Goal: Task Accomplishment & Management: Complete application form

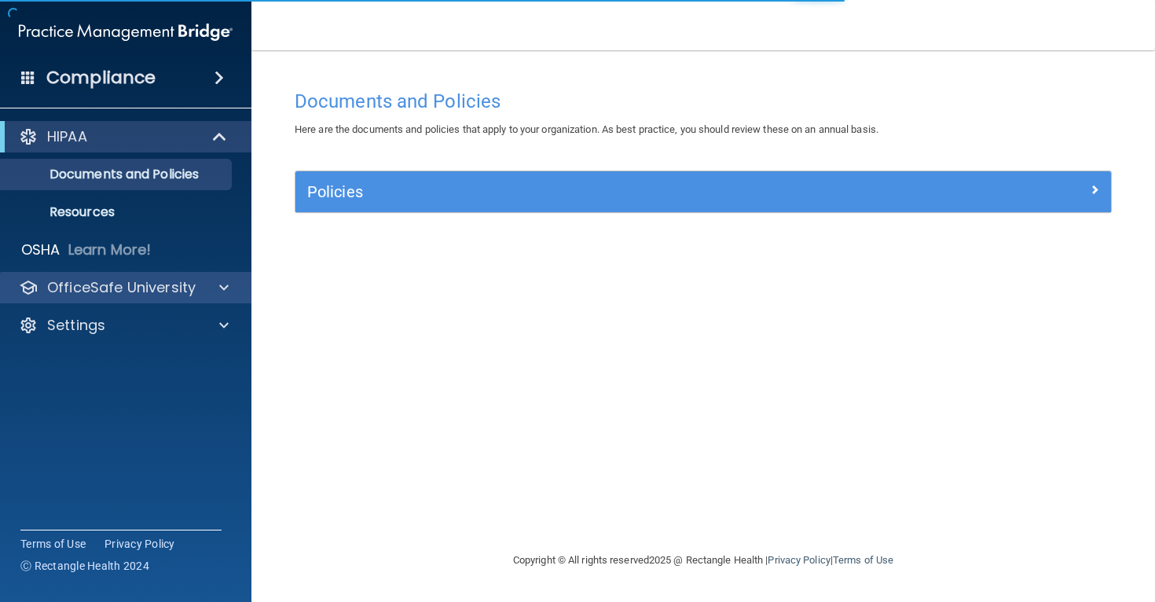
click at [96, 273] on div "OfficeSafe University" at bounding box center [126, 287] width 252 height 31
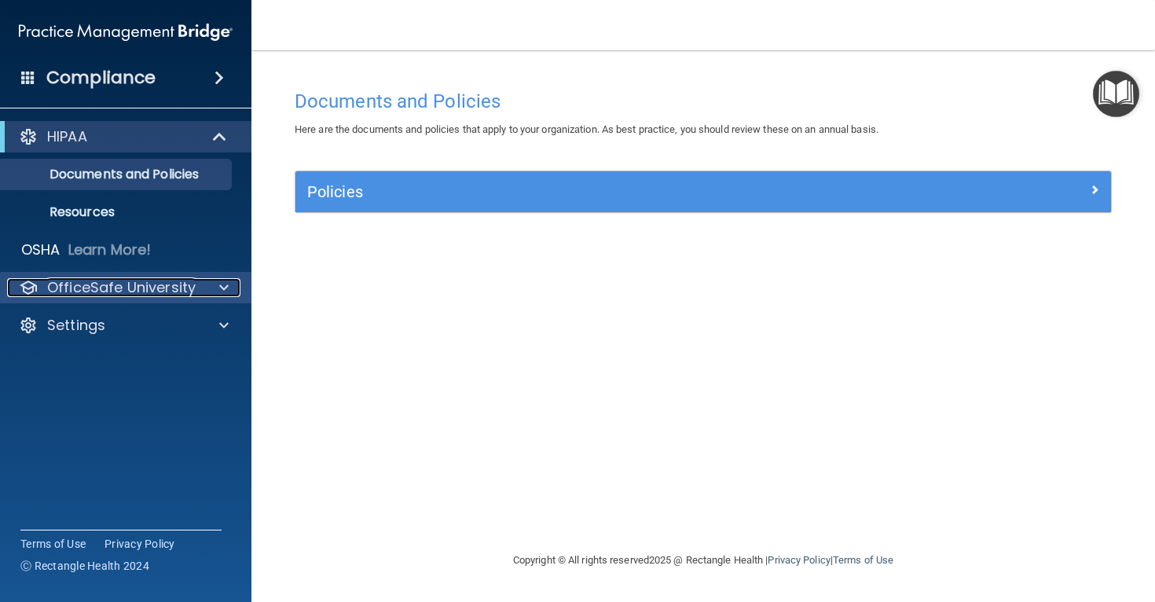
click at [178, 284] on p "OfficeSafe University" at bounding box center [121, 287] width 149 height 19
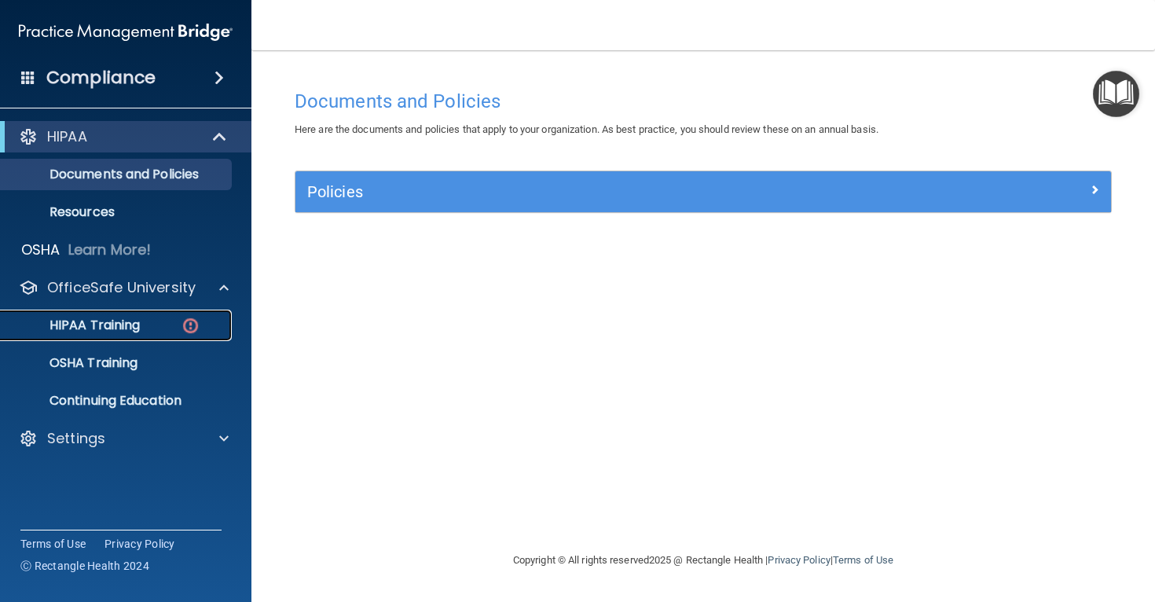
click at [177, 319] on div "HIPAA Training" at bounding box center [117, 325] width 215 height 16
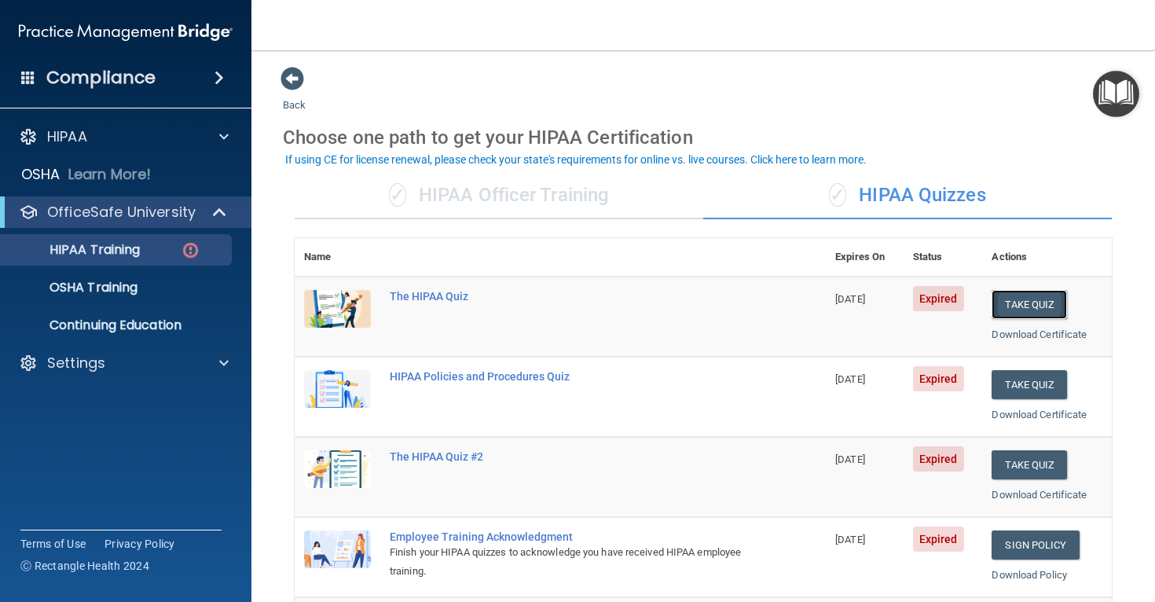
click at [1018, 313] on button "Take Quiz" at bounding box center [1029, 304] width 75 height 29
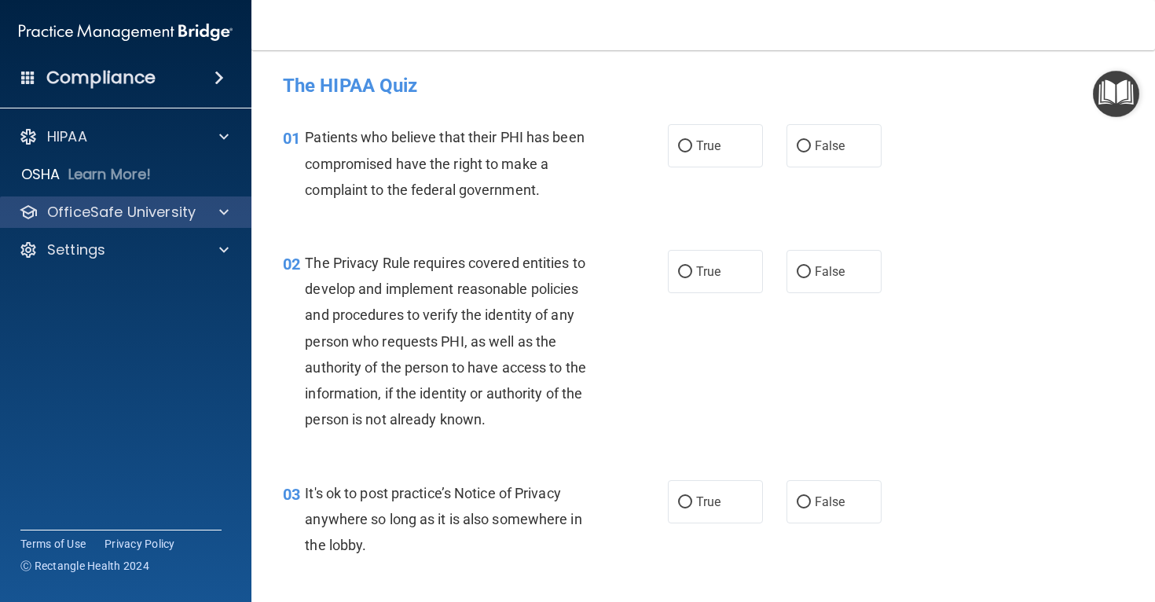
click at [228, 223] on div "OfficeSafe University" at bounding box center [126, 211] width 252 height 31
click at [207, 220] on div at bounding box center [221, 212] width 39 height 19
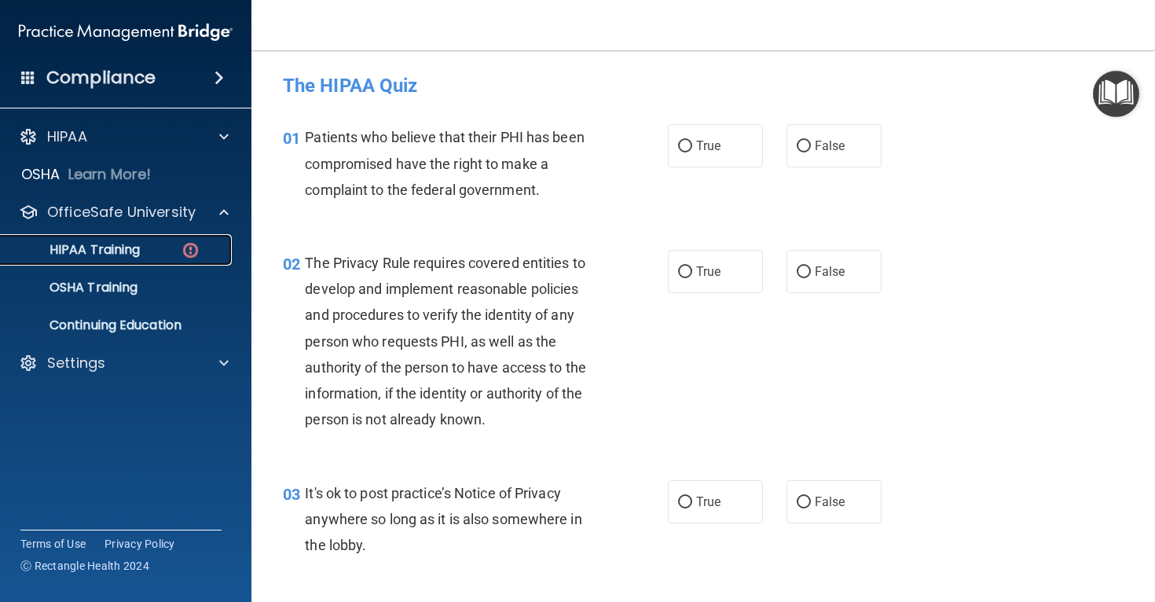
click at [191, 255] on img at bounding box center [191, 250] width 20 height 20
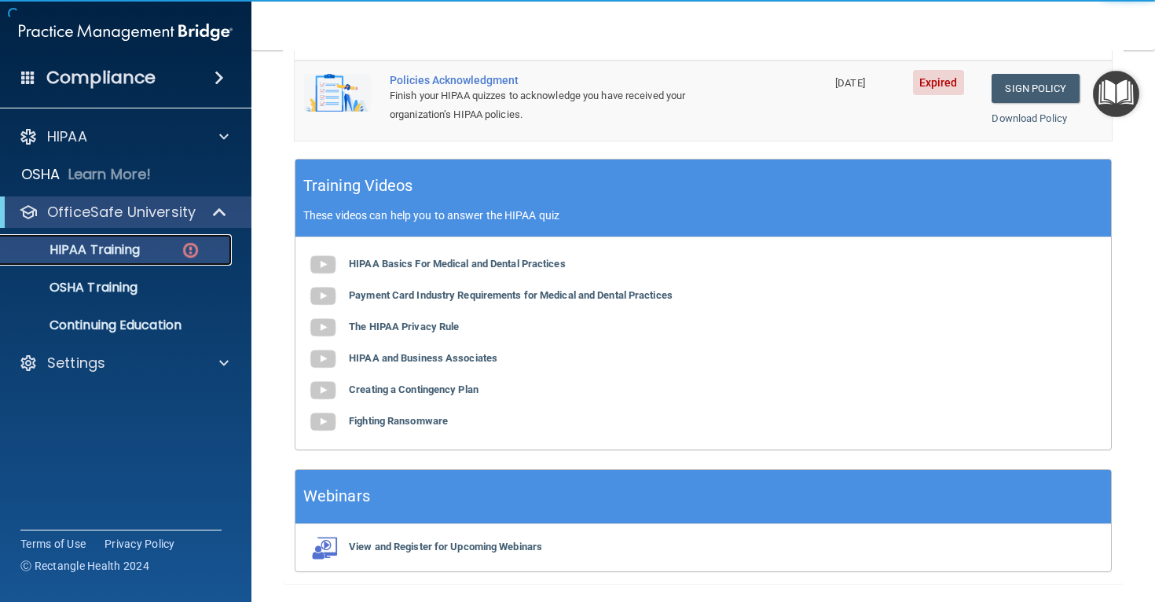
scroll to position [539, 0]
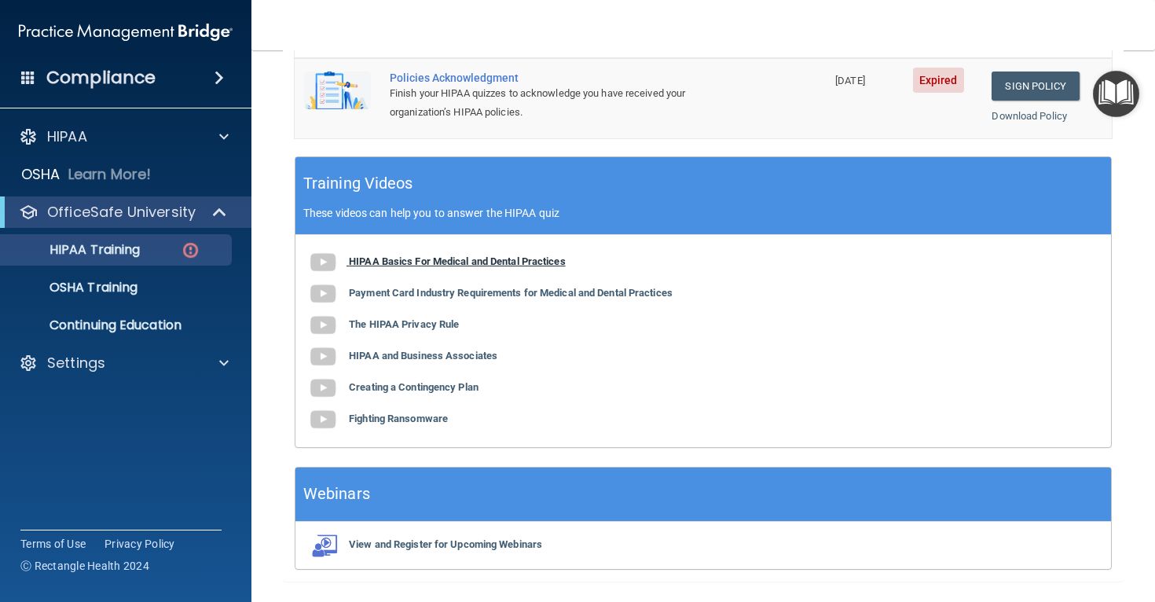
click at [490, 257] on b "HIPAA Basics For Medical and Dental Practices" at bounding box center [457, 261] width 217 height 12
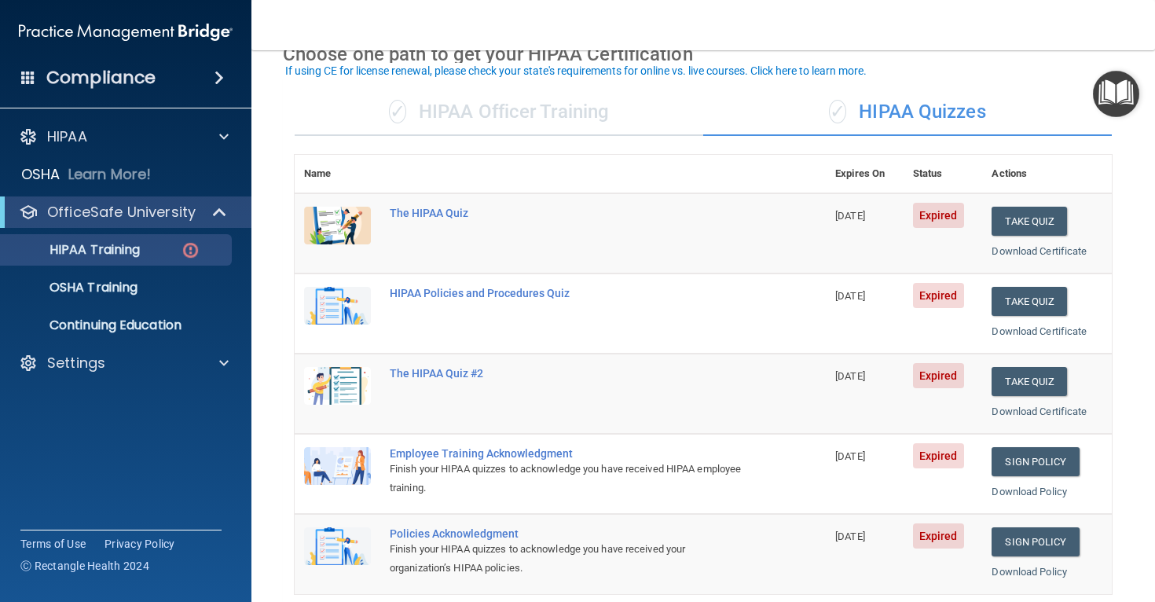
scroll to position [581, 0]
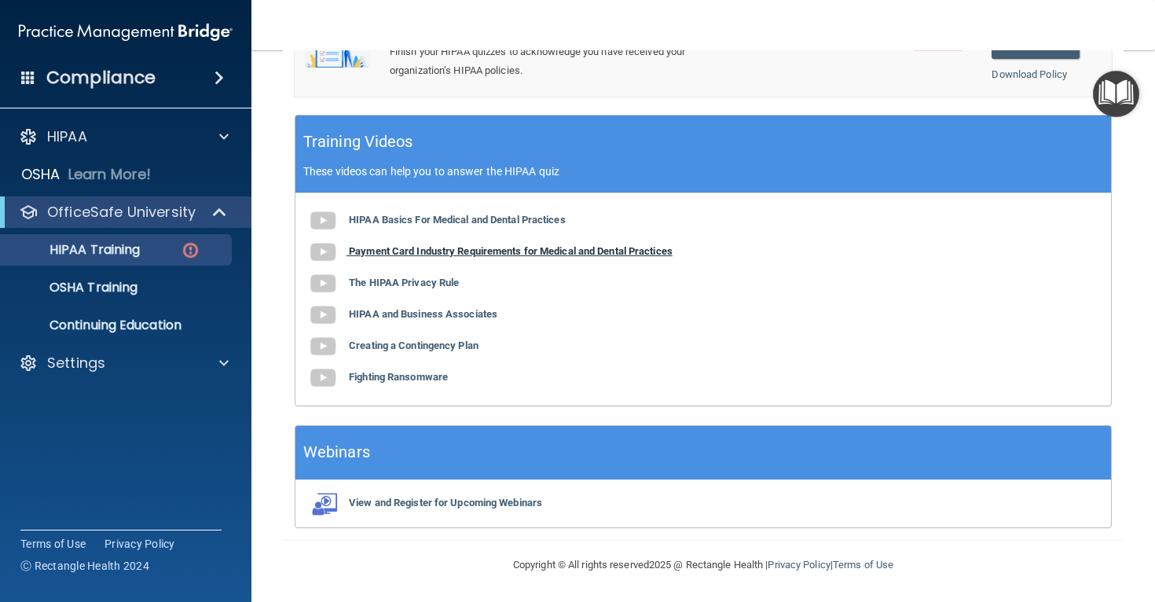
click at [479, 248] on b "Payment Card Industry Requirements for Medical and Dental Practices" at bounding box center [511, 251] width 324 height 12
click at [442, 287] on b "The HIPAA Privacy Rule" at bounding box center [404, 283] width 110 height 12
click at [457, 310] on b "HIPAA and Business Associates" at bounding box center [423, 314] width 149 height 12
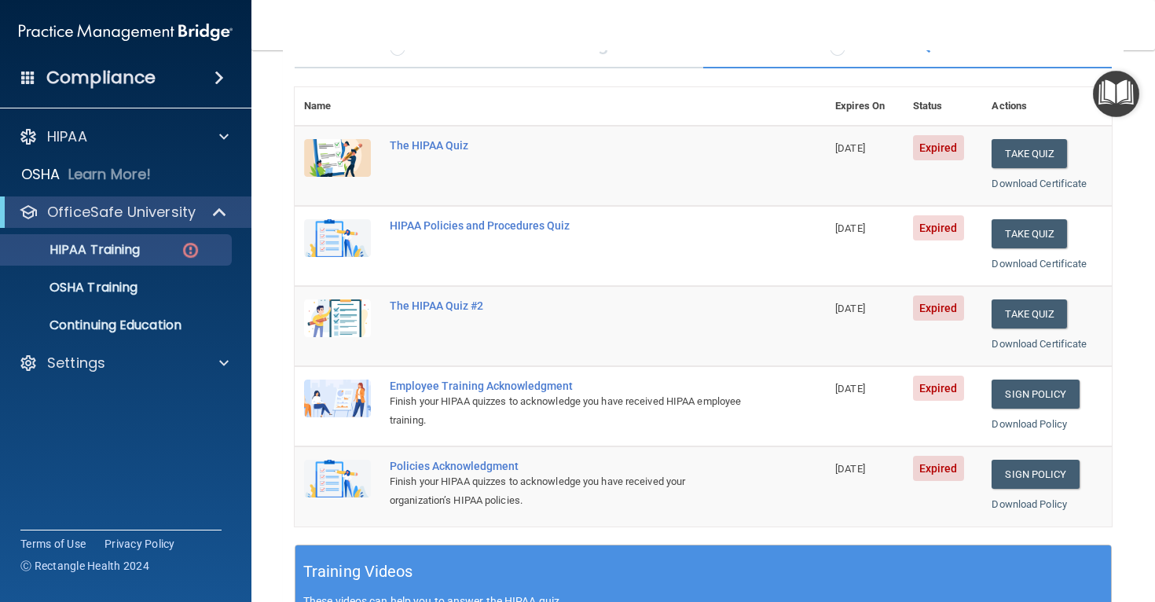
scroll to position [0, 0]
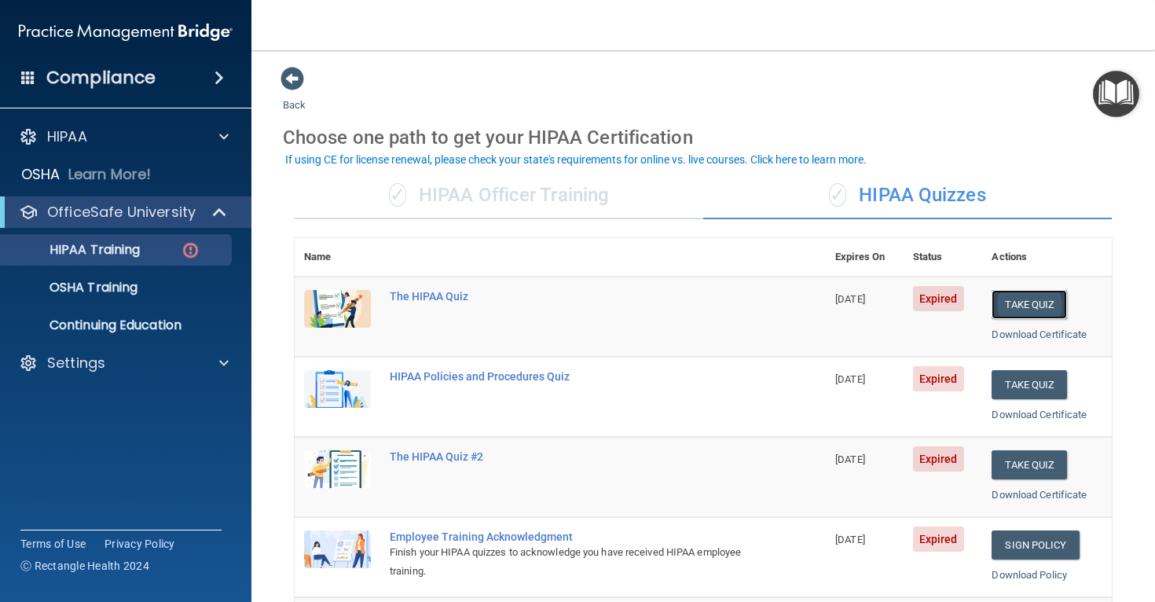
click at [1018, 298] on button "Take Quiz" at bounding box center [1029, 304] width 75 height 29
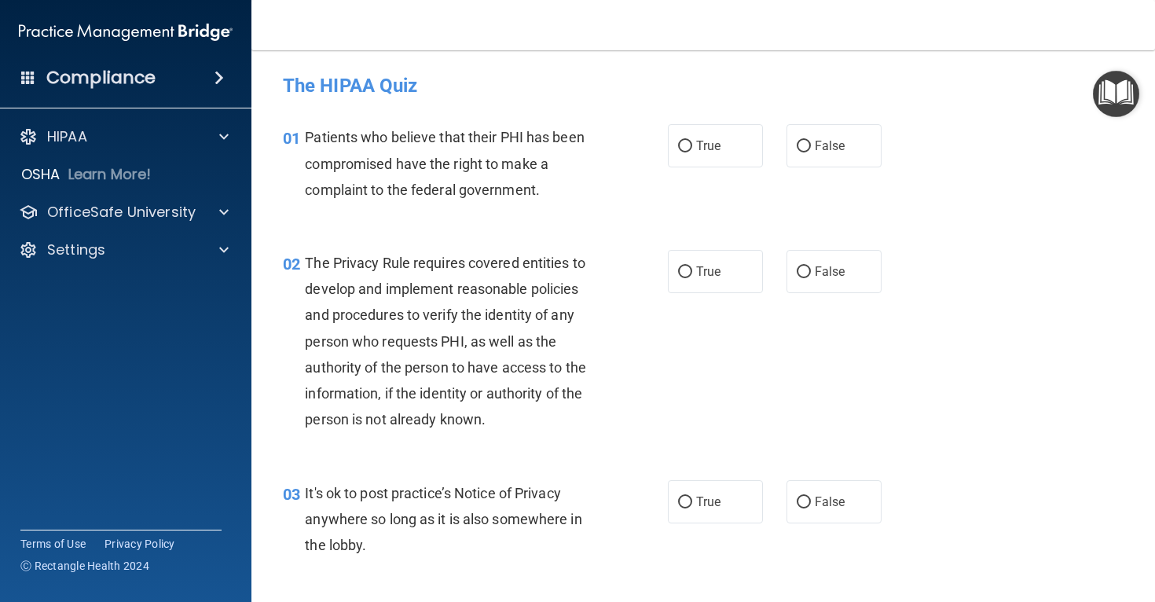
click at [1018, 298] on div "02 The Privacy Rule requires covered entities to develop and implement reasonab…" at bounding box center [703, 345] width 864 height 230
click at [836, 157] on label "False" at bounding box center [834, 145] width 95 height 43
click at [811, 152] on input "False" at bounding box center [804, 147] width 14 height 12
radio input "true"
click at [710, 284] on label "True" at bounding box center [715, 271] width 95 height 43
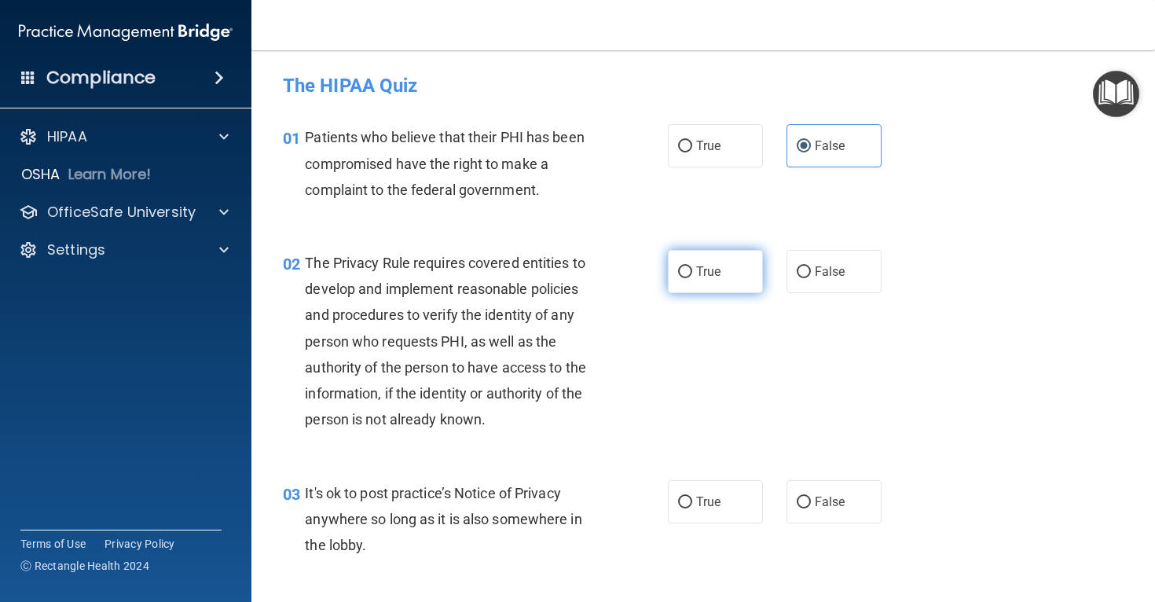
click at [692, 278] on input "True" at bounding box center [685, 272] width 14 height 12
radio input "true"
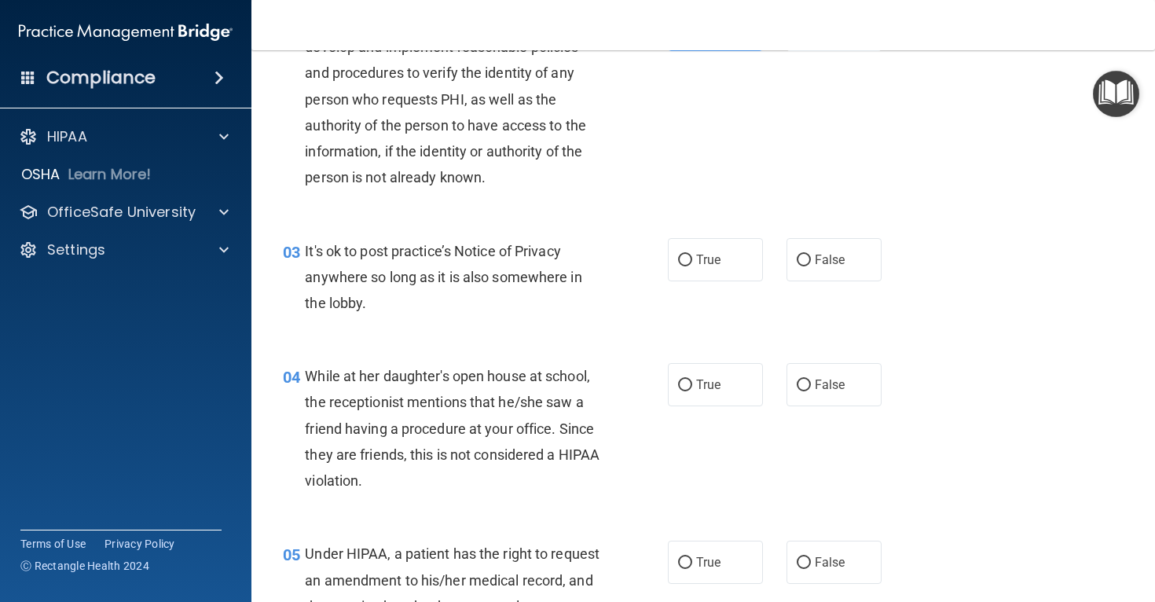
scroll to position [250, 0]
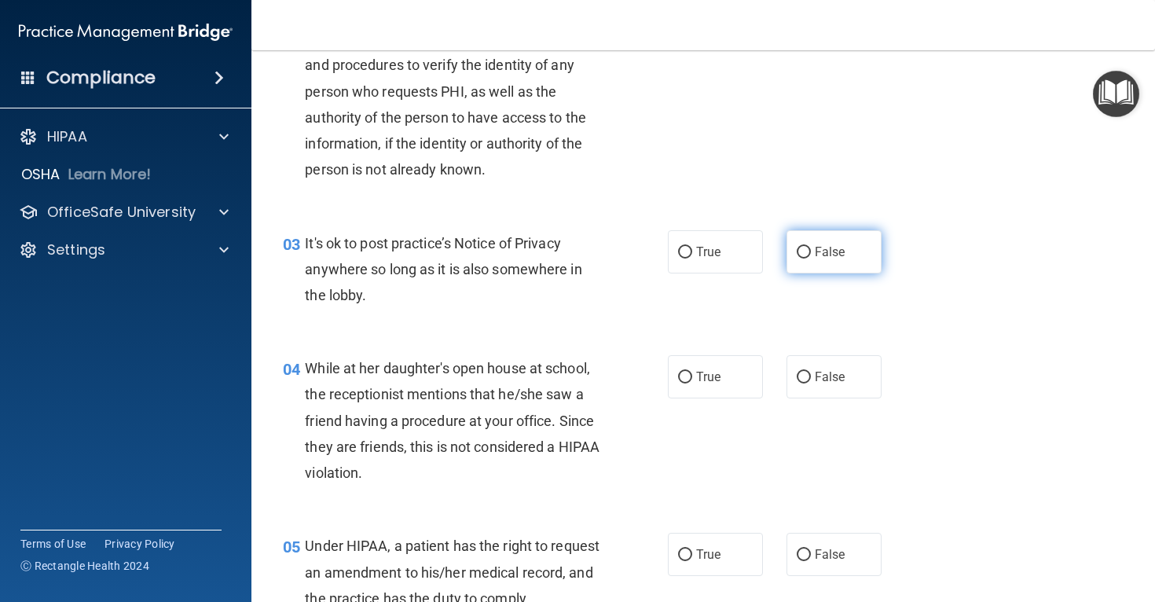
click at [801, 259] on label "False" at bounding box center [834, 251] width 95 height 43
click at [801, 259] on input "False" at bounding box center [804, 253] width 14 height 12
radio input "true"
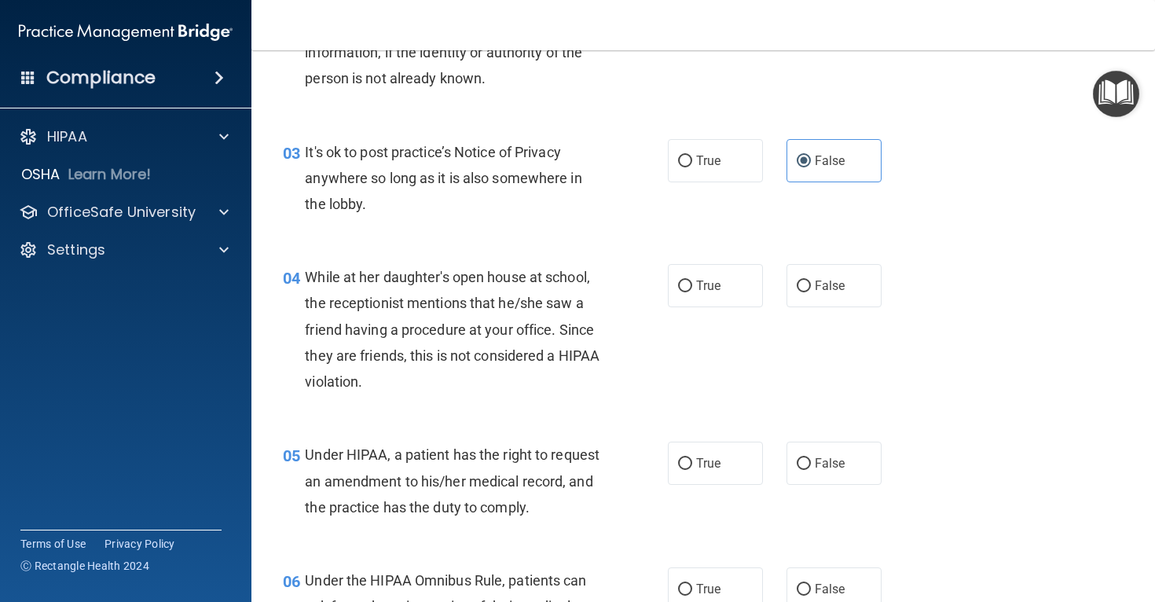
scroll to position [350, 0]
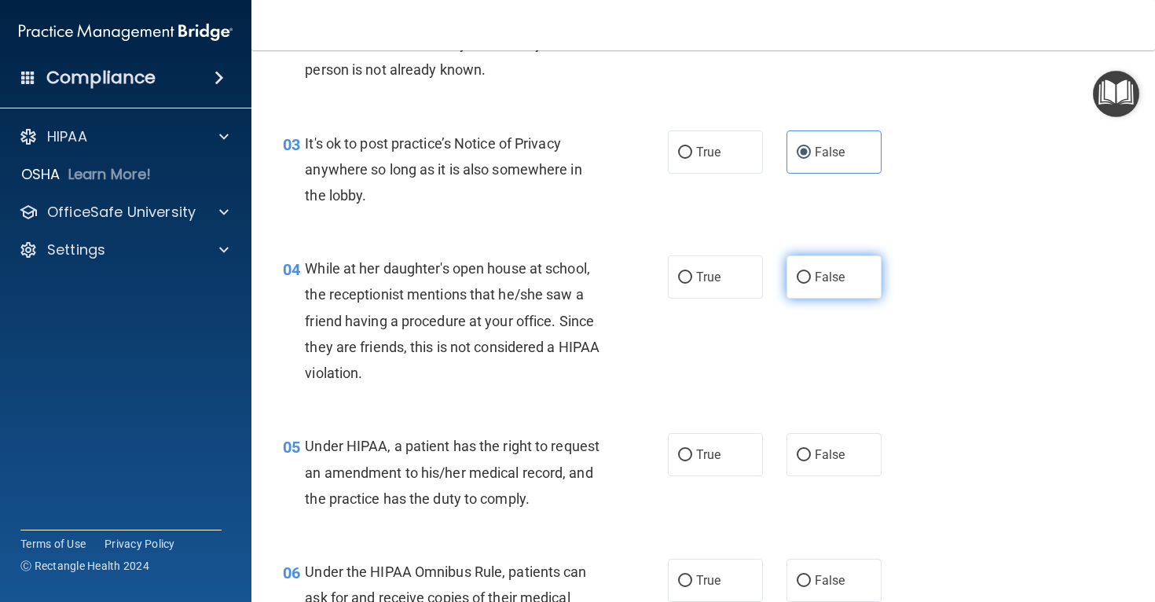
click at [788, 275] on label "False" at bounding box center [834, 276] width 95 height 43
click at [797, 275] on input "False" at bounding box center [804, 278] width 14 height 12
radio input "true"
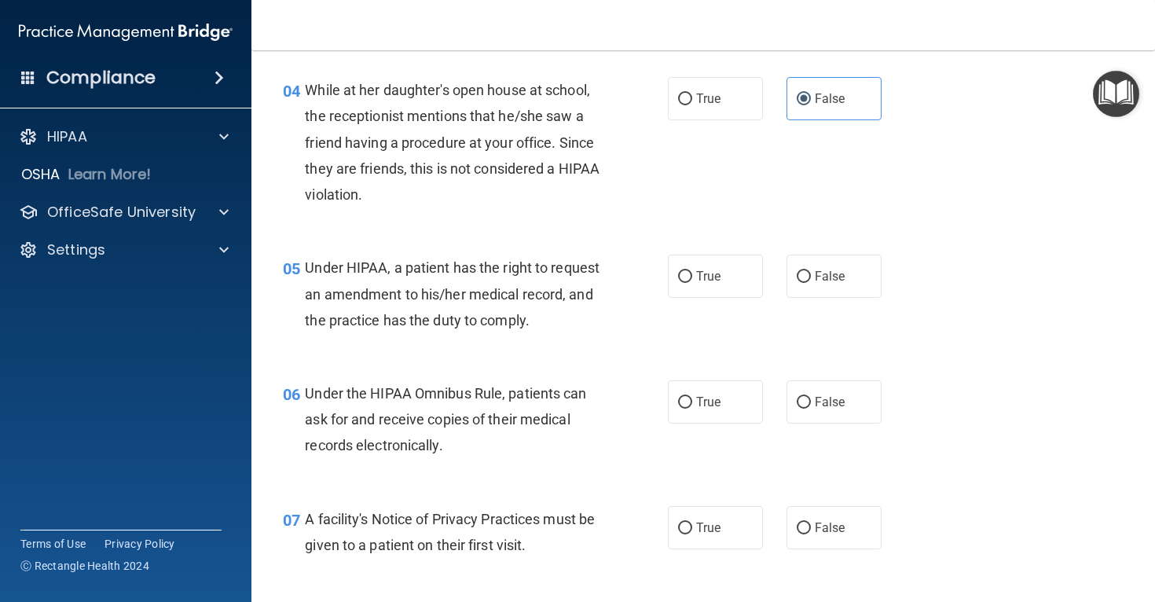
scroll to position [530, 0]
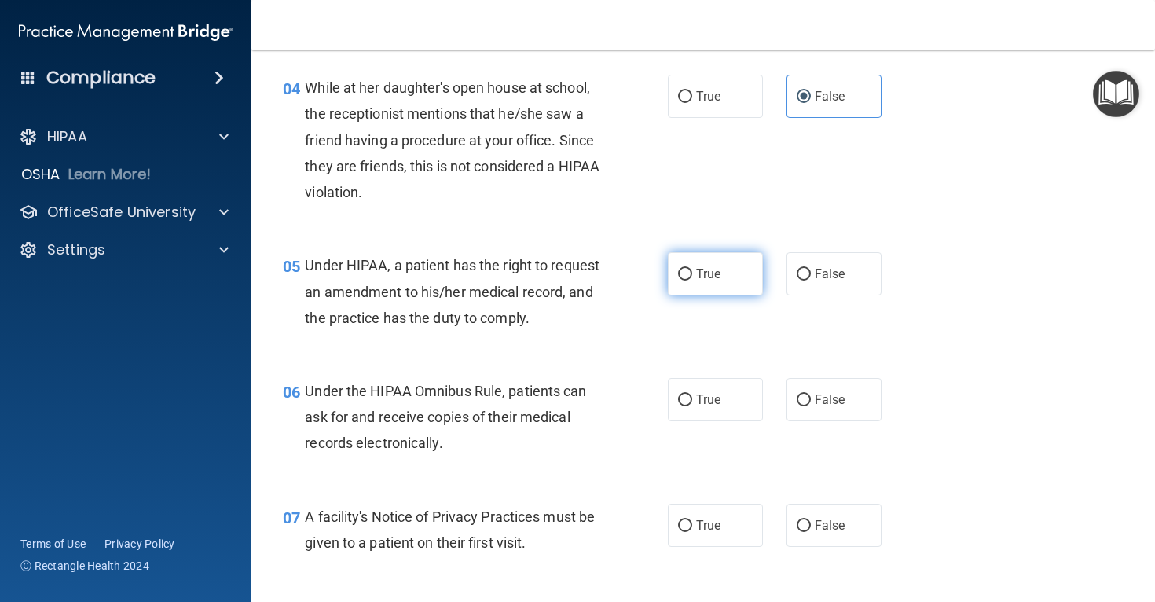
click at [701, 276] on span "True" at bounding box center [708, 273] width 24 height 15
click at [692, 276] on input "True" at bounding box center [685, 275] width 14 height 12
radio input "true"
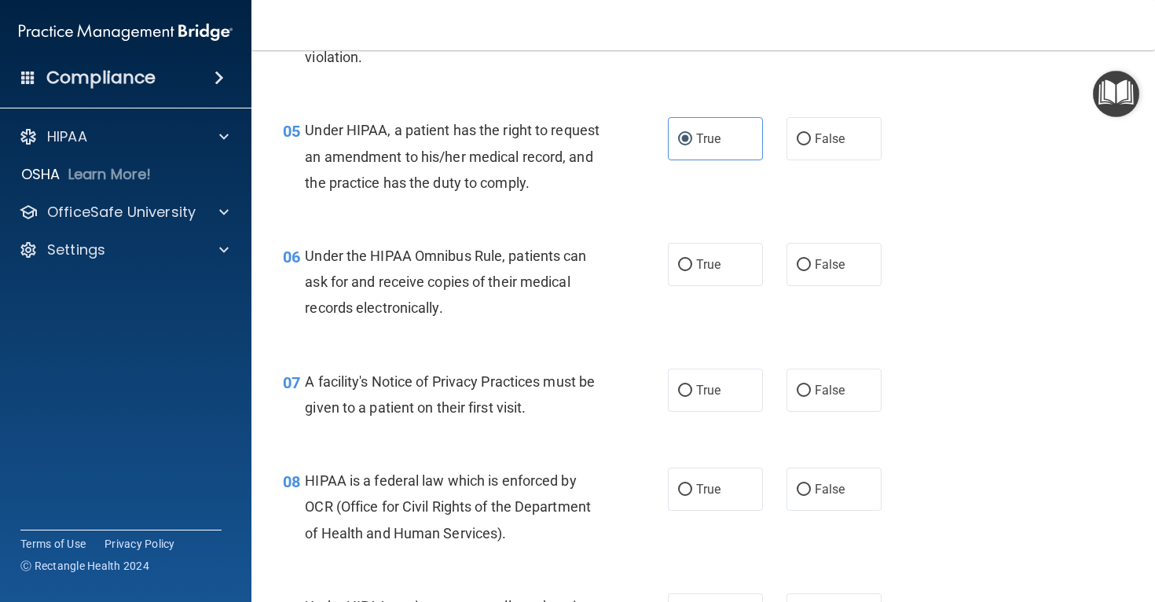
scroll to position [680, 0]
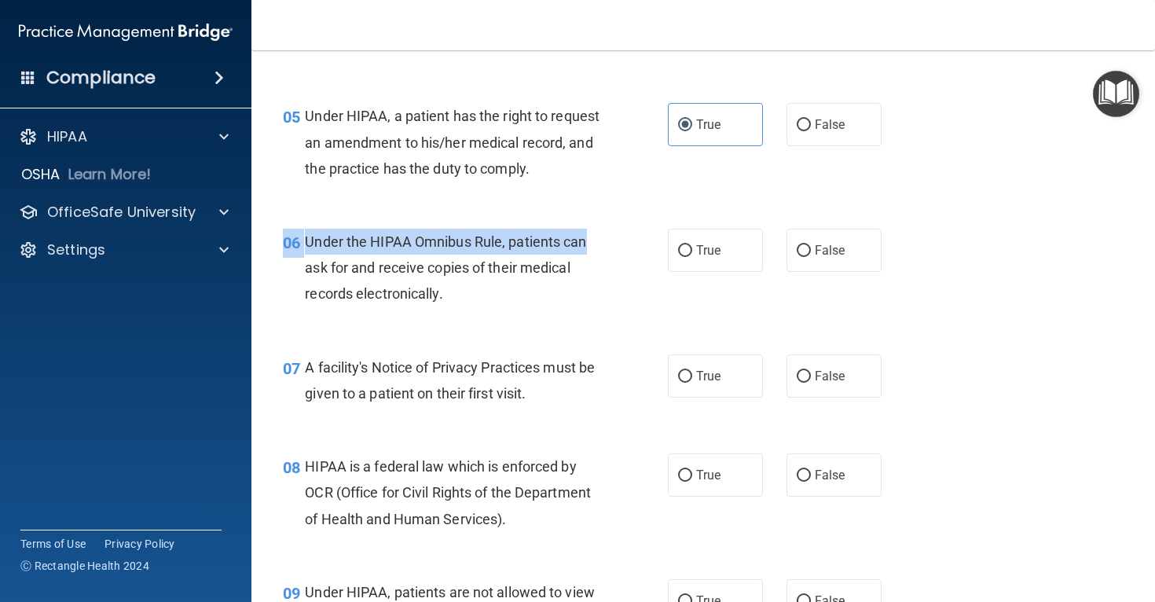
drag, startPoint x: 641, startPoint y: 359, endPoint x: 666, endPoint y: 245, distance: 116.5
click at [662, 255] on div "06 Under the HIPAA Omnibus Rule, patients can ask for and receive copies of the…" at bounding box center [703, 272] width 864 height 126
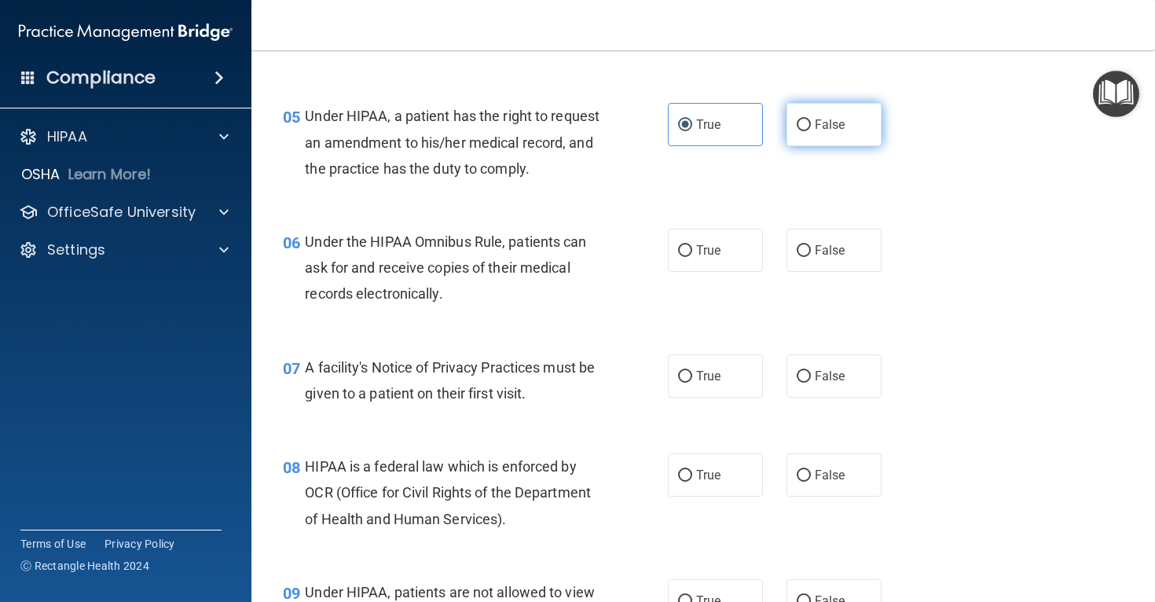
click at [820, 116] on label "False" at bounding box center [834, 124] width 95 height 43
click at [811, 119] on input "False" at bounding box center [804, 125] width 14 height 12
radio input "true"
radio input "false"
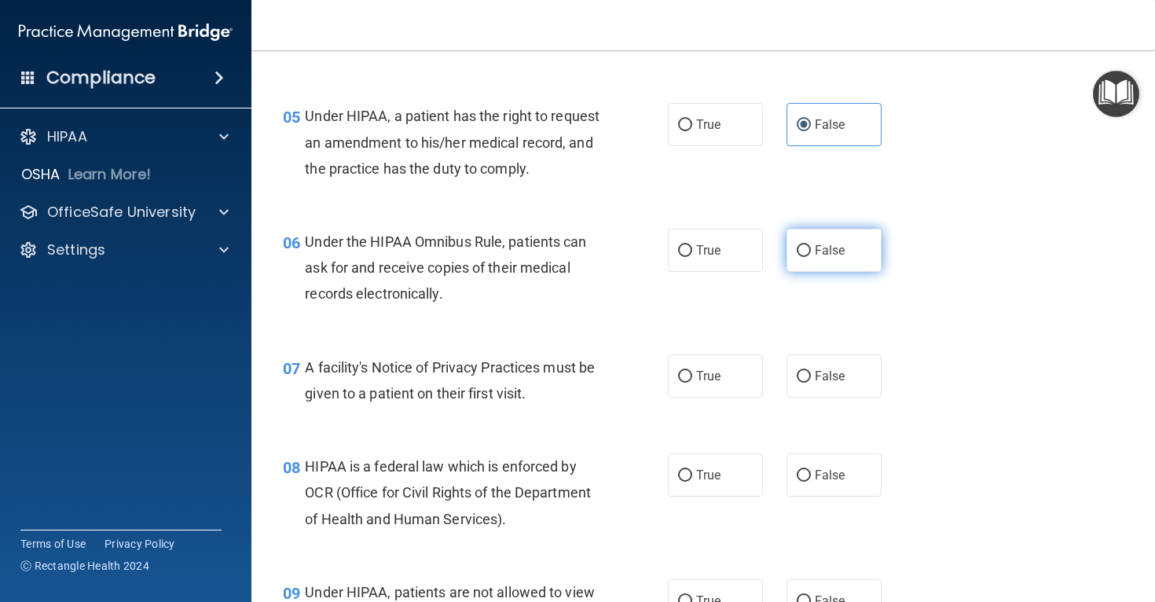
click at [795, 267] on label "False" at bounding box center [834, 250] width 95 height 43
click at [797, 257] on input "False" at bounding box center [804, 251] width 14 height 12
radio input "true"
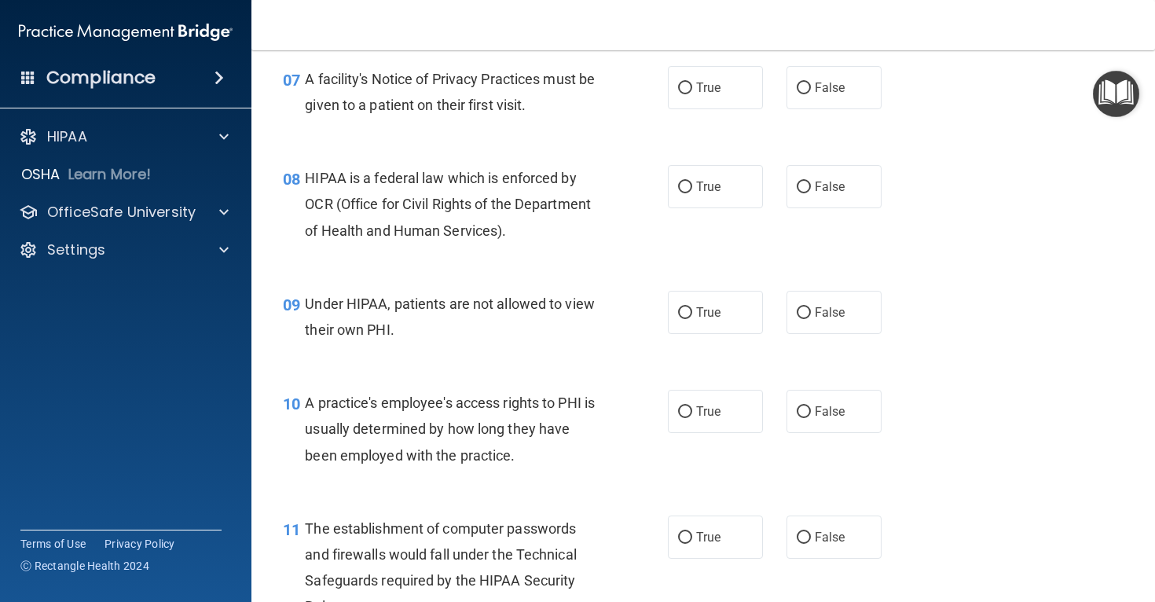
scroll to position [961, 0]
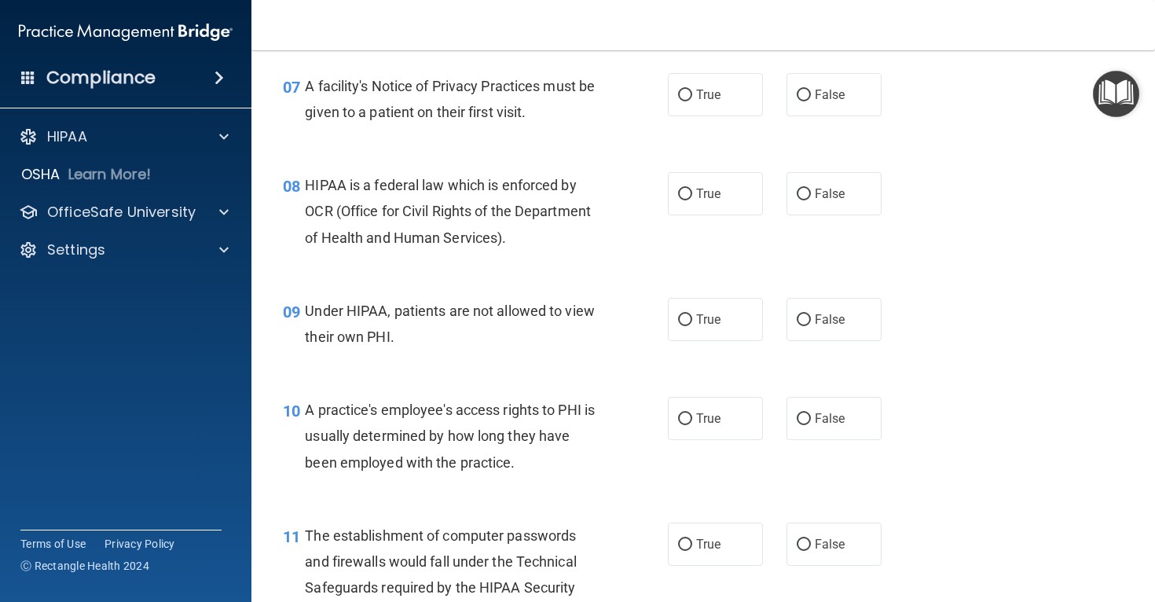
click at [718, 97] on div "07 A facility's Notice of Privacy Practices must be given to a patient on their…" at bounding box center [703, 102] width 864 height 99
click at [712, 107] on label "True" at bounding box center [715, 94] width 95 height 43
click at [692, 101] on input "True" at bounding box center [685, 96] width 14 height 12
radio input "true"
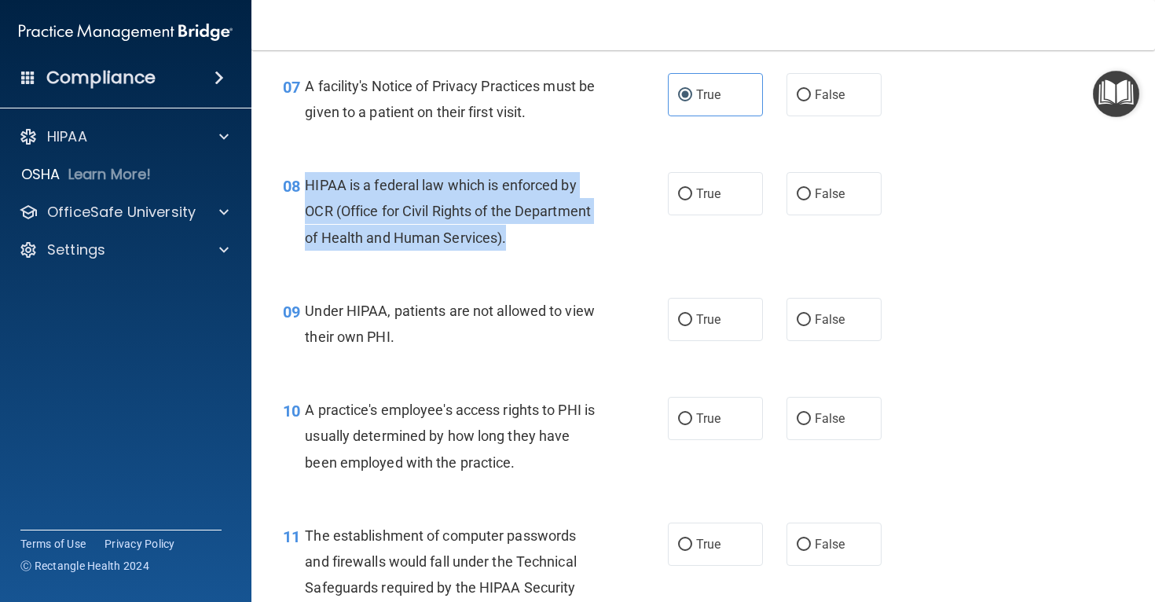
drag, startPoint x: 305, startPoint y: 205, endPoint x: 516, endPoint y: 259, distance: 218.2
click at [516, 251] on div "HIPAA is a federal law which is enforced by OCR (Office for Civil Rights of the…" at bounding box center [458, 211] width 306 height 79
copy span "HIPAA is a federal law which is enforced by OCR (Office for Civil Rights of the…"
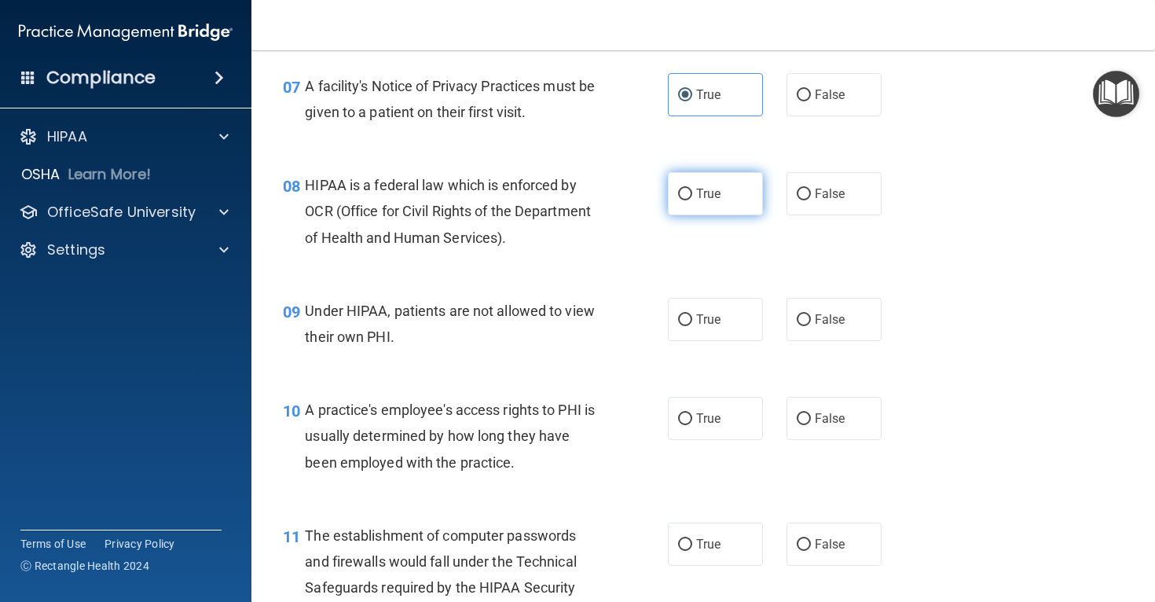
click at [695, 215] on label "True" at bounding box center [715, 193] width 95 height 43
click at [692, 200] on input "True" at bounding box center [685, 195] width 14 height 12
radio input "true"
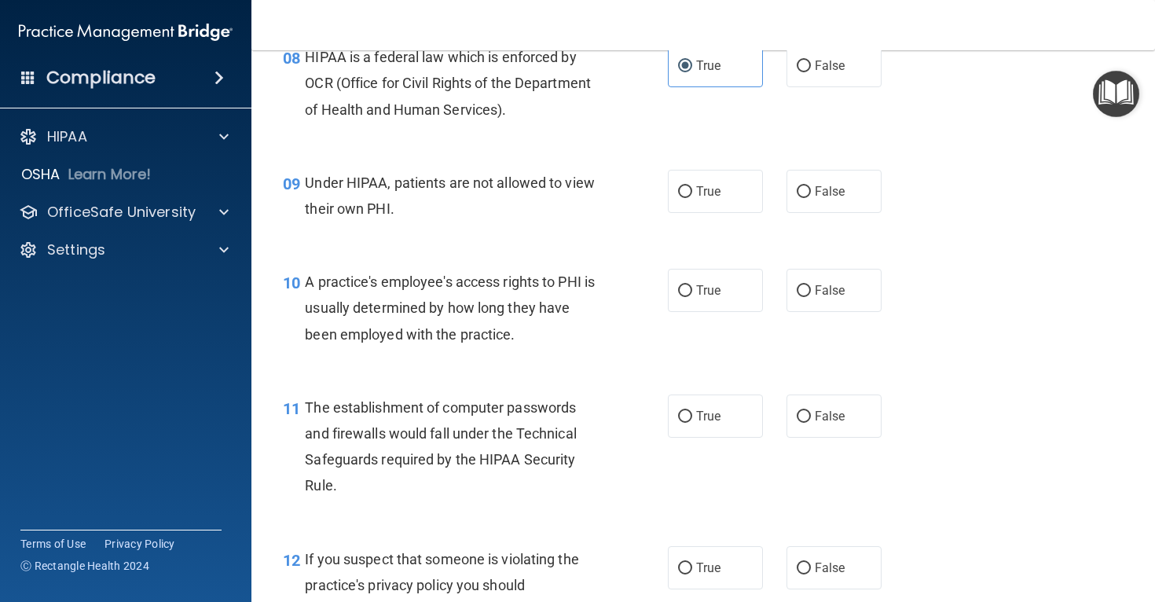
scroll to position [1106, 0]
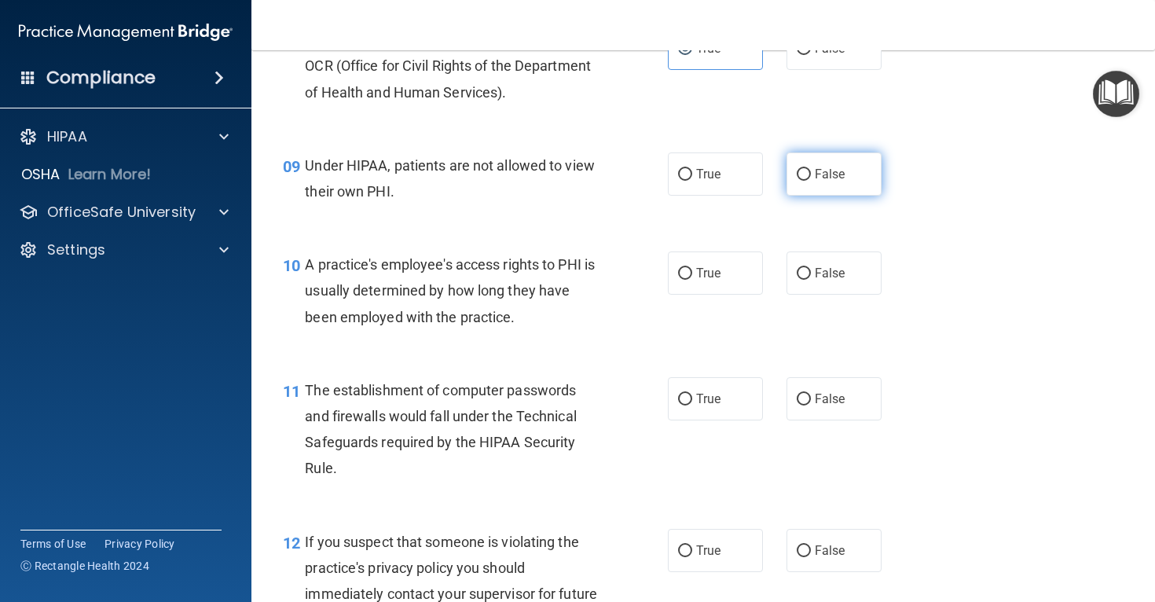
click at [809, 193] on label "False" at bounding box center [834, 173] width 95 height 43
click at [809, 181] on input "False" at bounding box center [804, 175] width 14 height 12
radio input "true"
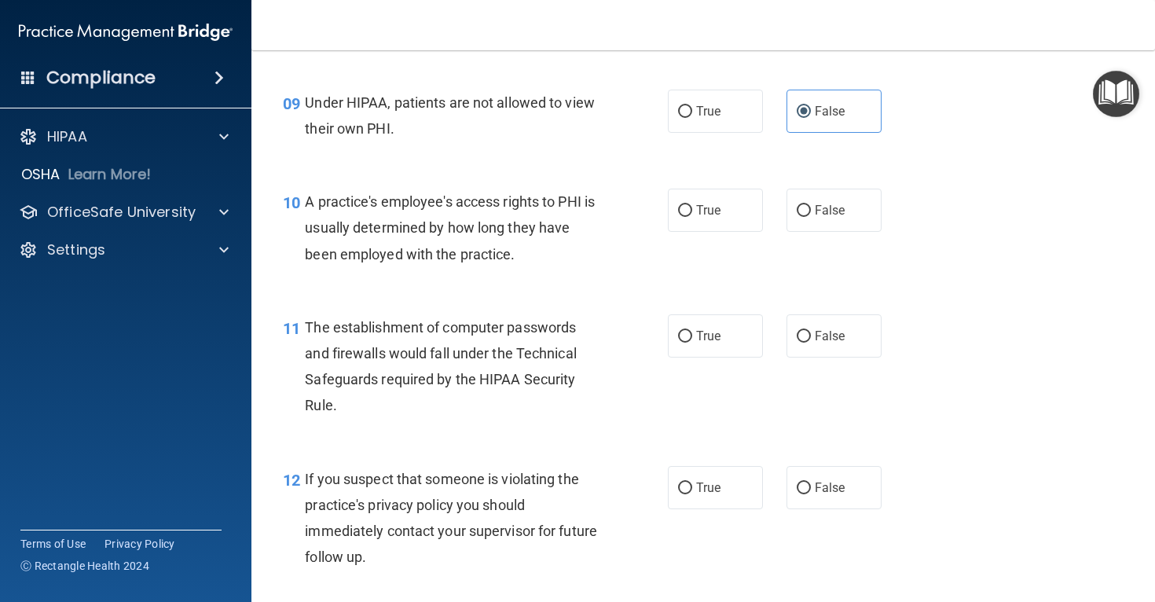
scroll to position [1205, 0]
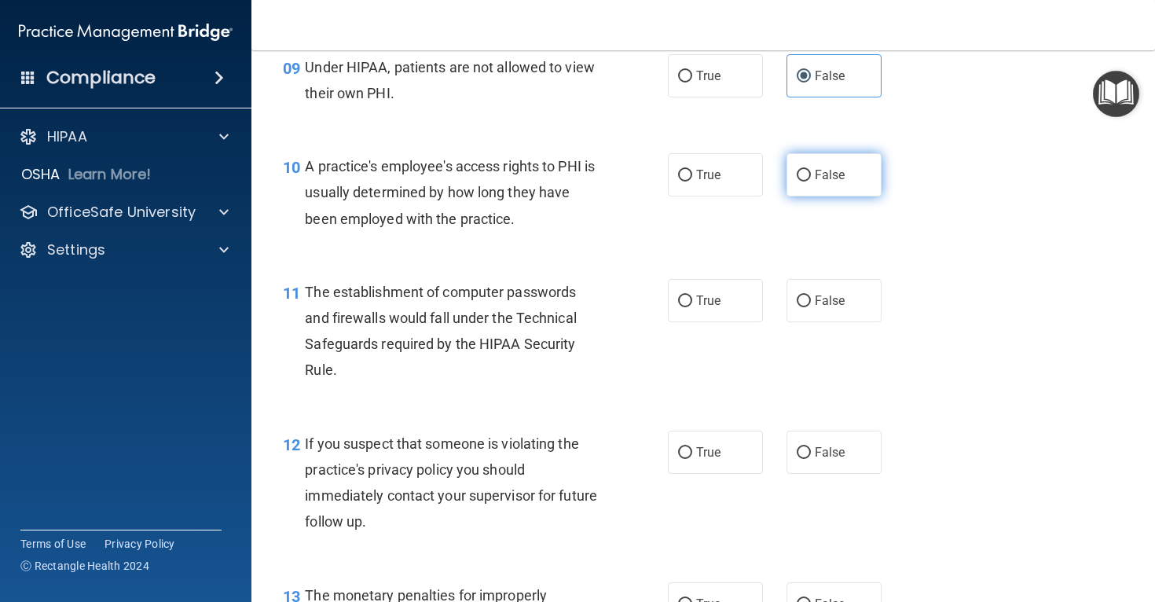
click at [829, 182] on span "False" at bounding box center [830, 174] width 31 height 15
click at [811, 182] on input "False" at bounding box center [804, 176] width 14 height 12
radio input "true"
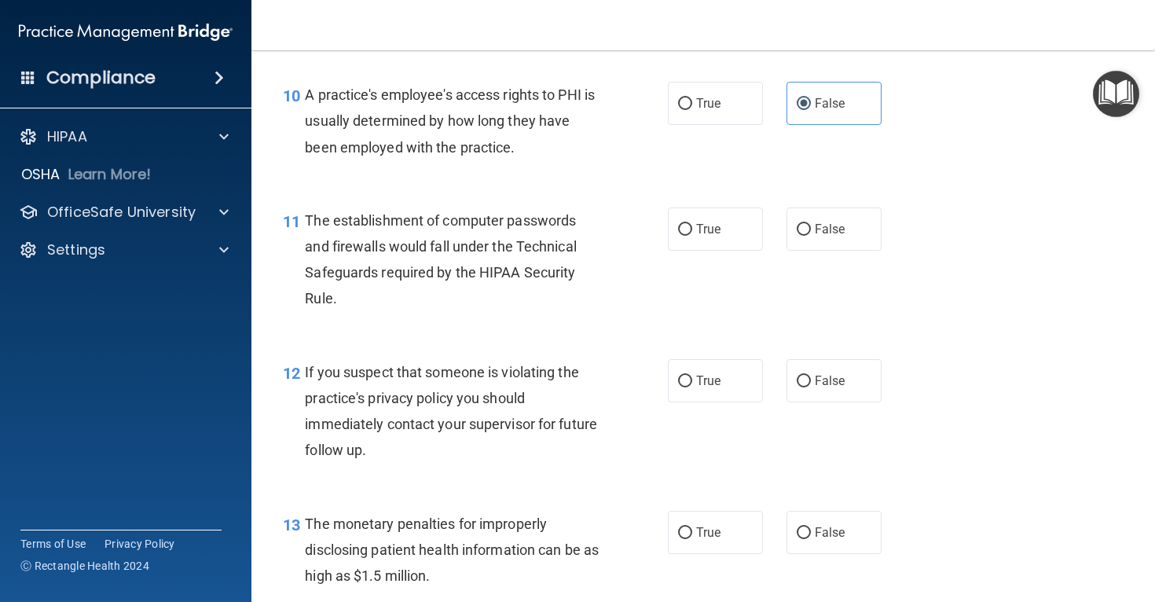
scroll to position [1282, 0]
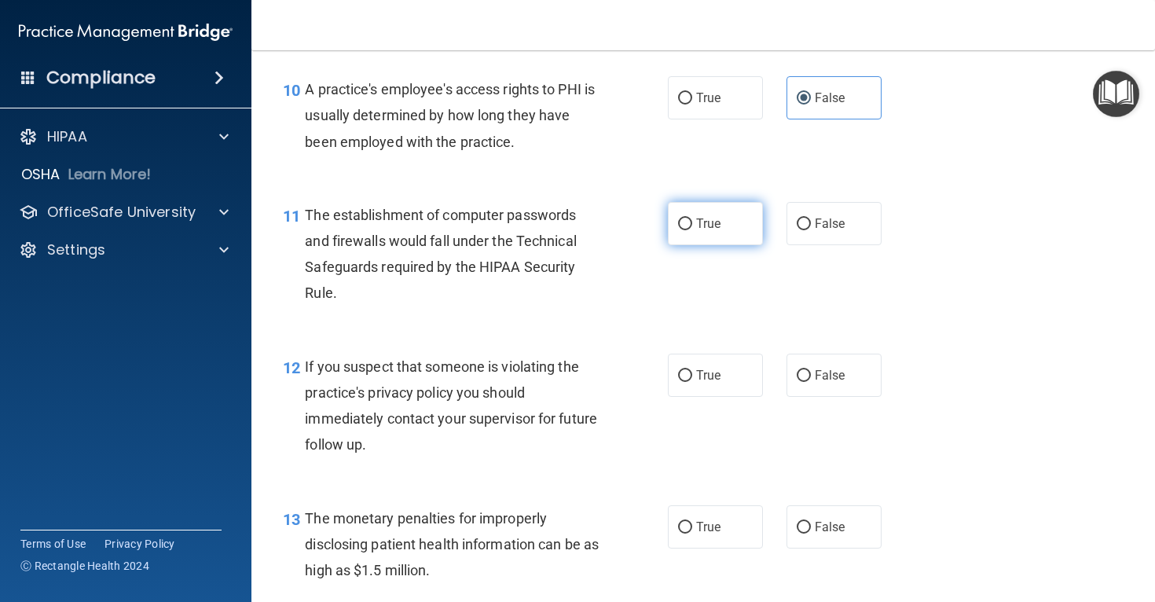
click at [732, 245] on label "True" at bounding box center [715, 223] width 95 height 43
click at [692, 230] on input "True" at bounding box center [685, 224] width 14 height 12
radio input "true"
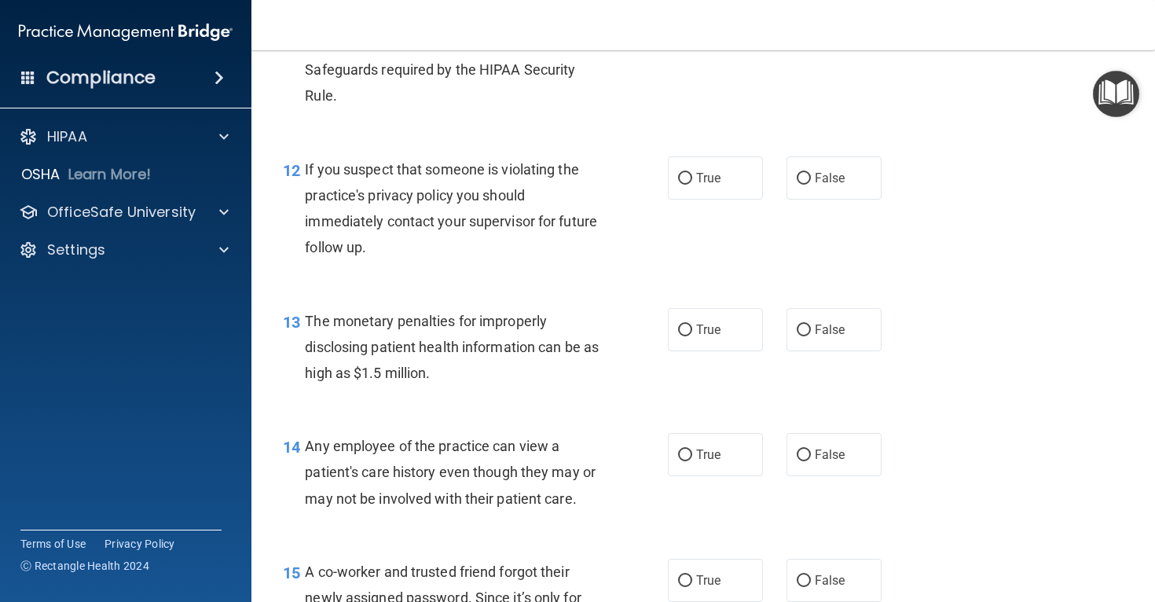
scroll to position [1487, 0]
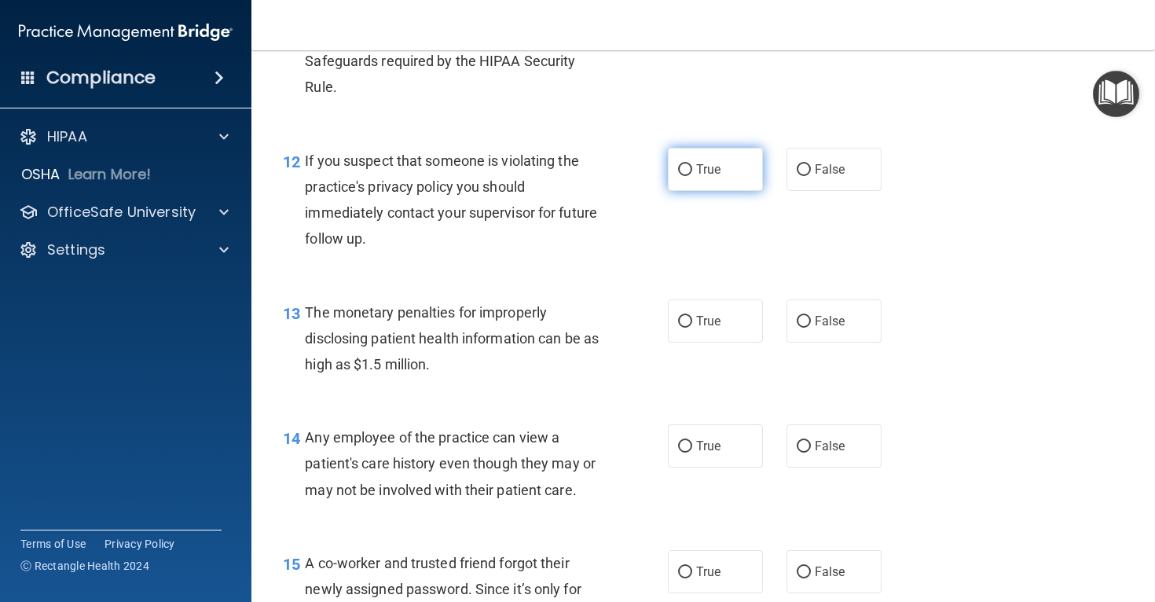
click at [720, 191] on label "True" at bounding box center [715, 169] width 95 height 43
click at [692, 176] on input "True" at bounding box center [685, 170] width 14 height 12
radio input "true"
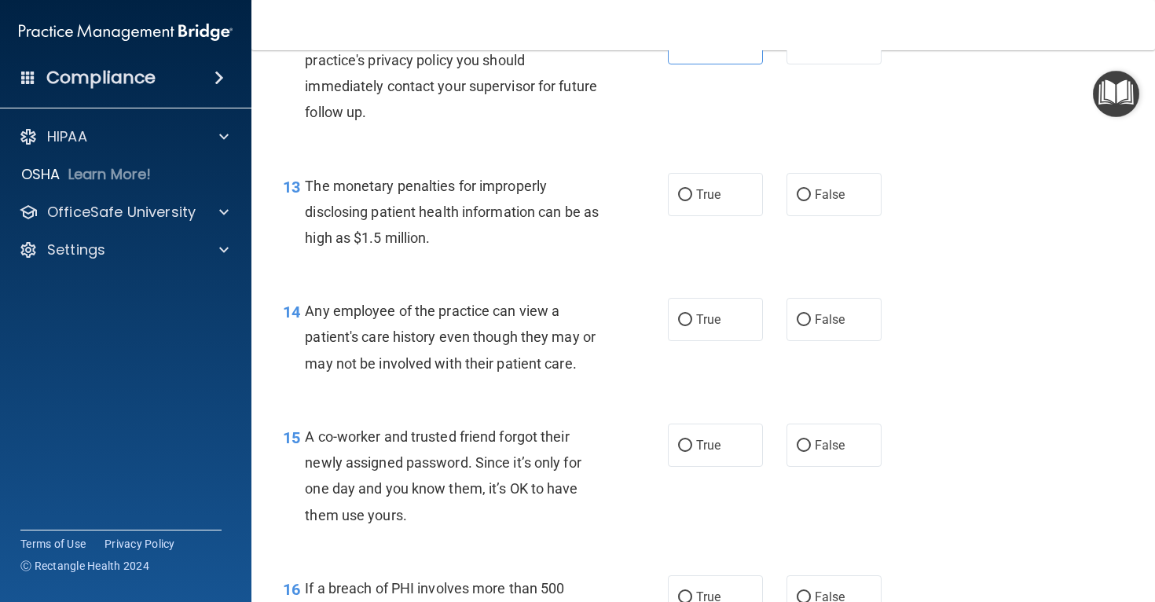
scroll to position [1629, 0]
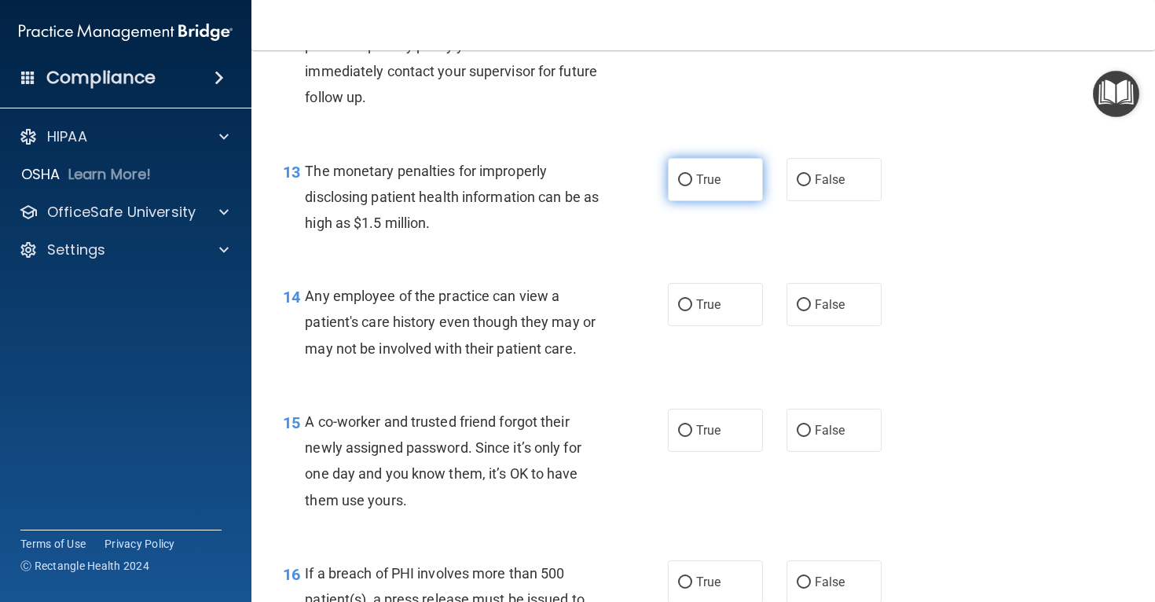
click at [719, 187] on span "True" at bounding box center [708, 179] width 24 height 15
click at [692, 186] on input "True" at bounding box center [685, 180] width 14 height 12
radio input "true"
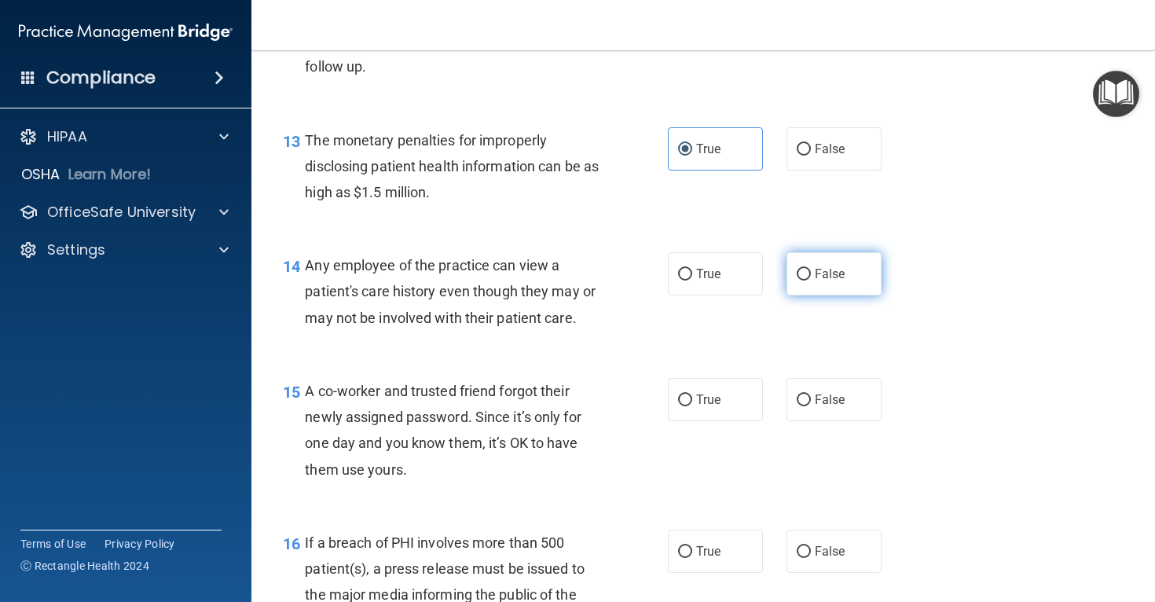
click at [813, 295] on label "False" at bounding box center [834, 273] width 95 height 43
click at [811, 281] on input "False" at bounding box center [804, 275] width 14 height 12
radio input "true"
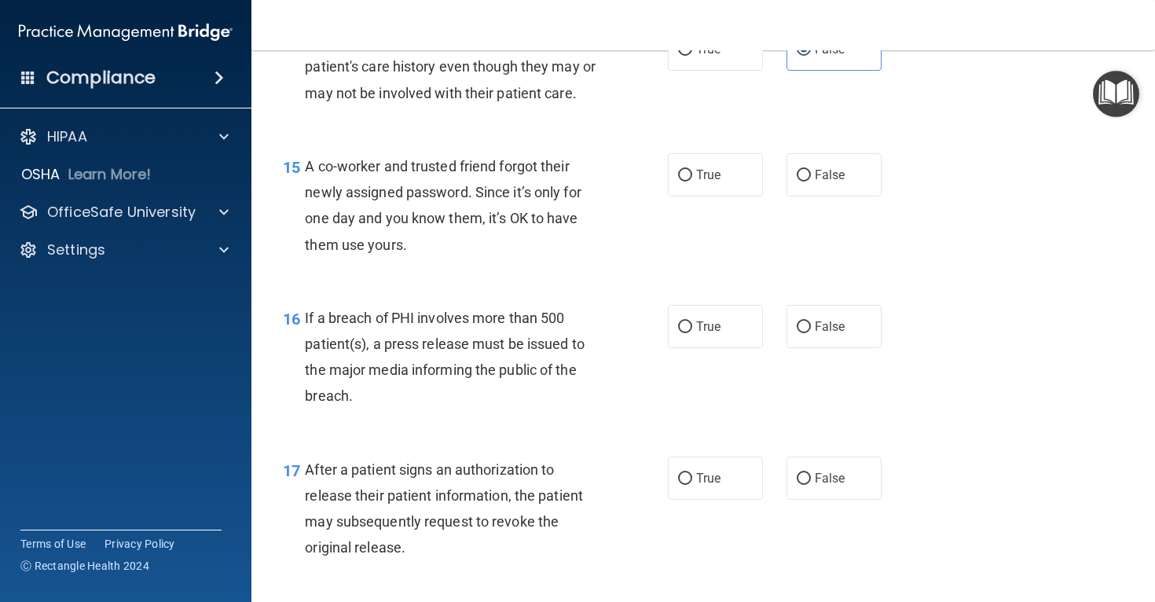
scroll to position [1885, 0]
click at [820, 188] on label "False" at bounding box center [834, 173] width 95 height 43
click at [811, 181] on input "False" at bounding box center [804, 175] width 14 height 12
radio input "true"
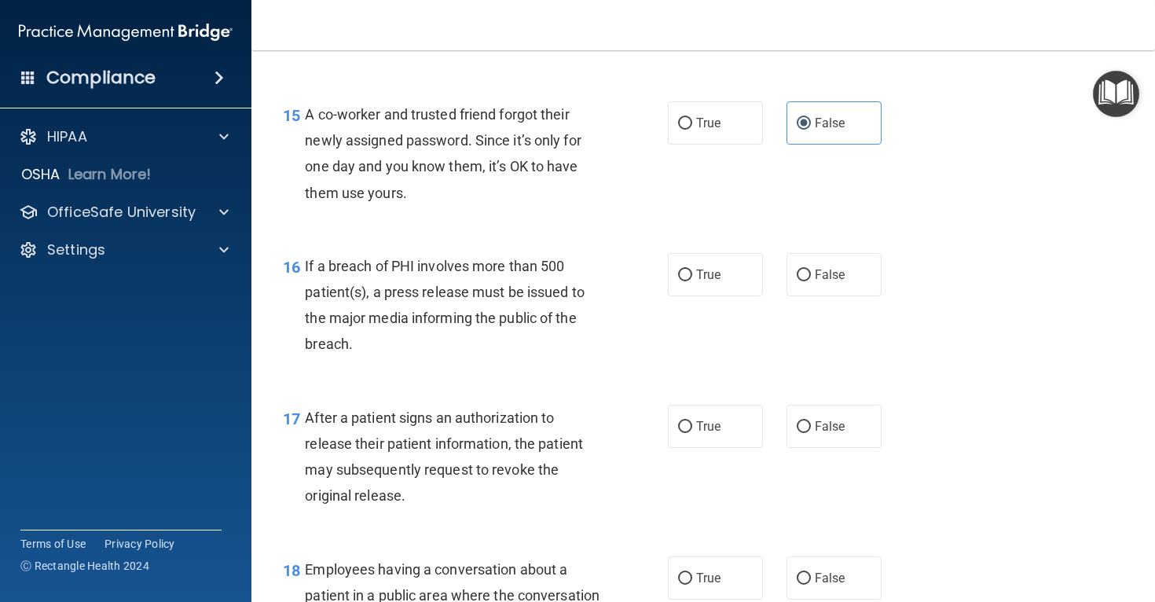
scroll to position [1938, 0]
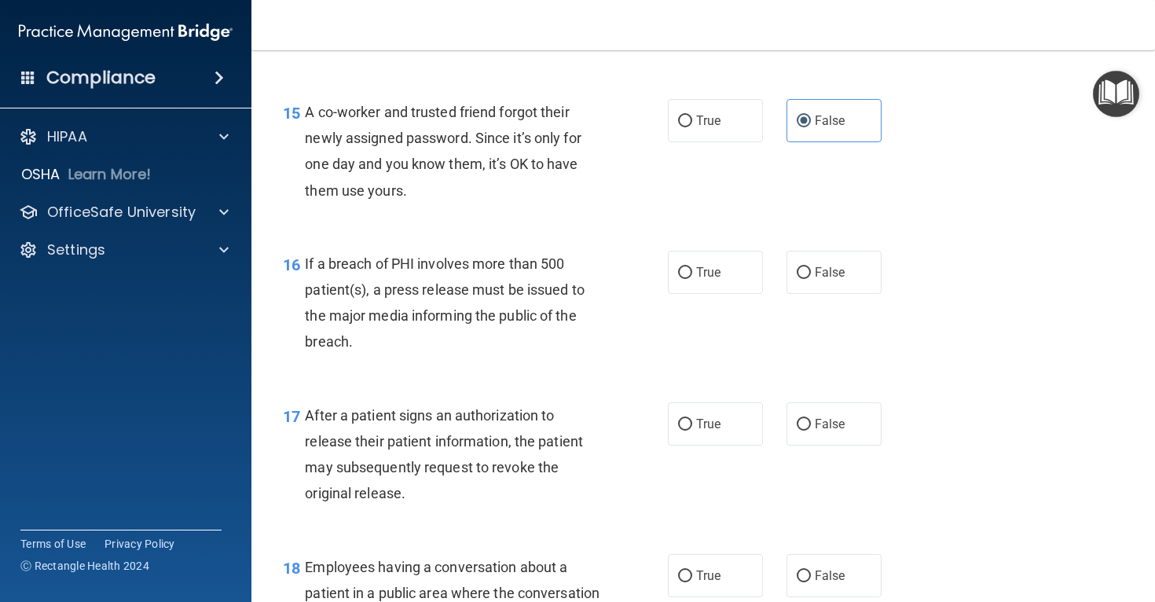
click at [552, 311] on span "If a breach of PHI involves more than 500 patient(s), a press release must be i…" at bounding box center [445, 302] width 280 height 95
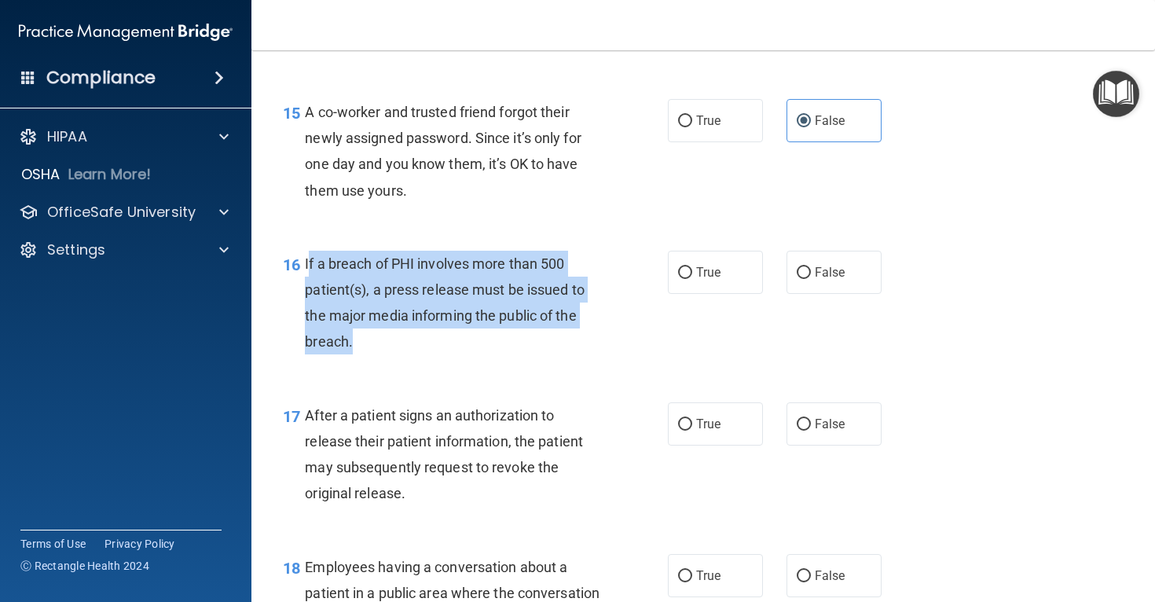
drag, startPoint x: 307, startPoint y: 289, endPoint x: 377, endPoint y: 365, distance: 103.4
click at [377, 355] on div "If a breach of PHI involves more than 500 patient(s), a press release must be i…" at bounding box center [458, 303] width 306 height 105
copy span "f a breach of PHI involves more than 500 patient(s), a press release must be is…"
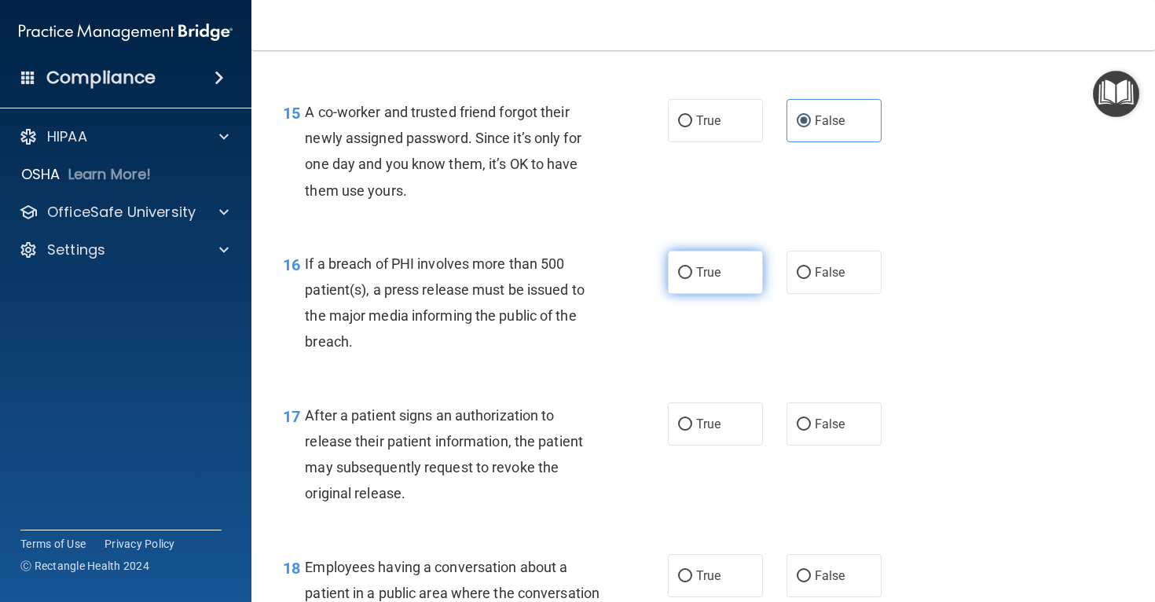
click at [695, 293] on label "True" at bounding box center [715, 272] width 95 height 43
click at [692, 279] on input "True" at bounding box center [685, 273] width 14 height 12
radio input "true"
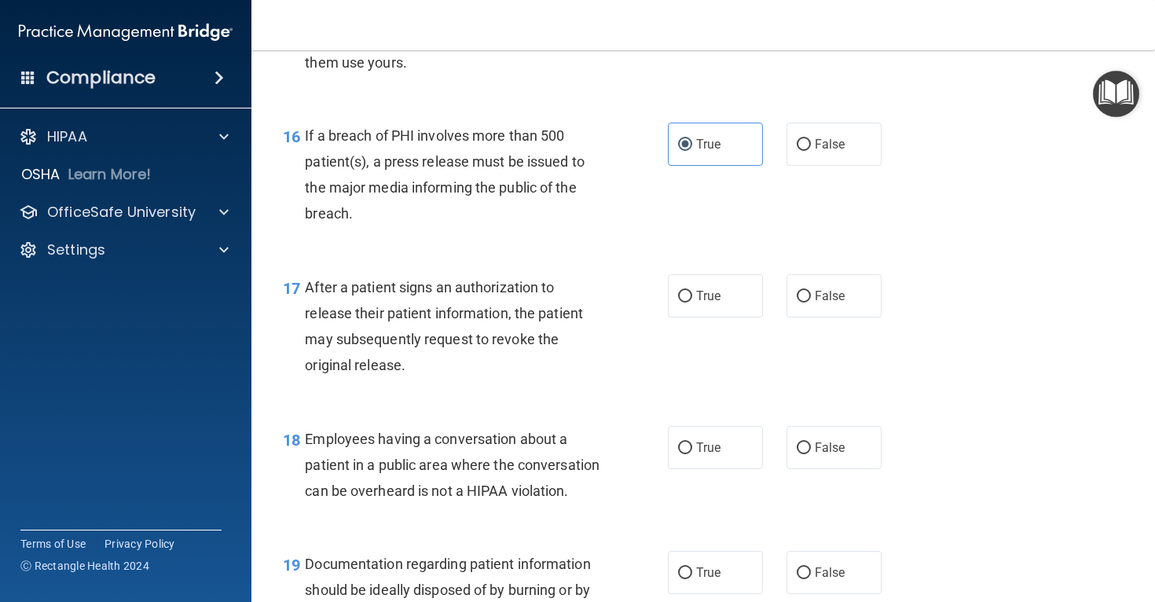
scroll to position [2080, 0]
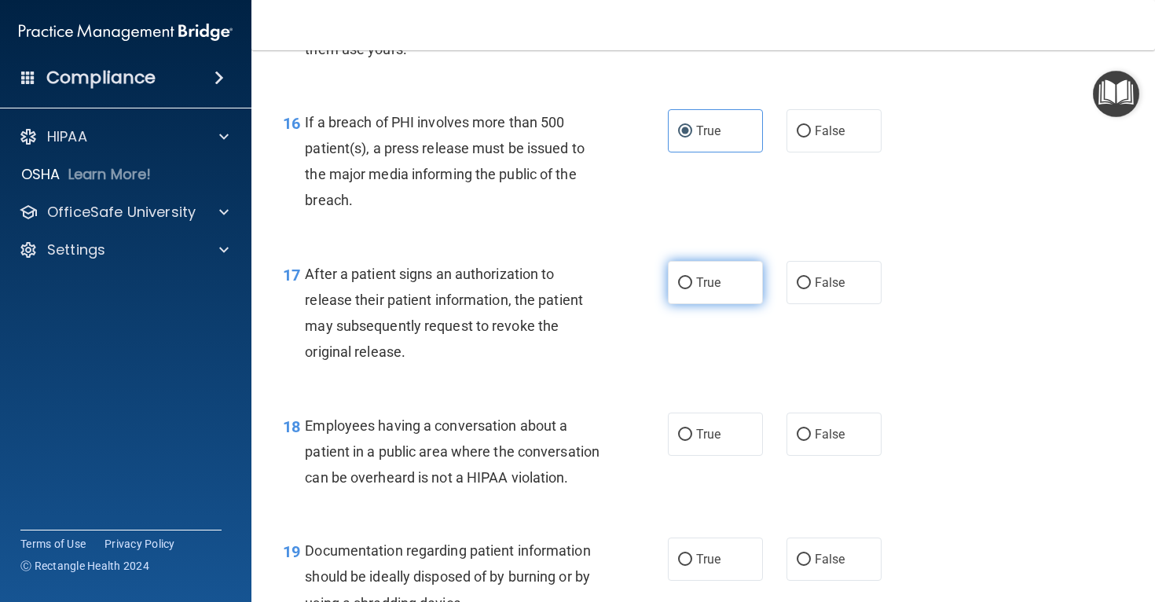
click at [706, 304] on label "True" at bounding box center [715, 282] width 95 height 43
click at [692, 289] on input "True" at bounding box center [685, 283] width 14 height 12
radio input "true"
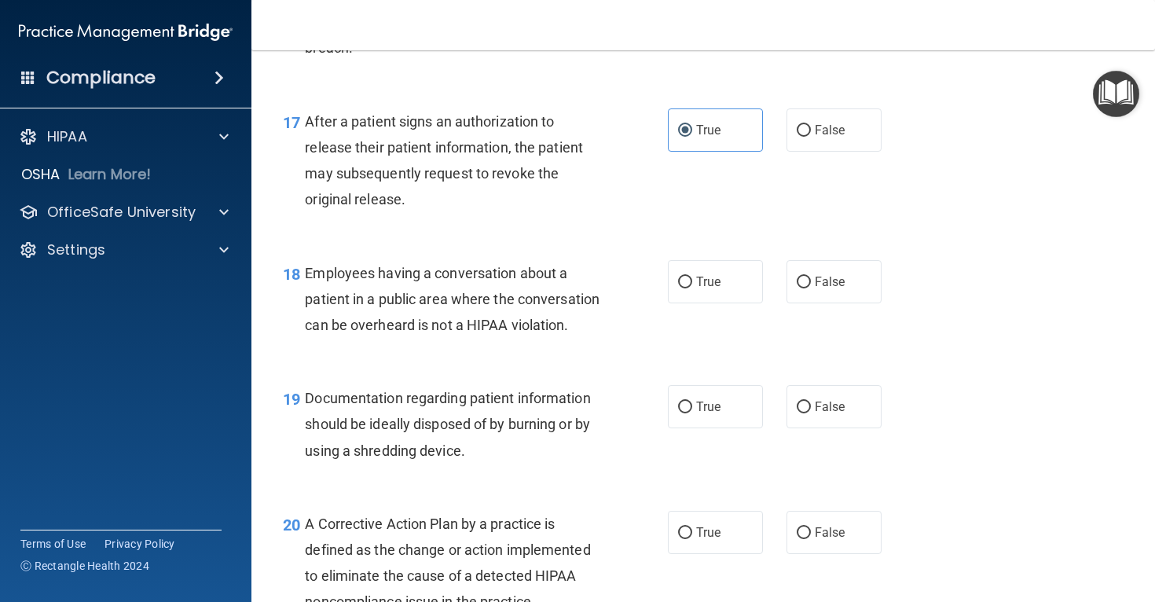
scroll to position [2234, 0]
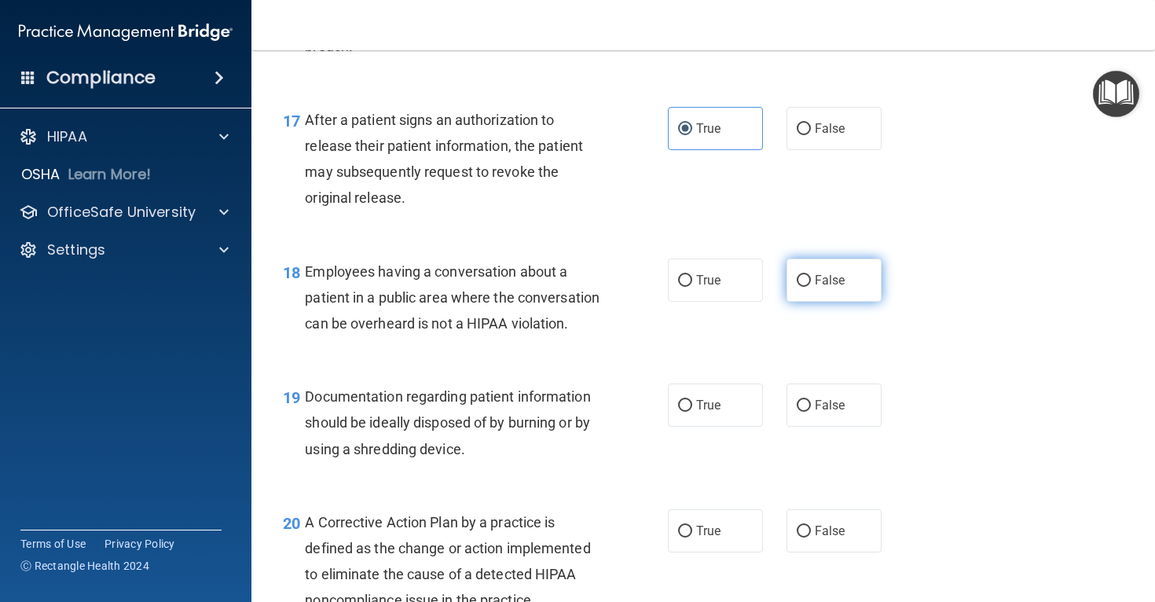
click at [816, 288] on span "False" at bounding box center [830, 280] width 31 height 15
click at [811, 287] on input "False" at bounding box center [804, 281] width 14 height 12
radio input "true"
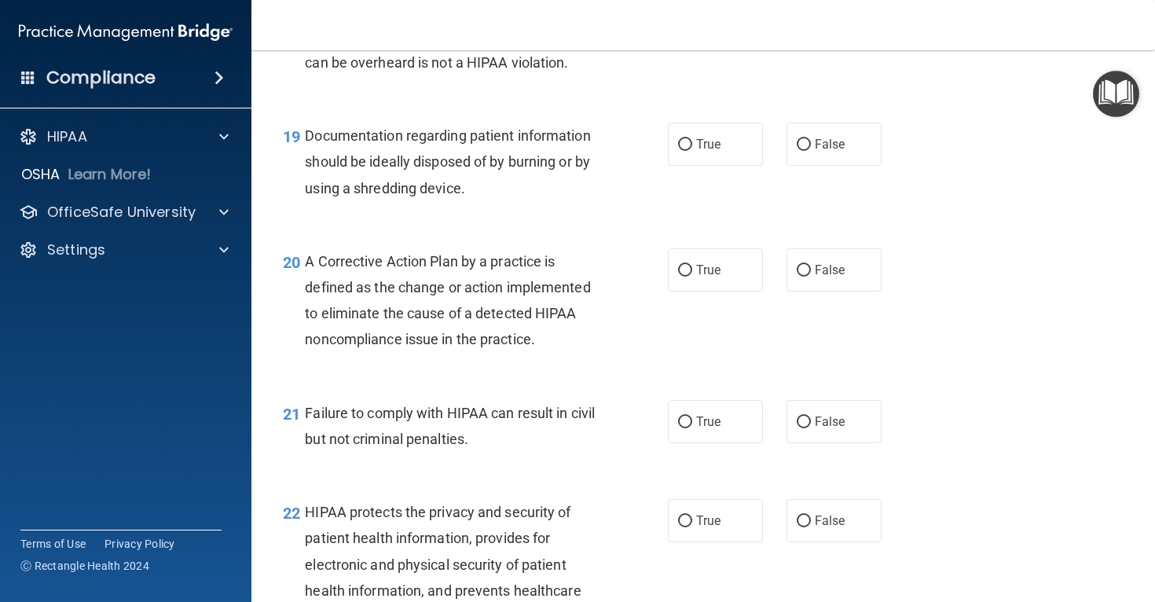
scroll to position [2496, 0]
click at [725, 164] on label "True" at bounding box center [715, 142] width 95 height 43
click at [692, 149] on input "True" at bounding box center [685, 144] width 14 height 12
radio input "true"
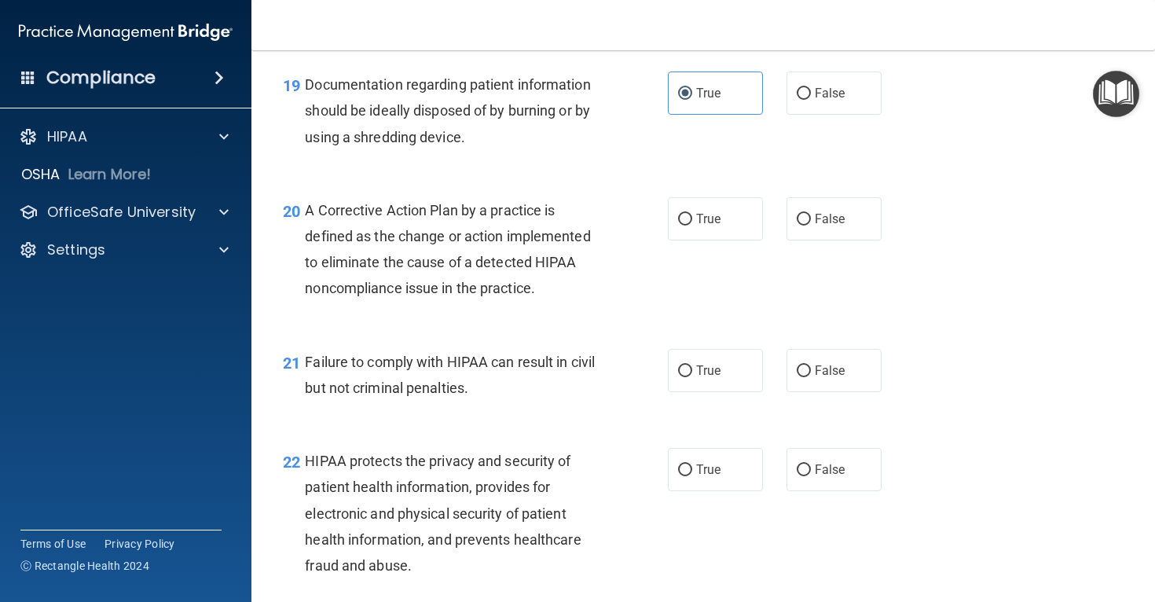
scroll to position [2547, 0]
click at [691, 225] on input "True" at bounding box center [685, 219] width 14 height 12
radio input "true"
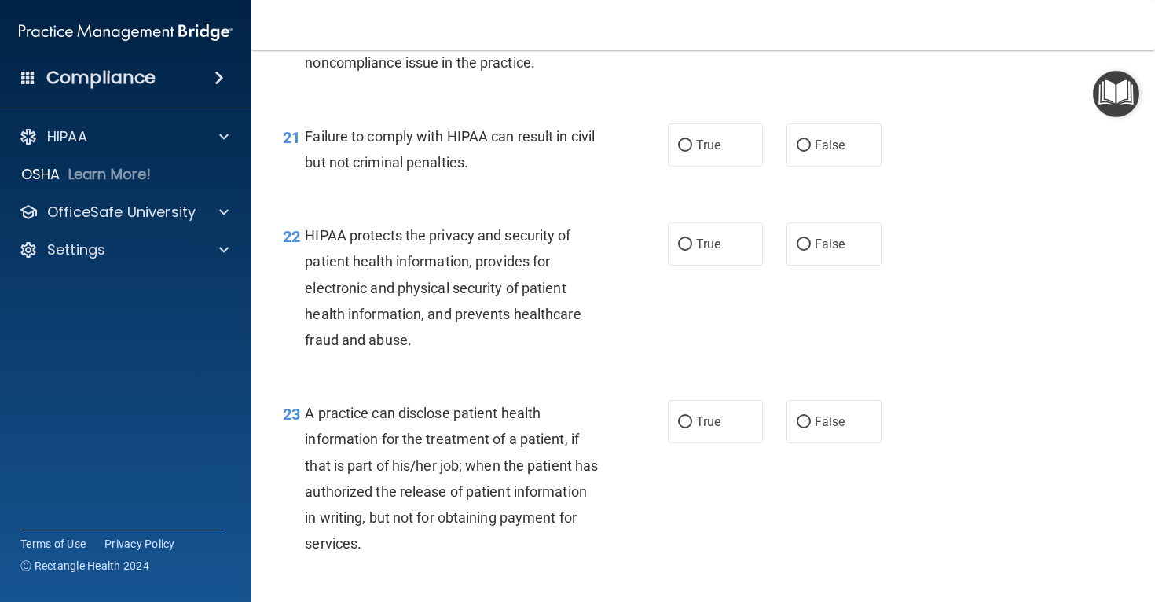
scroll to position [2782, 0]
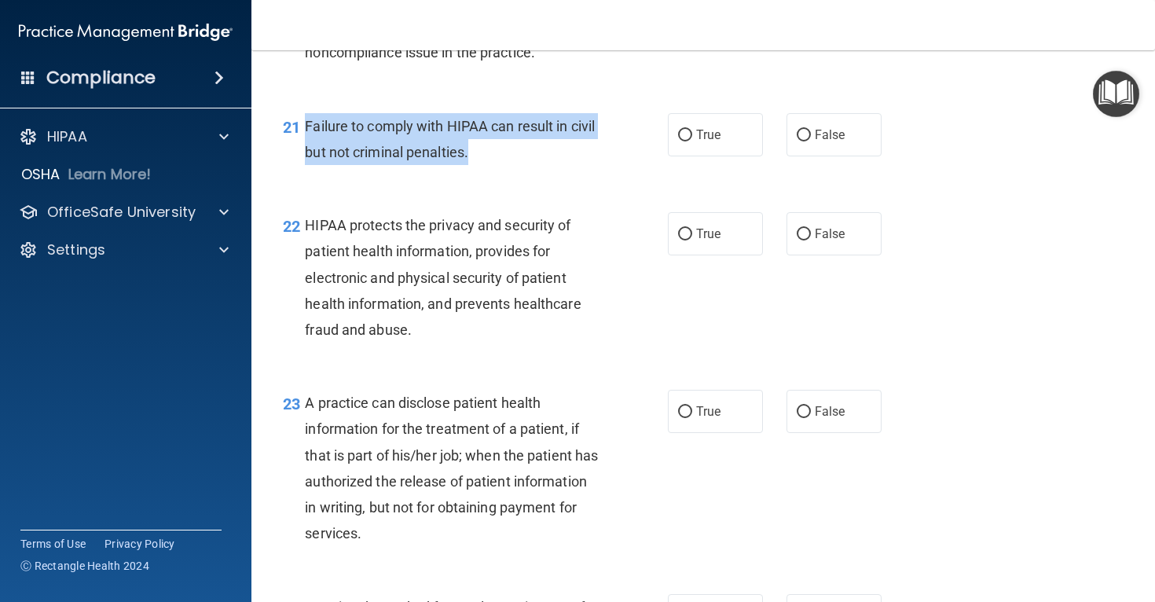
drag, startPoint x: 306, startPoint y: 179, endPoint x: 490, endPoint y: 214, distance: 187.9
click at [490, 165] on div "Failure to comply with HIPAA can result in civil but not criminal penalties." at bounding box center [458, 139] width 306 height 52
copy span "Failure to comply with HIPAA can result in civil but not criminal penalties."
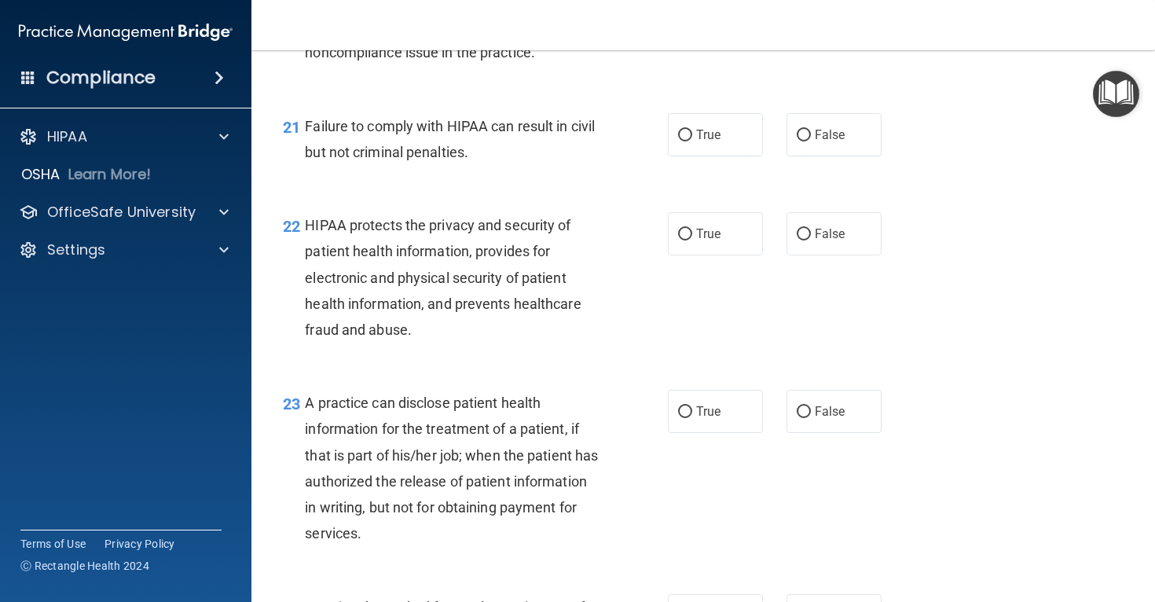
click at [822, 193] on div "21 Failure to comply with HIPAA can result in civil but not criminal penalties.…" at bounding box center [703, 143] width 864 height 99
click at [820, 193] on div "21 Failure to comply with HIPAA can result in civil but not criminal penalties.…" at bounding box center [703, 143] width 864 height 99
click at [801, 141] on input "False" at bounding box center [804, 136] width 14 height 12
radio input "true"
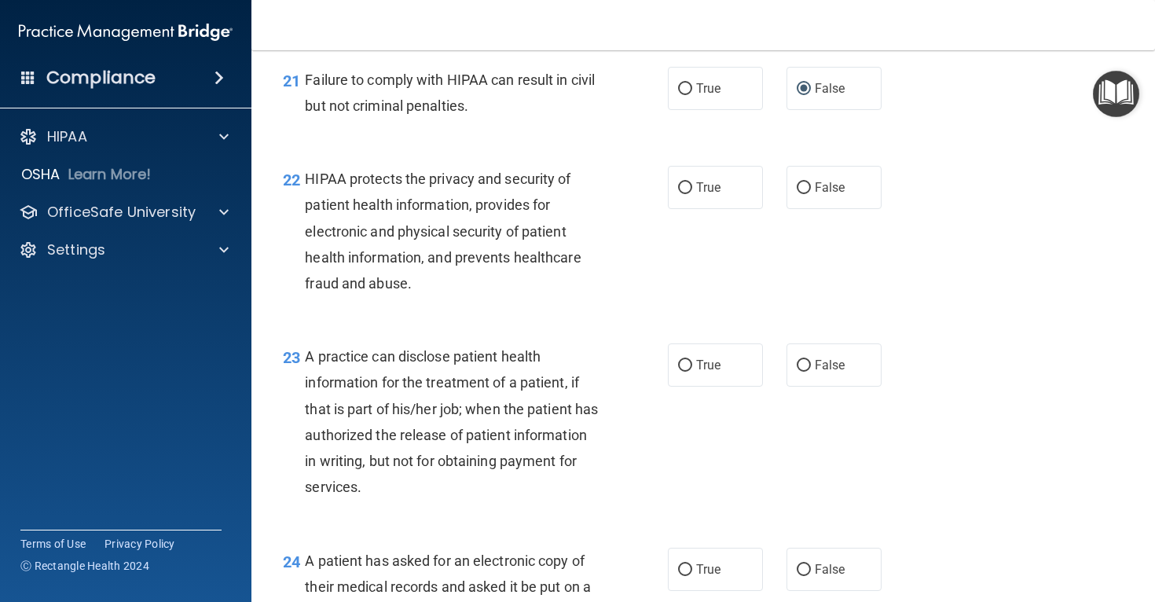
scroll to position [2829, 0]
click at [618, 242] on div "22 HIPAA protects the privacy and security of patient health information, provi…" at bounding box center [475, 234] width 432 height 138
click at [692, 208] on label "True" at bounding box center [715, 186] width 95 height 43
click at [692, 193] on input "True" at bounding box center [685, 188] width 14 height 12
radio input "true"
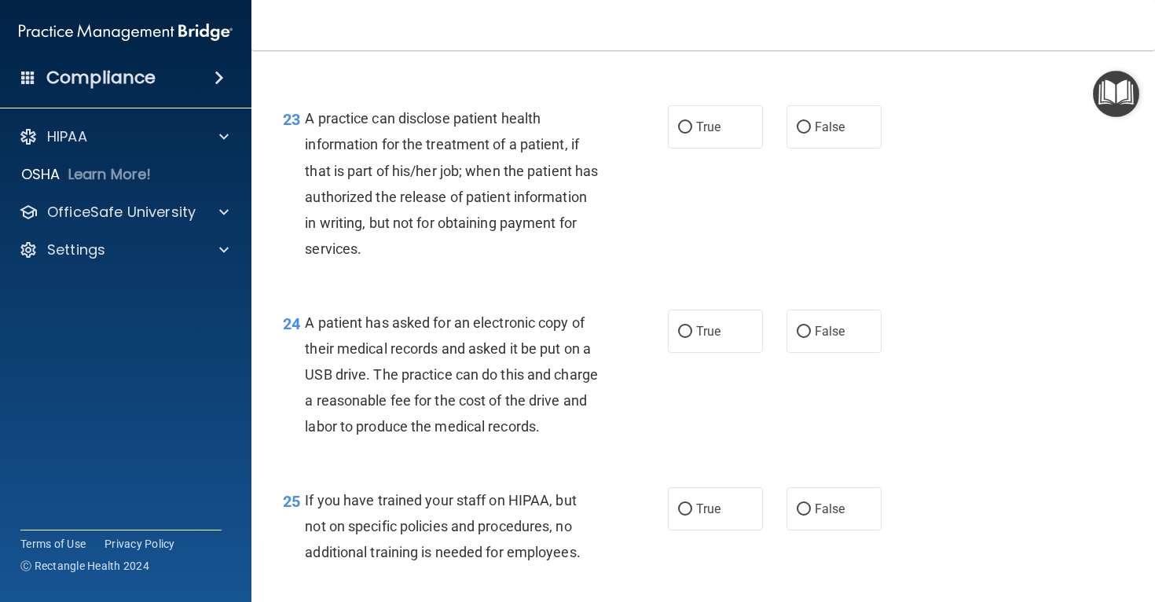
scroll to position [3077, 0]
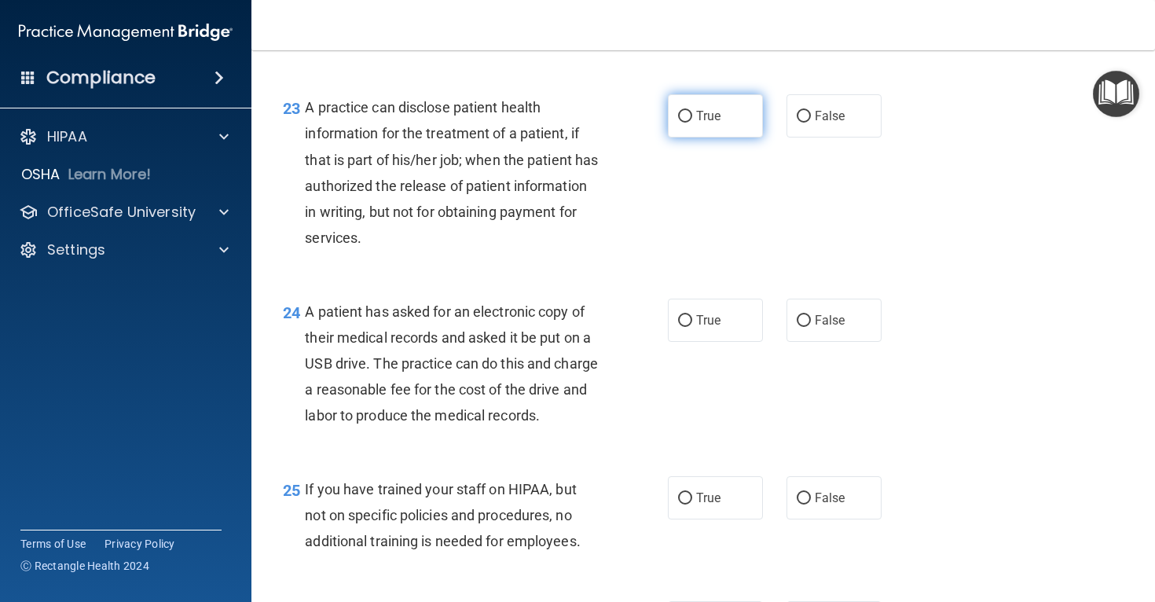
click at [699, 138] on label "True" at bounding box center [715, 115] width 95 height 43
click at [692, 123] on input "True" at bounding box center [685, 117] width 14 height 12
radio input "true"
click at [790, 138] on label "False" at bounding box center [834, 115] width 95 height 43
click at [797, 123] on input "False" at bounding box center [804, 117] width 14 height 12
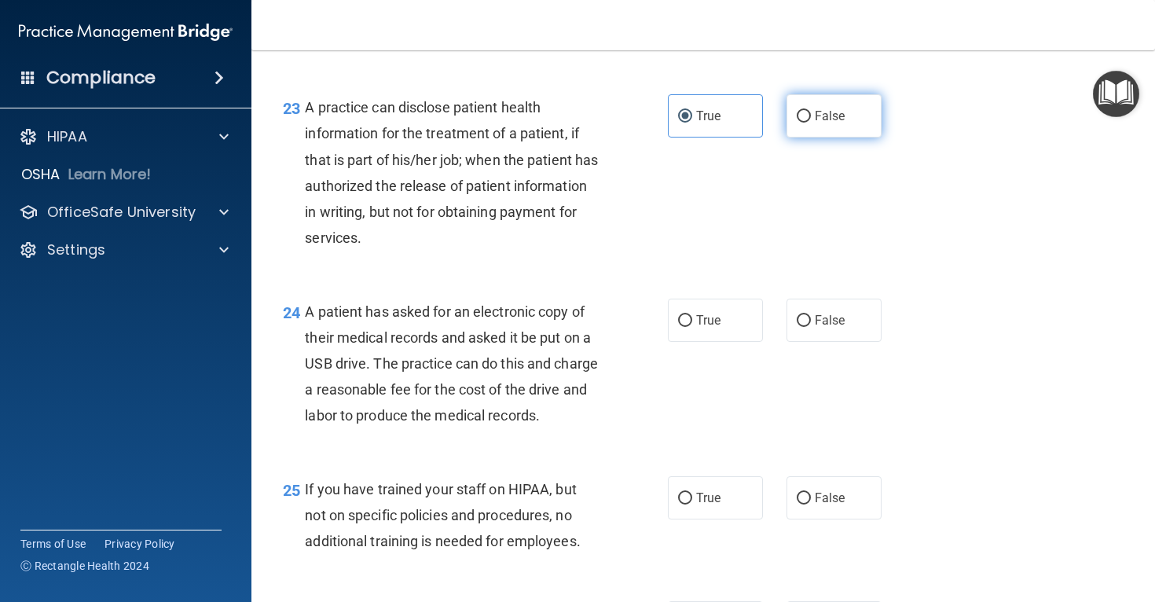
radio input "true"
radio input "false"
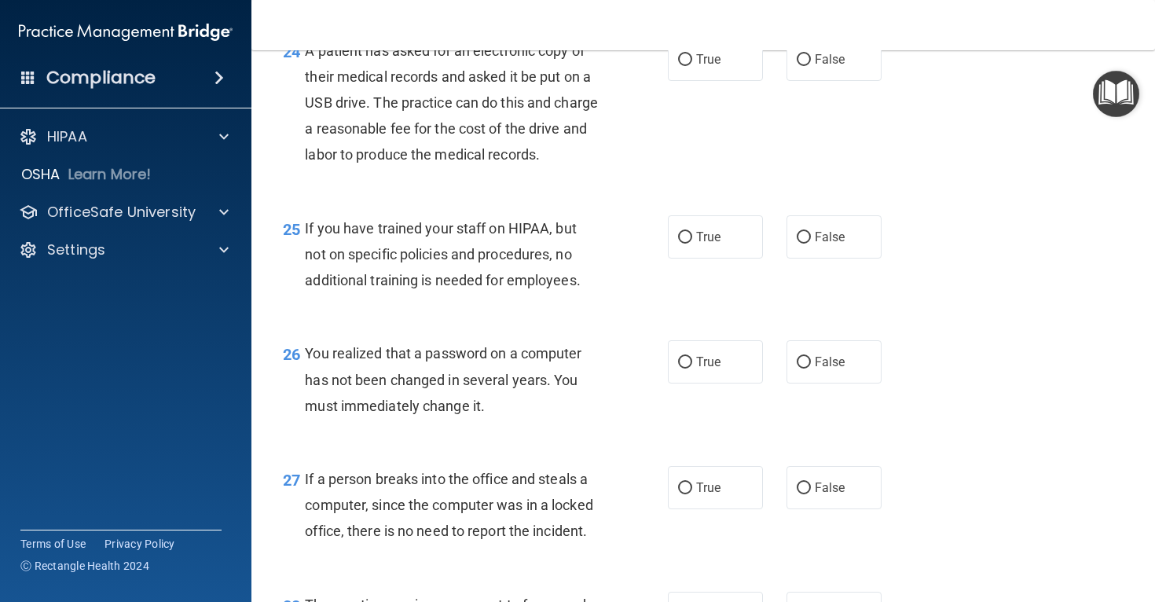
scroll to position [3346, 0]
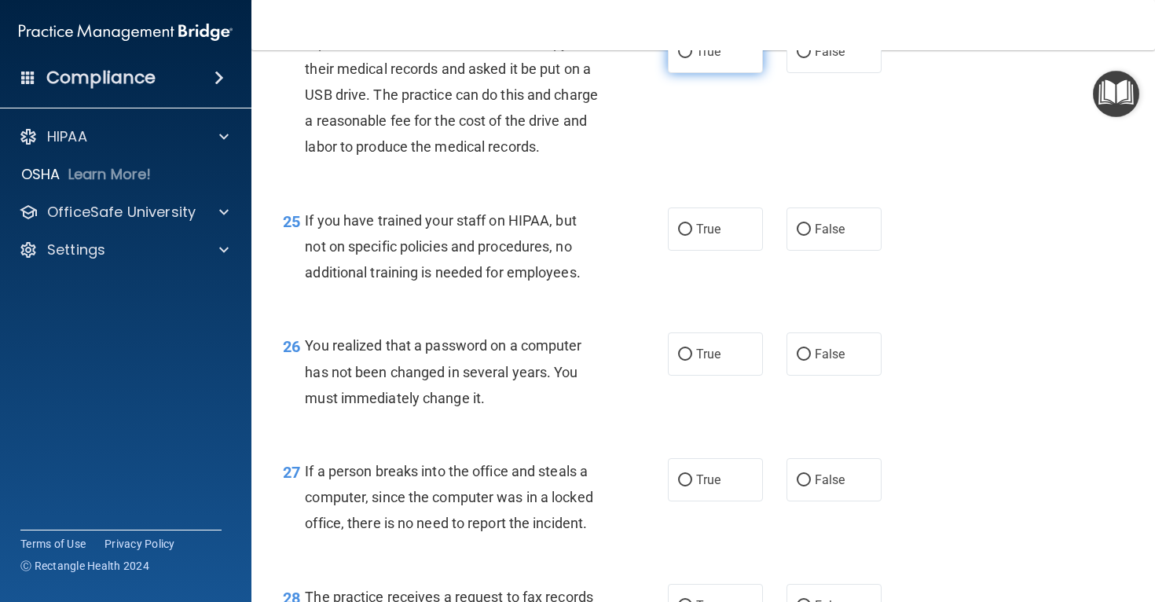
click at [714, 59] on span "True" at bounding box center [708, 51] width 24 height 15
click at [692, 58] on input "True" at bounding box center [685, 52] width 14 height 12
radio input "true"
click at [836, 237] on span "False" at bounding box center [830, 229] width 31 height 15
click at [811, 236] on input "False" at bounding box center [804, 230] width 14 height 12
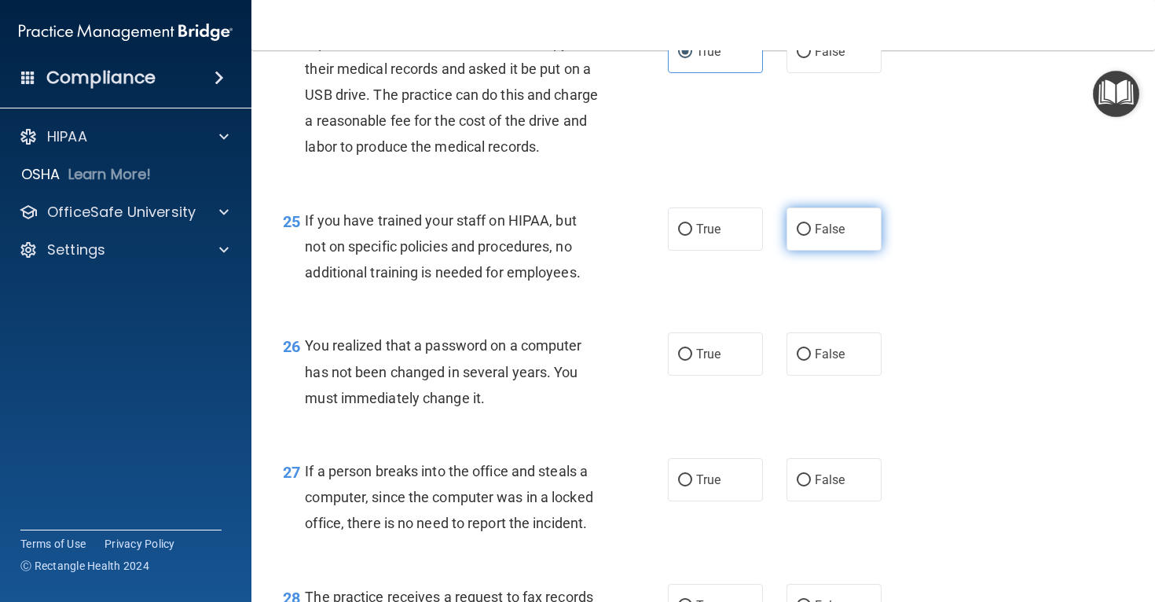
radio input "true"
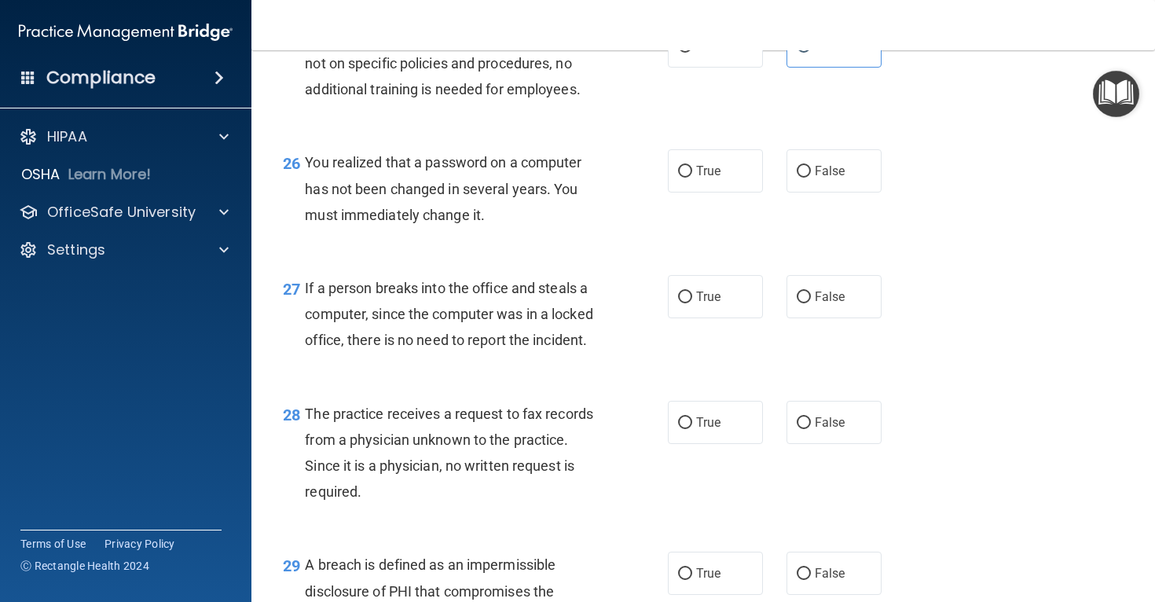
scroll to position [3534, 0]
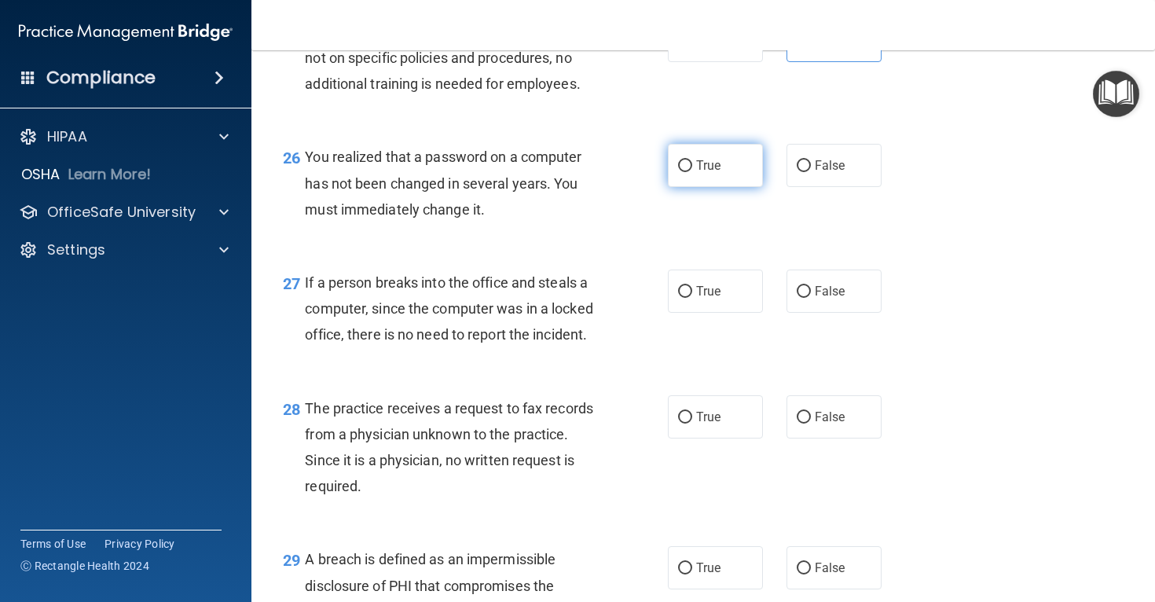
click at [710, 187] on label "True" at bounding box center [715, 165] width 95 height 43
click at [692, 172] on input "True" at bounding box center [685, 166] width 14 height 12
radio input "true"
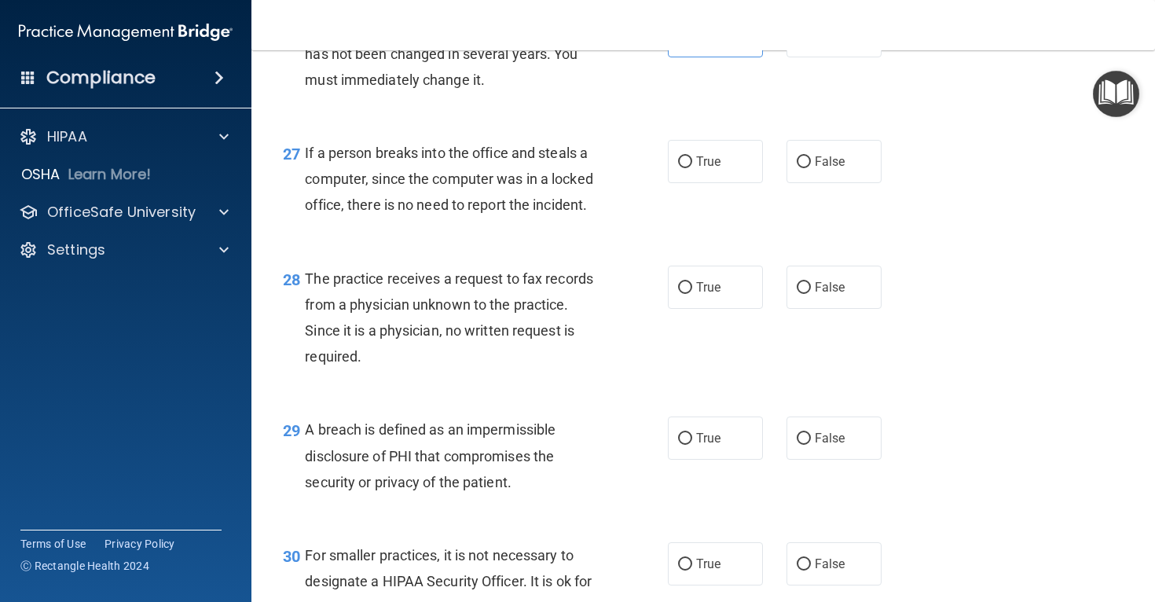
scroll to position [3670, 0]
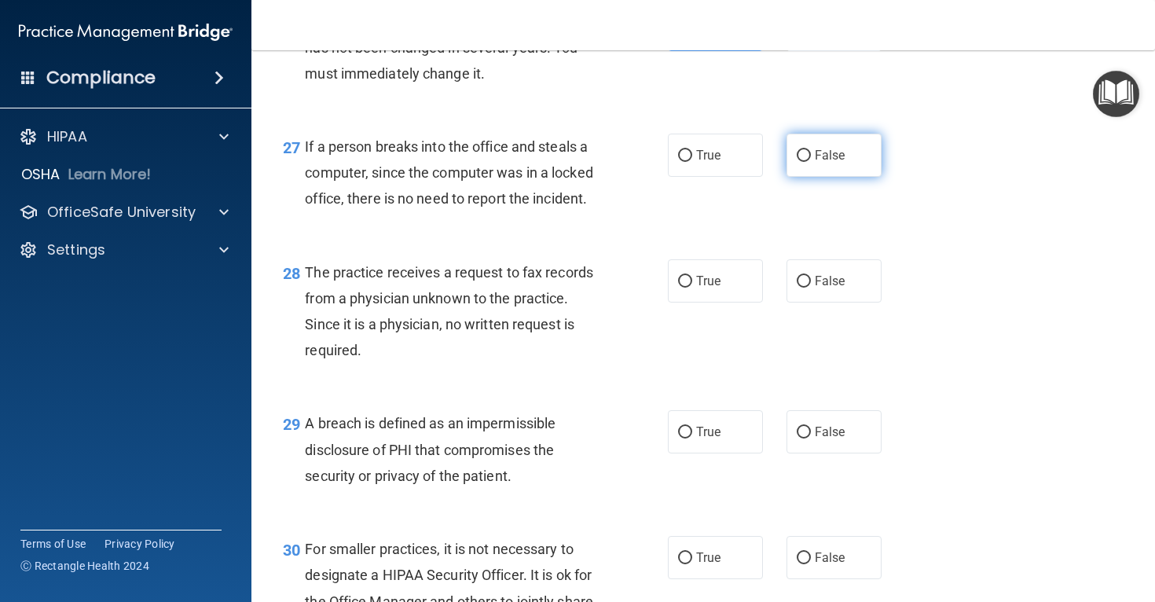
click at [817, 163] on span "False" at bounding box center [830, 155] width 31 height 15
click at [811, 162] on input "False" at bounding box center [804, 156] width 14 height 12
radio input "true"
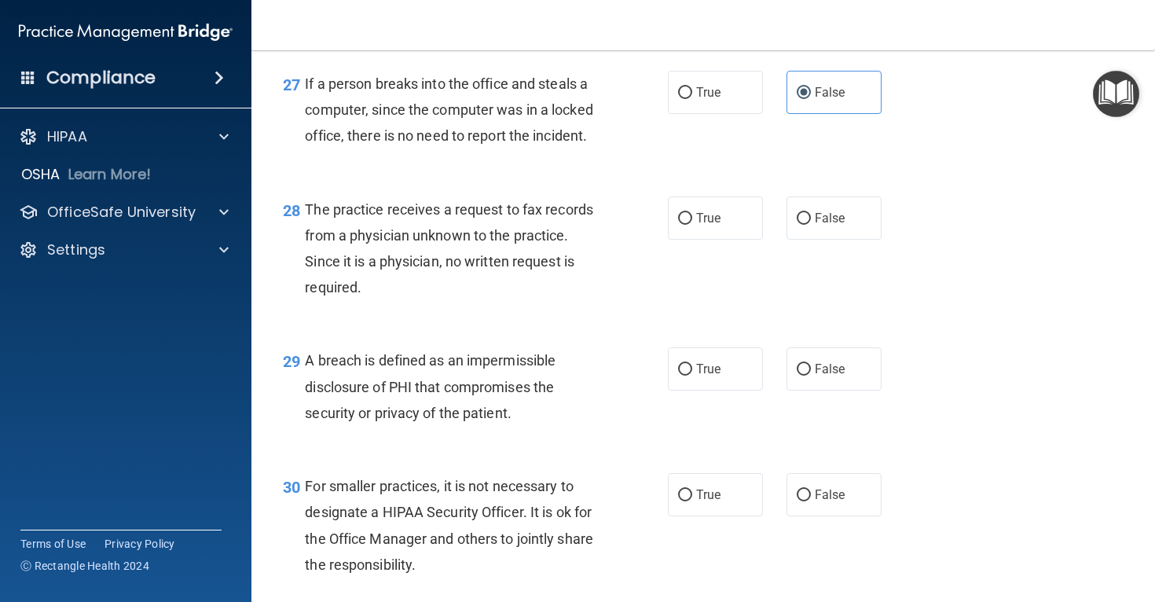
scroll to position [3735, 0]
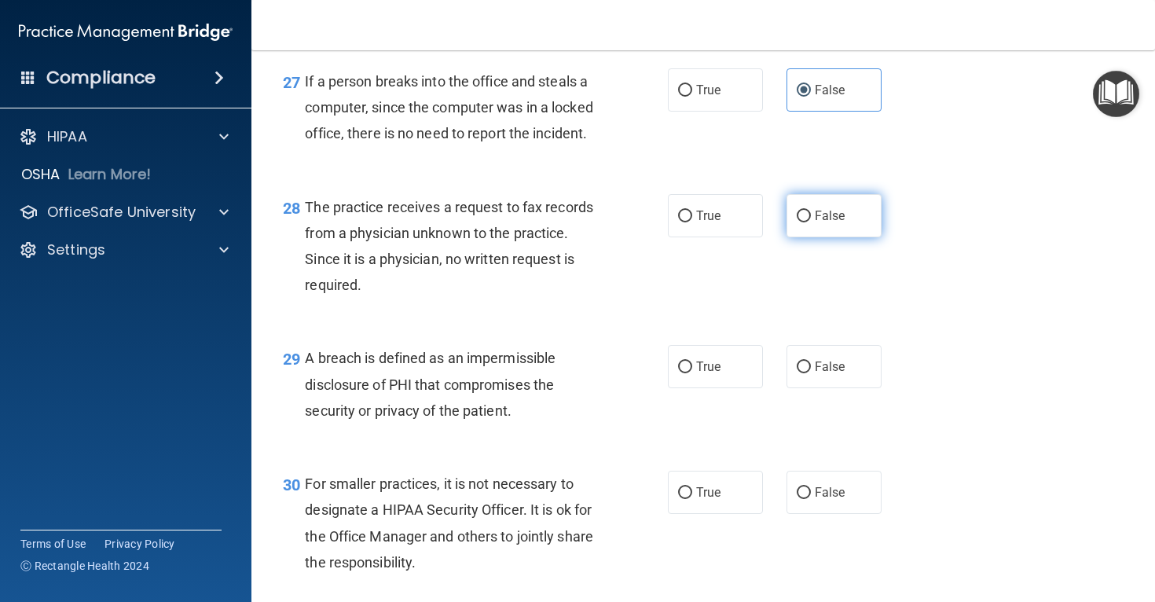
click at [839, 223] on span "False" at bounding box center [830, 215] width 31 height 15
click at [811, 222] on input "False" at bounding box center [804, 217] width 14 height 12
radio input "true"
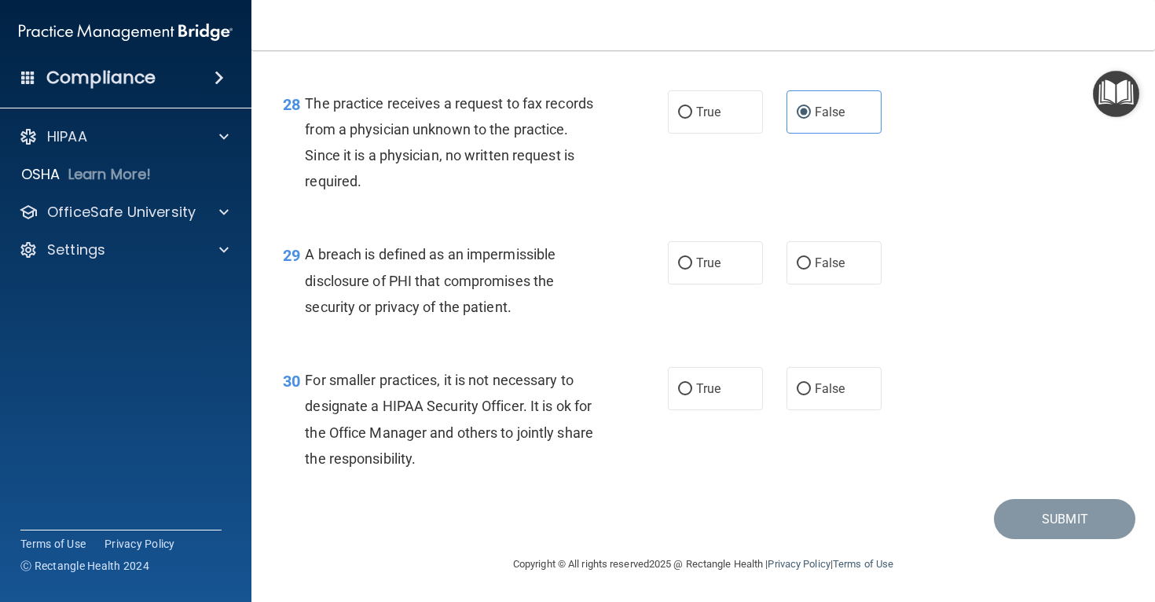
scroll to position [3918, 0]
click at [703, 268] on span "True" at bounding box center [708, 262] width 24 height 15
click at [692, 268] on input "True" at bounding box center [685, 264] width 14 height 12
radio input "true"
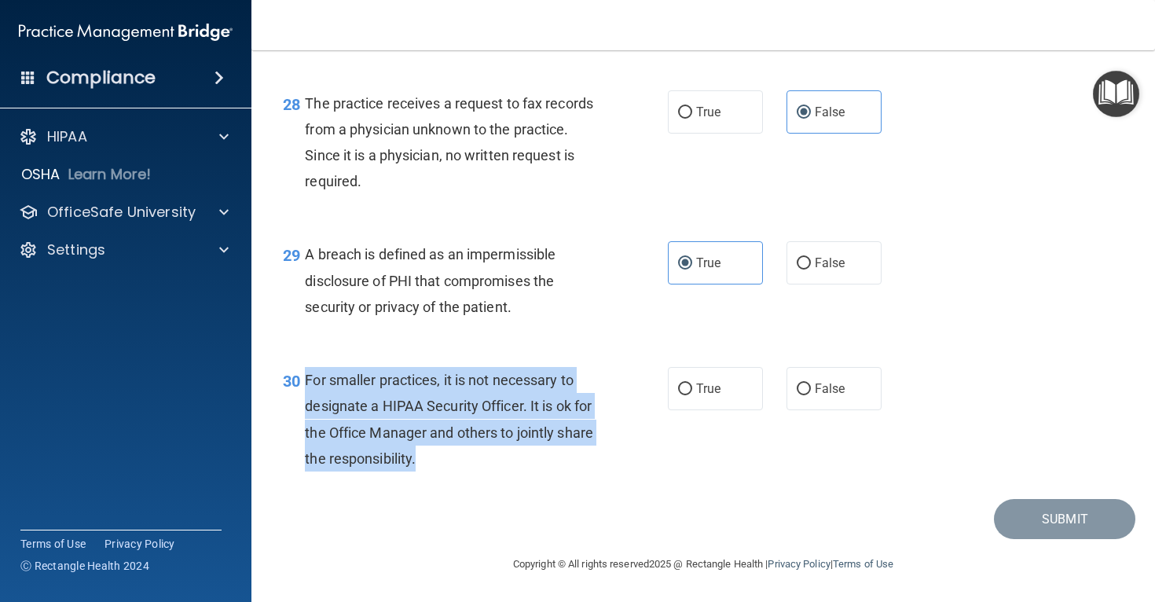
drag, startPoint x: 304, startPoint y: 375, endPoint x: 443, endPoint y: 459, distance: 162.5
click at [443, 459] on div "30 For smaller practices, it is not necessary to designate a HIPAA Security Off…" at bounding box center [475, 423] width 432 height 112
copy div "For smaller practices, it is not necessary to designate a HIPAA Security Office…"
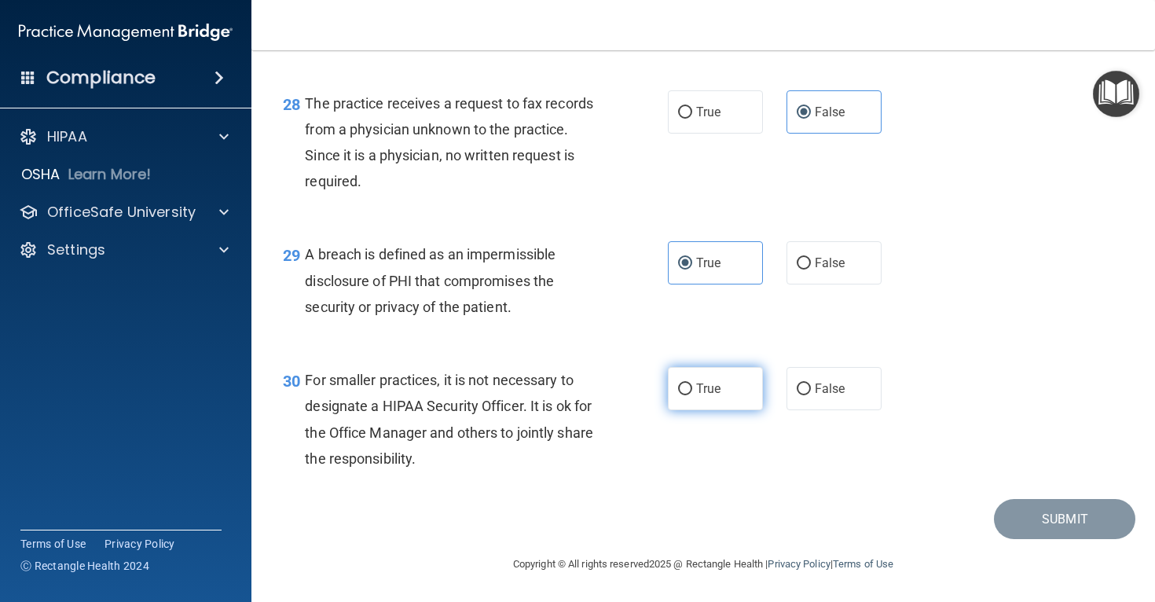
click at [681, 374] on label "True" at bounding box center [715, 388] width 95 height 43
click at [681, 383] on input "True" at bounding box center [685, 389] width 14 height 12
radio input "true"
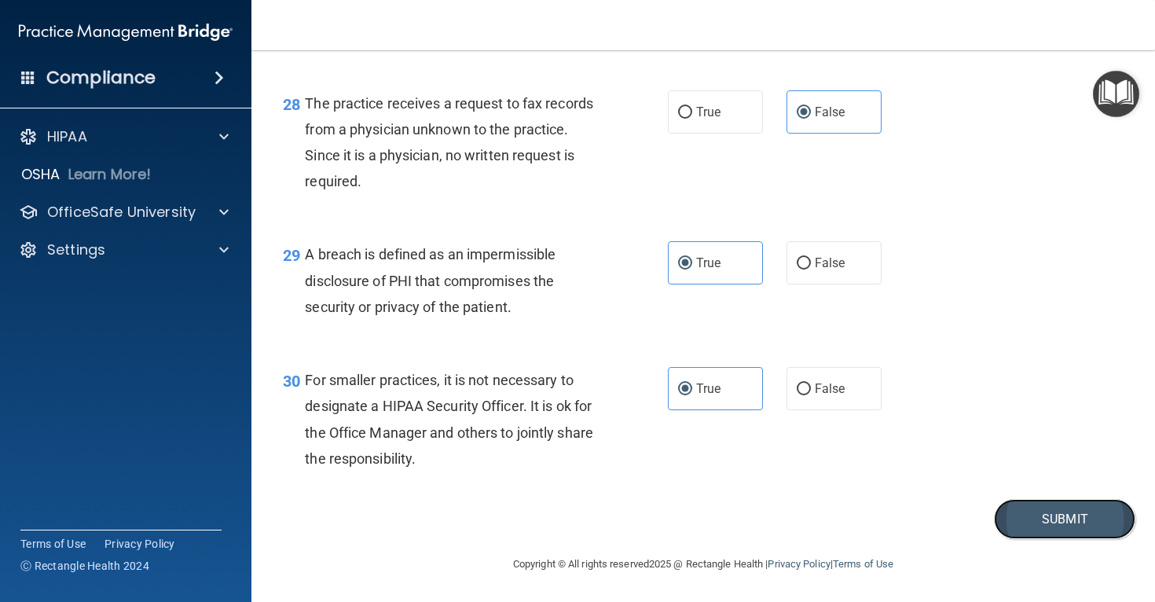
click at [1070, 501] on button "Submit" at bounding box center [1064, 519] width 141 height 40
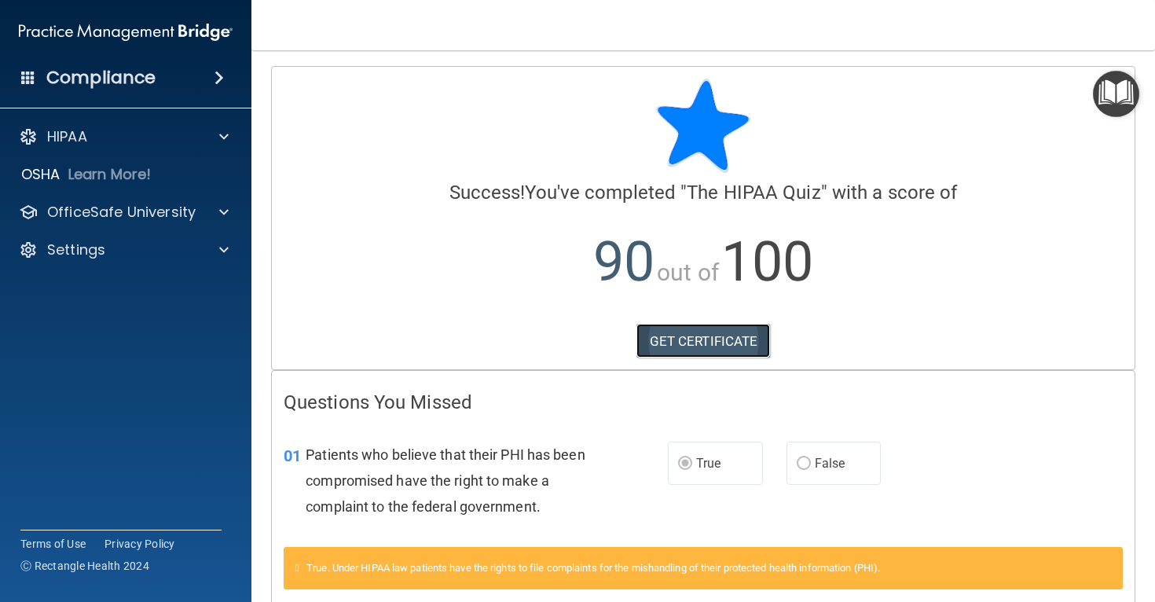
click at [728, 338] on link "GET CERTIFICATE" at bounding box center [703, 341] width 134 height 35
click at [213, 197] on div "OfficeSafe University" at bounding box center [126, 211] width 252 height 31
click at [215, 207] on div at bounding box center [221, 212] width 39 height 19
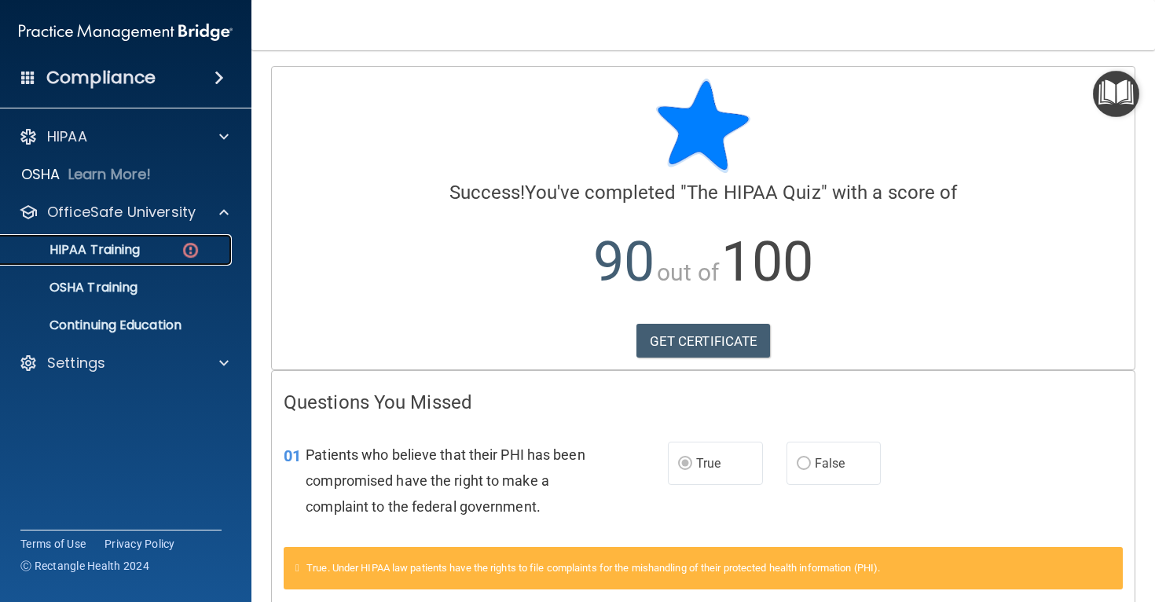
click at [182, 246] on img at bounding box center [191, 250] width 20 height 20
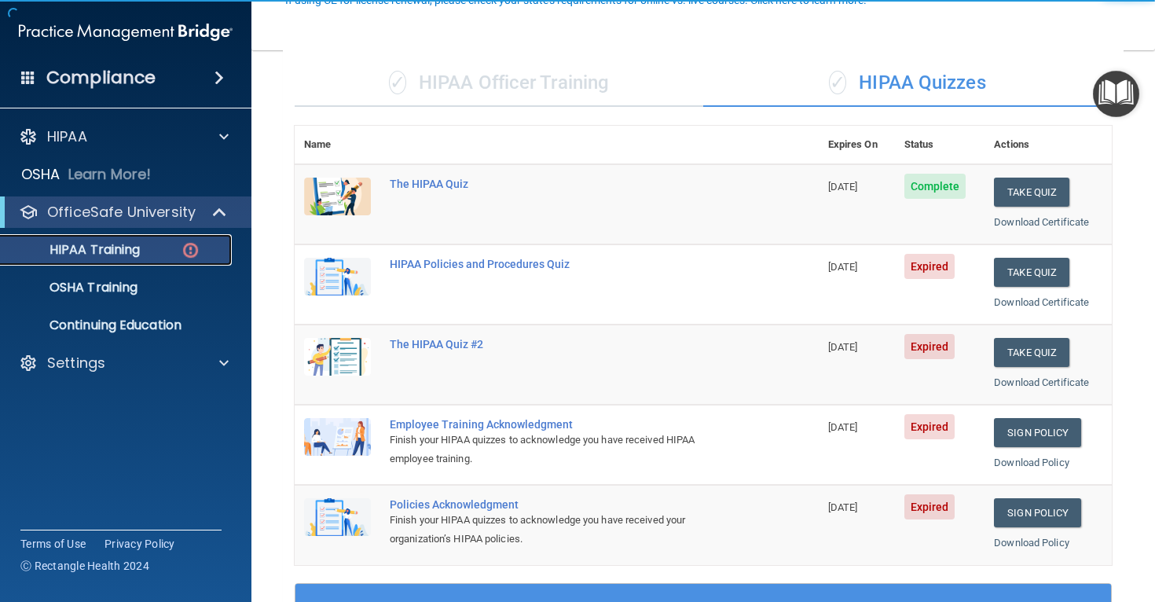
scroll to position [165, 0]
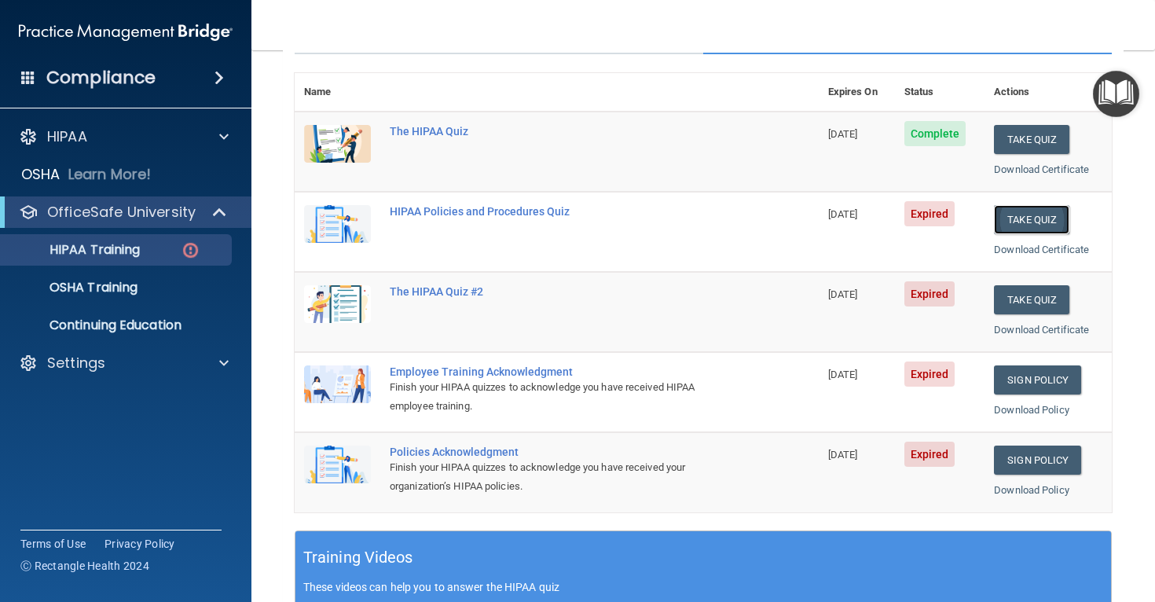
click at [1007, 224] on button "Take Quiz" at bounding box center [1031, 219] width 75 height 29
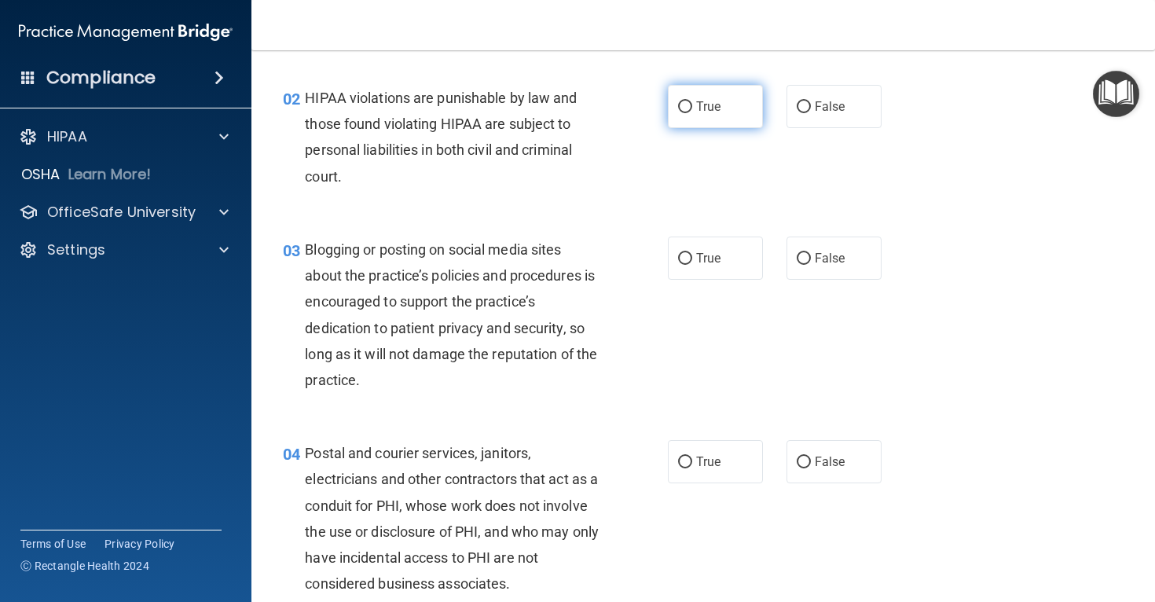
click at [691, 91] on label "True" at bounding box center [715, 106] width 95 height 43
click at [691, 101] on input "True" at bounding box center [685, 107] width 14 height 12
radio input "true"
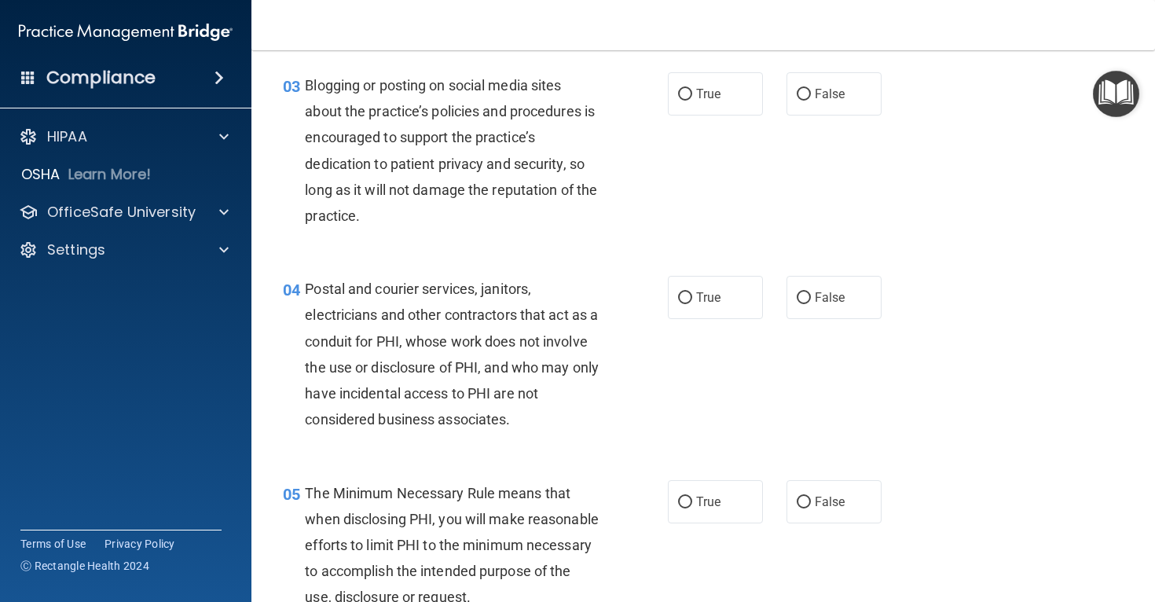
scroll to position [307, 0]
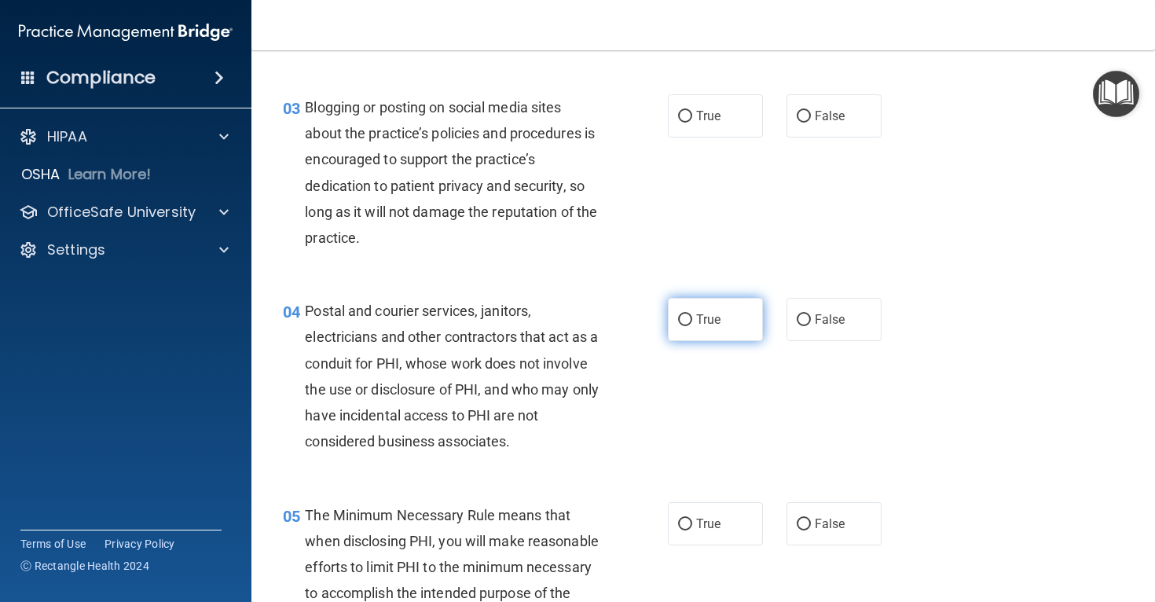
click at [732, 301] on label "True" at bounding box center [715, 319] width 95 height 43
click at [692, 314] on input "True" at bounding box center [685, 320] width 14 height 12
radio input "true"
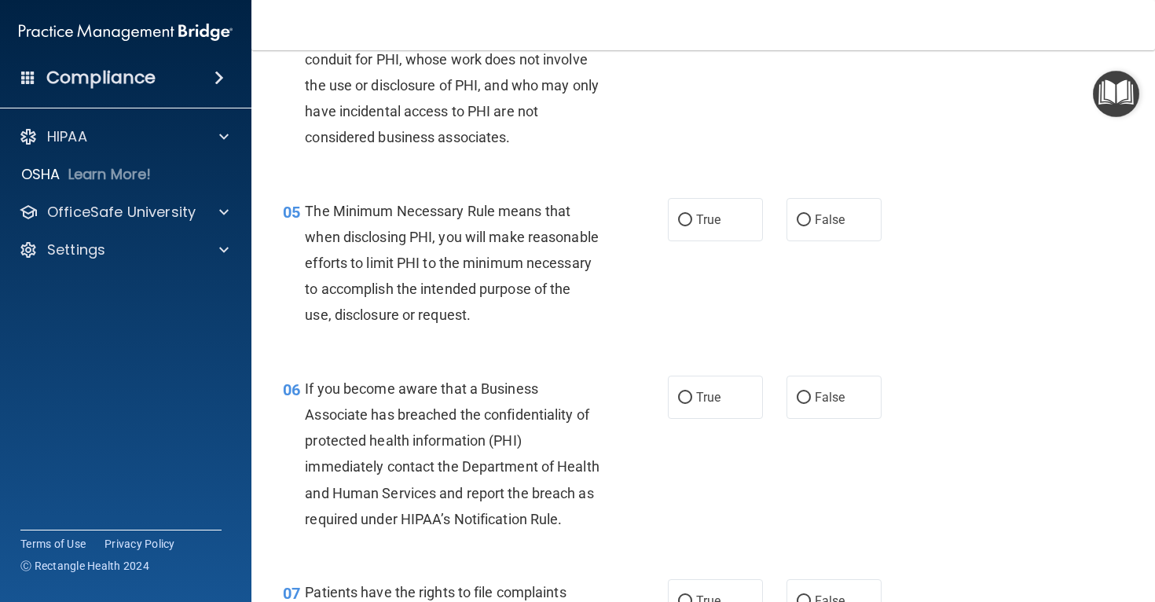
scroll to position [613, 0]
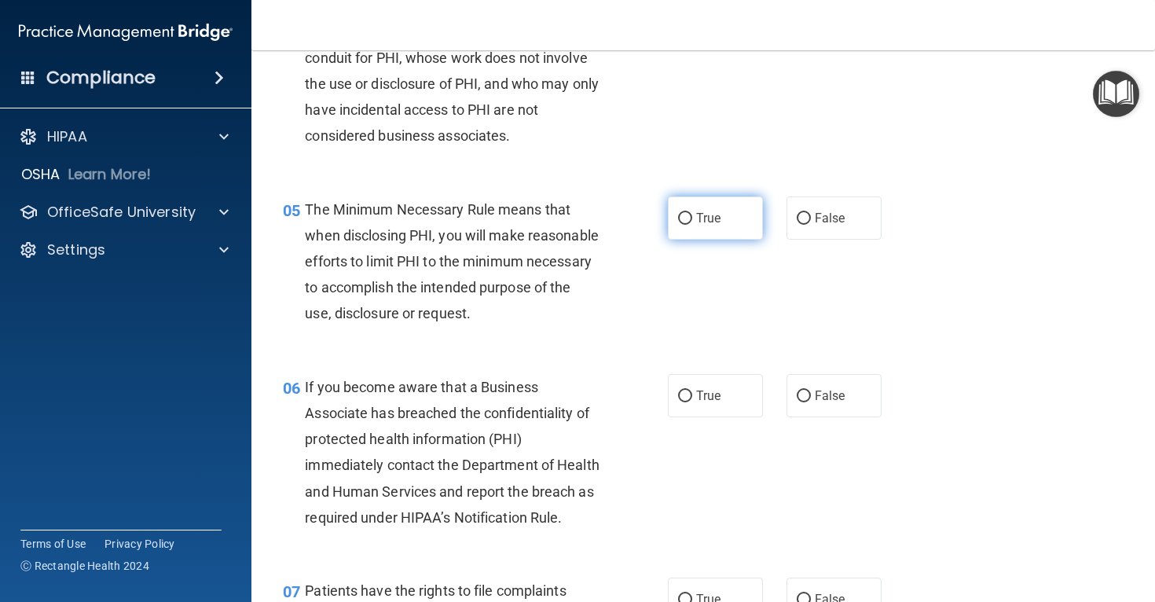
click at [687, 222] on input "True" at bounding box center [685, 219] width 14 height 12
radio input "true"
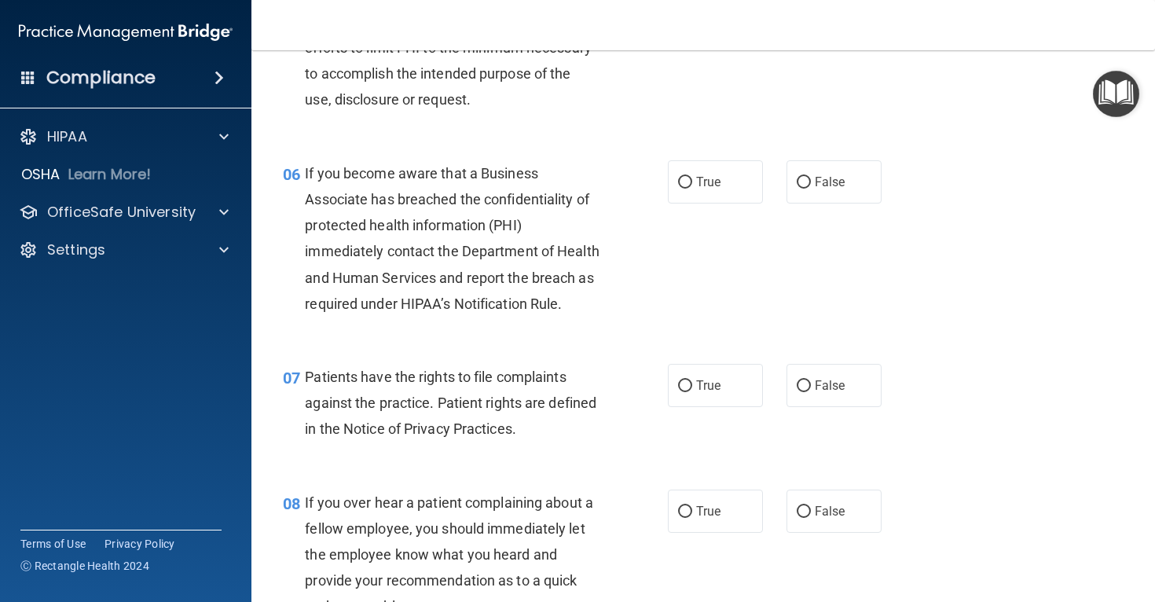
scroll to position [827, 0]
click at [693, 203] on label "True" at bounding box center [715, 181] width 95 height 43
click at [692, 188] on input "True" at bounding box center [685, 182] width 14 height 12
radio input "true"
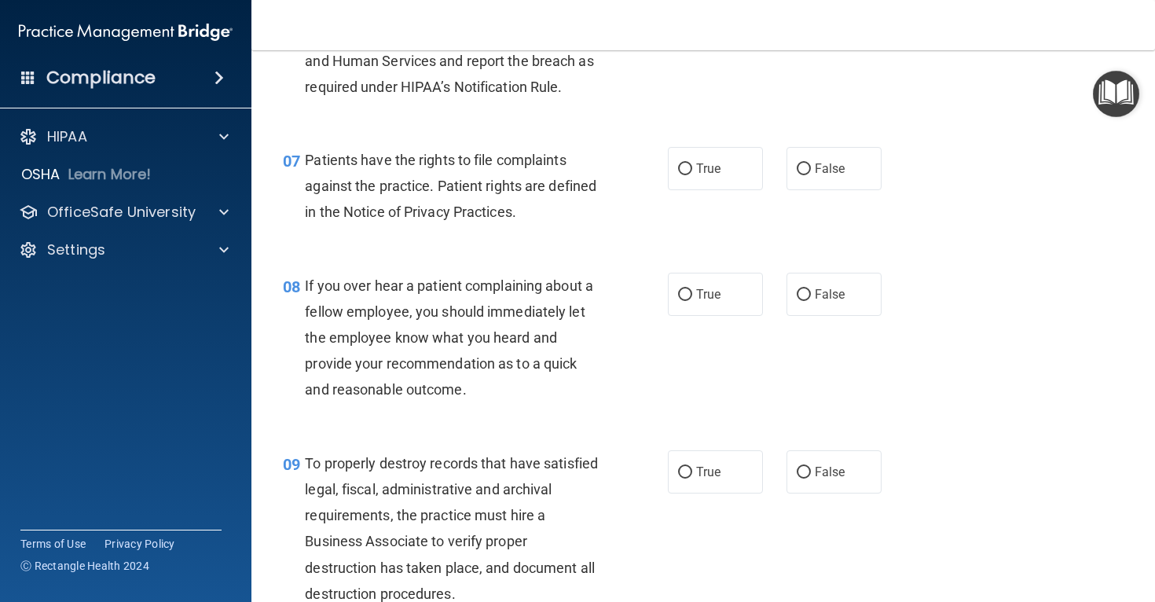
scroll to position [1044, 0]
click at [697, 189] on label "True" at bounding box center [715, 167] width 95 height 43
click at [692, 174] on input "True" at bounding box center [685, 169] width 14 height 12
radio input "true"
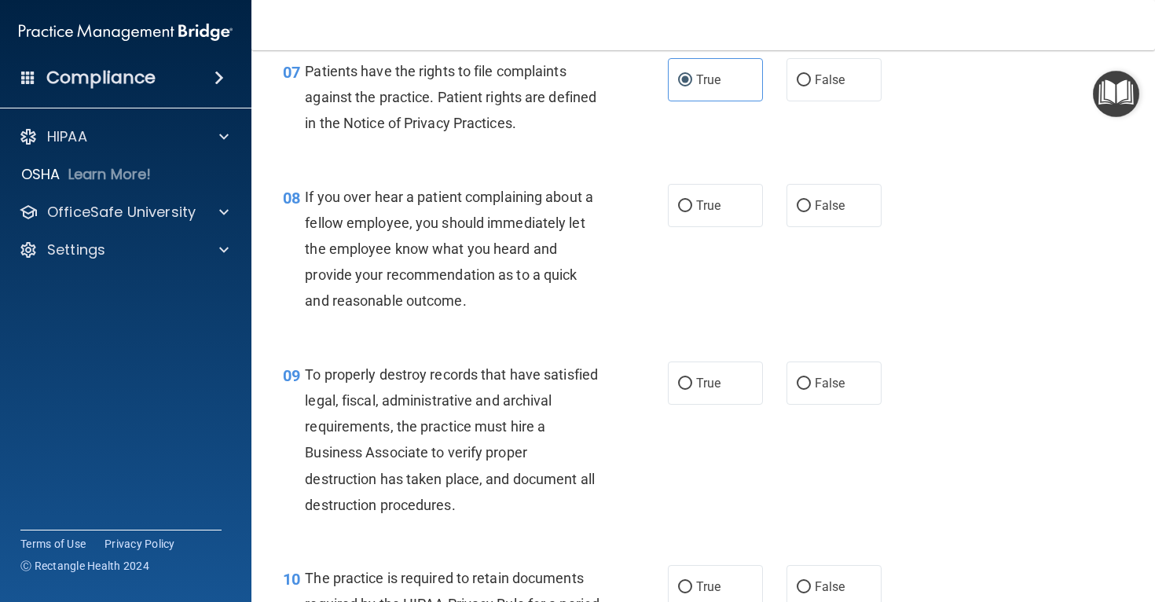
scroll to position [1133, 0]
click at [821, 226] on label "False" at bounding box center [834, 204] width 95 height 43
click at [811, 211] on input "False" at bounding box center [804, 206] width 14 height 12
radio input "true"
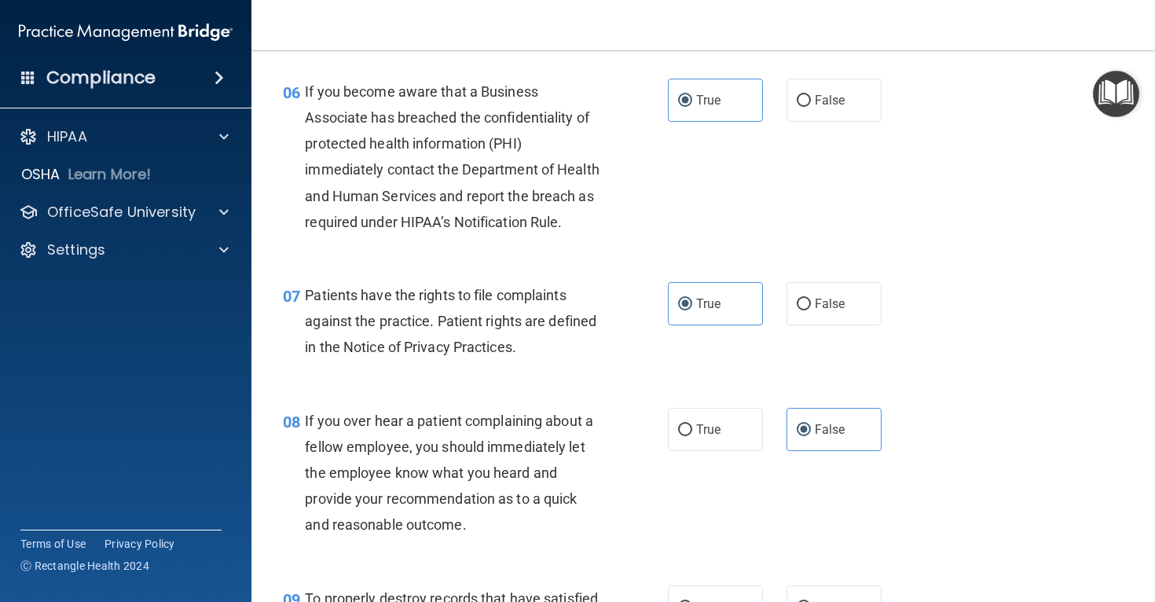
scroll to position [906, 0]
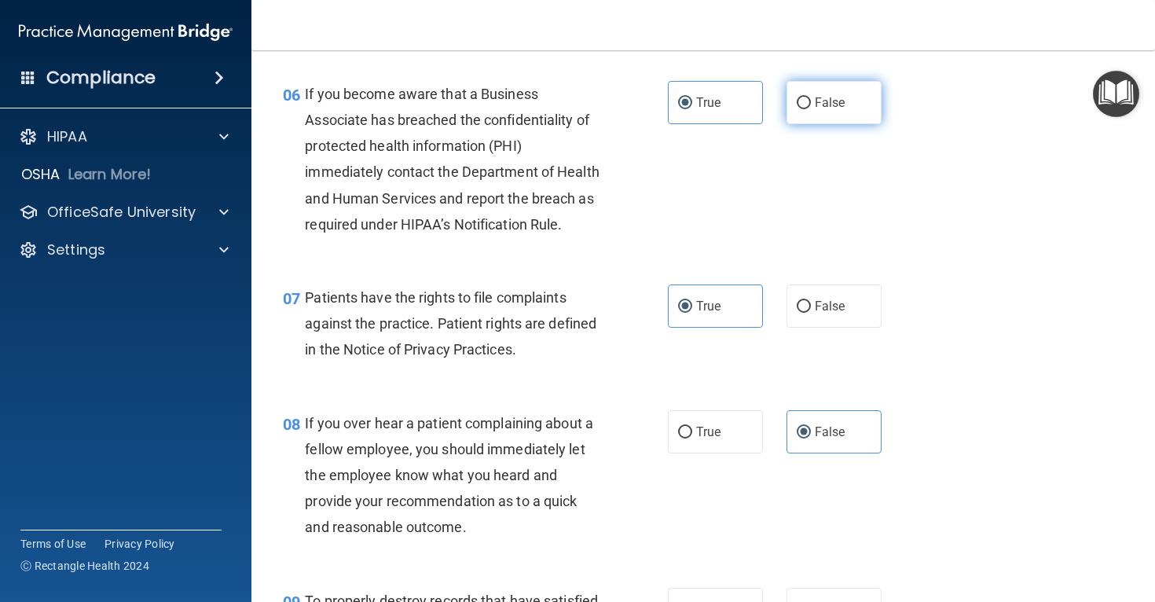
click at [813, 108] on label "False" at bounding box center [834, 102] width 95 height 43
click at [811, 108] on input "False" at bounding box center [804, 103] width 14 height 12
radio input "true"
radio input "false"
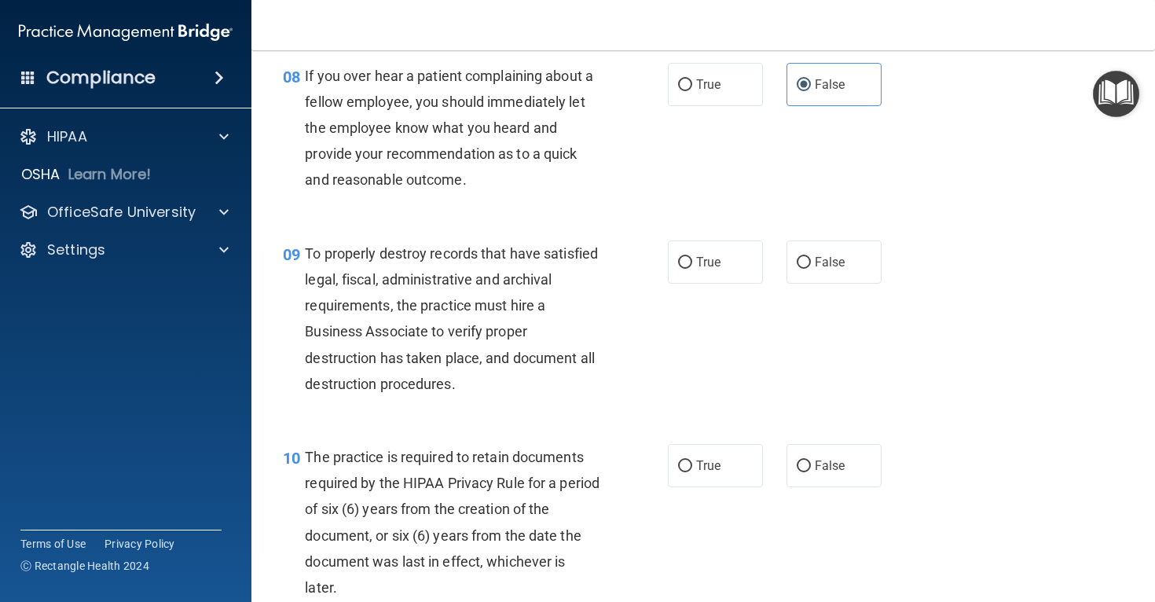
scroll to position [1254, 0]
click at [820, 269] on span "False" at bounding box center [830, 261] width 31 height 15
click at [811, 268] on input "False" at bounding box center [804, 262] width 14 height 12
radio input "true"
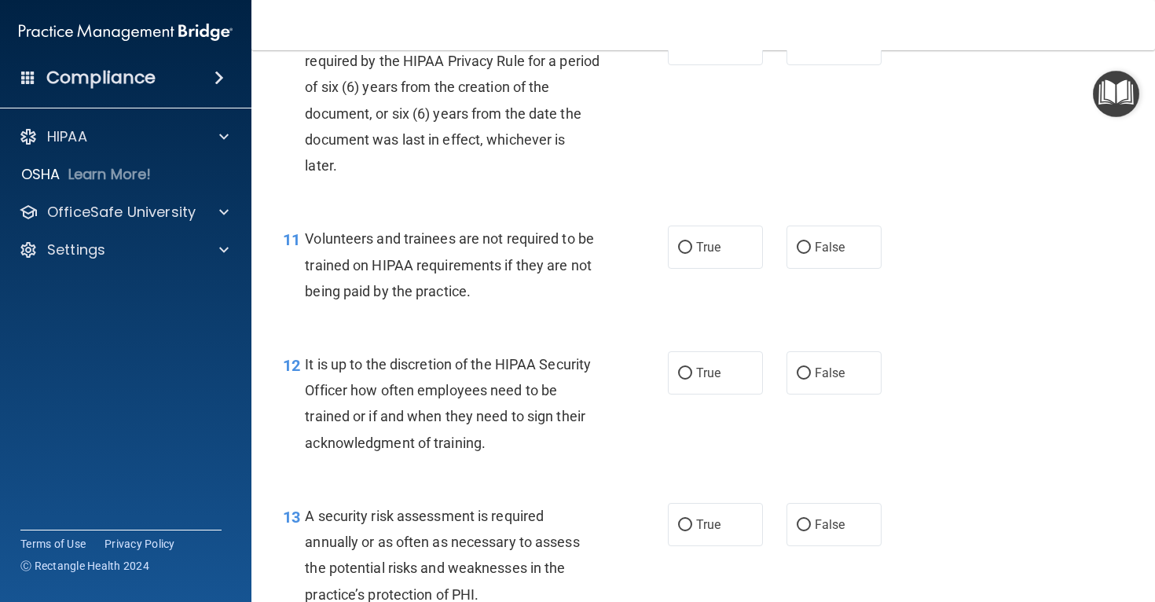
scroll to position [1678, 0]
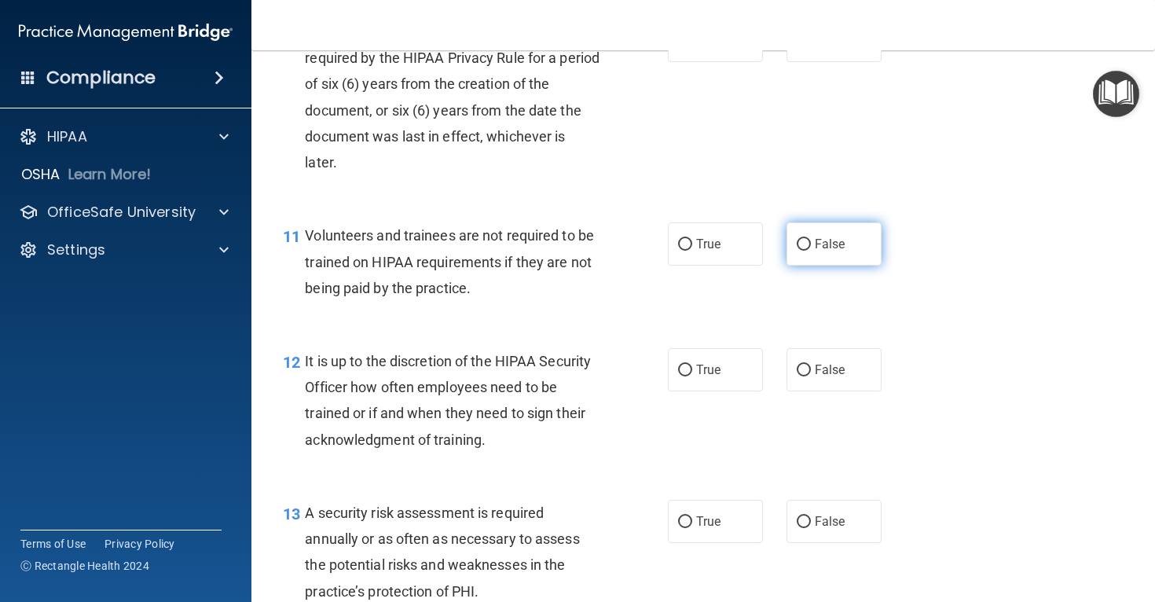
click at [806, 251] on input "False" at bounding box center [804, 245] width 14 height 12
radio input "true"
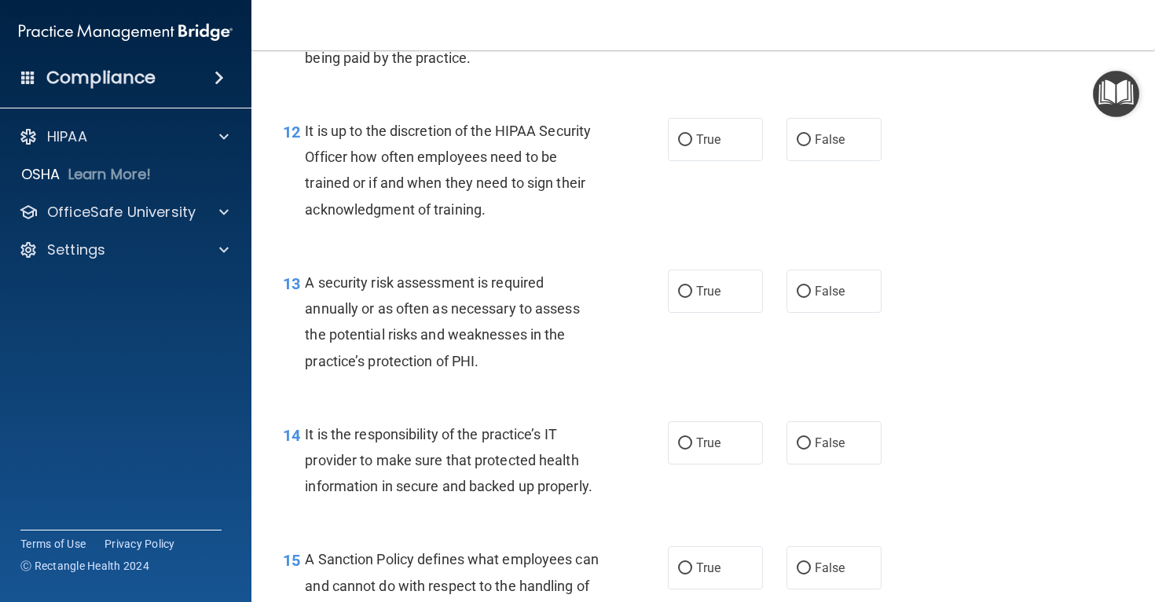
scroll to position [1909, 0]
click at [831, 146] on span "False" at bounding box center [830, 138] width 31 height 15
click at [811, 145] on input "False" at bounding box center [804, 140] width 14 height 12
radio input "true"
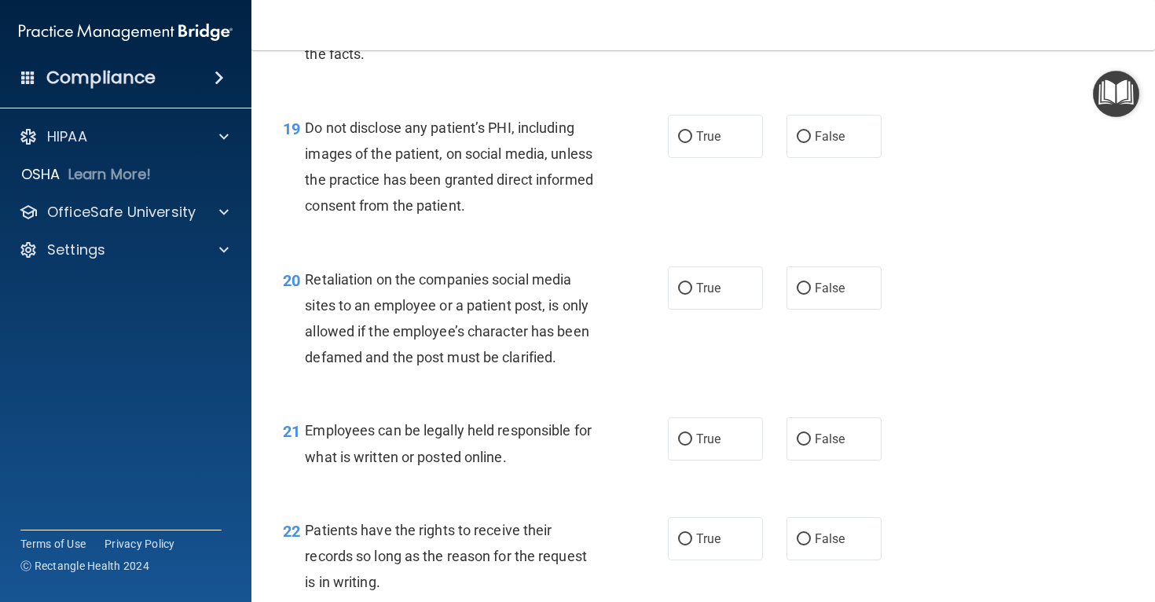
scroll to position [2922, 0]
click at [686, 141] on input "True" at bounding box center [685, 136] width 14 height 12
radio input "true"
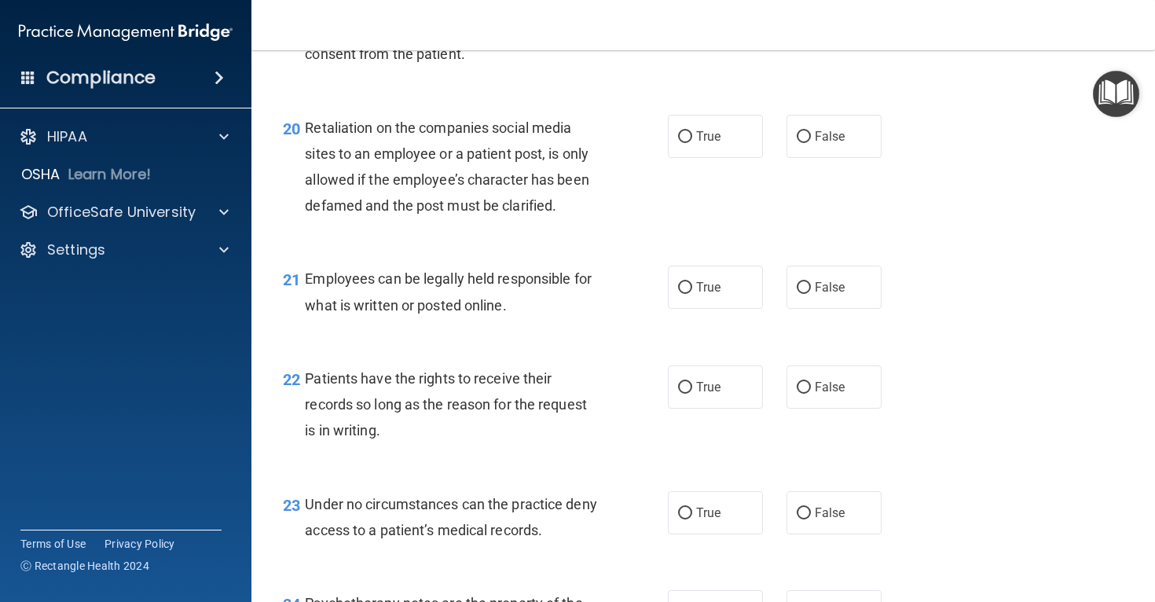
scroll to position [3075, 0]
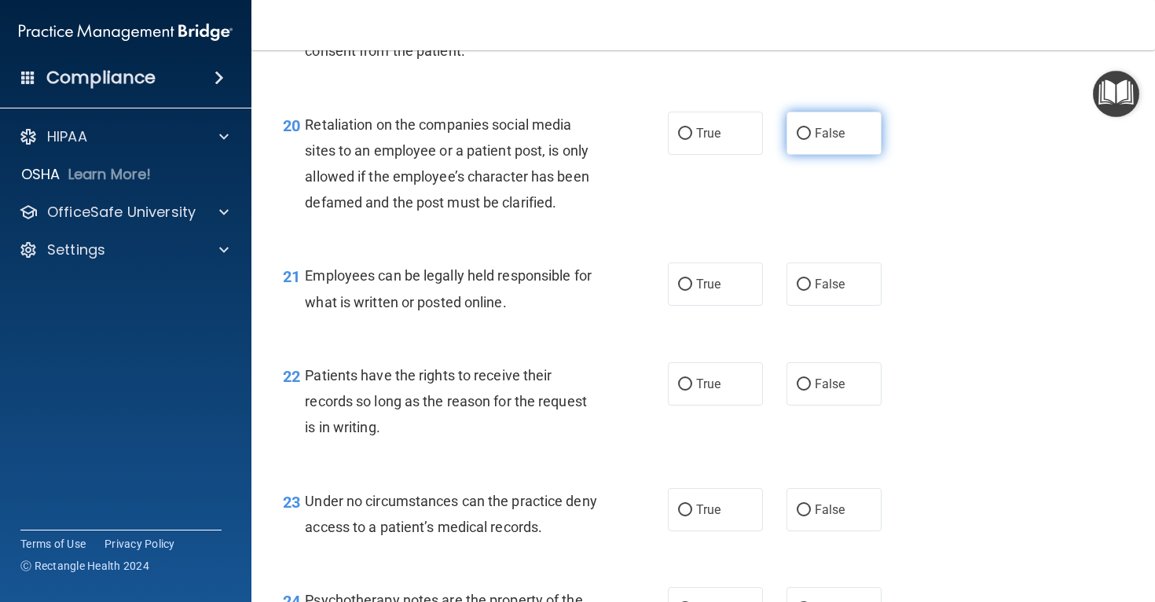
click at [801, 155] on label "False" at bounding box center [834, 133] width 95 height 43
click at [801, 140] on input "False" at bounding box center [804, 134] width 14 height 12
radio input "true"
click at [681, 291] on label "True" at bounding box center [715, 283] width 95 height 43
click at [681, 291] on input "True" at bounding box center [685, 285] width 14 height 12
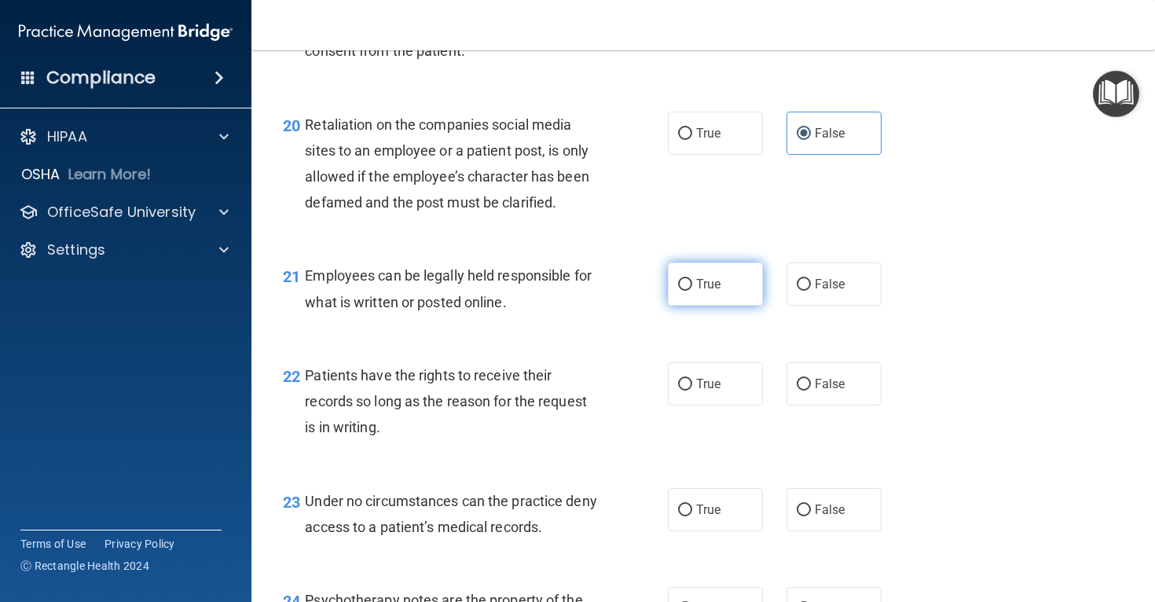
radio input "true"
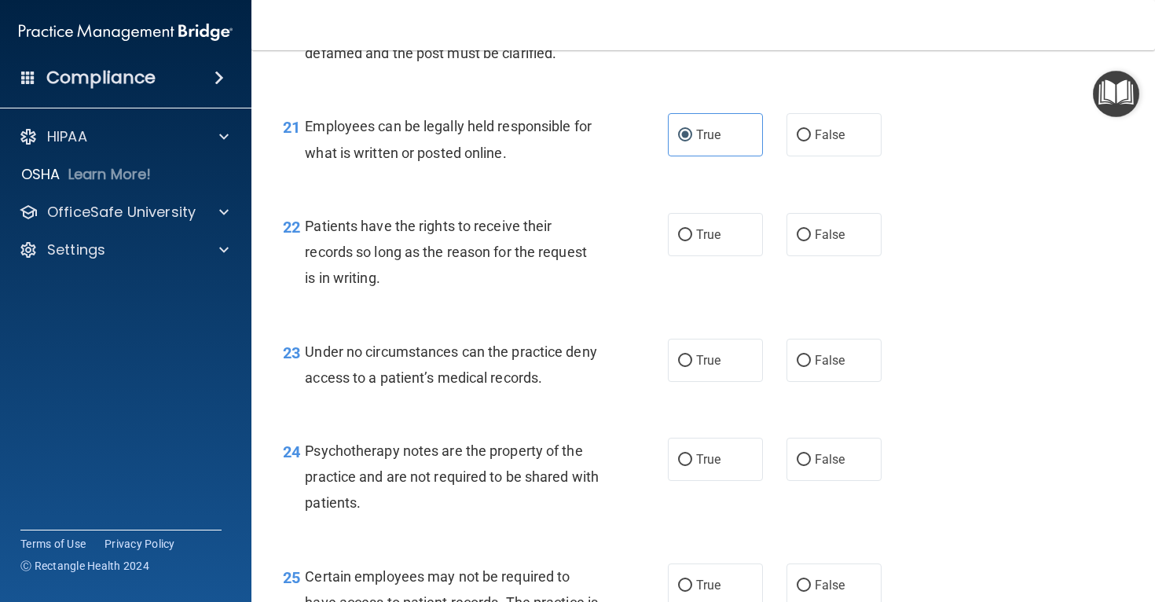
scroll to position [3250, 0]
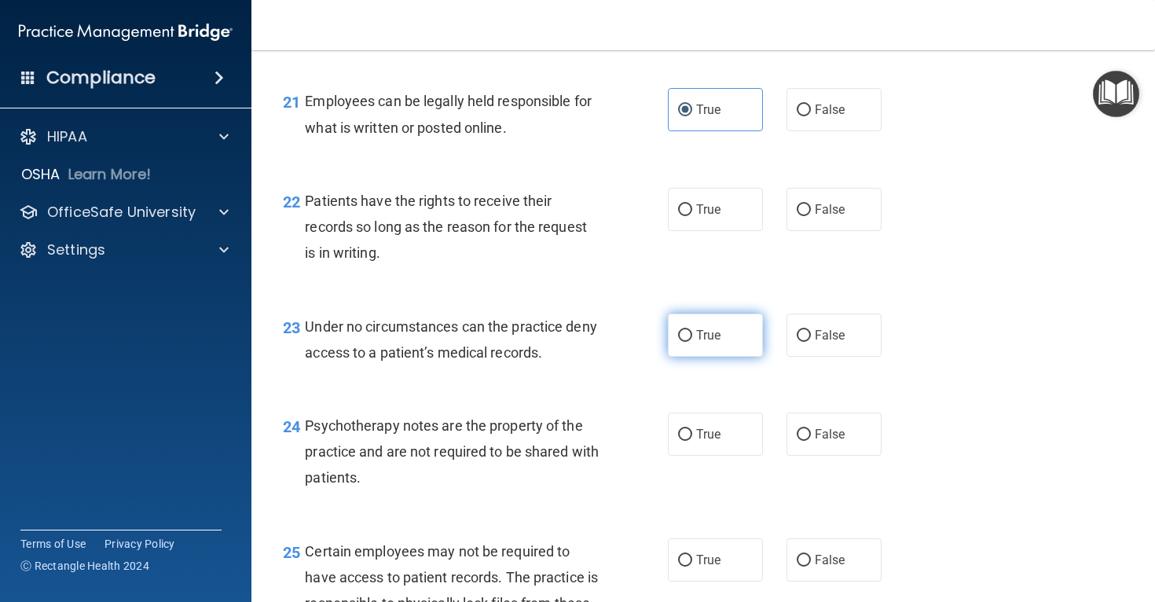
click at [711, 343] on span "True" at bounding box center [708, 335] width 24 height 15
click at [692, 342] on input "True" at bounding box center [685, 336] width 14 height 12
radio input "true"
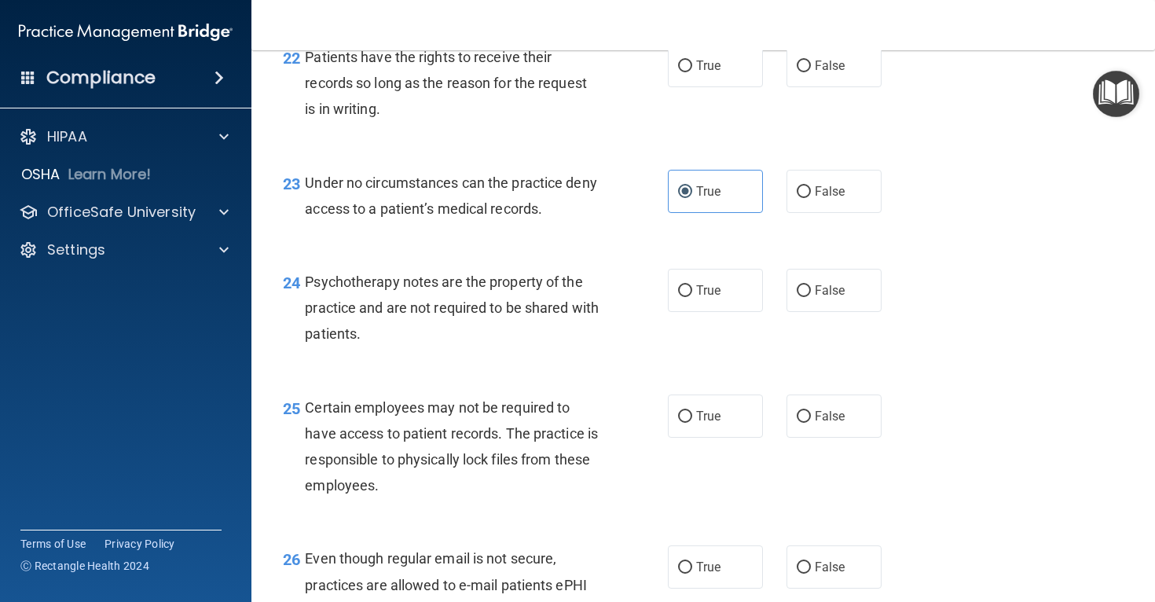
scroll to position [3395, 0]
click at [798, 310] on label "False" at bounding box center [834, 288] width 95 height 43
click at [798, 295] on input "False" at bounding box center [804, 290] width 14 height 12
radio input "true"
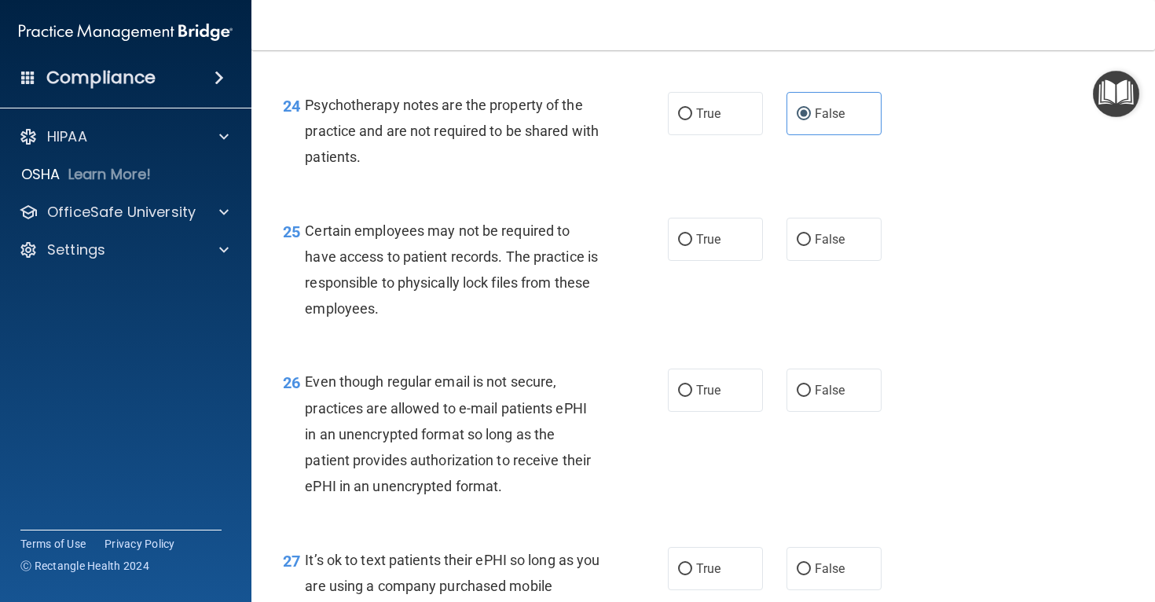
scroll to position [3573, 0]
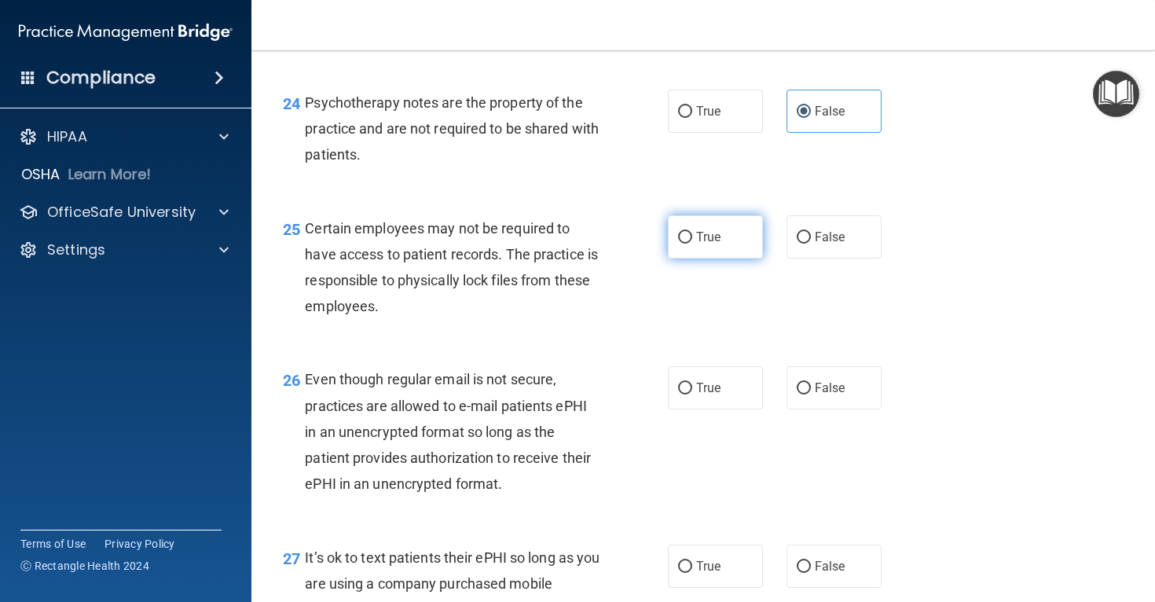
click at [722, 259] on label "True" at bounding box center [715, 236] width 95 height 43
click at [692, 244] on input "True" at bounding box center [685, 238] width 14 height 12
radio input "true"
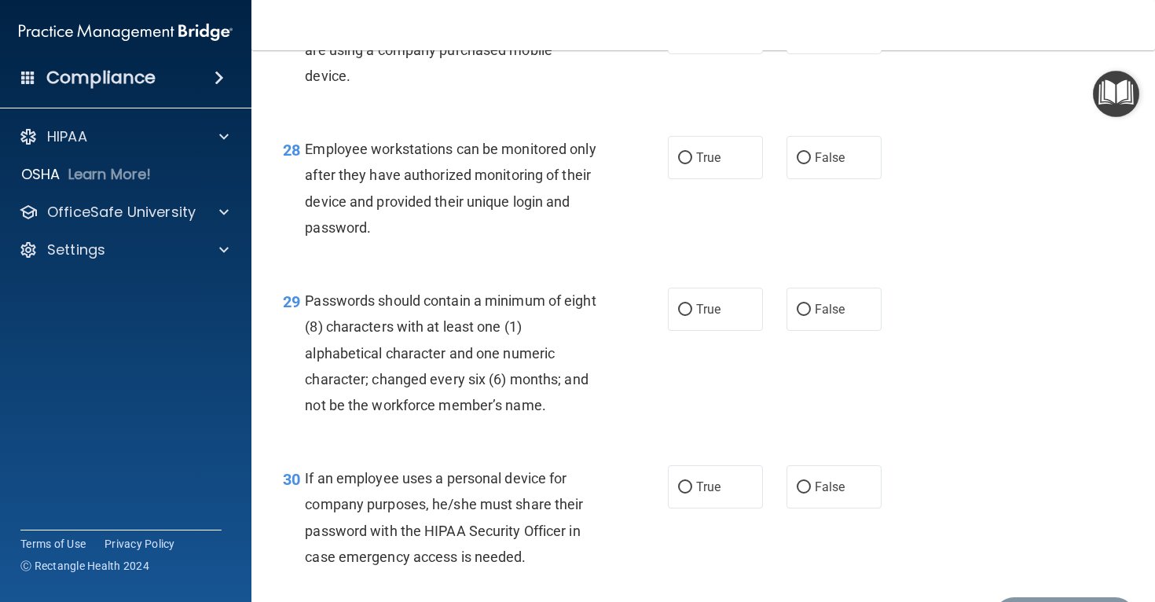
scroll to position [4097, 0]
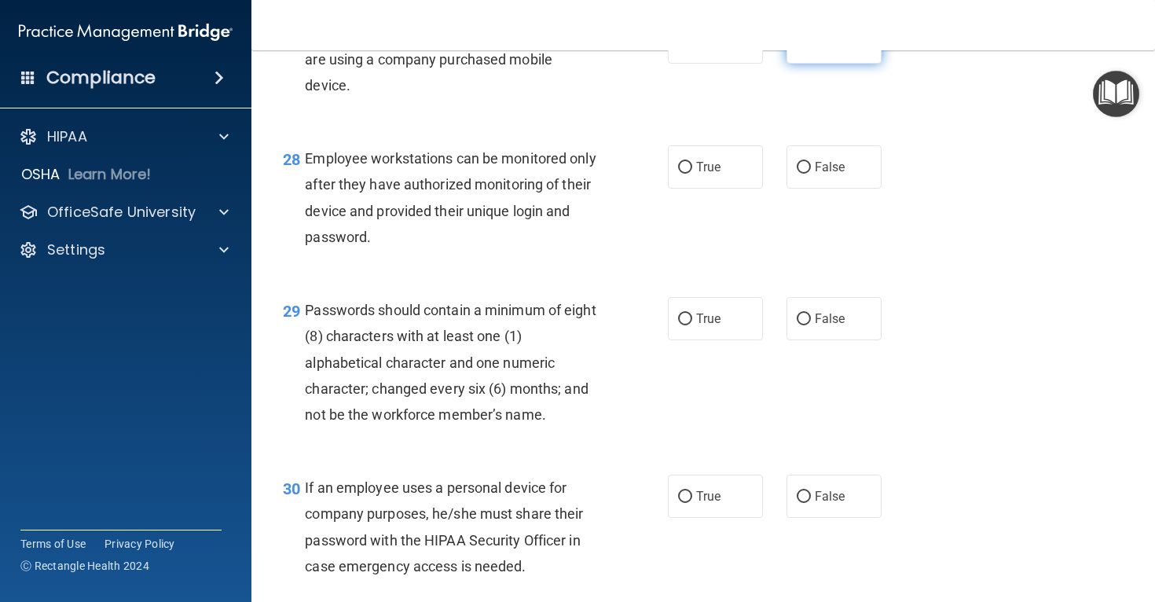
click at [798, 64] on label "False" at bounding box center [834, 41] width 95 height 43
click at [798, 49] on input "False" at bounding box center [804, 43] width 14 height 12
radio input "true"
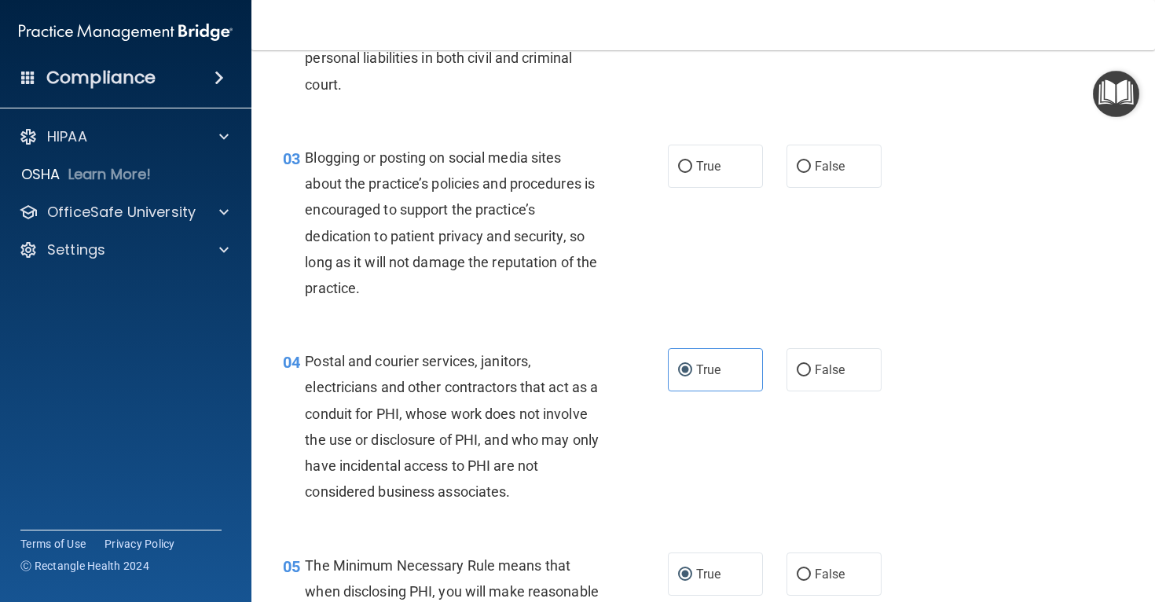
scroll to position [0, 0]
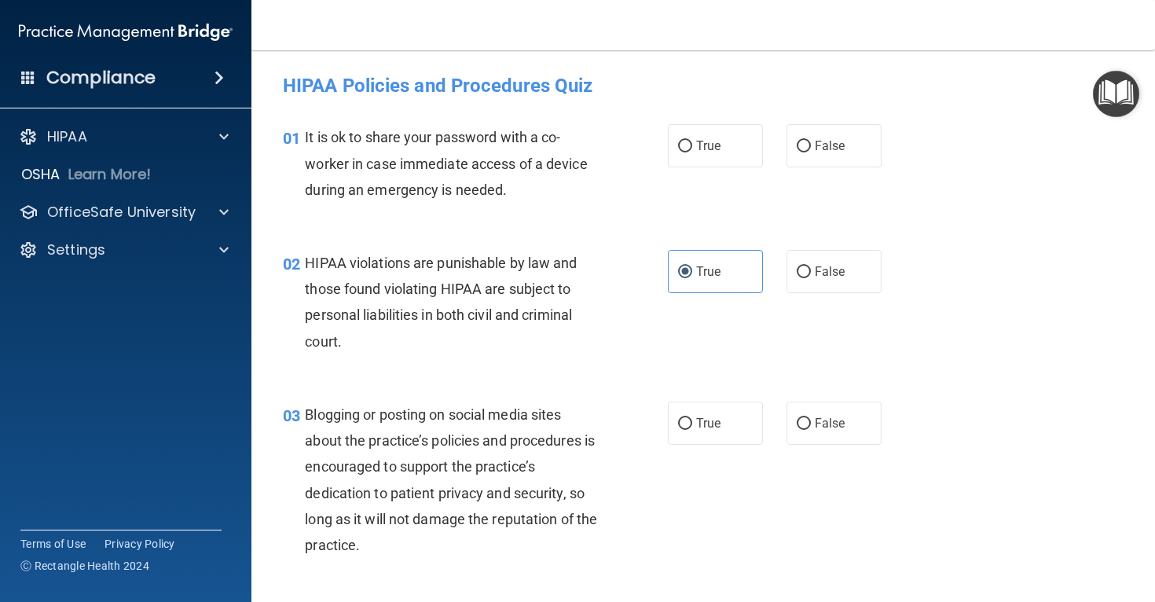
click at [784, 152] on div "True False" at bounding box center [782, 145] width 228 height 43
click at [793, 157] on label "False" at bounding box center [834, 145] width 95 height 43
click at [797, 152] on input "False" at bounding box center [804, 147] width 14 height 12
radio input "true"
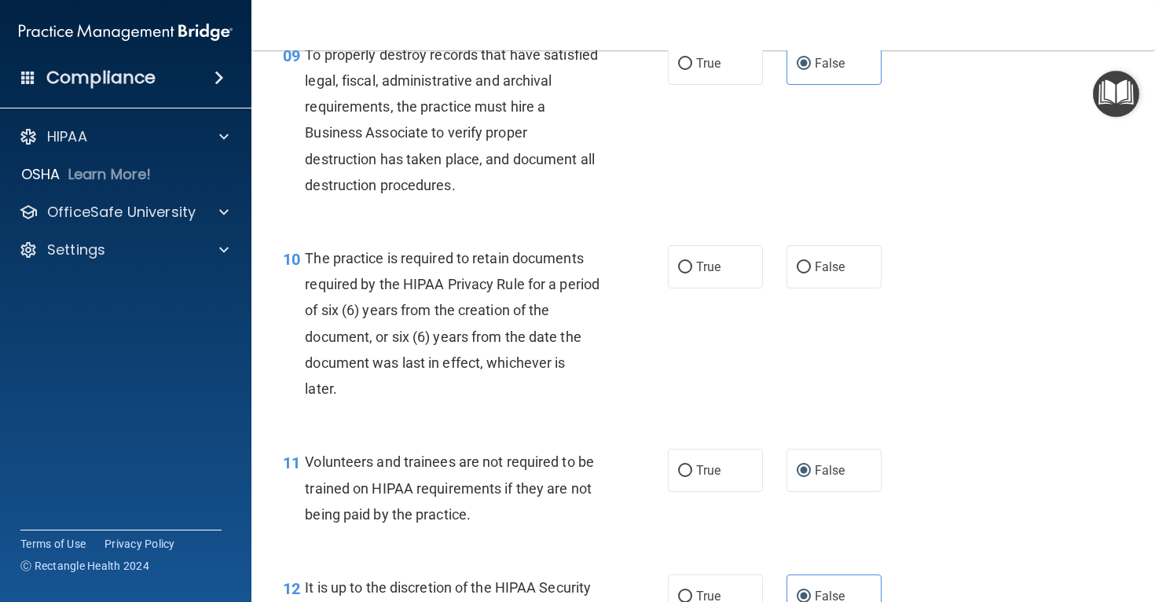
scroll to position [1454, 0]
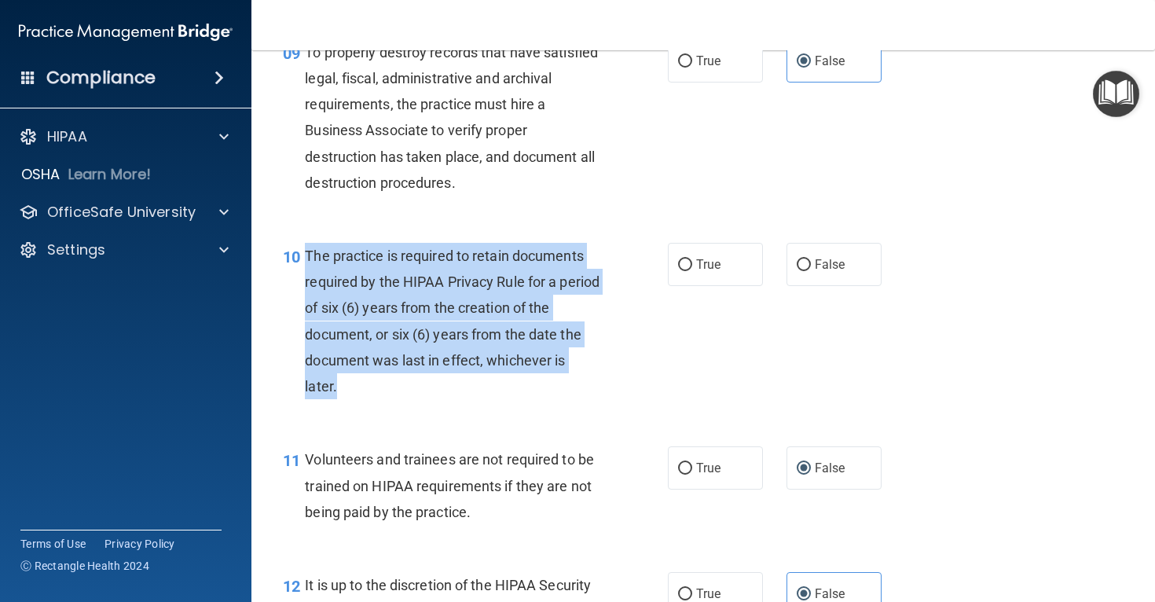
drag, startPoint x: 308, startPoint y: 283, endPoint x: 362, endPoint y: 411, distance: 139.1
click at [362, 399] on div "The practice is required to retain documents required by the HIPAA Privacy Rule…" at bounding box center [458, 321] width 306 height 156
copy span "The practice is required to retain documents required by the HIPAA Privacy Rule…"
click at [683, 271] on input "True" at bounding box center [685, 265] width 14 height 12
radio input "true"
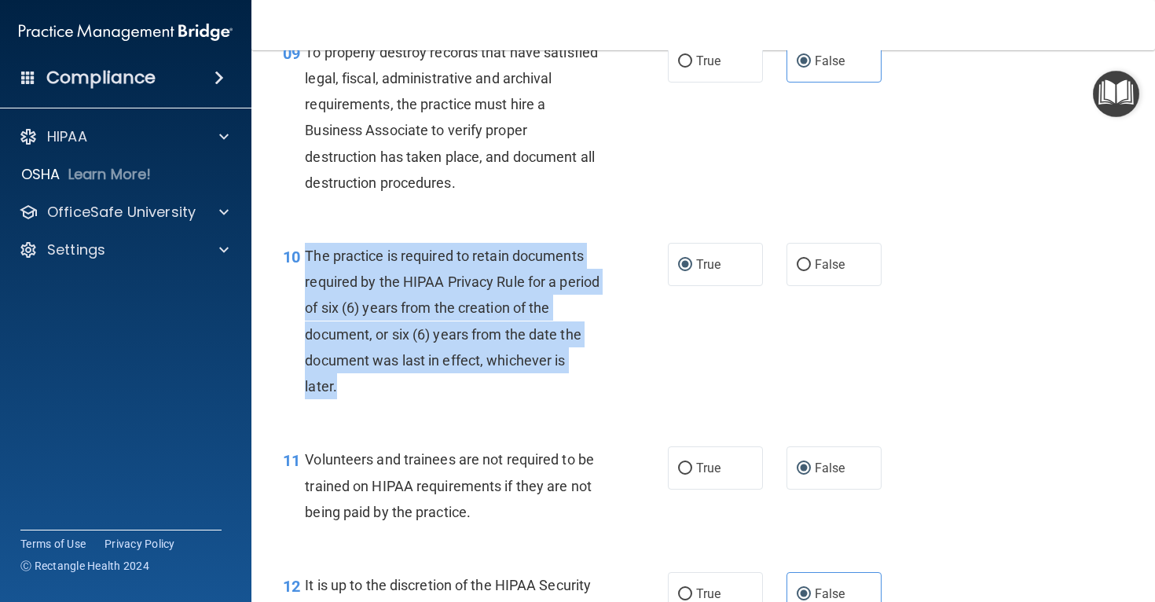
click at [617, 285] on div "10 The practice is required to retain documents required by the HIPAA Privacy R…" at bounding box center [475, 325] width 432 height 164
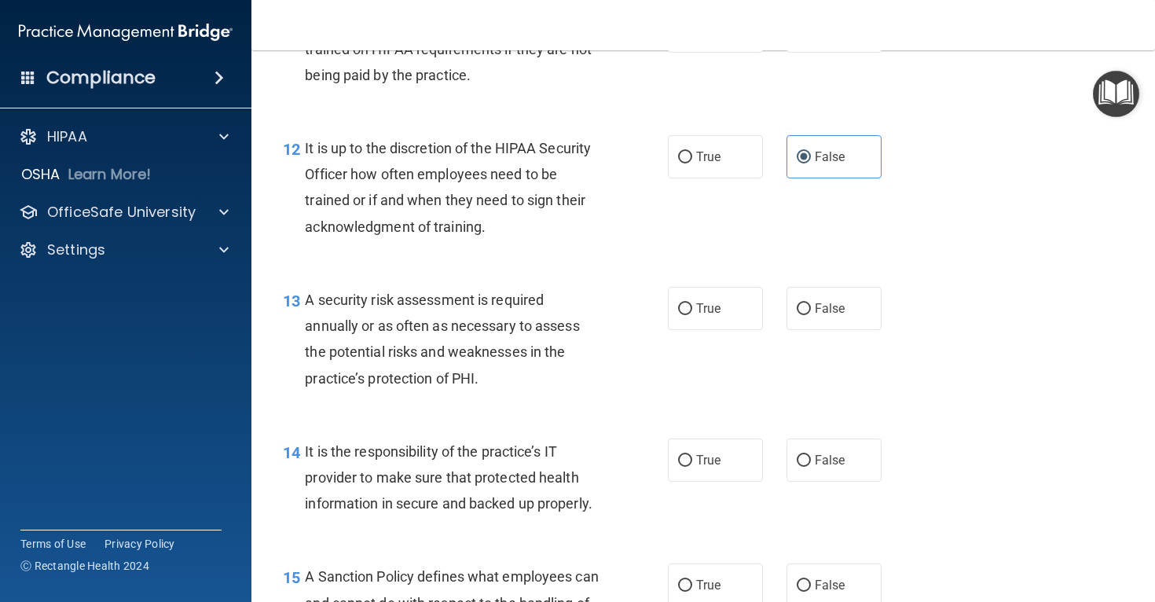
scroll to position [1895, 0]
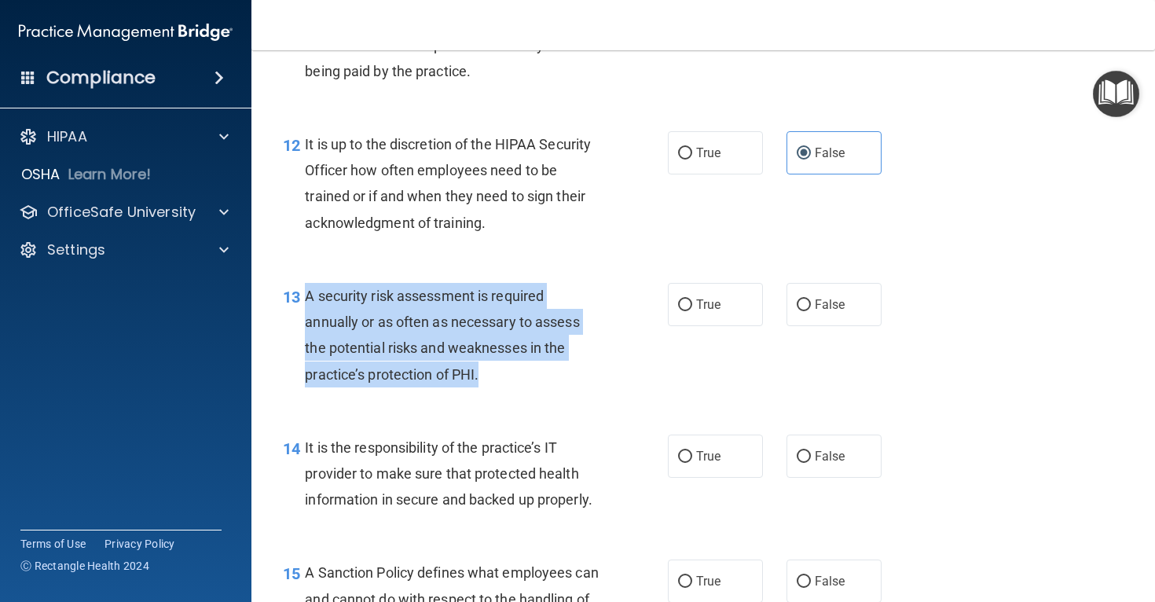
drag, startPoint x: 308, startPoint y: 323, endPoint x: 497, endPoint y: 413, distance: 209.1
click at [497, 395] on div "13 A security risk assessment is required annually or as often as necessary to …" at bounding box center [475, 339] width 432 height 112
copy span "A security risk assessment is required annually or as often as necessary to ass…"
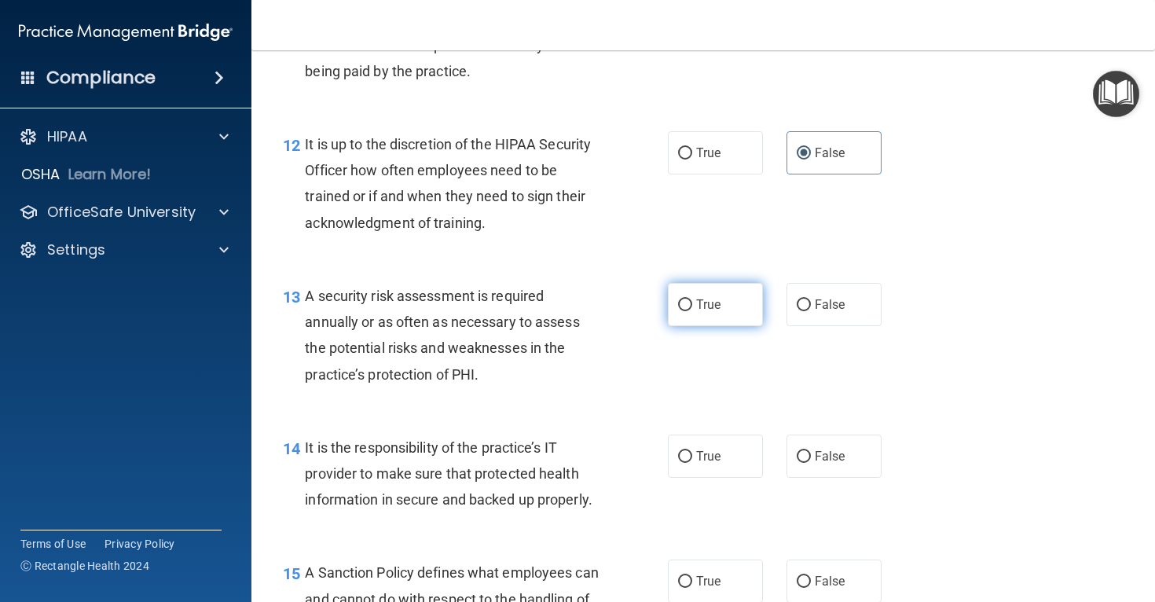
click at [673, 326] on label "True" at bounding box center [715, 304] width 95 height 43
click at [678, 311] on input "True" at bounding box center [685, 305] width 14 height 12
radio input "true"
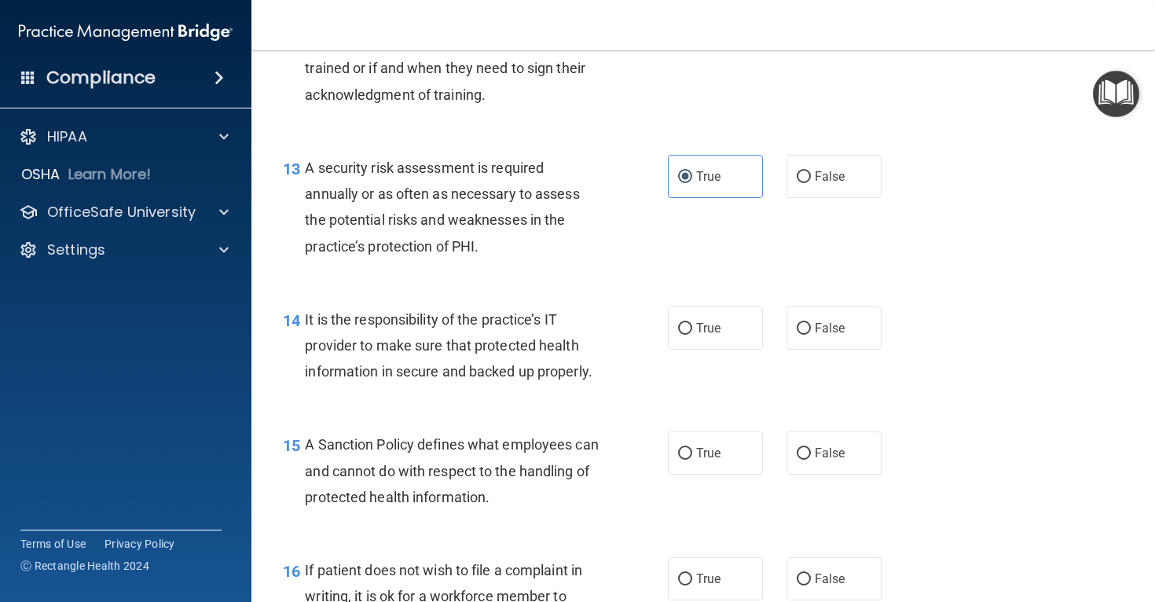
scroll to position [2036, 0]
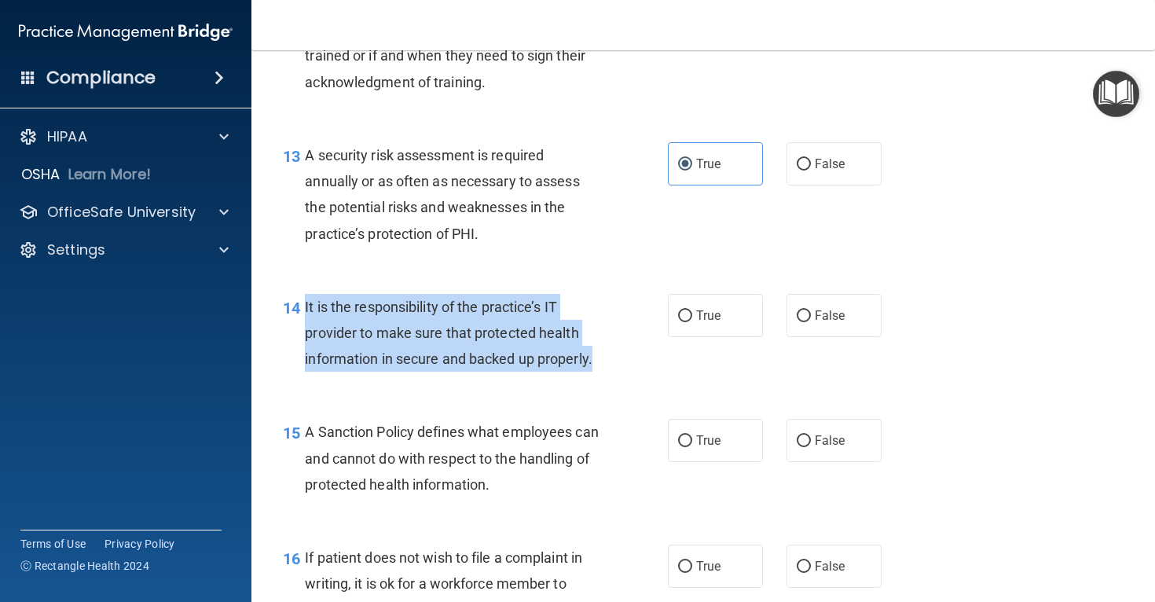
drag, startPoint x: 303, startPoint y: 332, endPoint x: 595, endPoint y: 388, distance: 296.8
click at [595, 380] on div "14 It is the responsibility of the practice’s IT provider to make sure that pro…" at bounding box center [475, 337] width 432 height 86
copy div "It is the responsibility of the practice’s IT provider to make sure that protec…"
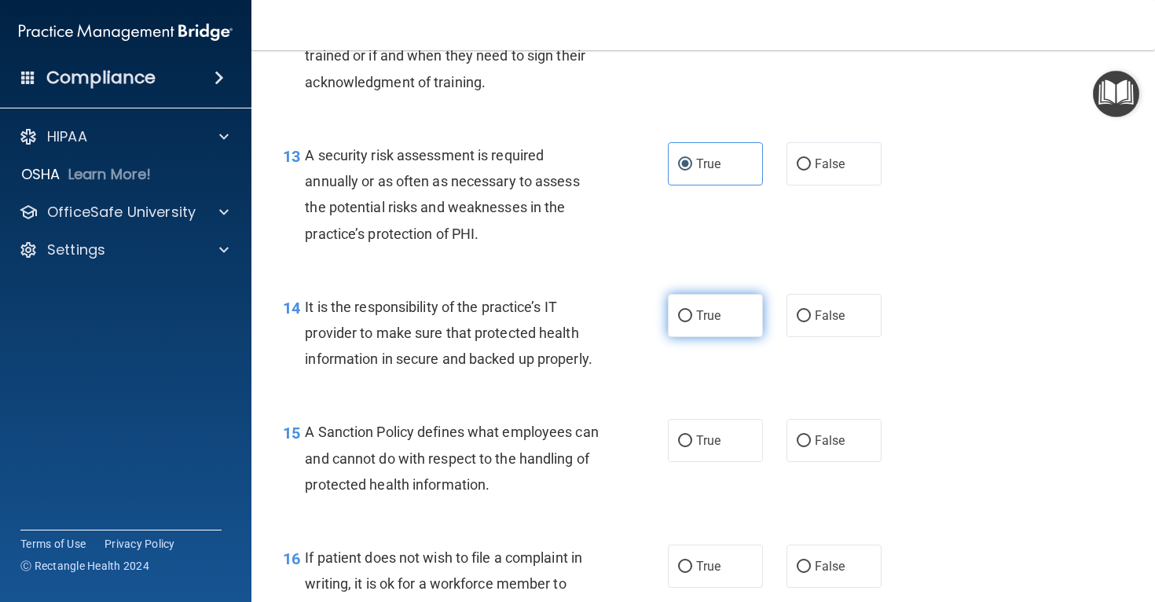
click at [694, 337] on label "True" at bounding box center [715, 315] width 95 height 43
click at [692, 322] on input "True" at bounding box center [685, 316] width 14 height 12
radio input "true"
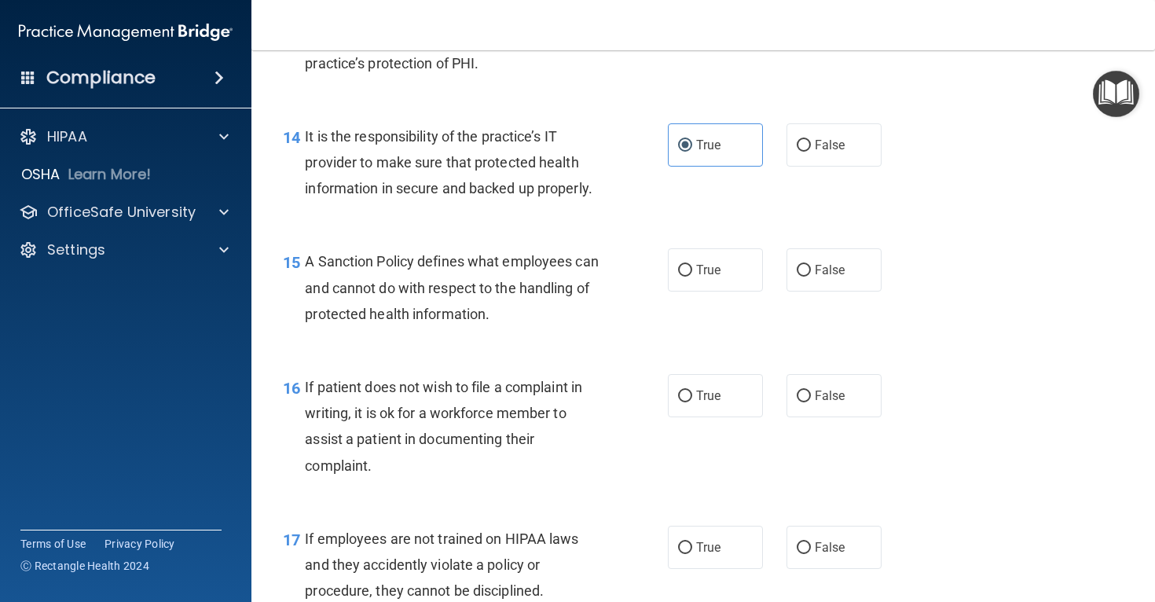
scroll to position [2223, 0]
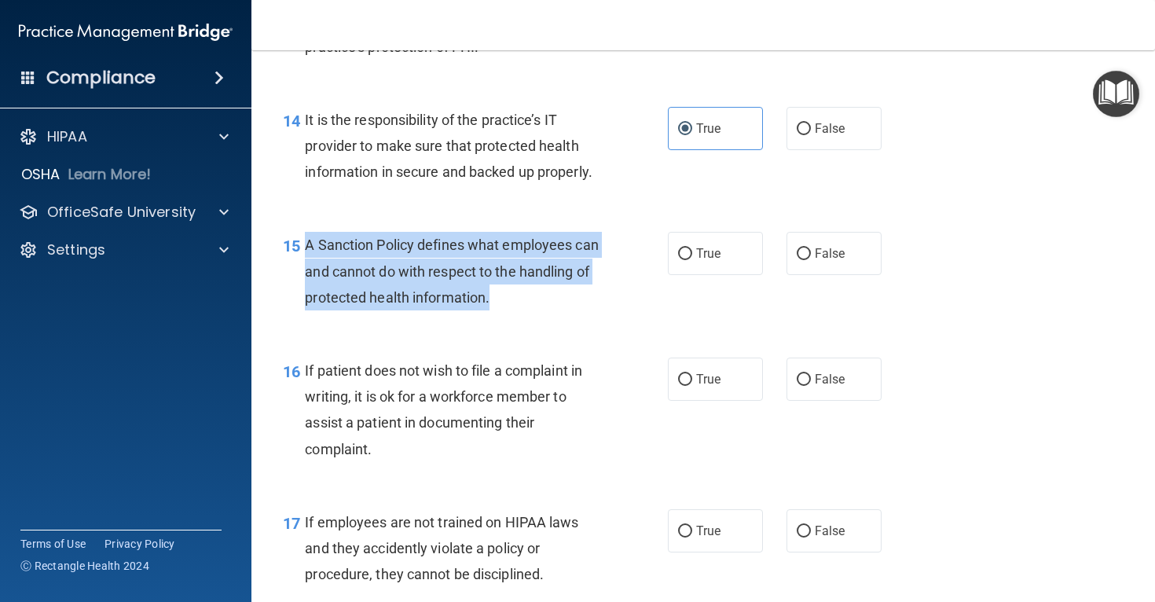
drag, startPoint x: 306, startPoint y: 267, endPoint x: 595, endPoint y: 335, distance: 296.2
click at [595, 310] on div "A Sanction Policy defines what employees can and cannot do with respect to the …" at bounding box center [458, 271] width 306 height 79
copy span "A Sanction Policy defines what employees can and cannot do with respect to the …"
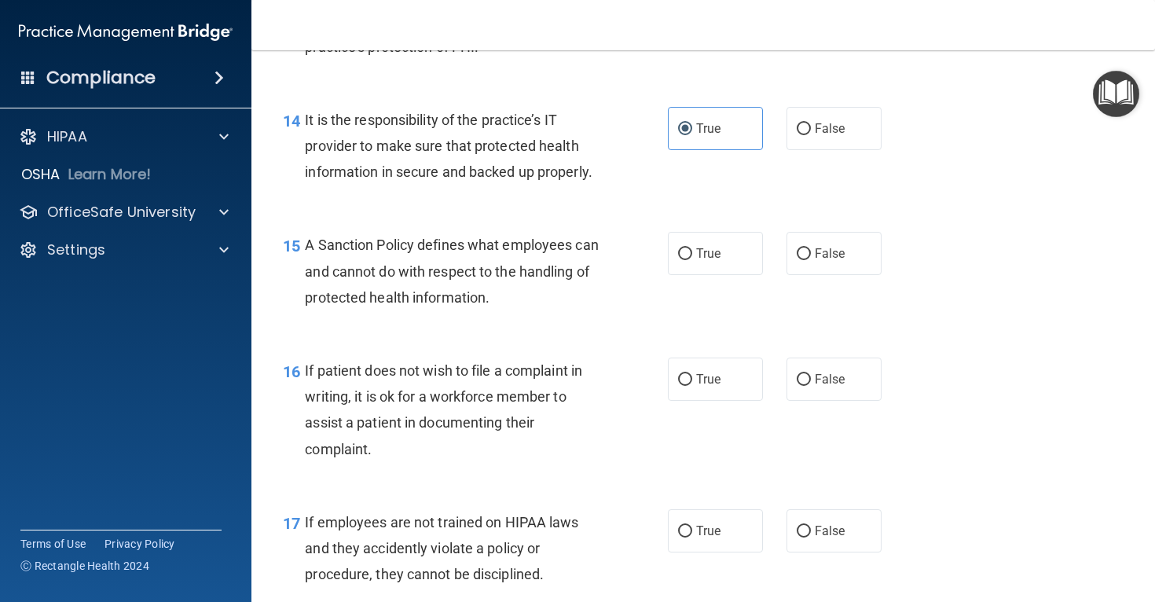
click at [711, 310] on div "15 A Sanction Policy defines what employees can and cannot do with respect to t…" at bounding box center [703, 275] width 864 height 126
click at [705, 303] on div "15 A Sanction Policy defines what employees can and cannot do with respect to t…" at bounding box center [703, 275] width 864 height 126
click at [699, 275] on label "True" at bounding box center [715, 253] width 95 height 43
click at [692, 260] on input "True" at bounding box center [685, 254] width 14 height 12
radio input "true"
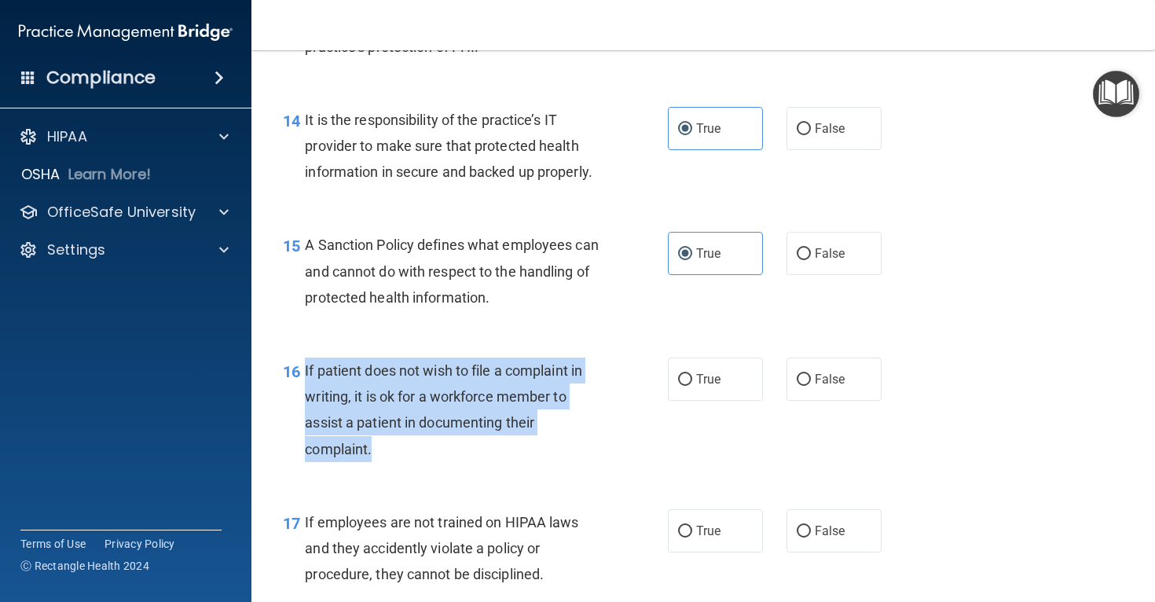
drag, startPoint x: 304, startPoint y: 398, endPoint x: 393, endPoint y: 476, distance: 118.6
click at [393, 470] on div "16 If patient does not wish to file a complaint in writing, it is ok for a work…" at bounding box center [475, 414] width 432 height 112
copy div "If patient does not wish to file a complaint in writing, it is ok for a workfor…"
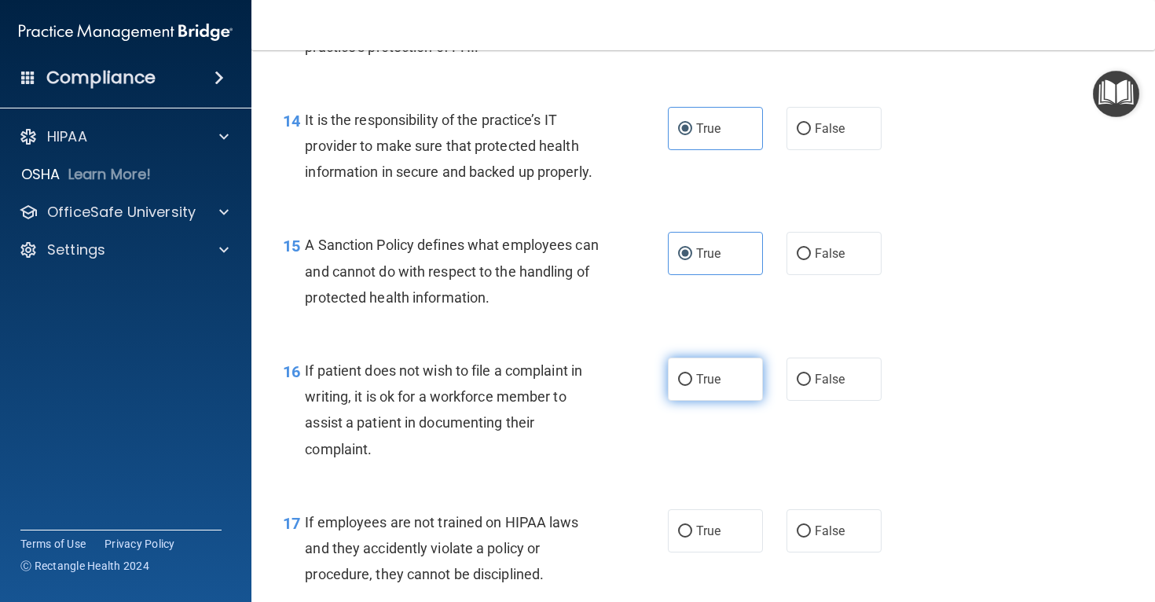
click at [671, 401] on label "True" at bounding box center [715, 379] width 95 height 43
click at [678, 386] on input "True" at bounding box center [685, 380] width 14 height 12
radio input "true"
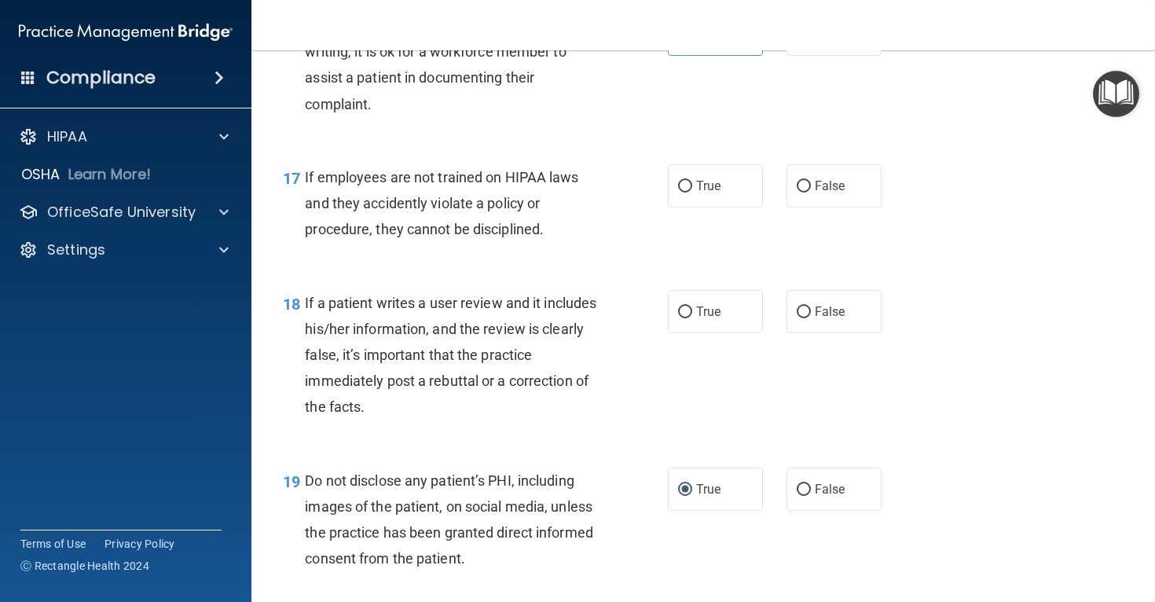
scroll to position [2582, 0]
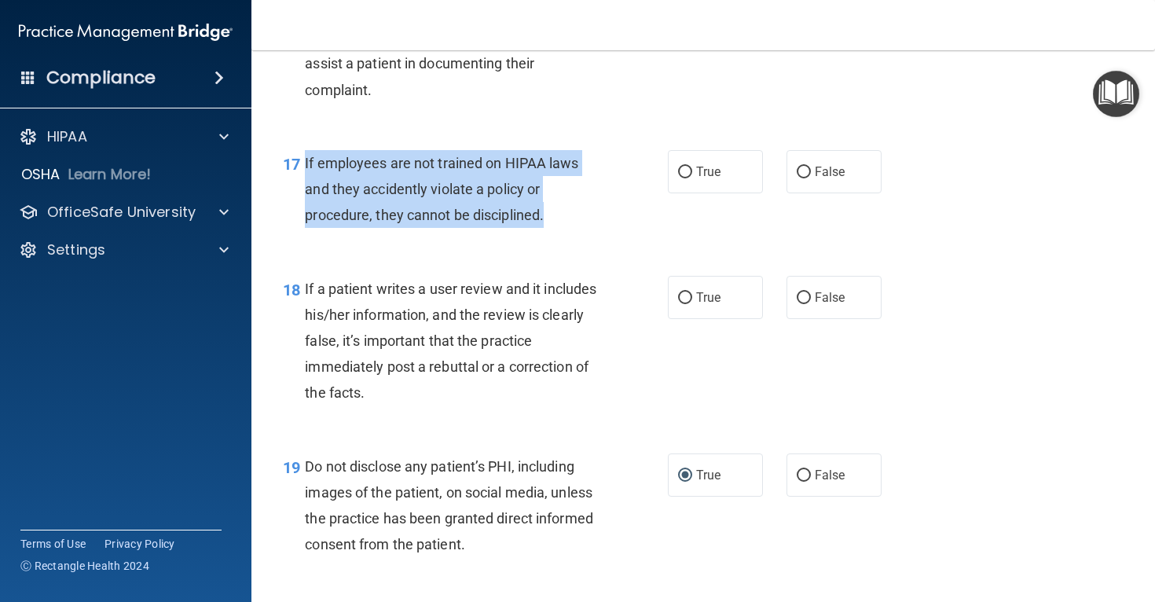
drag, startPoint x: 306, startPoint y: 188, endPoint x: 561, endPoint y: 242, distance: 261.1
click at [561, 229] on div "If employees are not trained on HIPAA laws and they accidently violate a policy…" at bounding box center [458, 189] width 306 height 79
copy span "If employees are not trained on HIPAA laws and they accidently violate a policy…"
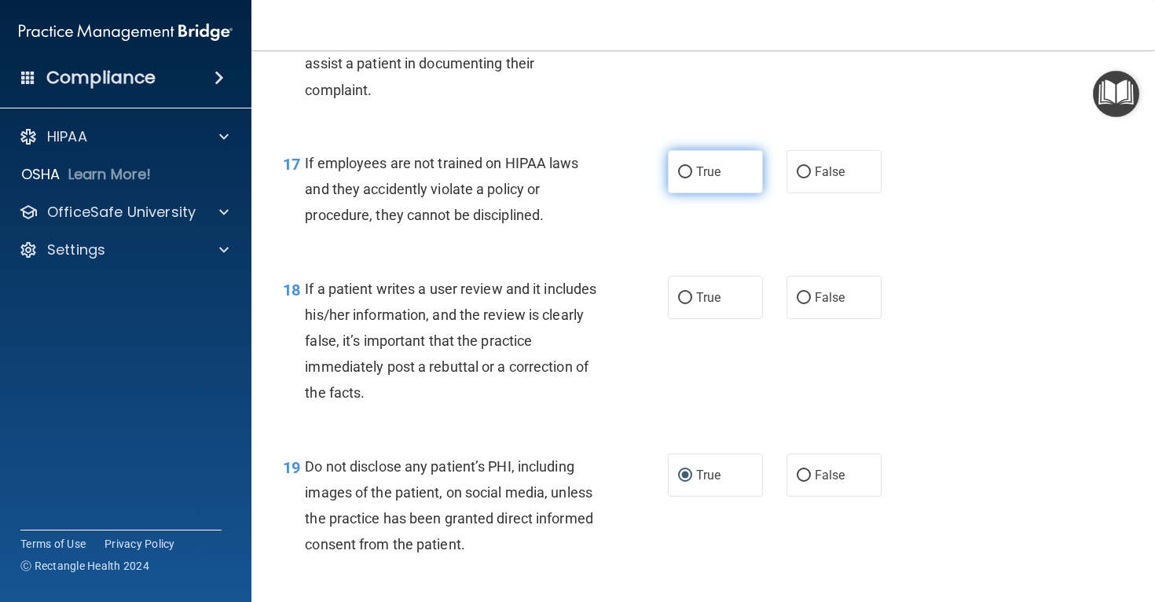
click at [672, 180] on label "True" at bounding box center [715, 171] width 95 height 43
click at [678, 178] on input "True" at bounding box center [685, 173] width 14 height 12
radio input "true"
click at [626, 299] on div "18 If a patient writes a user review and it includes his/her information, and t…" at bounding box center [703, 345] width 864 height 178
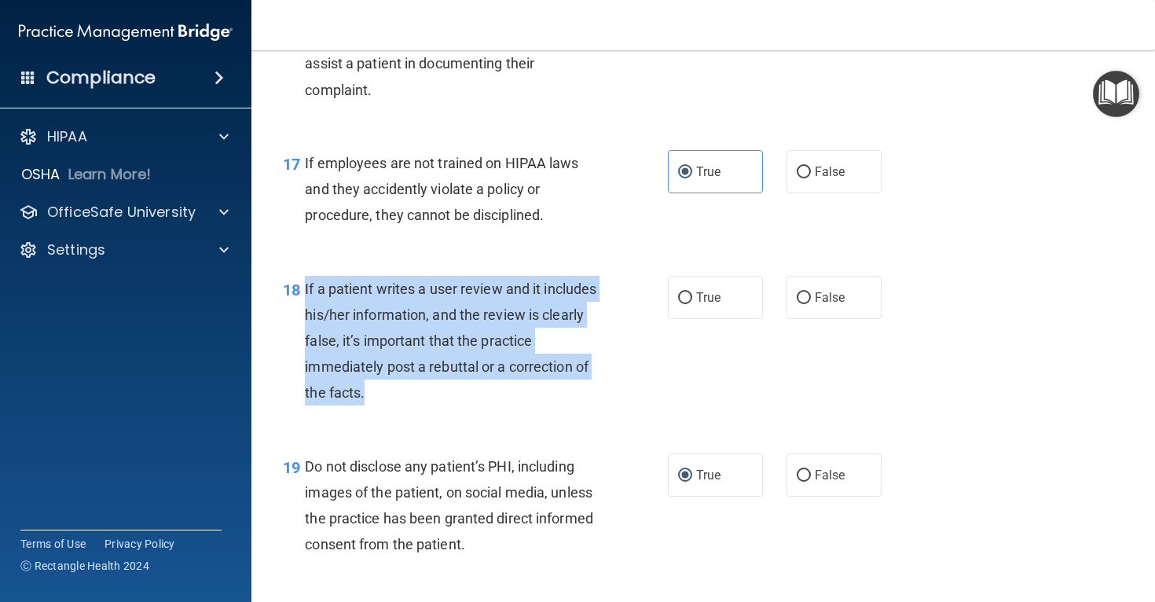
drag, startPoint x: 306, startPoint y: 314, endPoint x: 391, endPoint y: 429, distance: 143.2
click at [391, 406] on div "If a patient writes a user review and it includes his/her information, and the …" at bounding box center [458, 341] width 306 height 130
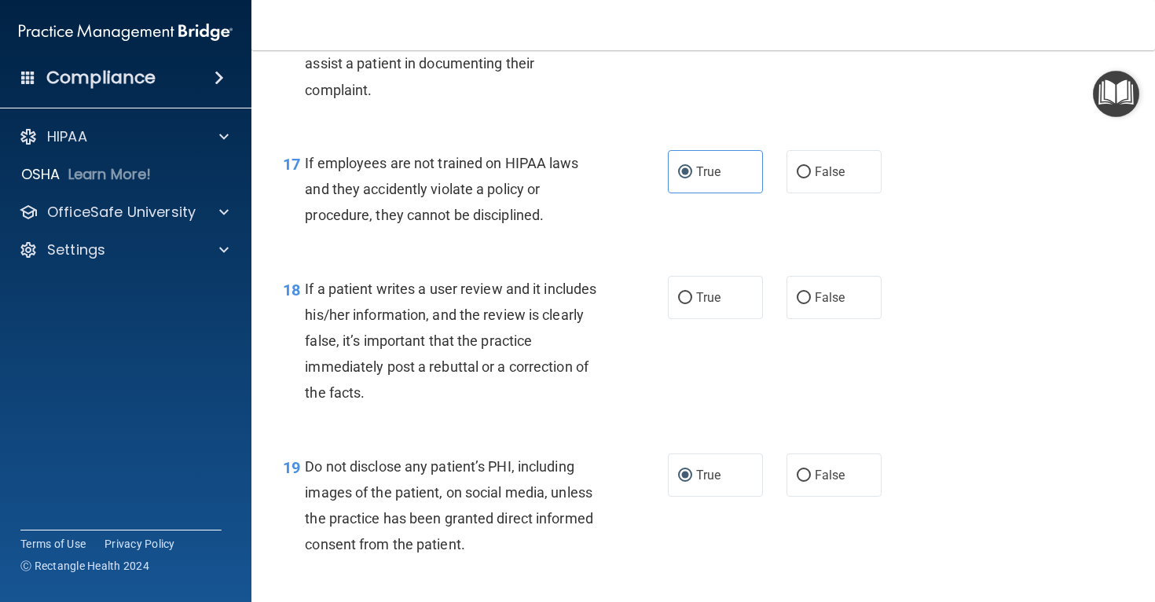
click at [784, 319] on div "True False" at bounding box center [782, 297] width 228 height 43
click at [798, 304] on input "False" at bounding box center [804, 298] width 14 height 12
radio input "true"
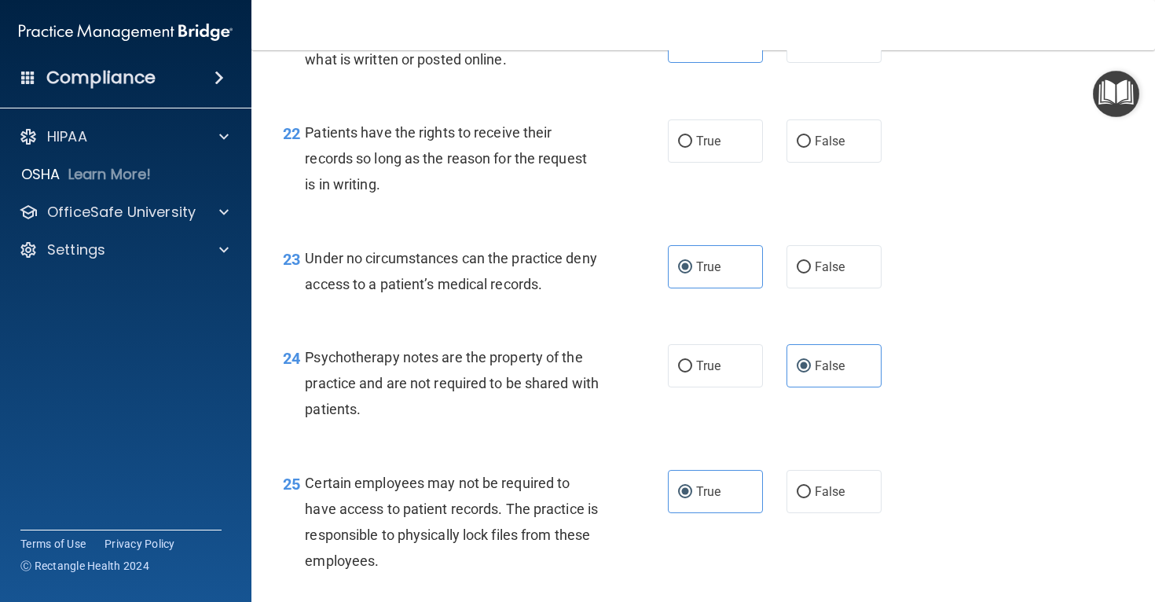
scroll to position [3322, 0]
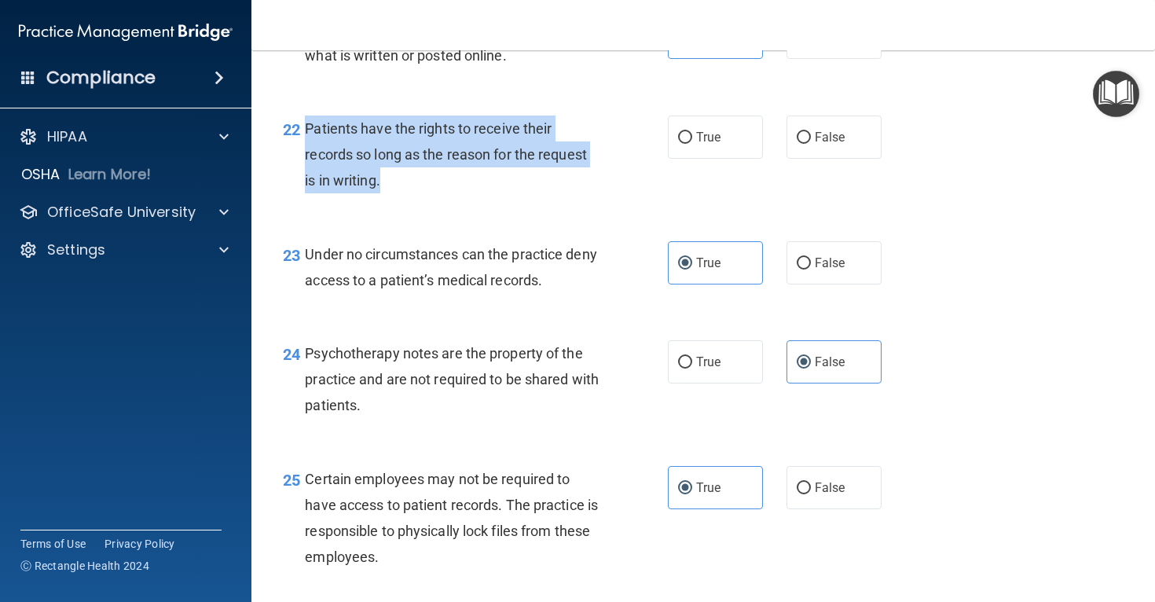
drag, startPoint x: 306, startPoint y: 160, endPoint x: 419, endPoint y: 208, distance: 122.5
click at [419, 194] on div "Patients have the rights to receive their records so long as the reason for the…" at bounding box center [458, 155] width 306 height 79
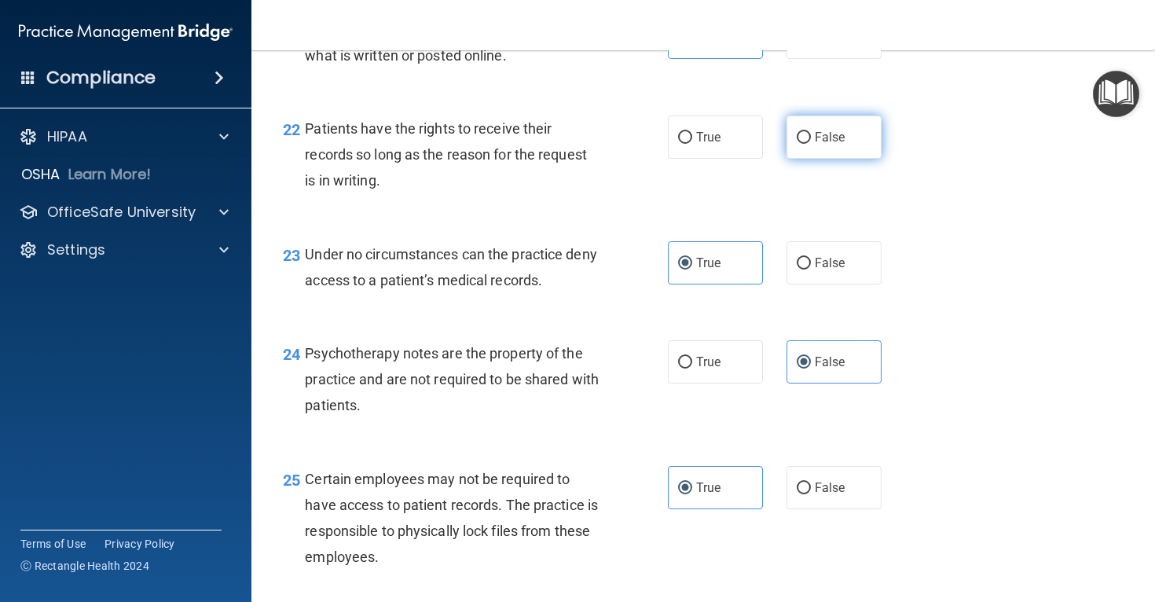
click at [820, 145] on span "False" at bounding box center [830, 137] width 31 height 15
click at [811, 144] on input "False" at bounding box center [804, 138] width 14 height 12
radio input "true"
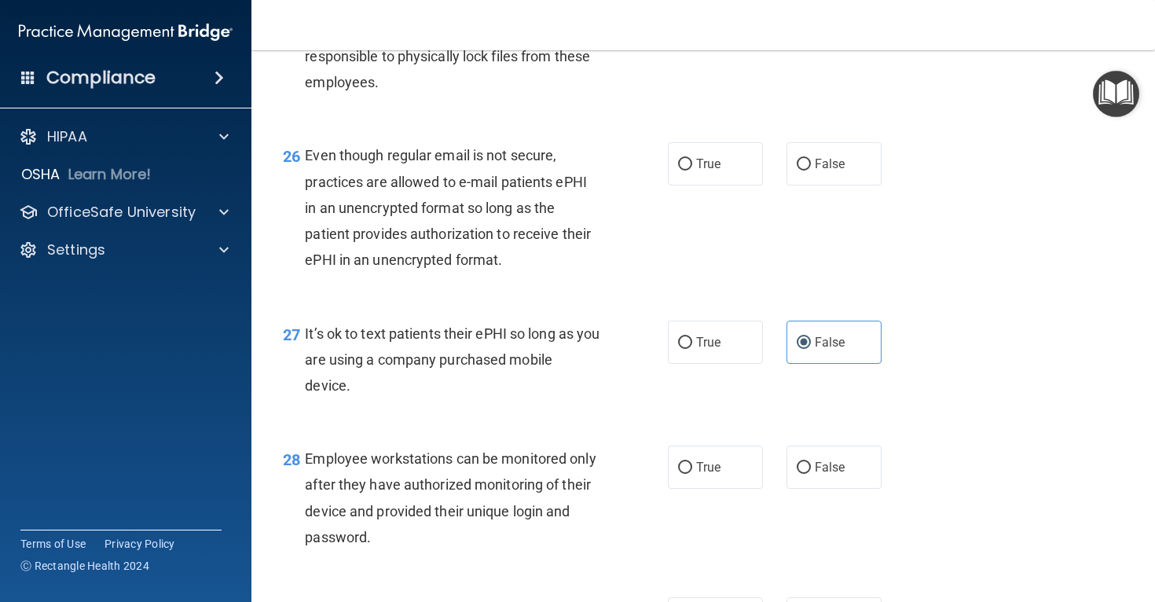
scroll to position [3799, 0]
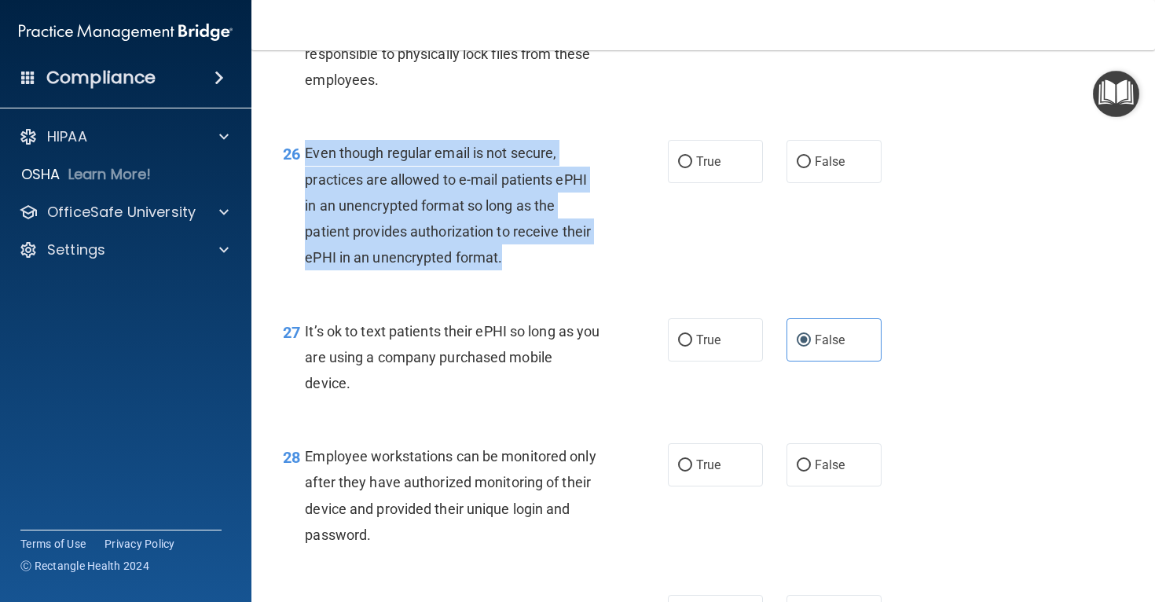
drag, startPoint x: 307, startPoint y: 184, endPoint x: 541, endPoint y: 275, distance: 250.5
click at [541, 270] on div "Even though regular email is not secure, practices are allowed to e-mail patien…" at bounding box center [458, 205] width 306 height 130
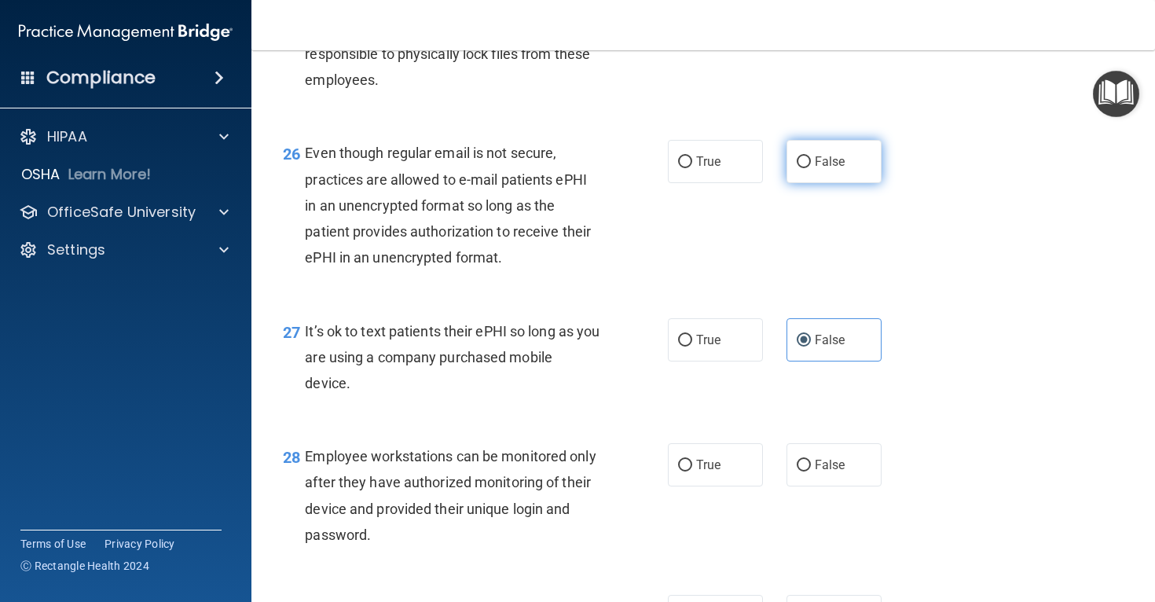
click at [792, 181] on label "False" at bounding box center [834, 161] width 95 height 43
click at [797, 168] on input "False" at bounding box center [804, 162] width 14 height 12
radio input "true"
click at [603, 224] on div "Even though regular email is not secure, practices are allowed to e-mail patien…" at bounding box center [458, 205] width 306 height 130
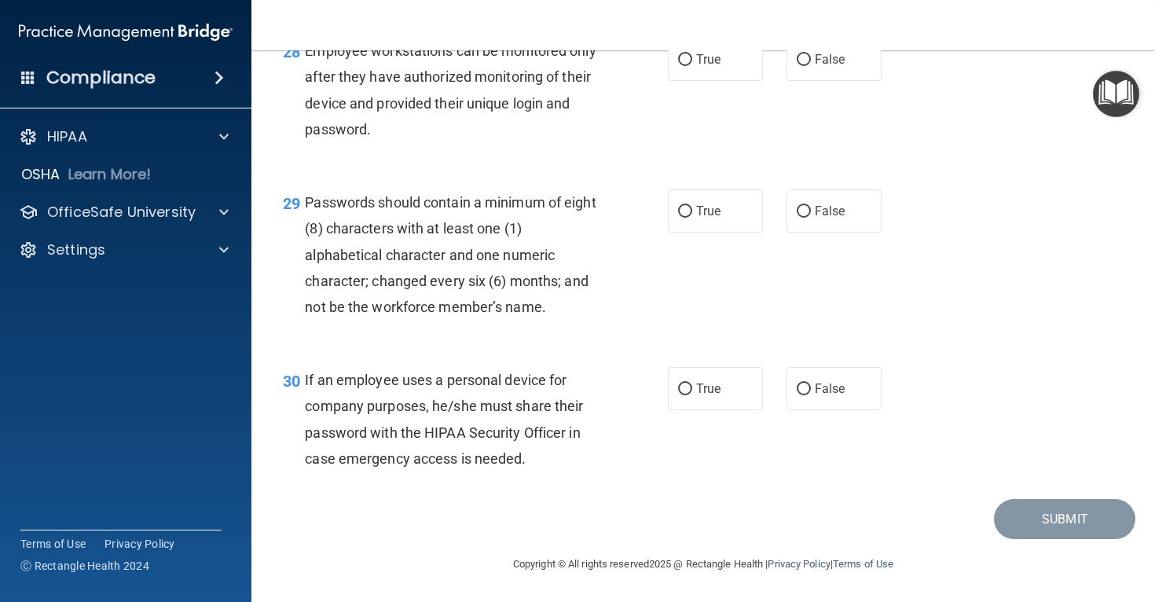
scroll to position [4231, 0]
click at [691, 218] on label "True" at bounding box center [715, 210] width 95 height 43
click at [691, 218] on input "True" at bounding box center [685, 212] width 14 height 12
radio input "true"
click at [679, 382] on label "True" at bounding box center [715, 388] width 95 height 43
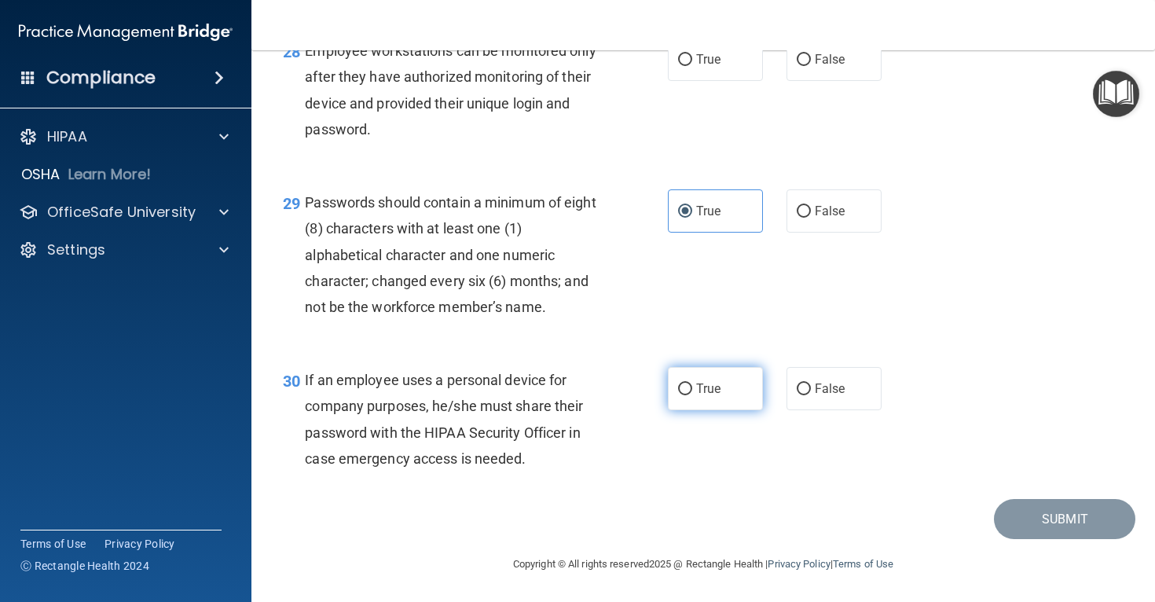
click at [679, 383] on input "True" at bounding box center [685, 389] width 14 height 12
radio input "true"
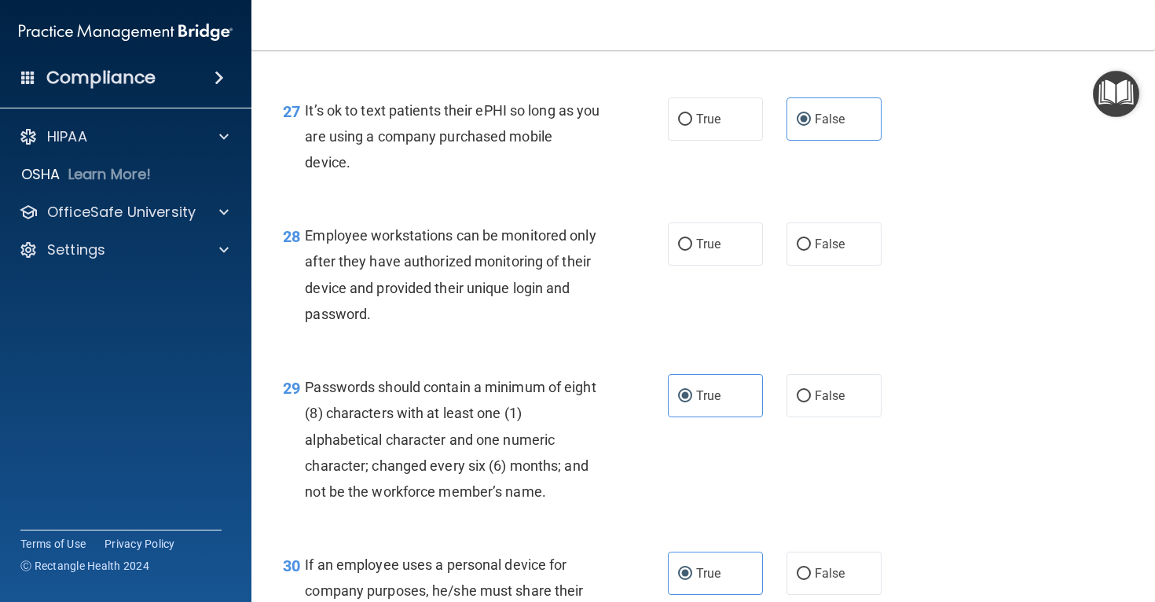
scroll to position [4014, 0]
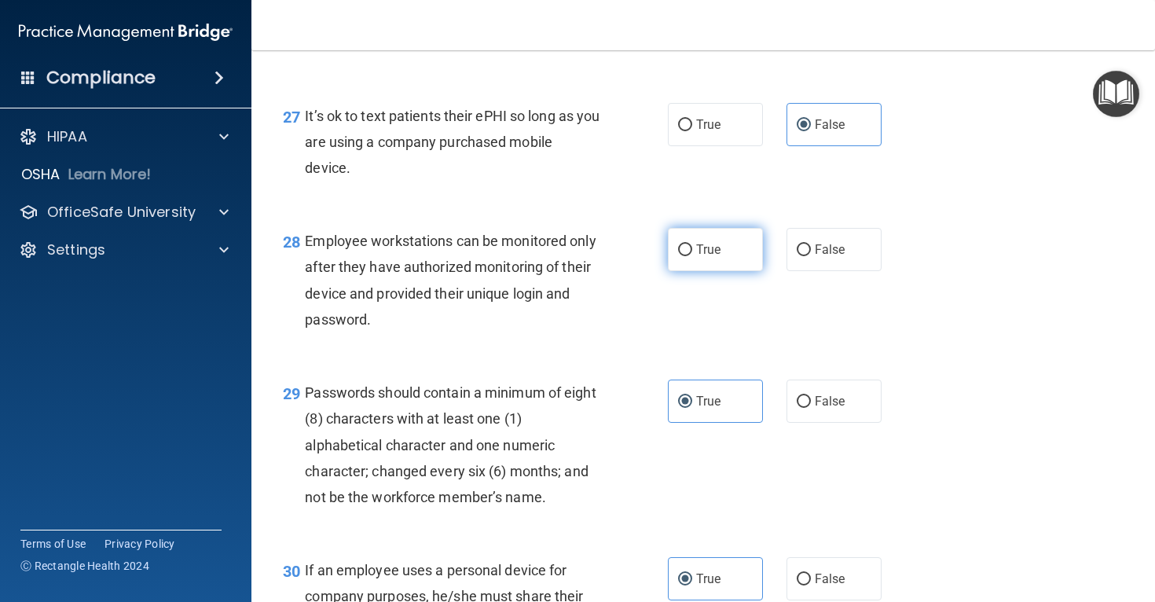
click at [689, 271] on label "True" at bounding box center [715, 249] width 95 height 43
click at [689, 256] on input "True" at bounding box center [685, 250] width 14 height 12
radio input "true"
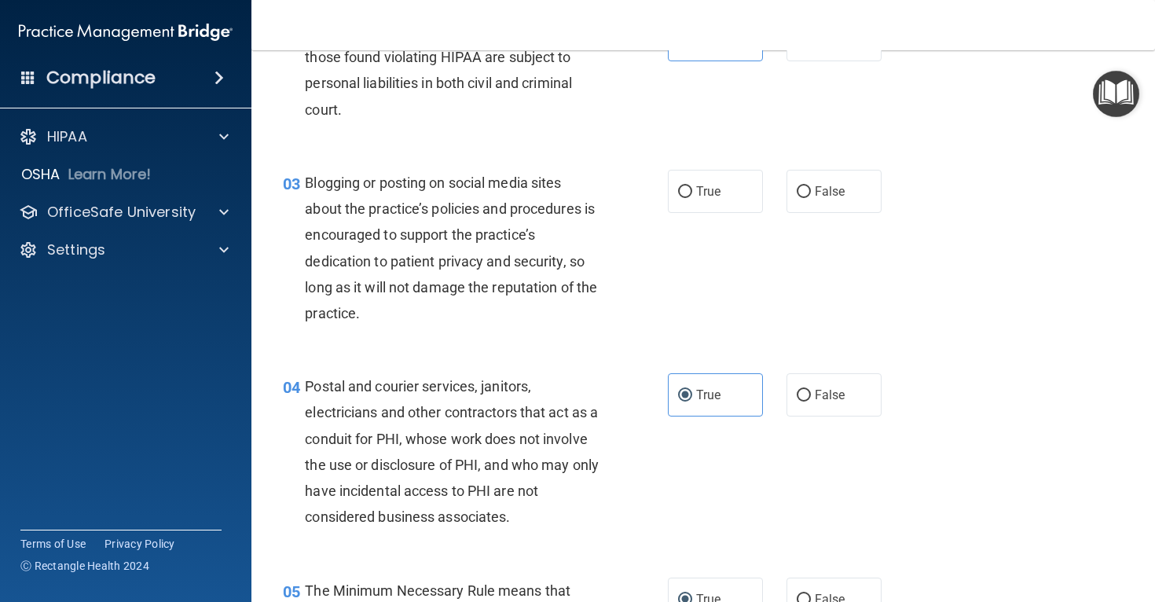
scroll to position [234, 0]
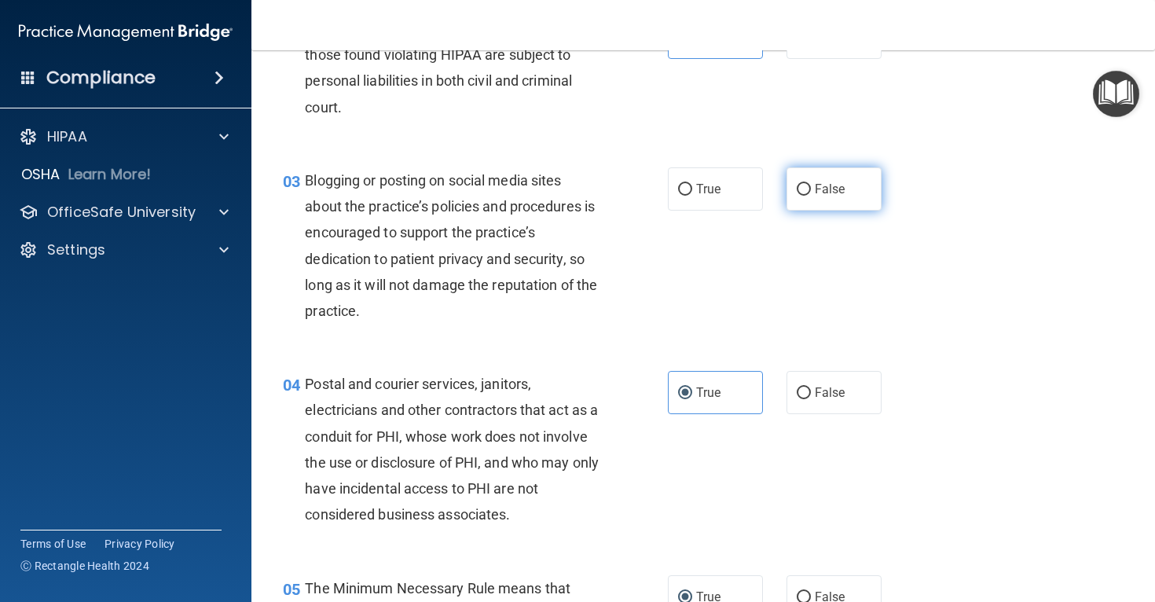
click at [813, 193] on label "False" at bounding box center [834, 188] width 95 height 43
click at [811, 193] on input "False" at bounding box center [804, 190] width 14 height 12
radio input "true"
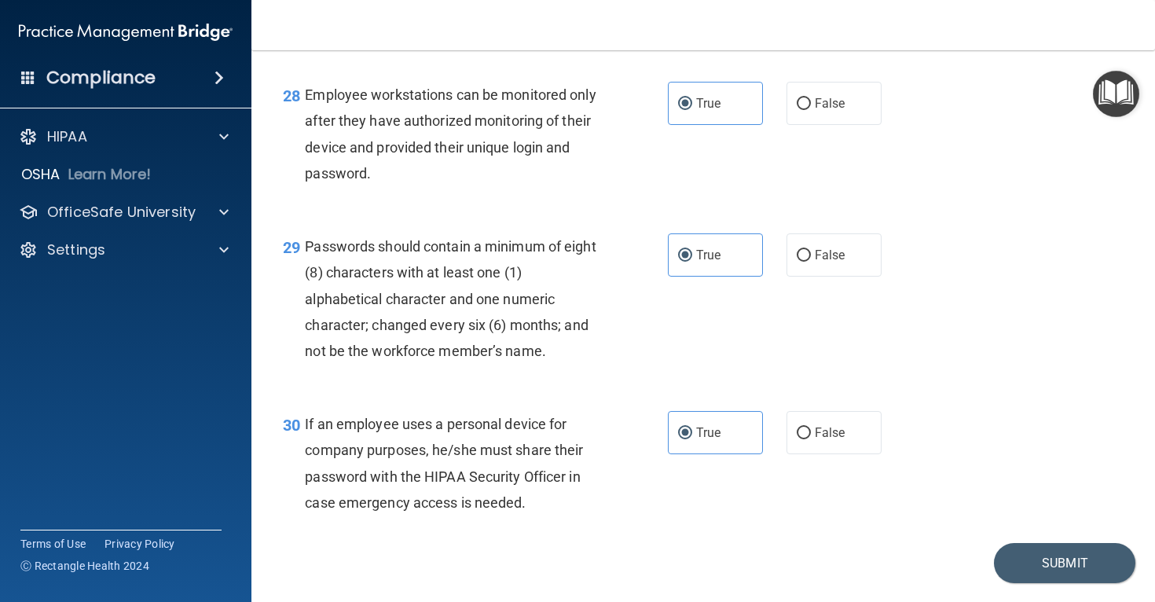
scroll to position [4231, 0]
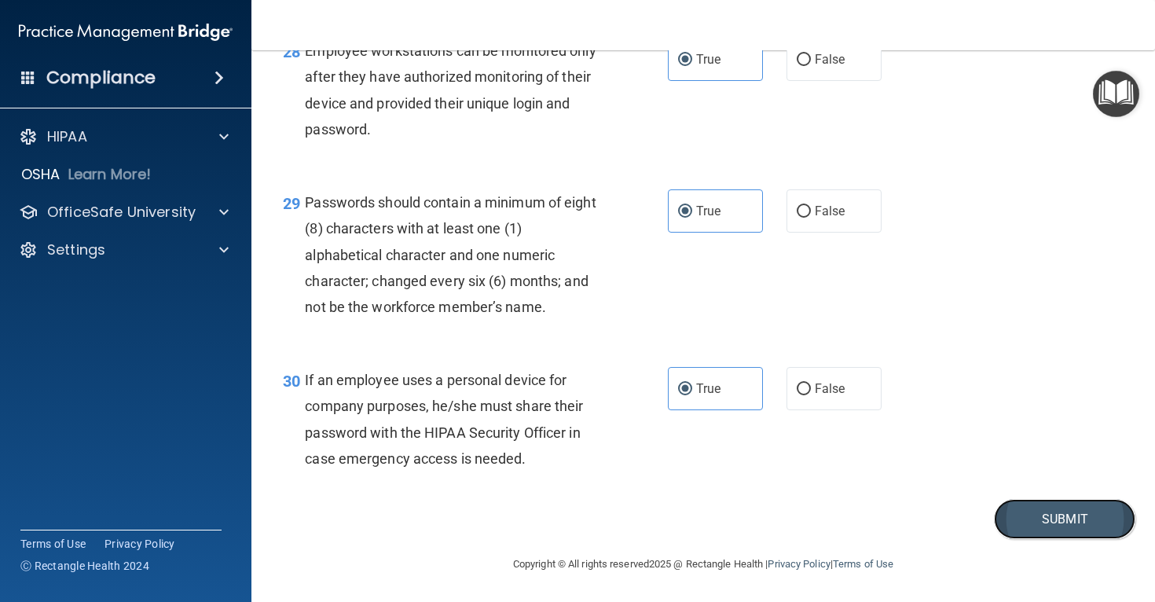
click at [1053, 507] on button "Submit" at bounding box center [1064, 519] width 141 height 40
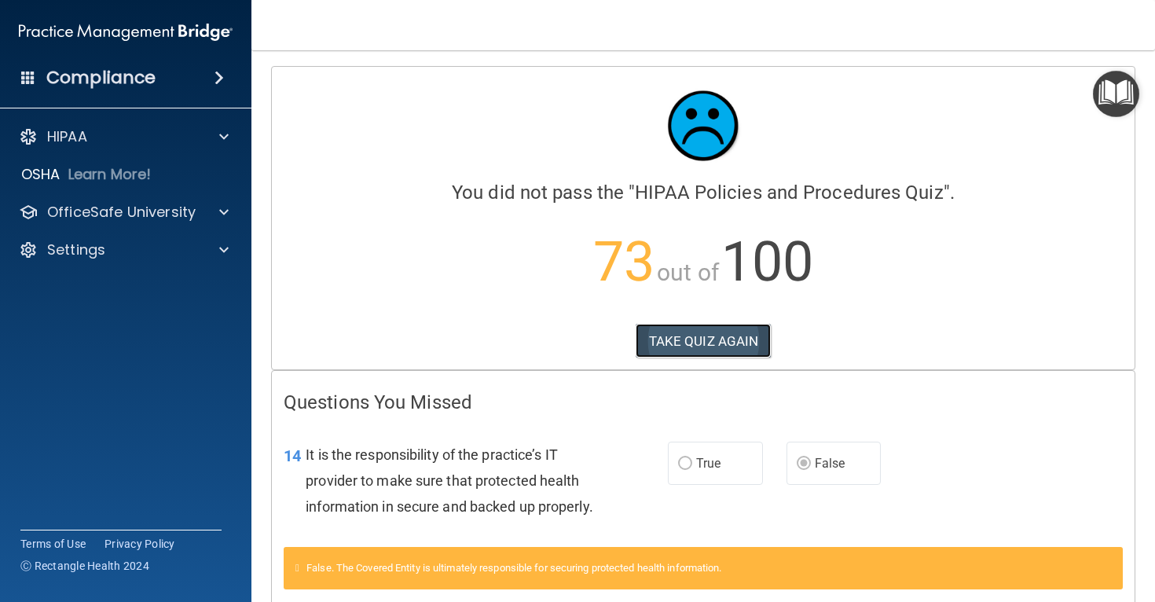
click at [706, 342] on button "TAKE QUIZ AGAIN" at bounding box center [704, 341] width 136 height 35
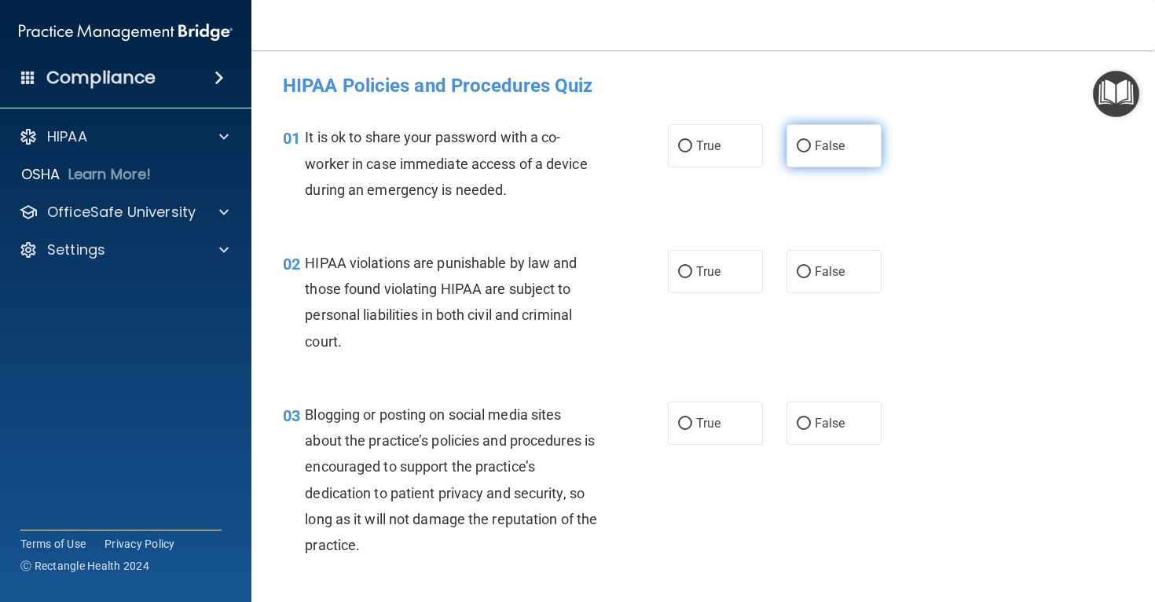
click at [808, 156] on label "False" at bounding box center [834, 145] width 95 height 43
click at [808, 152] on input "False" at bounding box center [804, 147] width 14 height 12
radio input "true"
click at [710, 251] on label "True" at bounding box center [715, 271] width 95 height 43
click at [692, 266] on input "True" at bounding box center [685, 272] width 14 height 12
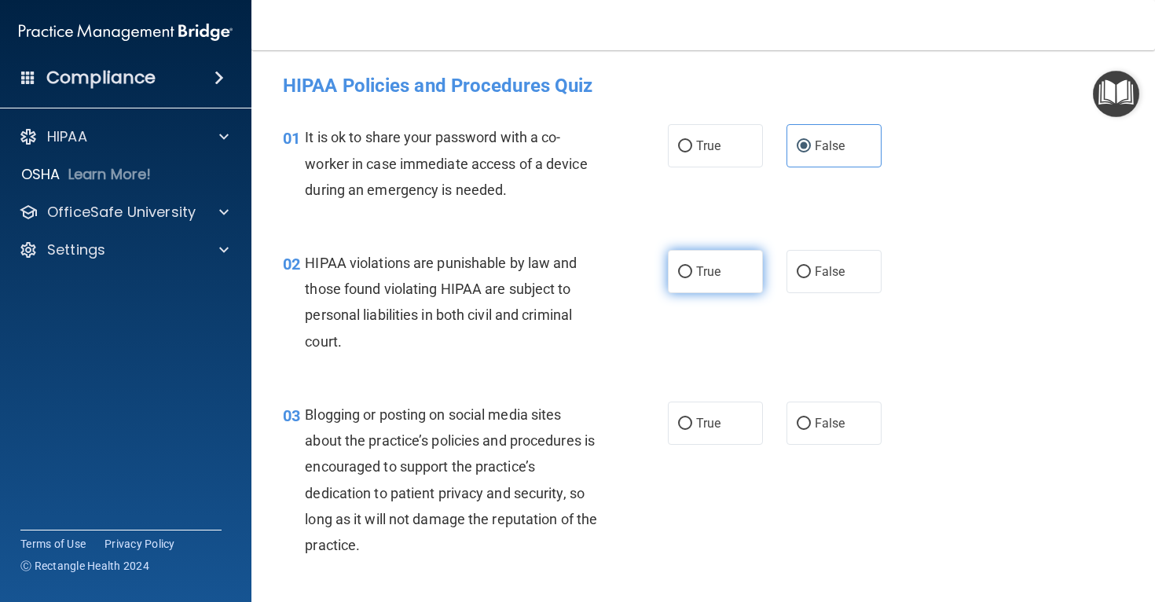
radio input "true"
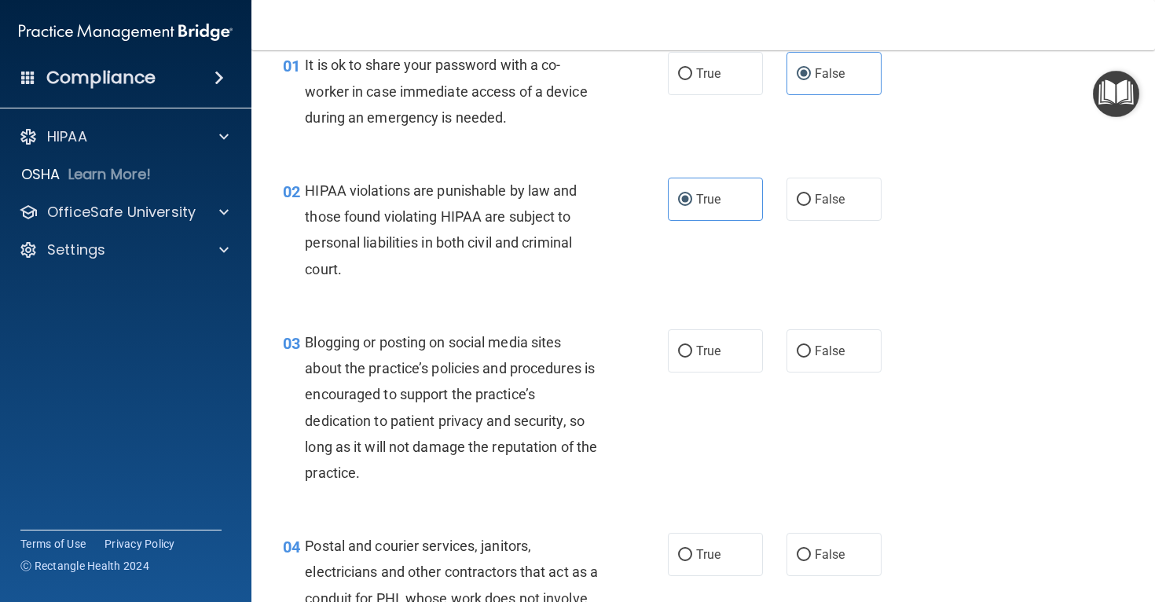
scroll to position [152, 0]
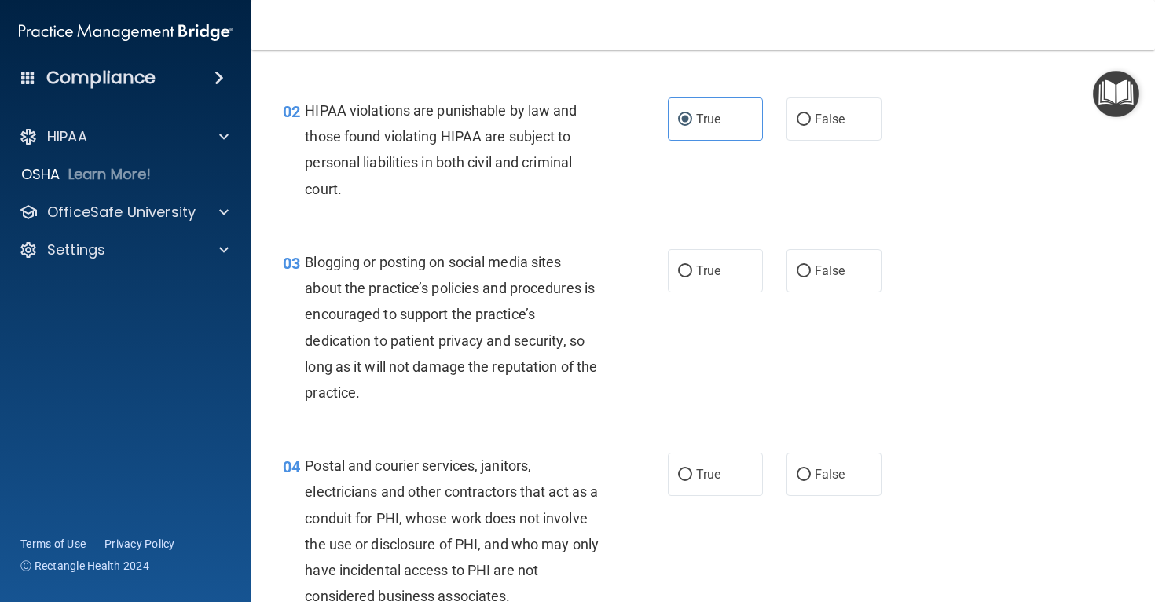
click at [765, 285] on div "True False" at bounding box center [782, 270] width 228 height 43
click at [787, 285] on label "False" at bounding box center [834, 270] width 95 height 43
click at [797, 277] on input "False" at bounding box center [804, 272] width 14 height 12
radio input "true"
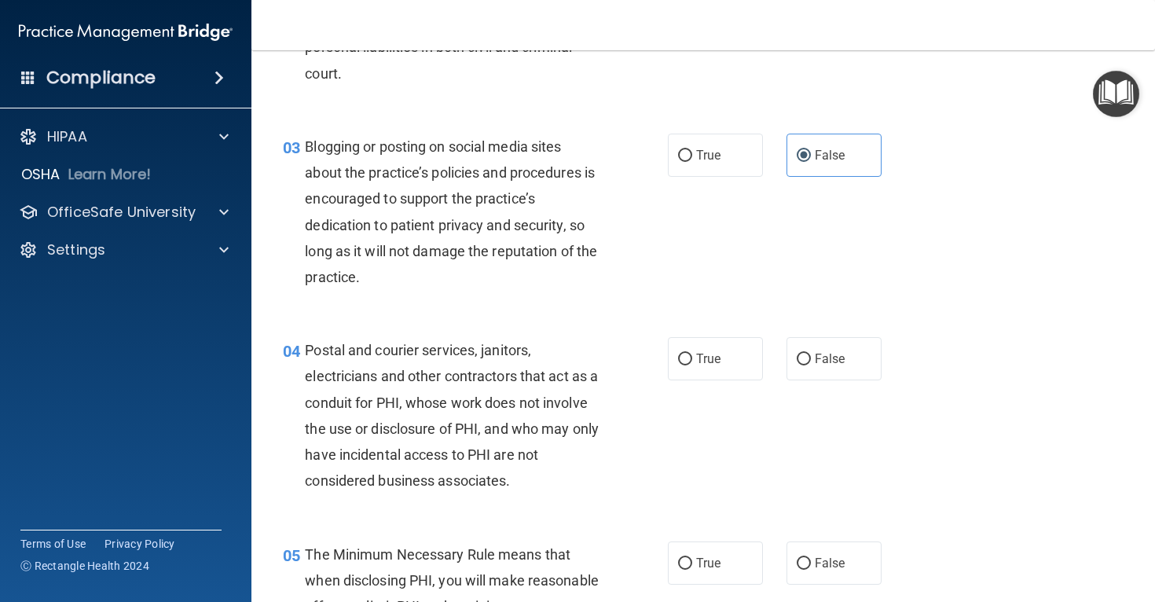
scroll to position [331, 0]
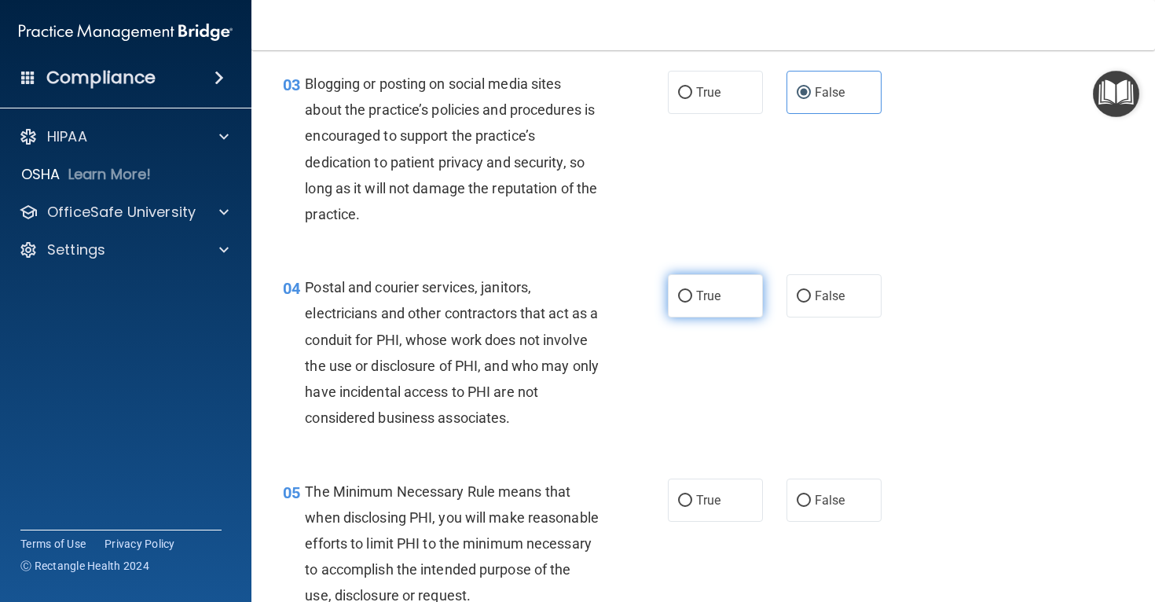
click at [732, 287] on label "True" at bounding box center [715, 295] width 95 height 43
click at [692, 291] on input "True" at bounding box center [685, 297] width 14 height 12
radio input "true"
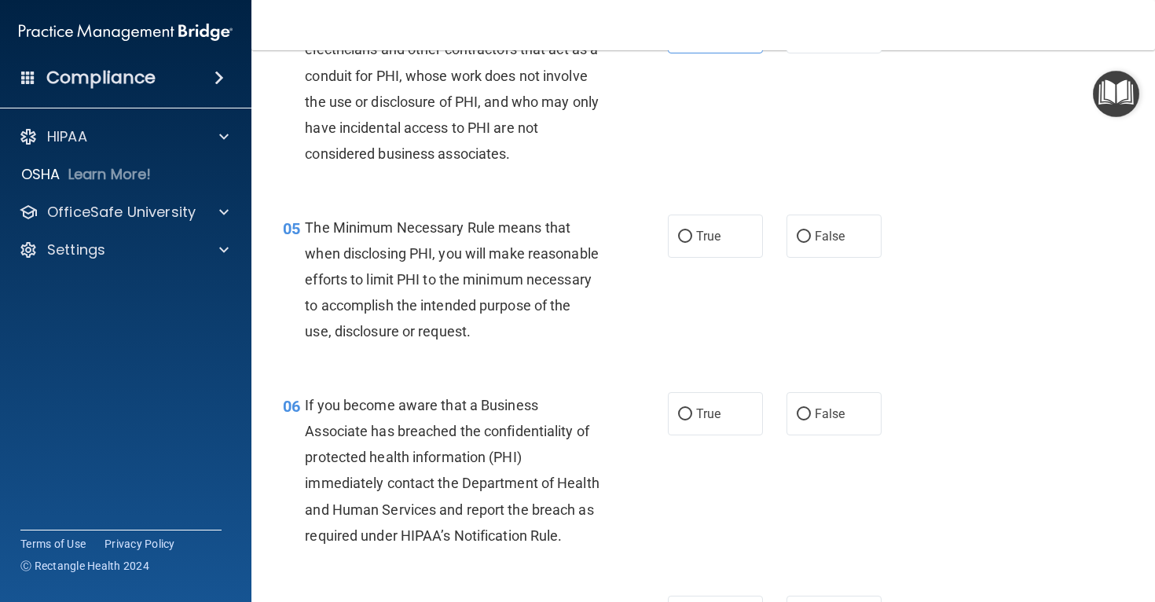
scroll to position [629, 0]
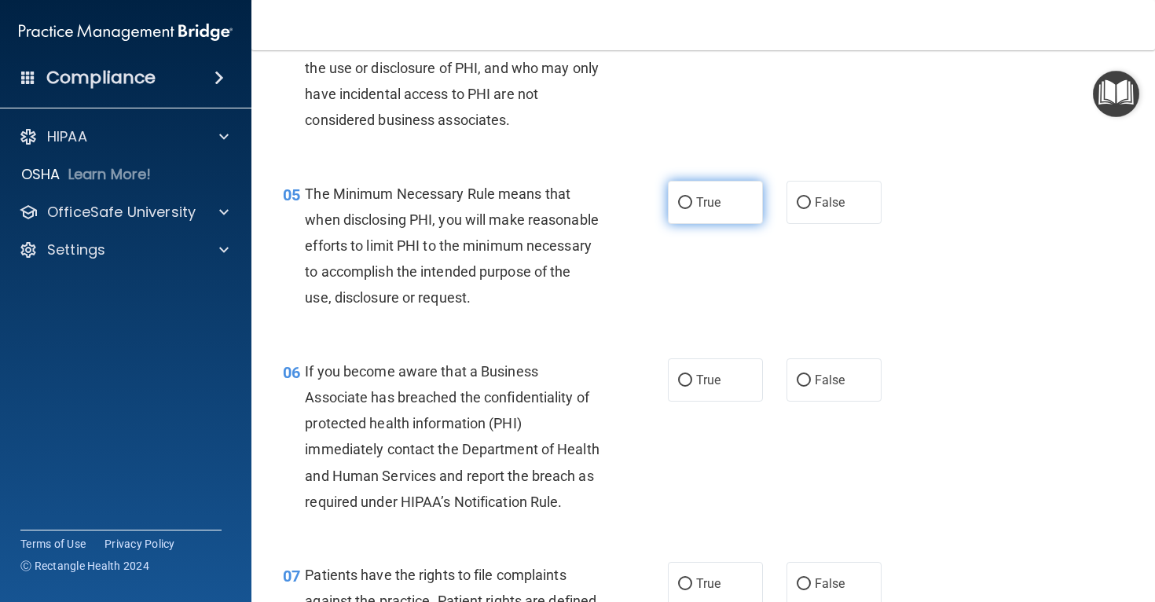
click at [705, 204] on span "True" at bounding box center [708, 202] width 24 height 15
click at [692, 204] on input "True" at bounding box center [685, 203] width 14 height 12
radio input "true"
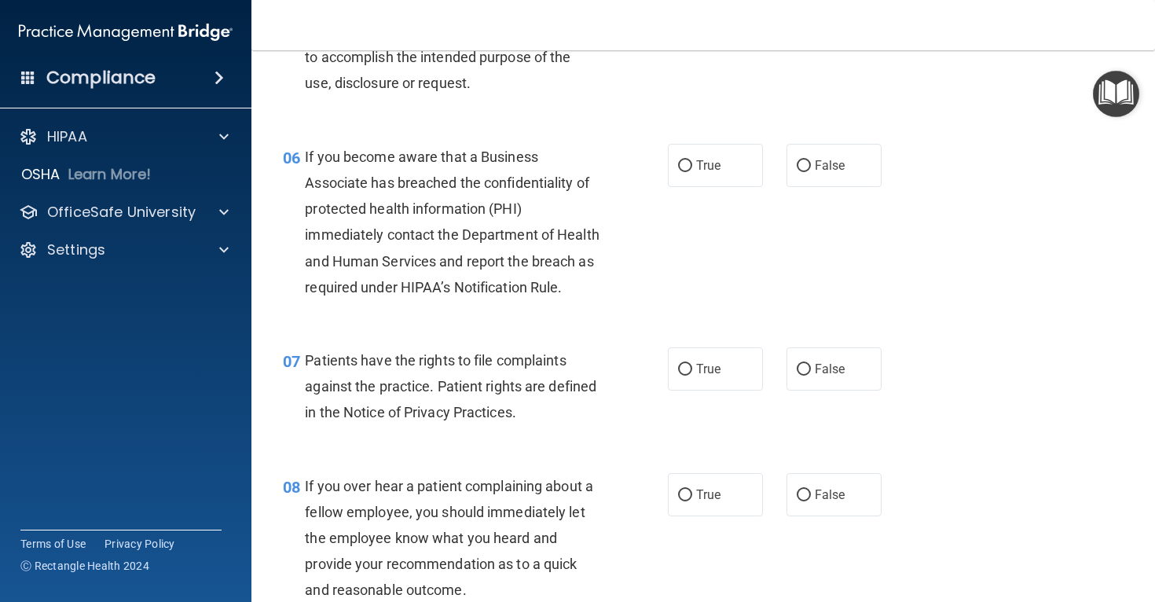
scroll to position [848, 0]
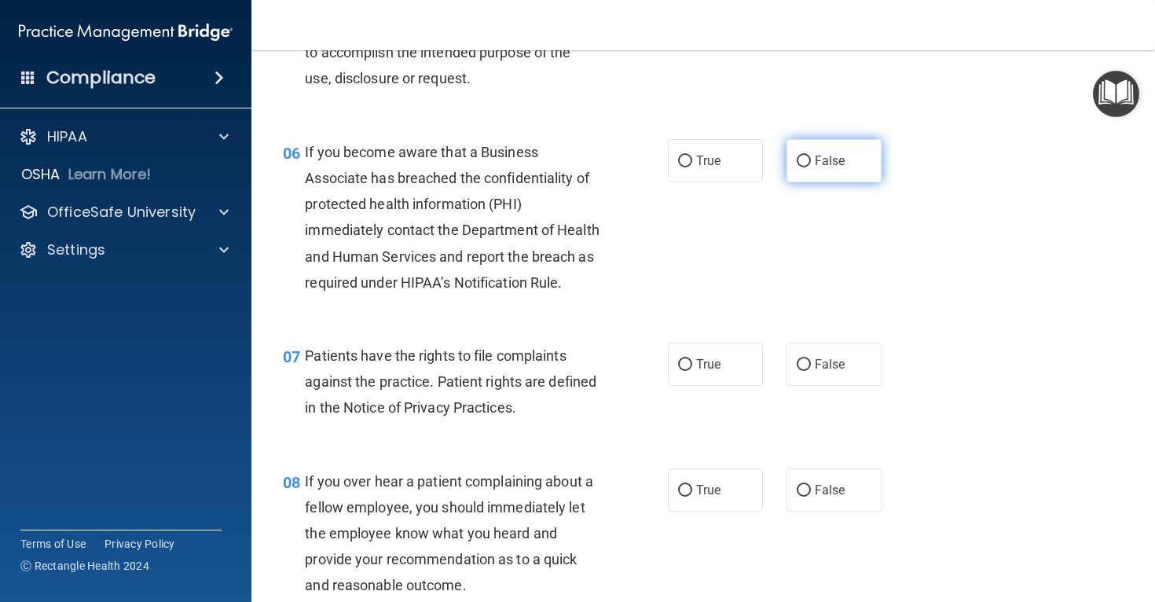
click at [818, 168] on span "False" at bounding box center [830, 160] width 31 height 15
click at [811, 167] on input "False" at bounding box center [804, 162] width 14 height 12
radio input "true"
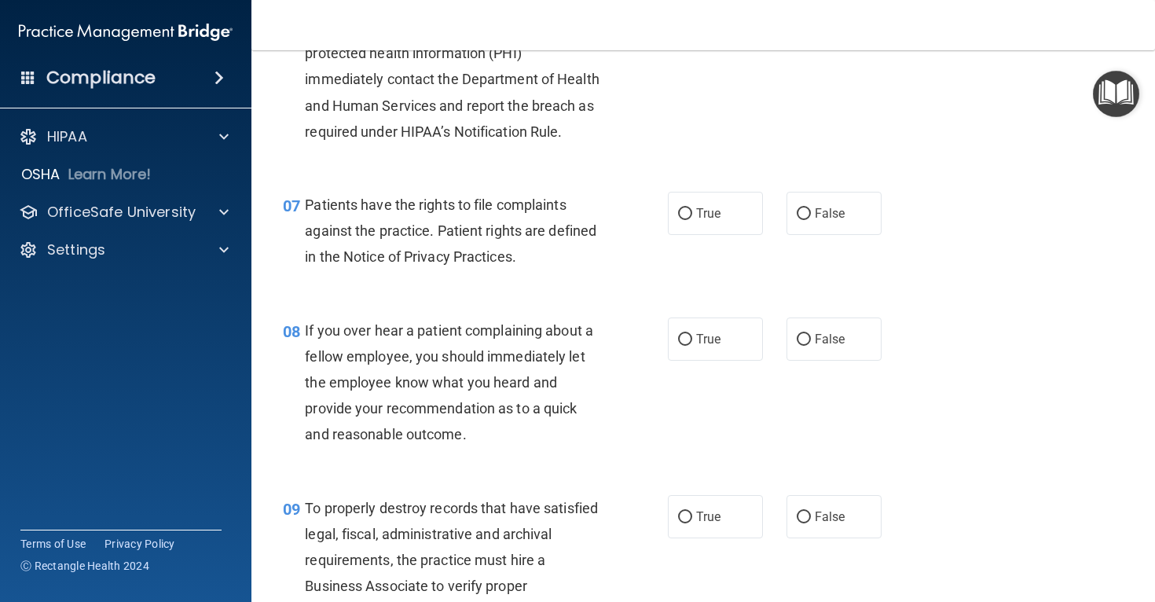
scroll to position [999, 0]
click at [713, 220] on span "True" at bounding box center [708, 212] width 24 height 15
click at [692, 219] on input "True" at bounding box center [685, 213] width 14 height 12
radio input "true"
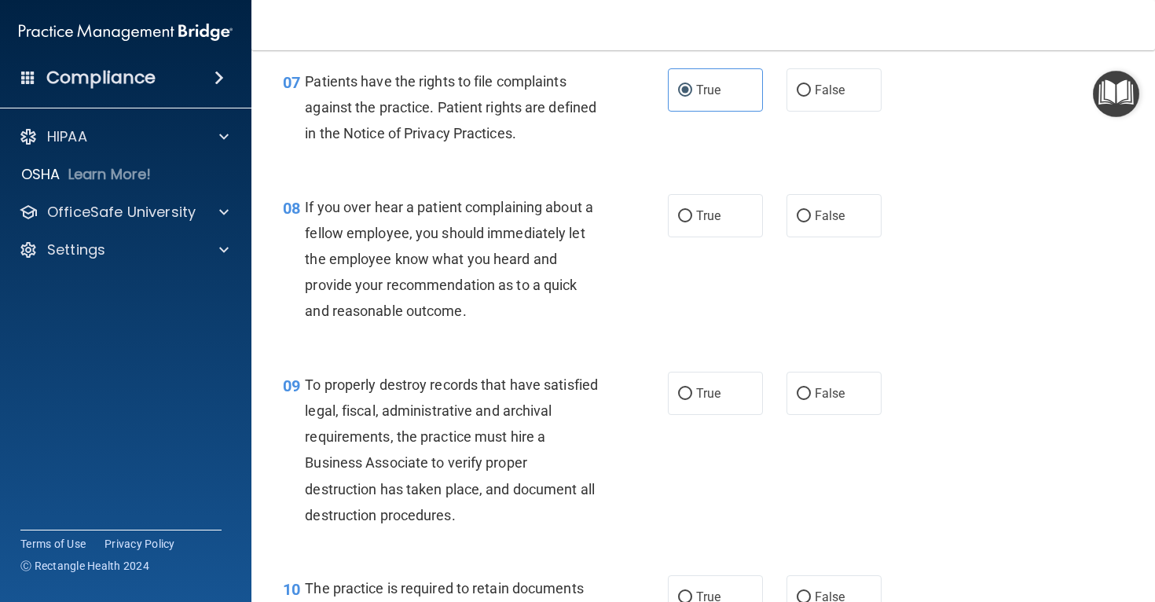
scroll to position [1123, 0]
click at [839, 222] on label "False" at bounding box center [834, 214] width 95 height 43
click at [811, 222] on input "False" at bounding box center [804, 216] width 14 height 12
radio input "true"
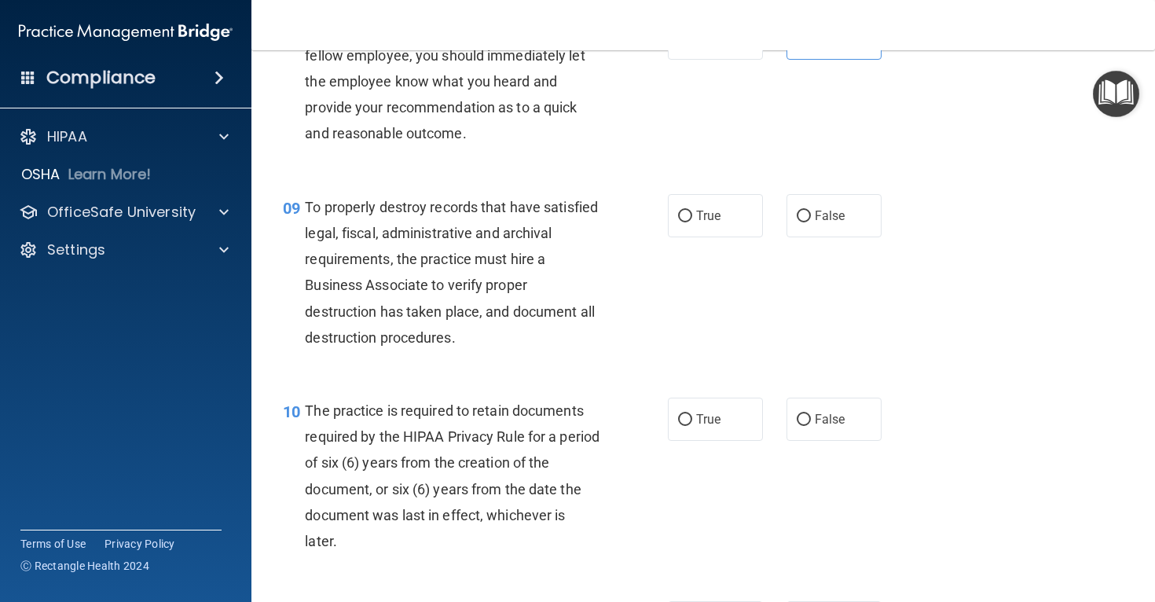
scroll to position [1307, 0]
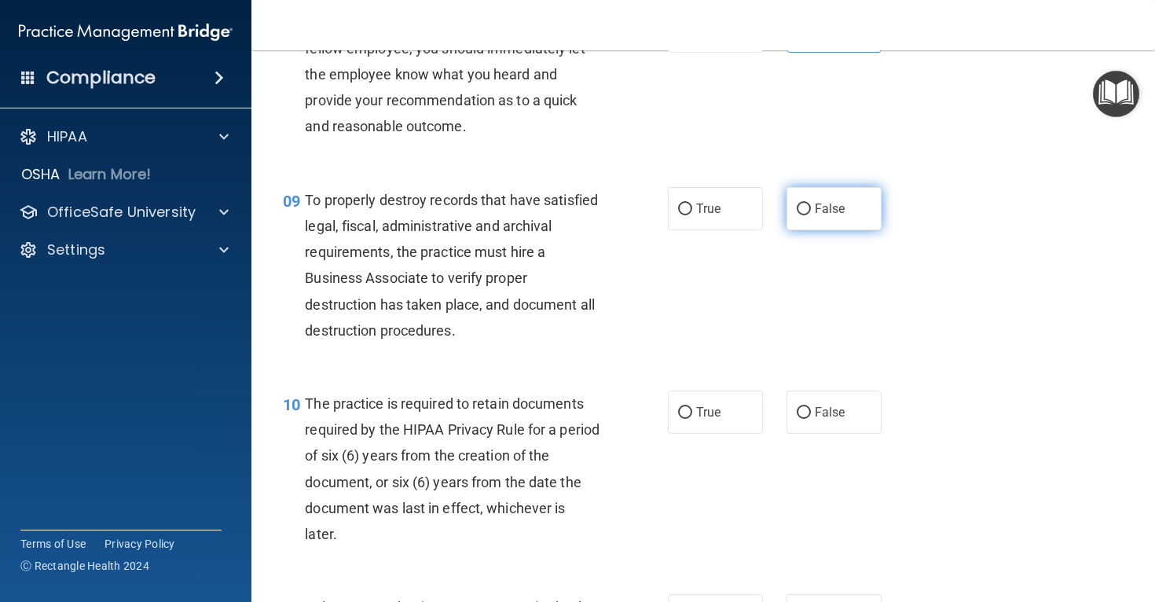
click at [828, 216] on span "False" at bounding box center [830, 208] width 31 height 15
click at [811, 215] on input "False" at bounding box center [804, 210] width 14 height 12
radio input "true"
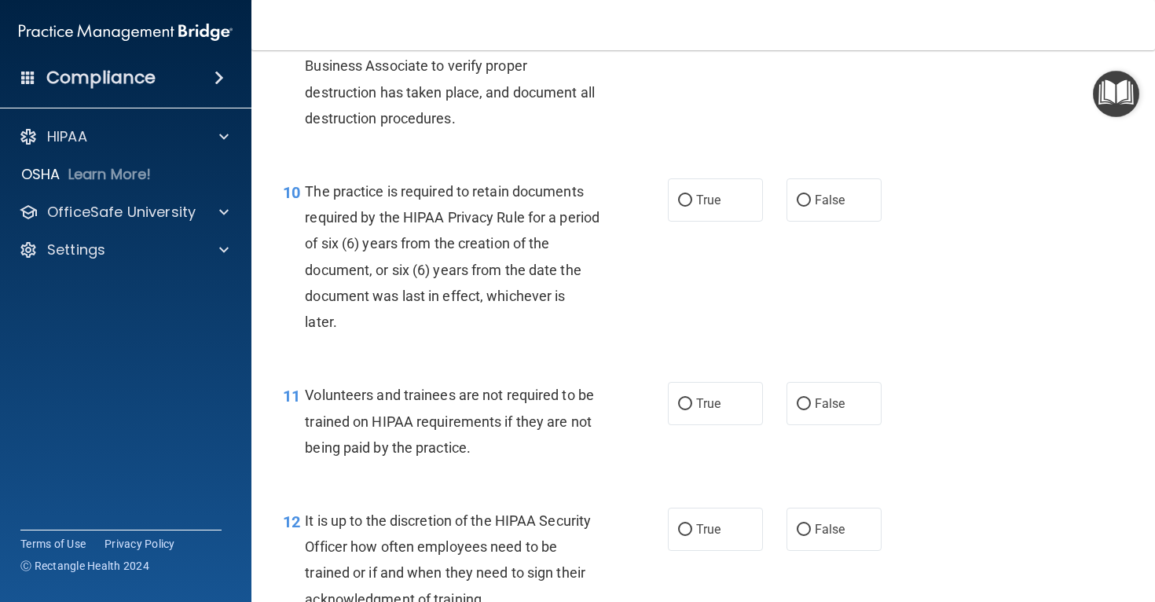
scroll to position [1520, 0]
click at [701, 206] on span "True" at bounding box center [708, 198] width 24 height 15
click at [692, 205] on input "True" at bounding box center [685, 199] width 14 height 12
radio input "true"
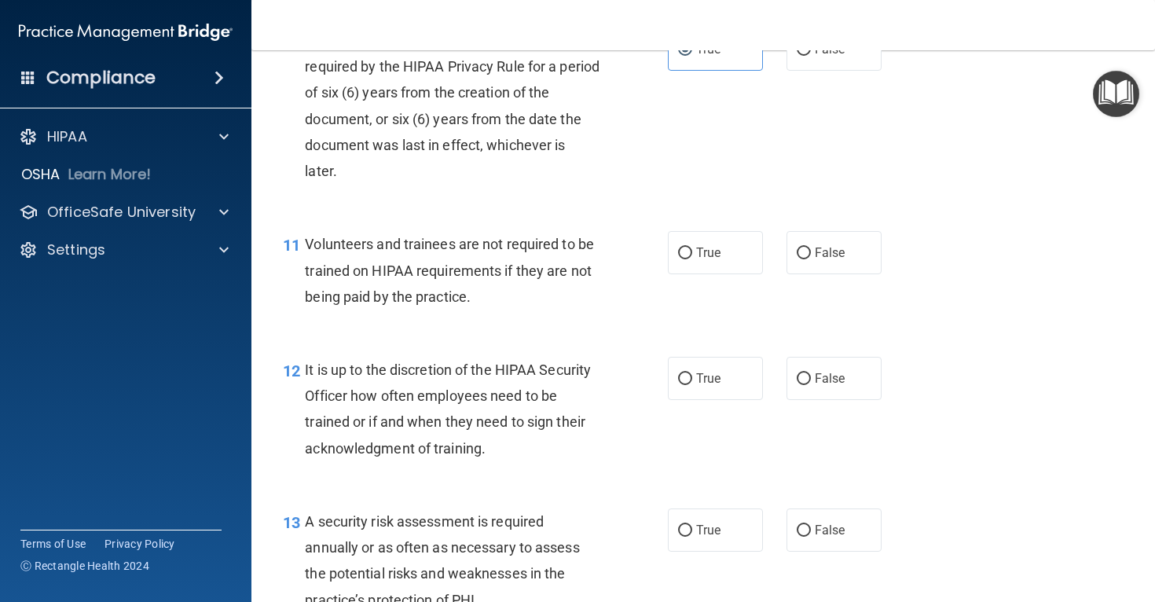
scroll to position [1695, 0]
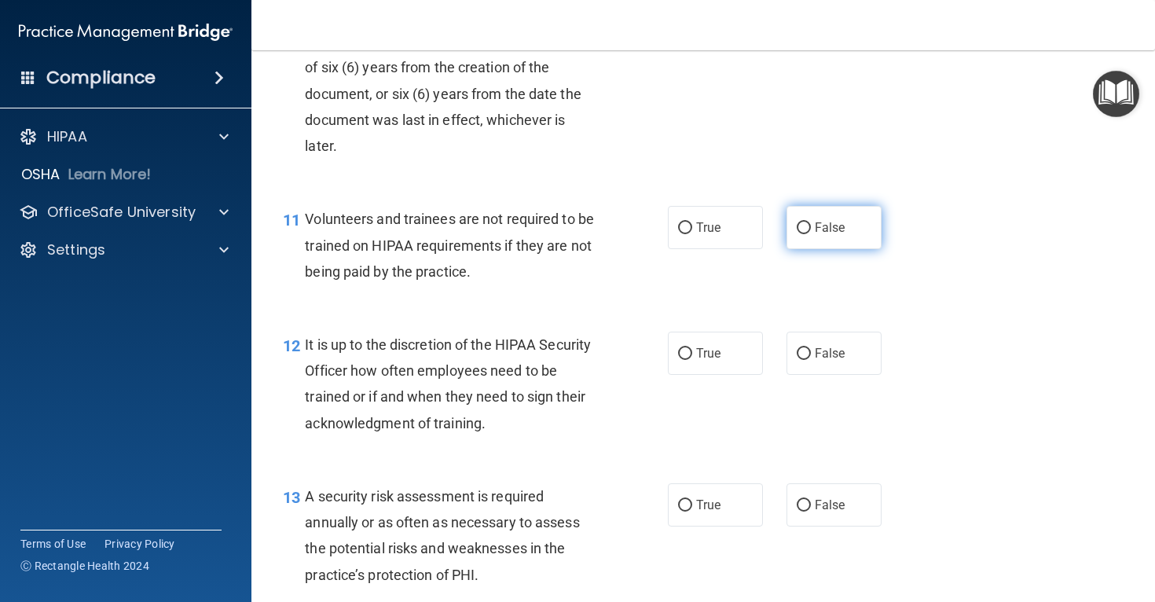
click at [837, 235] on span "False" at bounding box center [830, 227] width 31 height 15
click at [811, 234] on input "False" at bounding box center [804, 228] width 14 height 12
radio input "true"
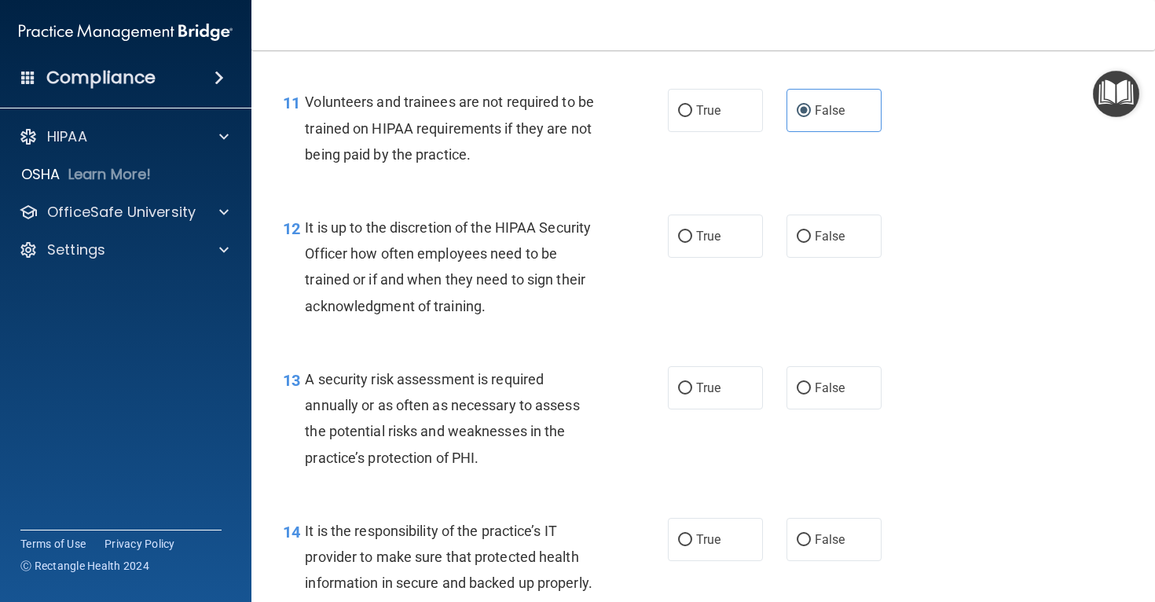
scroll to position [1813, 0]
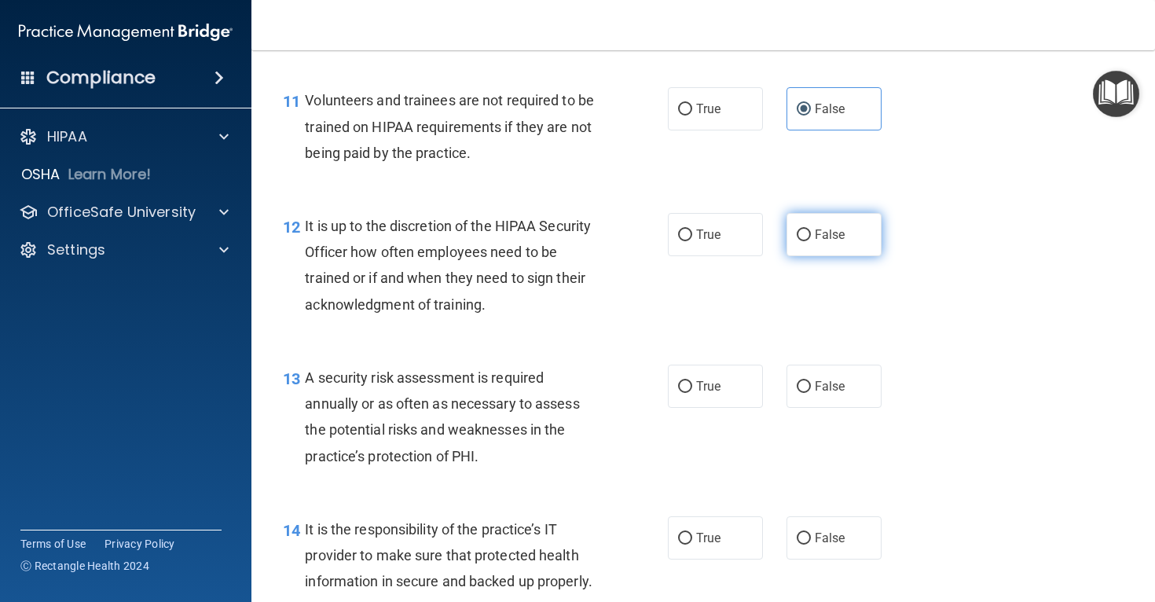
click at [826, 242] on span "False" at bounding box center [830, 234] width 31 height 15
click at [811, 241] on input "False" at bounding box center [804, 235] width 14 height 12
radio input "true"
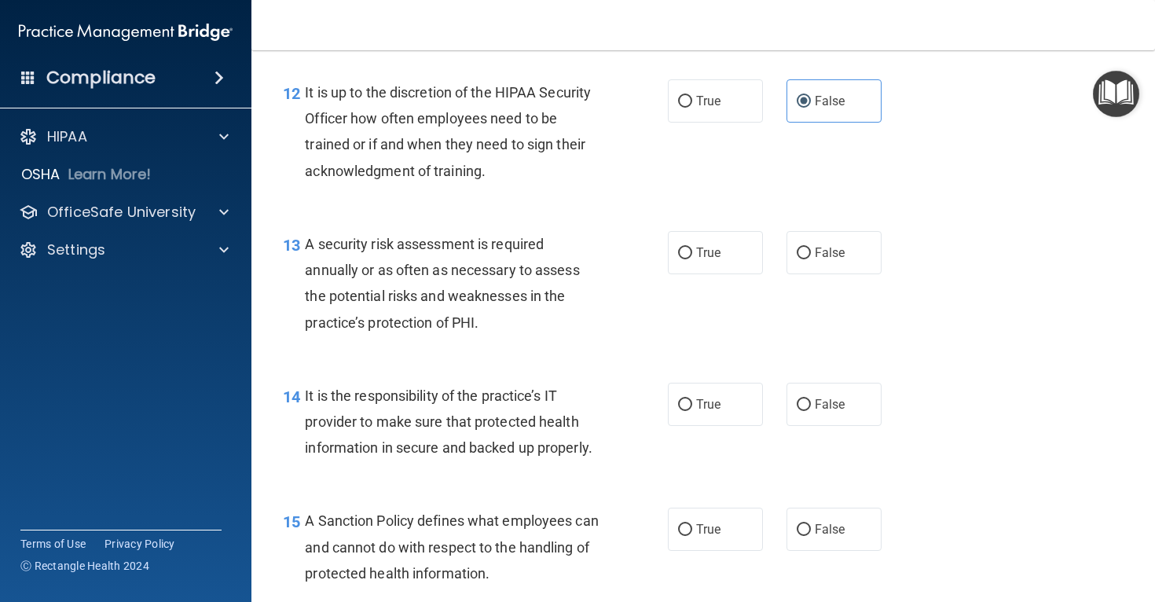
scroll to position [1950, 0]
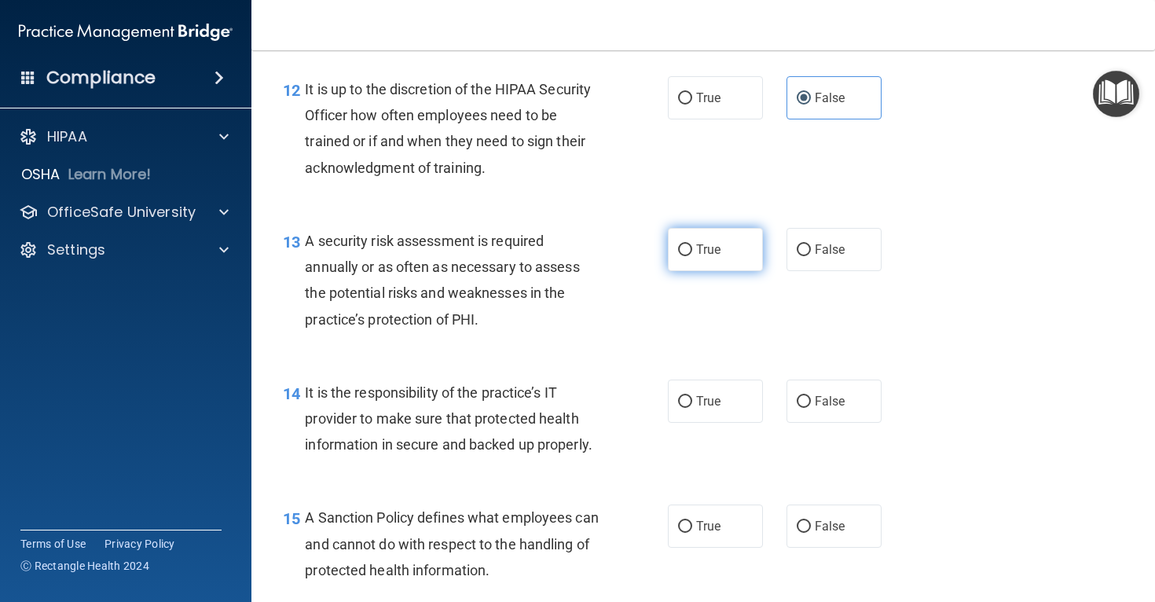
click at [703, 271] on label "True" at bounding box center [715, 249] width 95 height 43
click at [692, 256] on input "True" at bounding box center [685, 250] width 14 height 12
radio input "true"
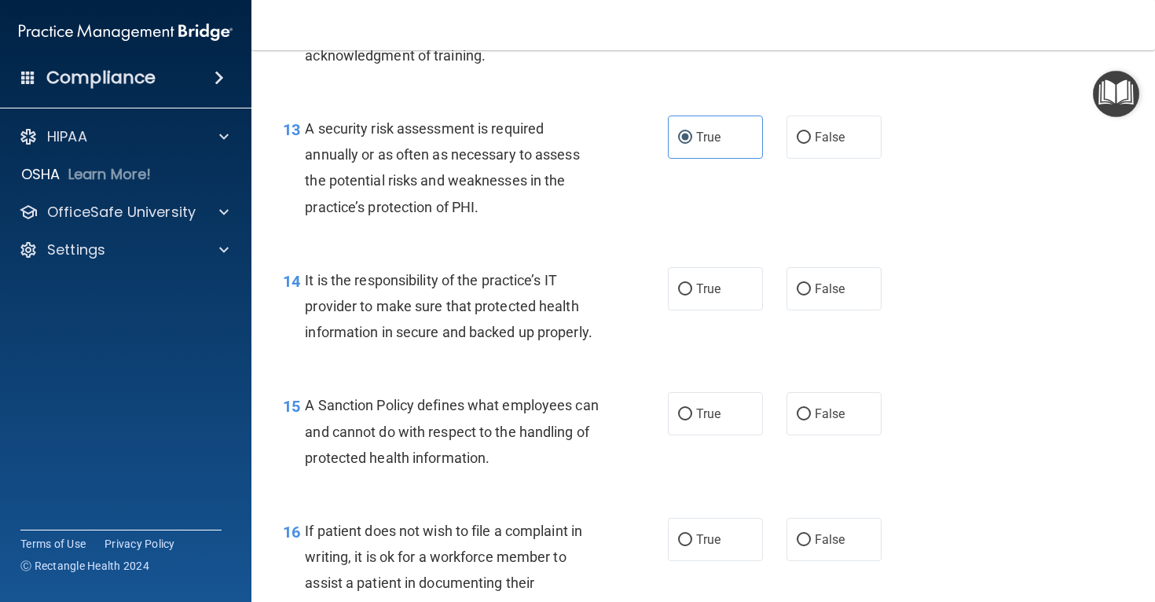
scroll to position [2085, 0]
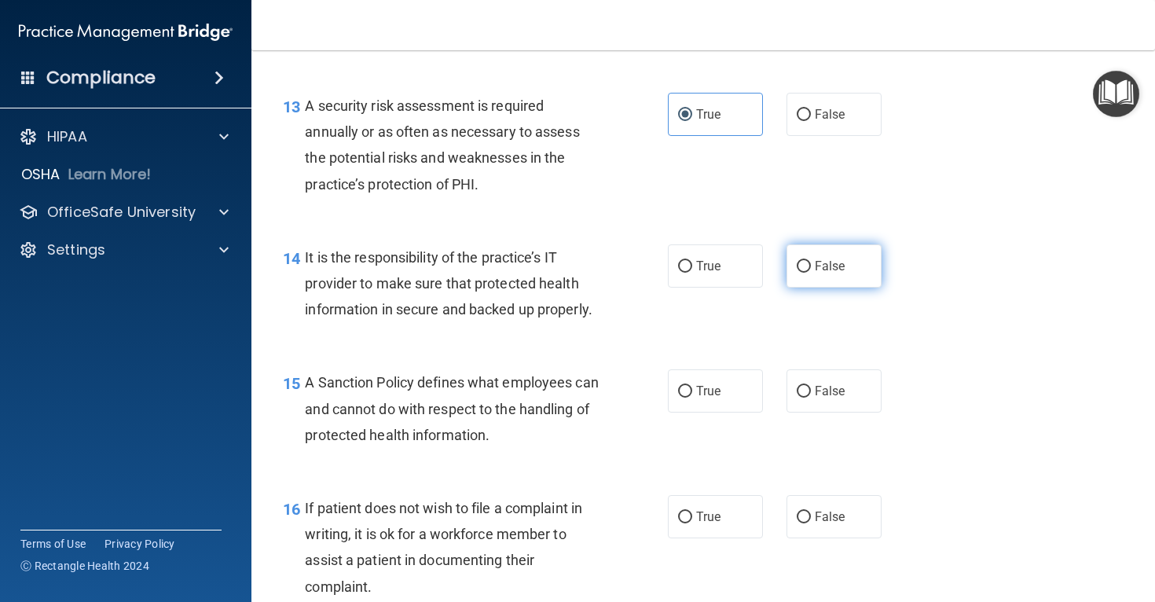
click at [805, 288] on label "False" at bounding box center [834, 265] width 95 height 43
click at [805, 273] on input "False" at bounding box center [804, 267] width 14 height 12
radio input "true"
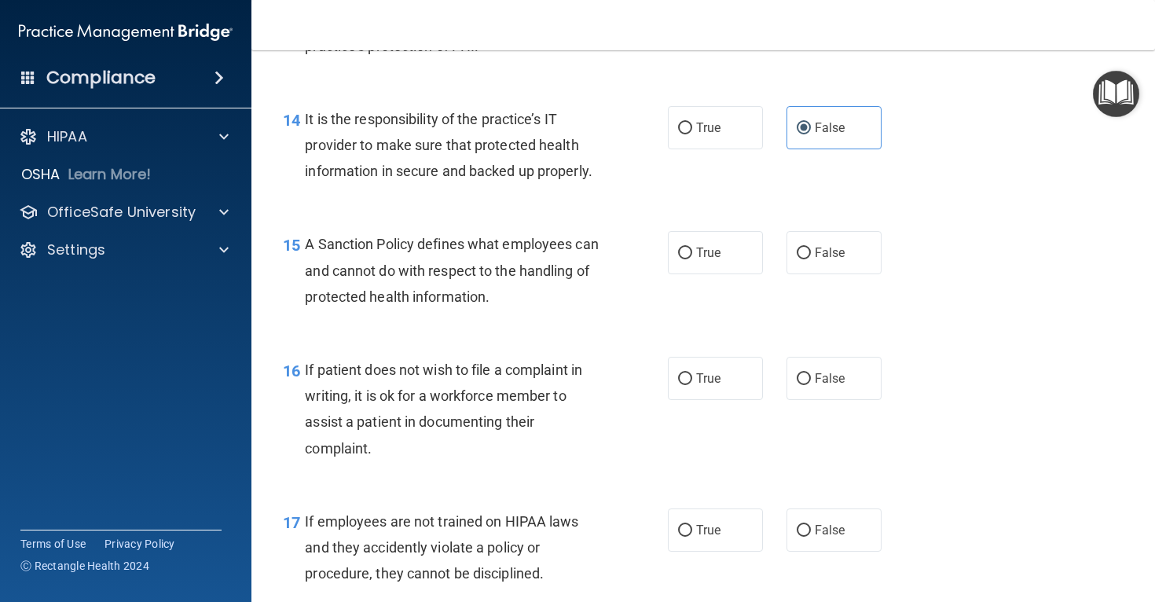
scroll to position [2224, 0]
click at [826, 273] on label "False" at bounding box center [834, 251] width 95 height 43
click at [811, 259] on input "False" at bounding box center [804, 253] width 14 height 12
radio input "true"
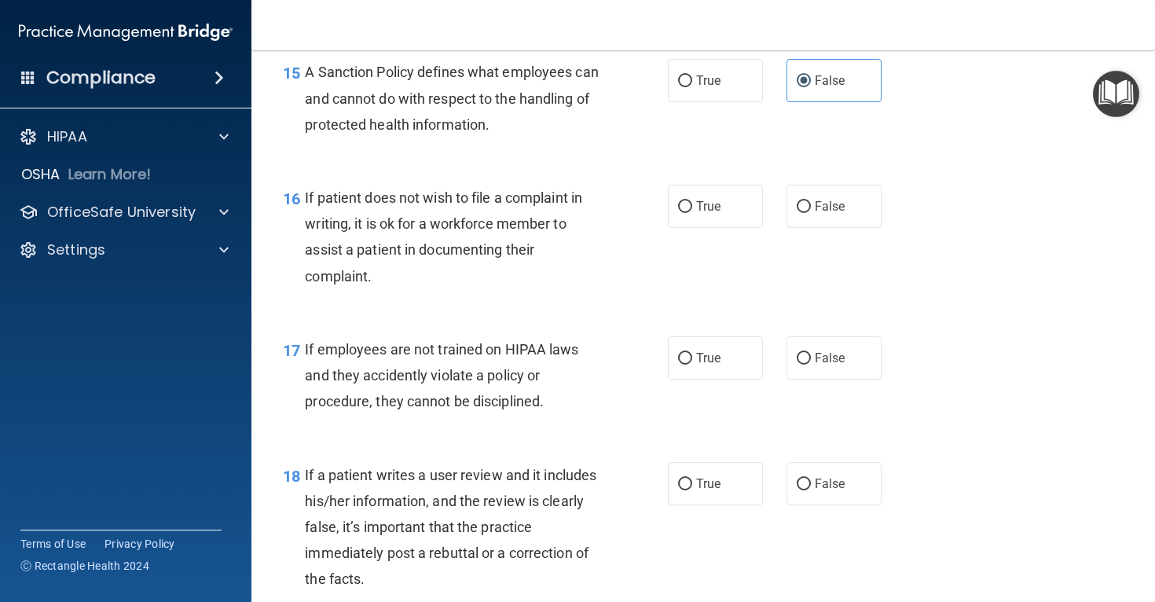
scroll to position [2399, 0]
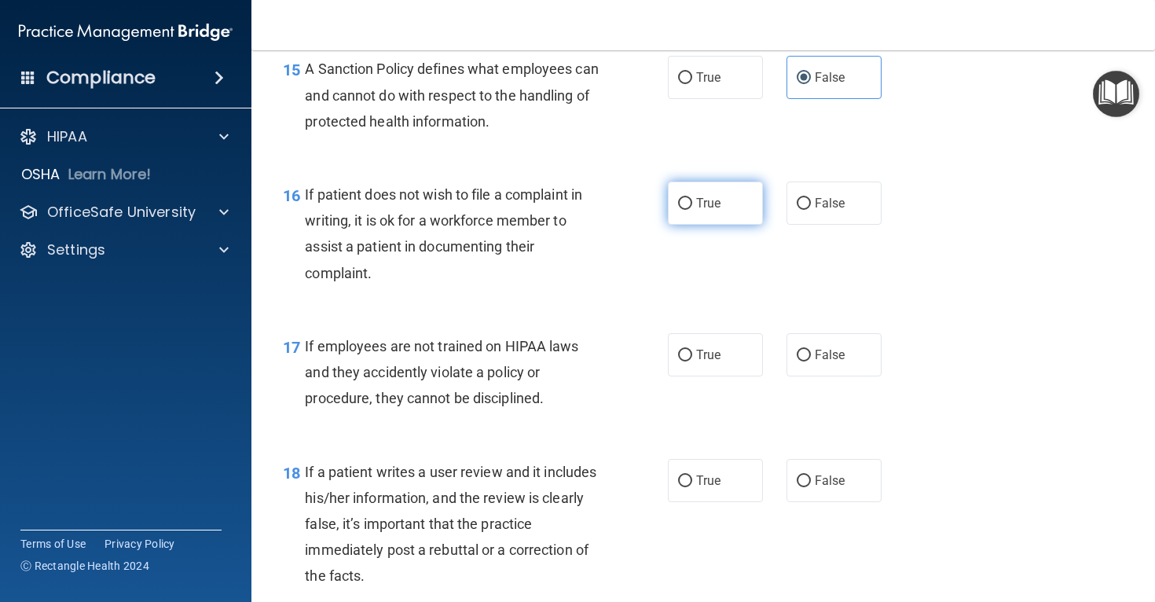
click at [717, 225] on label "True" at bounding box center [715, 203] width 95 height 43
click at [692, 210] on input "True" at bounding box center [685, 204] width 14 height 12
radio input "true"
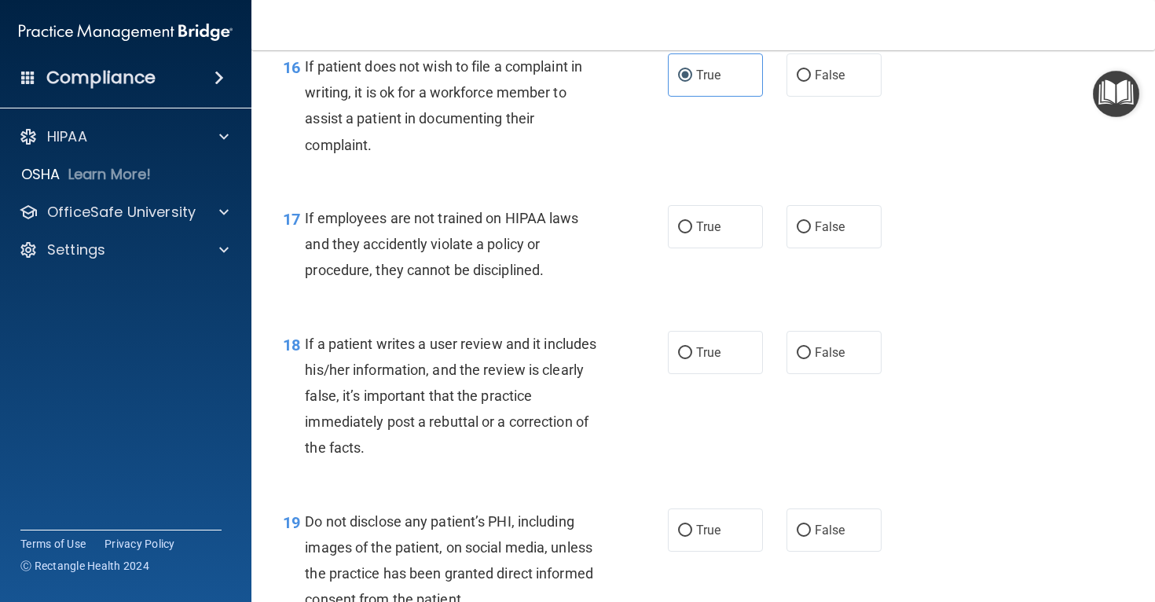
scroll to position [2528, 0]
click at [729, 248] on label "True" at bounding box center [715, 225] width 95 height 43
click at [692, 233] on input "True" at bounding box center [685, 227] width 14 height 12
radio input "true"
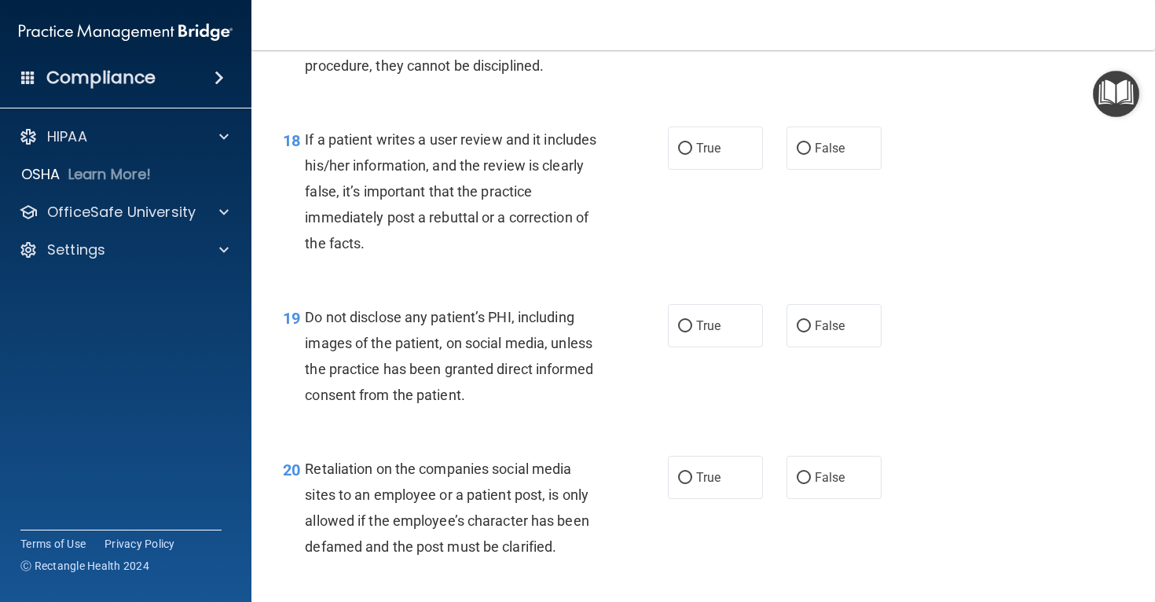
scroll to position [2737, 0]
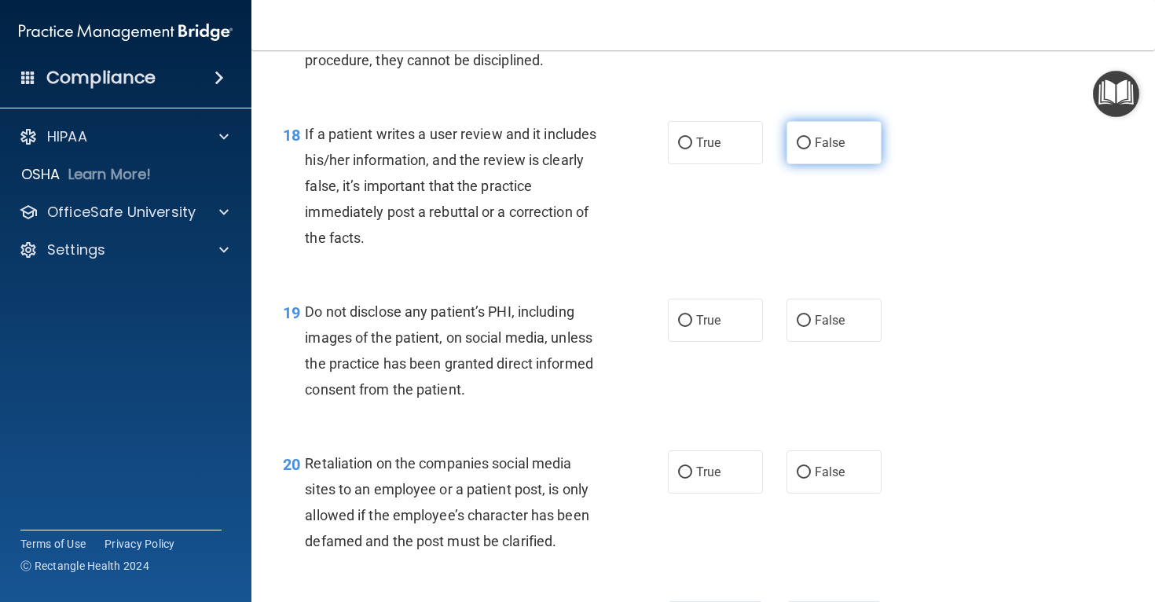
click at [830, 160] on label "False" at bounding box center [834, 142] width 95 height 43
click at [811, 149] on input "False" at bounding box center [804, 144] width 14 height 12
radio input "true"
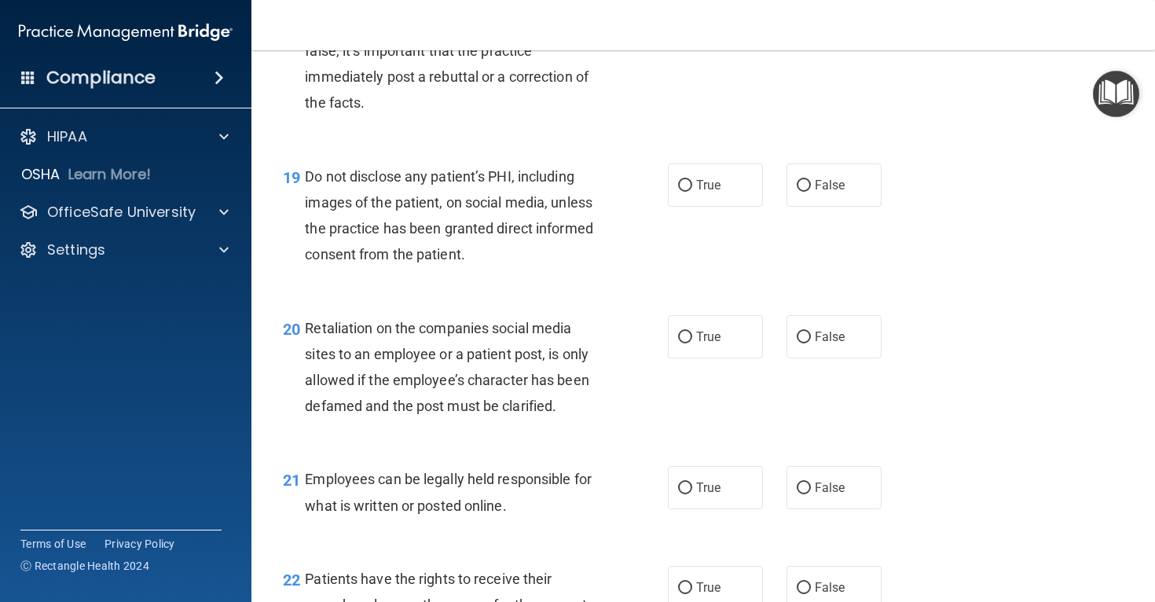
scroll to position [2875, 0]
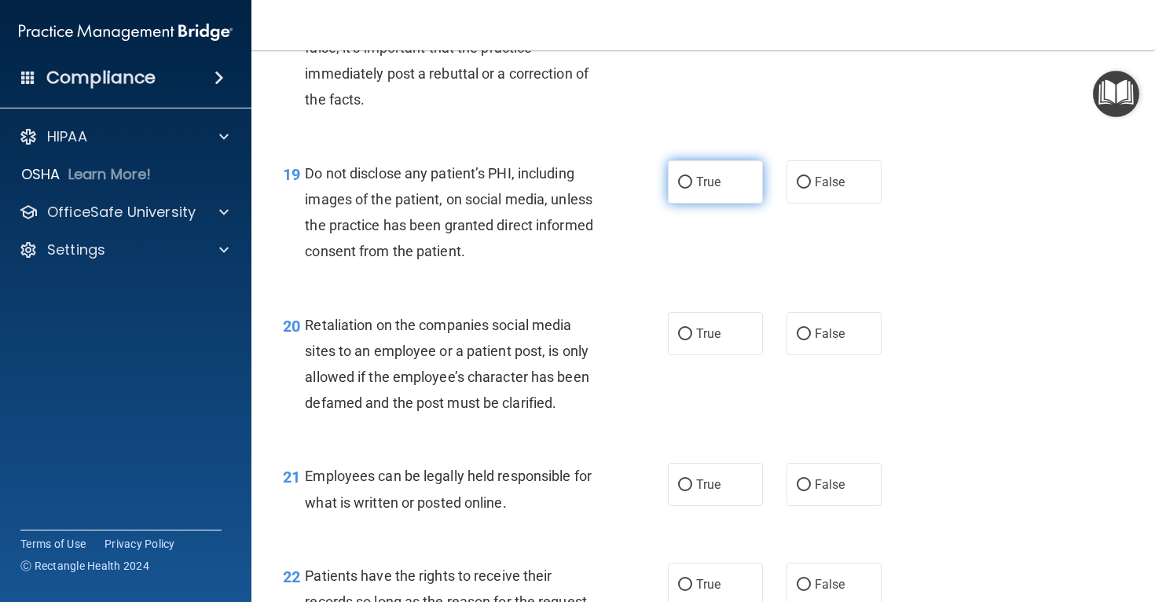
click at [711, 204] on label "True" at bounding box center [715, 181] width 95 height 43
click at [692, 189] on input "True" at bounding box center [685, 183] width 14 height 12
radio input "true"
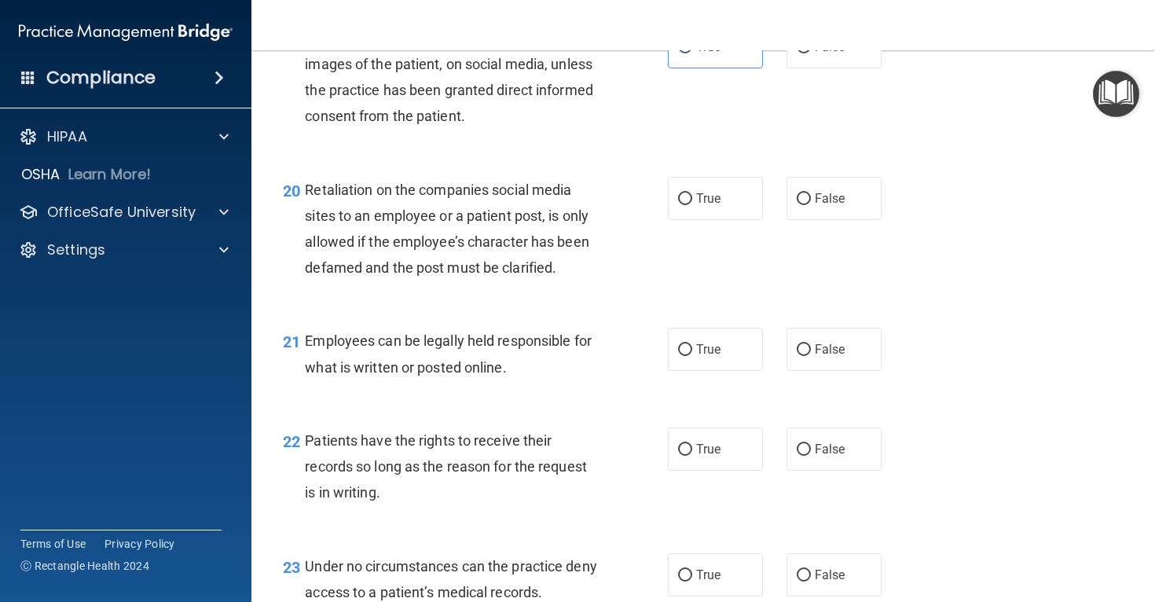
scroll to position [3011, 0]
click at [786, 219] on div "True False" at bounding box center [782, 197] width 228 height 43
click at [790, 219] on label "False" at bounding box center [834, 197] width 95 height 43
click at [797, 204] on input "False" at bounding box center [804, 199] width 14 height 12
radio input "true"
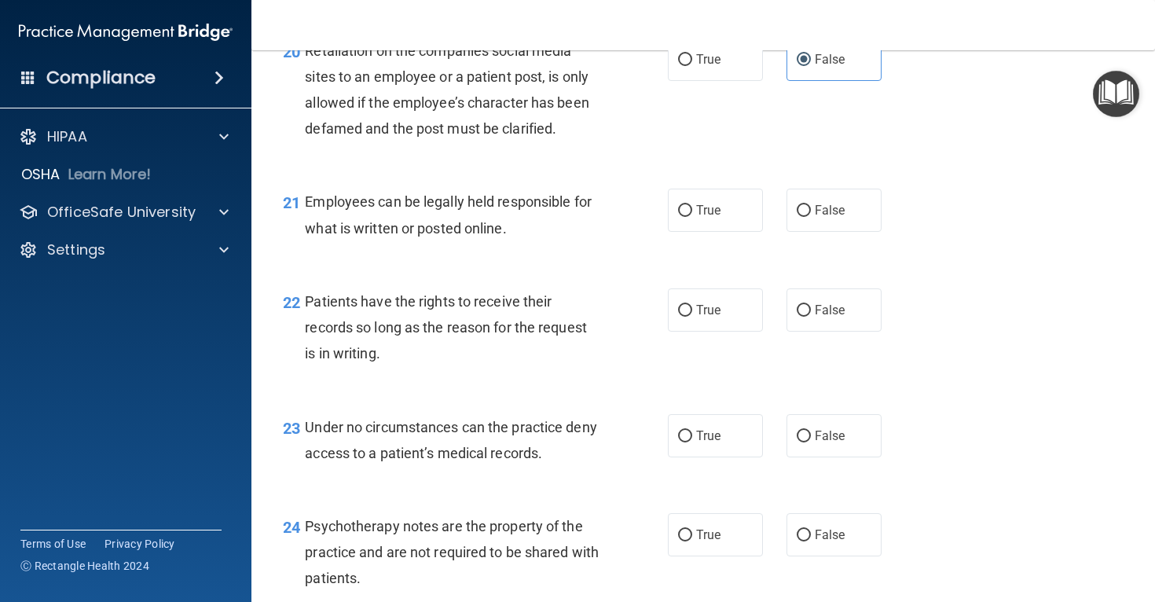
scroll to position [3152, 0]
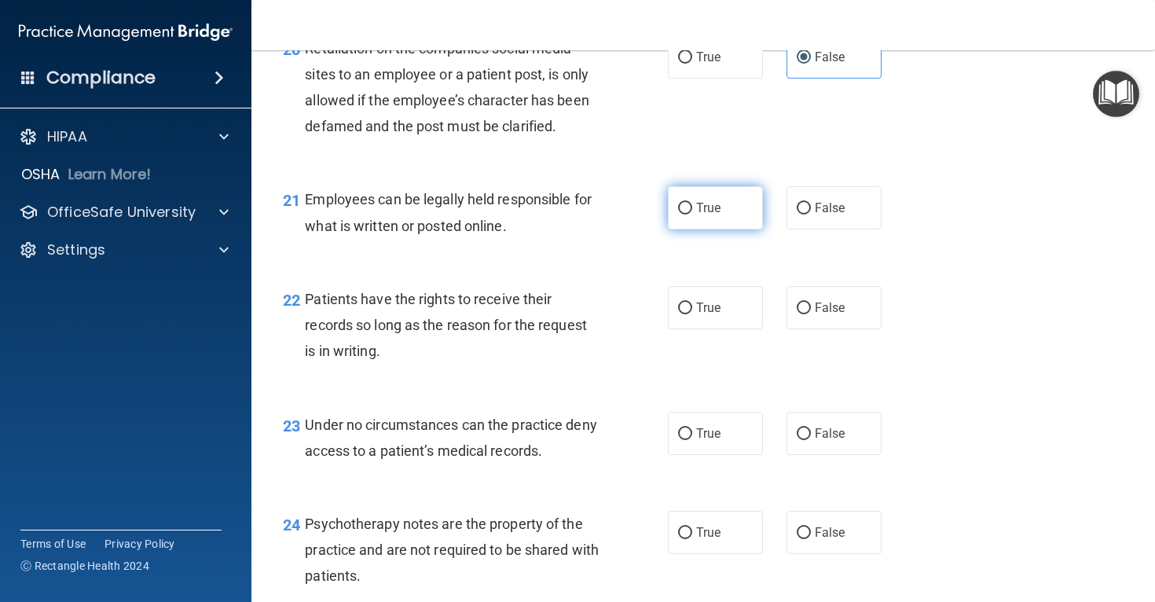
click at [707, 215] on span "True" at bounding box center [708, 207] width 24 height 15
click at [692, 215] on input "True" at bounding box center [685, 209] width 14 height 12
radio input "true"
click at [839, 315] on span "False" at bounding box center [830, 307] width 31 height 15
click at [811, 314] on input "False" at bounding box center [804, 309] width 14 height 12
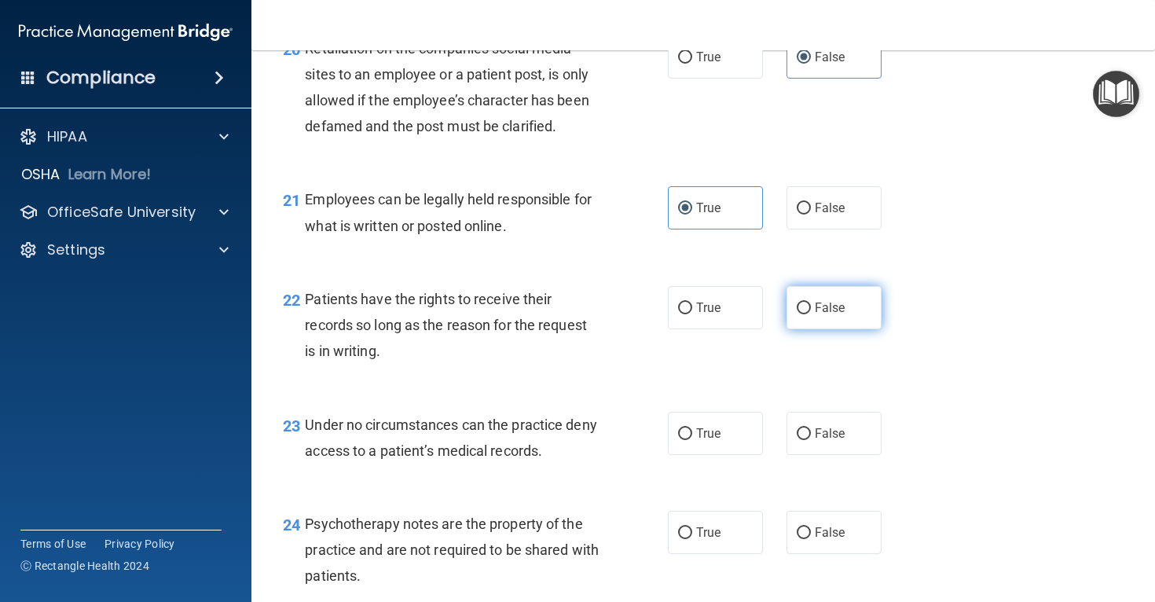
radio input "true"
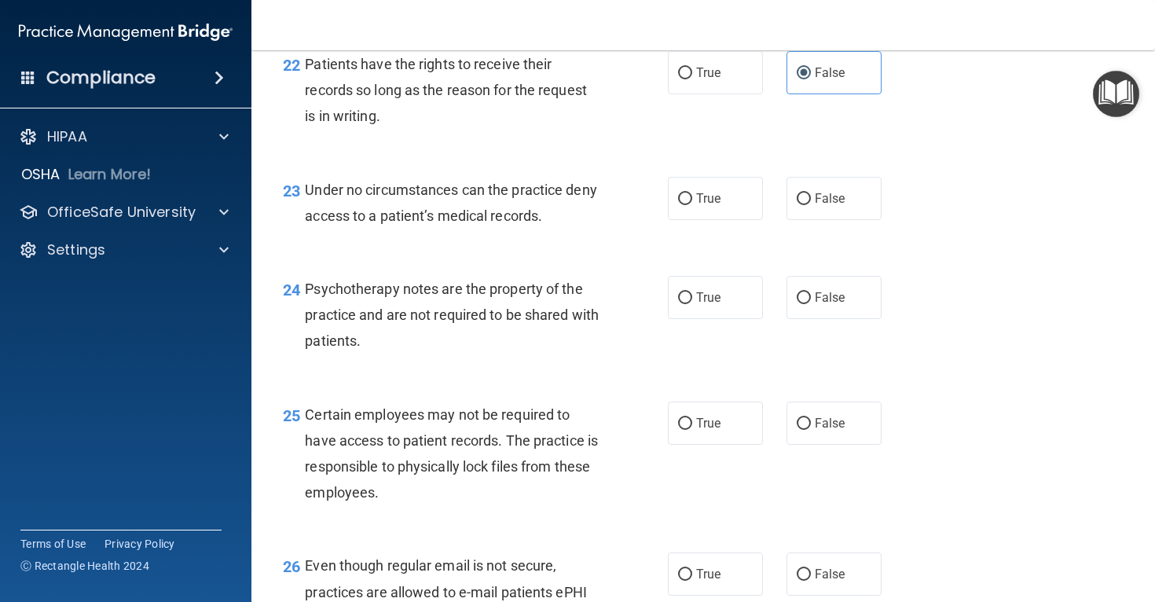
scroll to position [3389, 0]
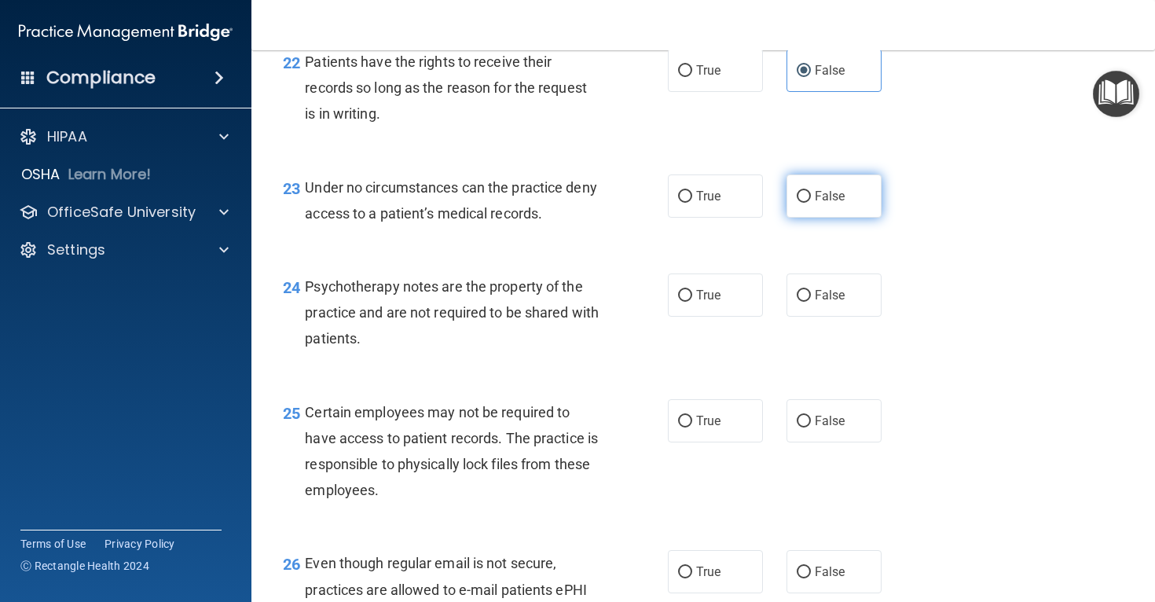
click at [823, 218] on label "False" at bounding box center [834, 195] width 95 height 43
click at [811, 203] on input "False" at bounding box center [804, 197] width 14 height 12
radio input "true"
click at [691, 302] on input "True" at bounding box center [685, 296] width 14 height 12
radio input "true"
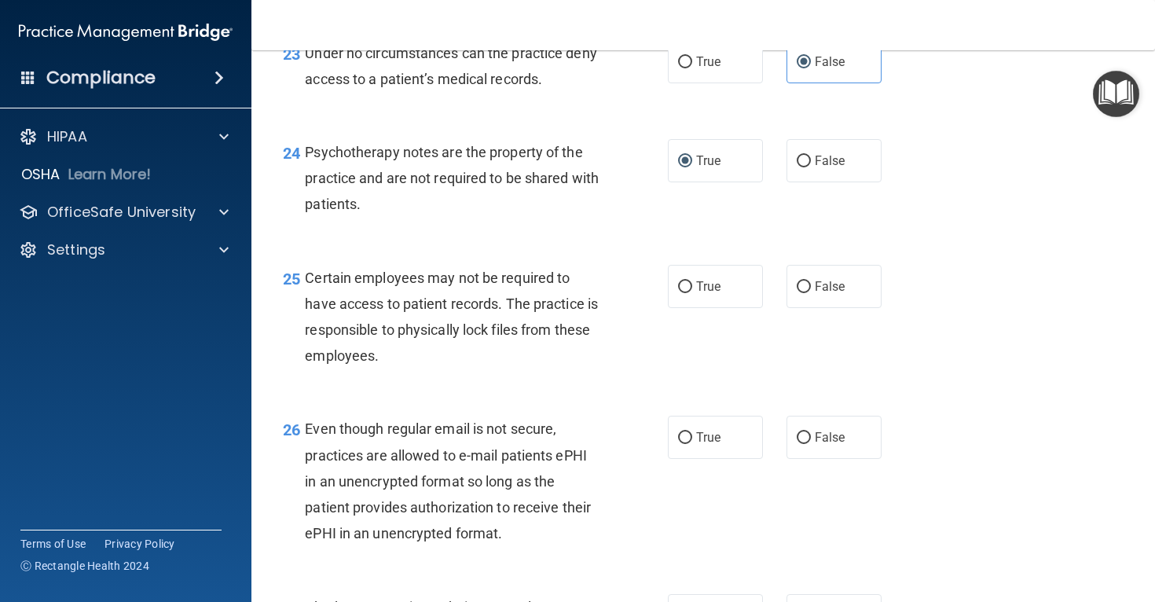
scroll to position [3526, 0]
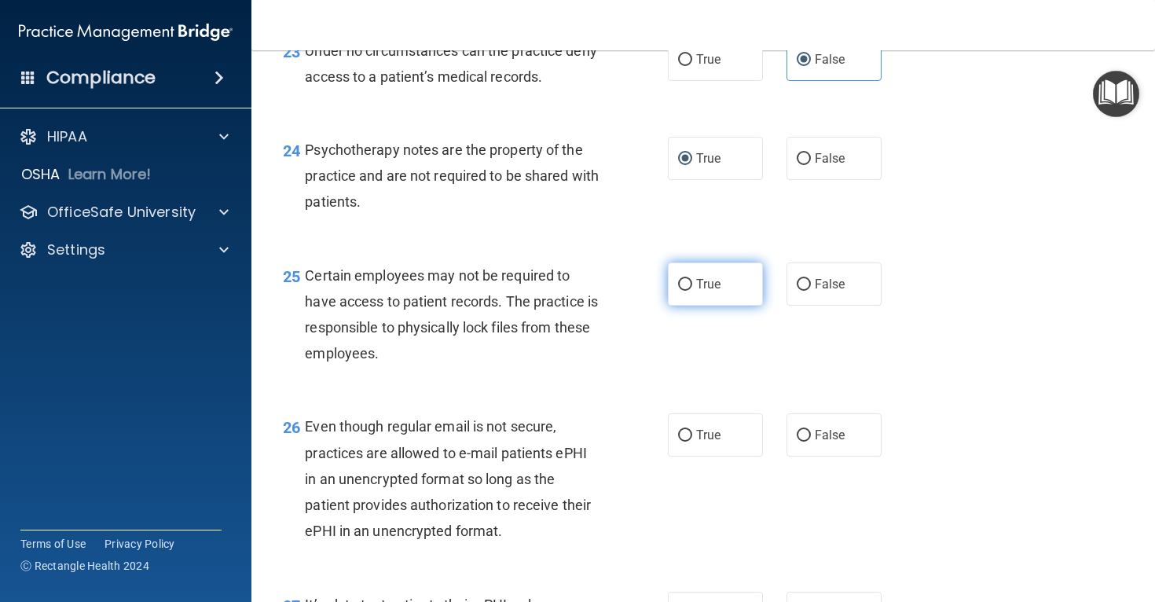
click at [680, 306] on label "True" at bounding box center [715, 283] width 95 height 43
click at [680, 291] on input "True" at bounding box center [685, 285] width 14 height 12
radio input "true"
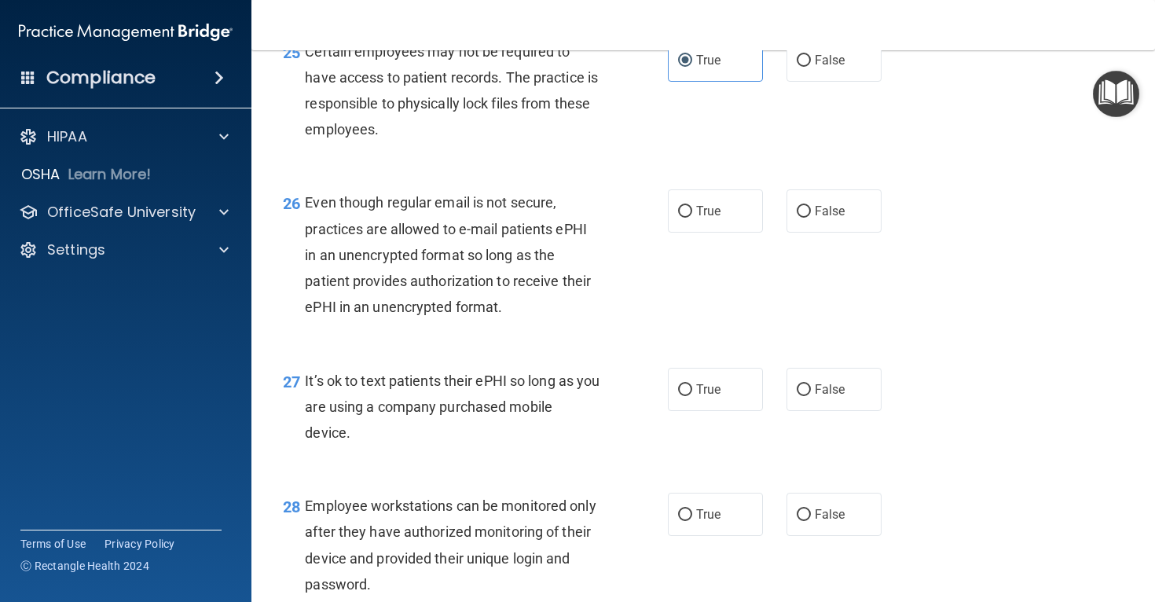
scroll to position [3764, 0]
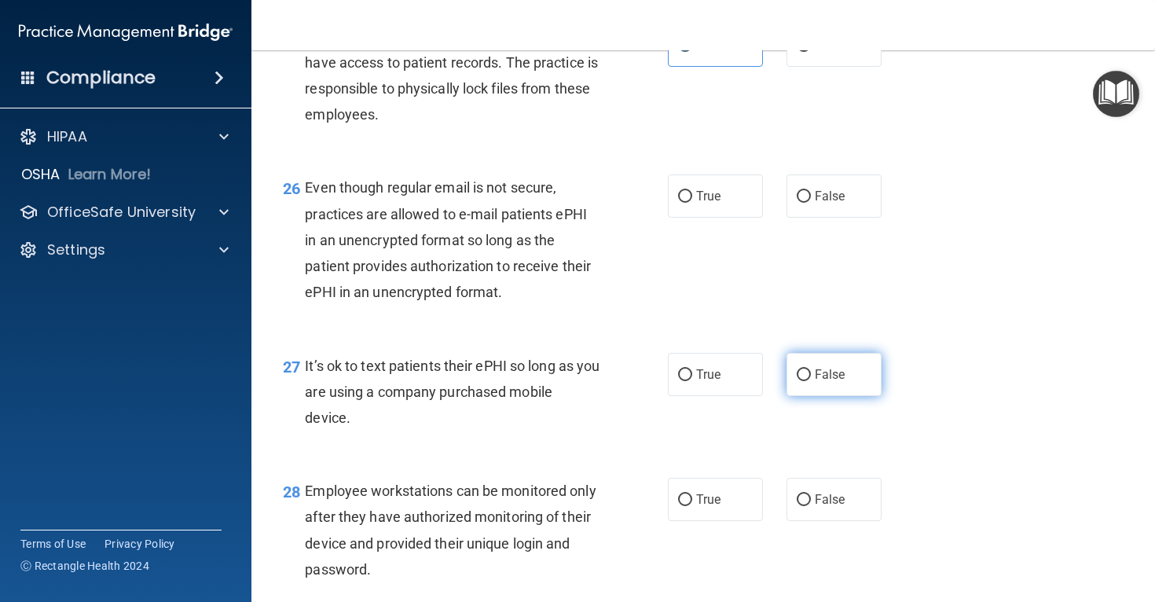
click at [796, 396] on label "False" at bounding box center [834, 374] width 95 height 43
click at [797, 381] on input "False" at bounding box center [804, 375] width 14 height 12
radio input "true"
click at [679, 203] on input "True" at bounding box center [685, 197] width 14 height 12
radio input "true"
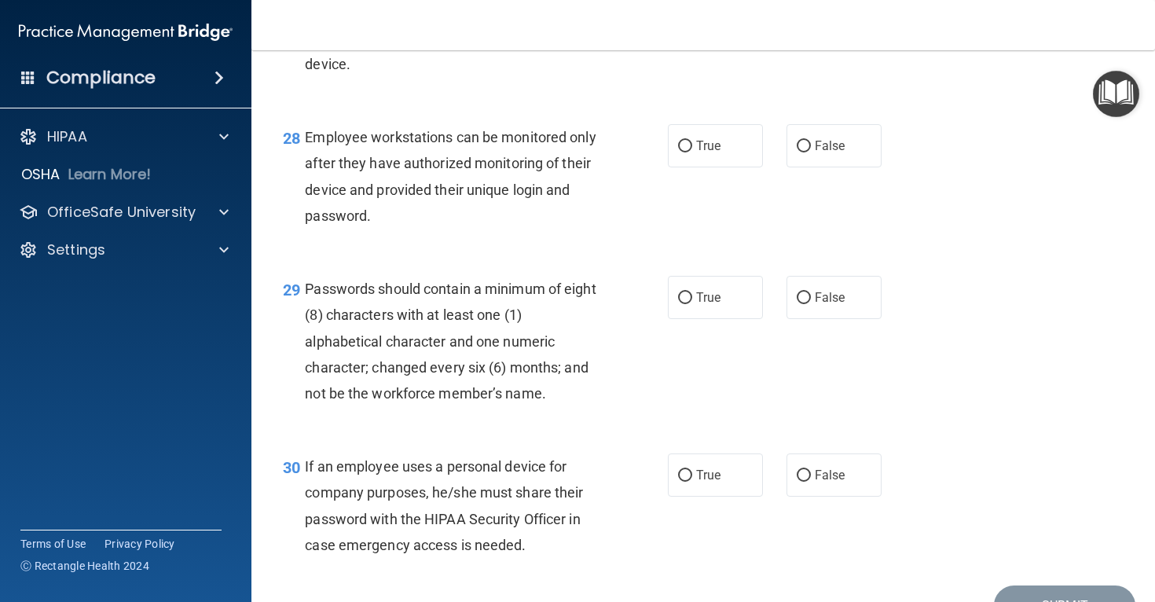
scroll to position [4116, 0]
click at [702, 169] on label "True" at bounding box center [715, 147] width 95 height 43
click at [692, 154] on input "True" at bounding box center [685, 148] width 14 height 12
radio input "true"
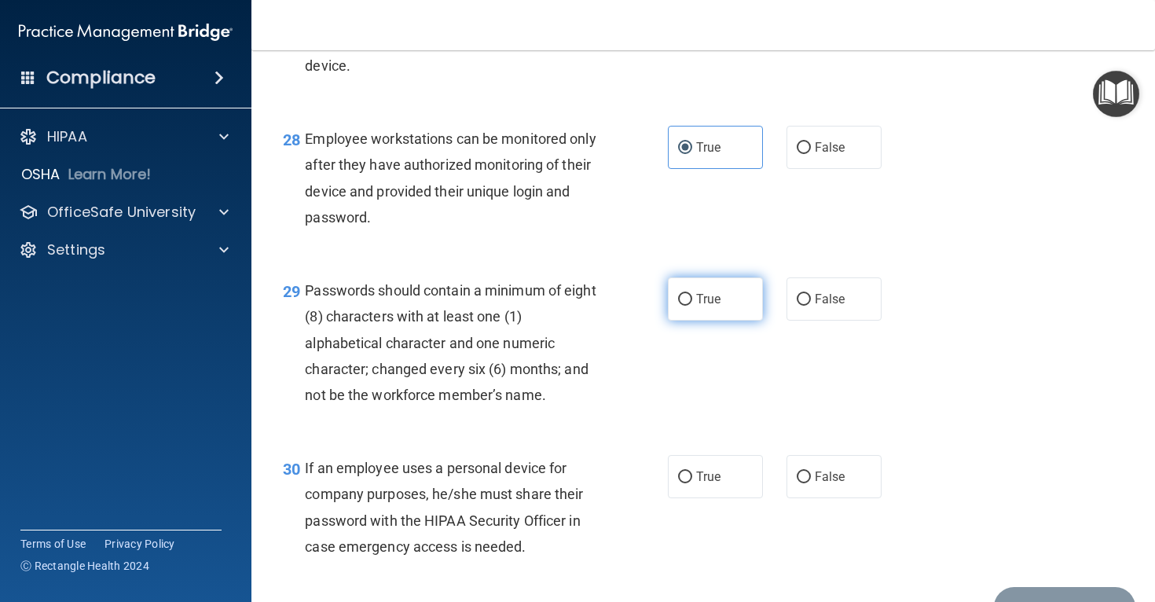
click at [706, 306] on span "True" at bounding box center [708, 299] width 24 height 15
click at [692, 306] on input "True" at bounding box center [685, 300] width 14 height 12
radio input "true"
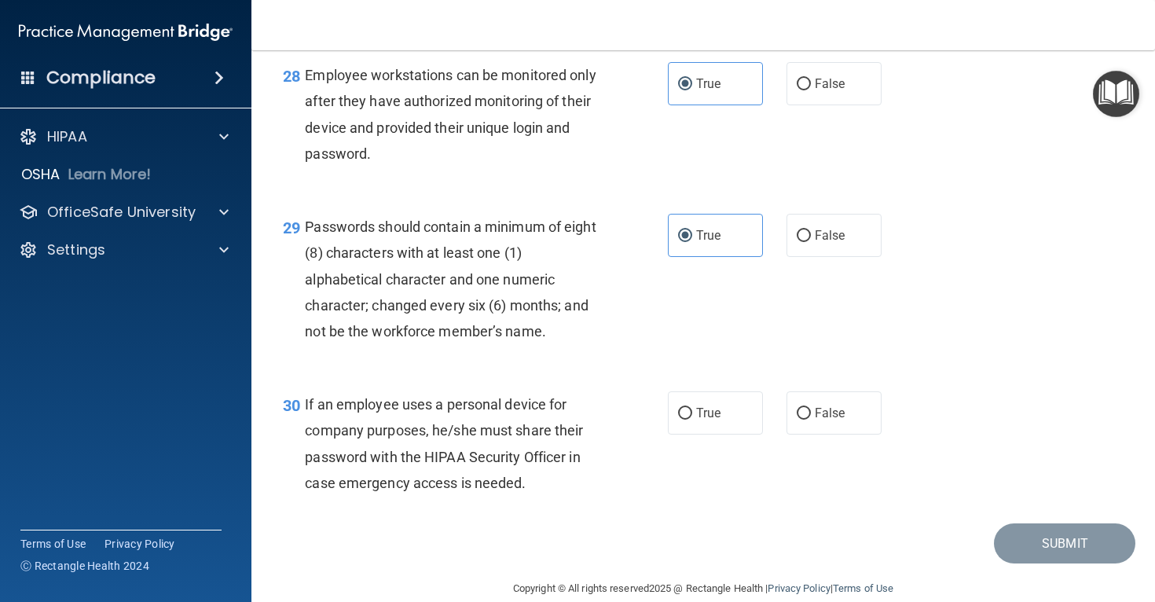
scroll to position [4231, 0]
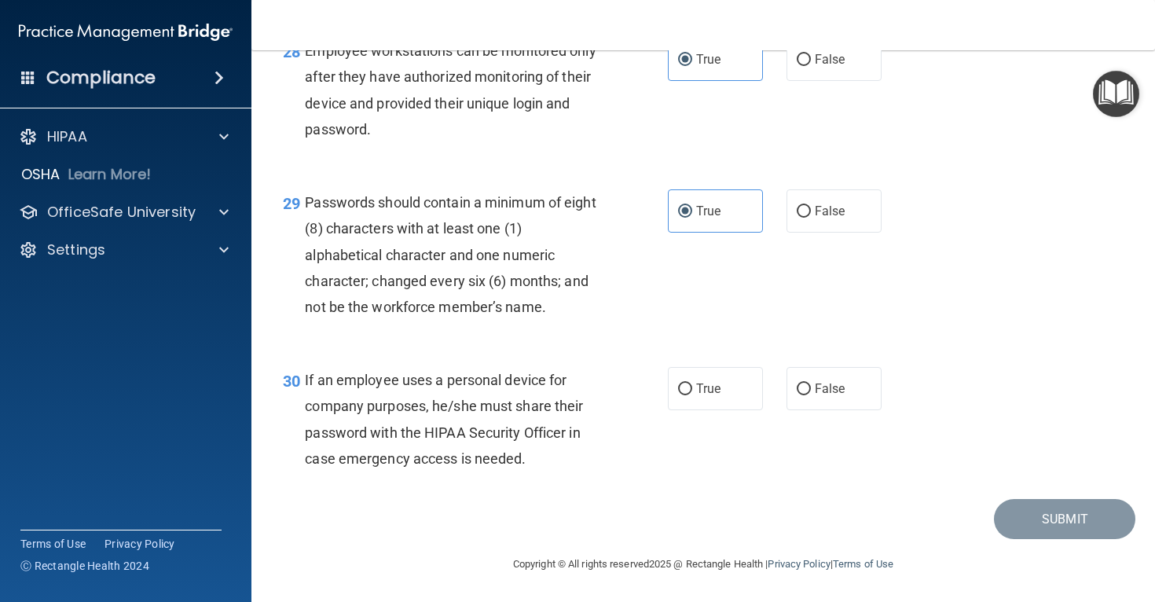
click at [714, 410] on div "30 If an employee uses a personal device for company purposes, he/she must shar…" at bounding box center [703, 423] width 864 height 152
click at [814, 396] on label "False" at bounding box center [834, 388] width 95 height 43
click at [811, 395] on input "False" at bounding box center [804, 389] width 14 height 12
radio input "true"
click at [1013, 515] on button "Submit" at bounding box center [1064, 519] width 141 height 40
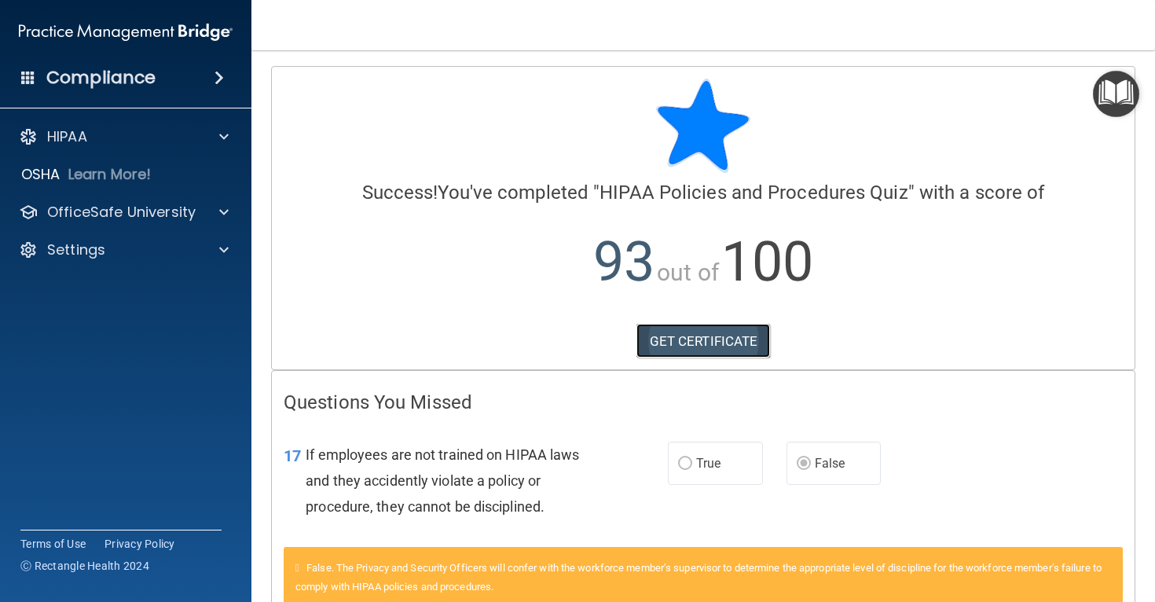
click at [715, 343] on link "GET CERTIFICATE" at bounding box center [703, 341] width 134 height 35
click at [136, 220] on p "OfficeSafe University" at bounding box center [121, 212] width 149 height 19
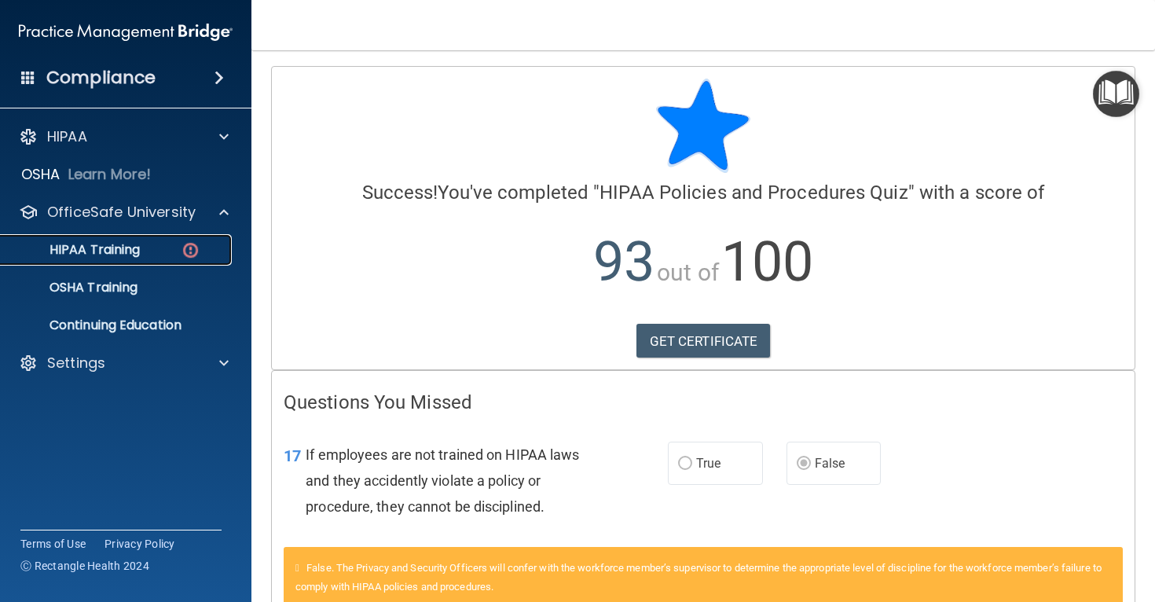
click at [127, 255] on p "HIPAA Training" at bounding box center [75, 250] width 130 height 16
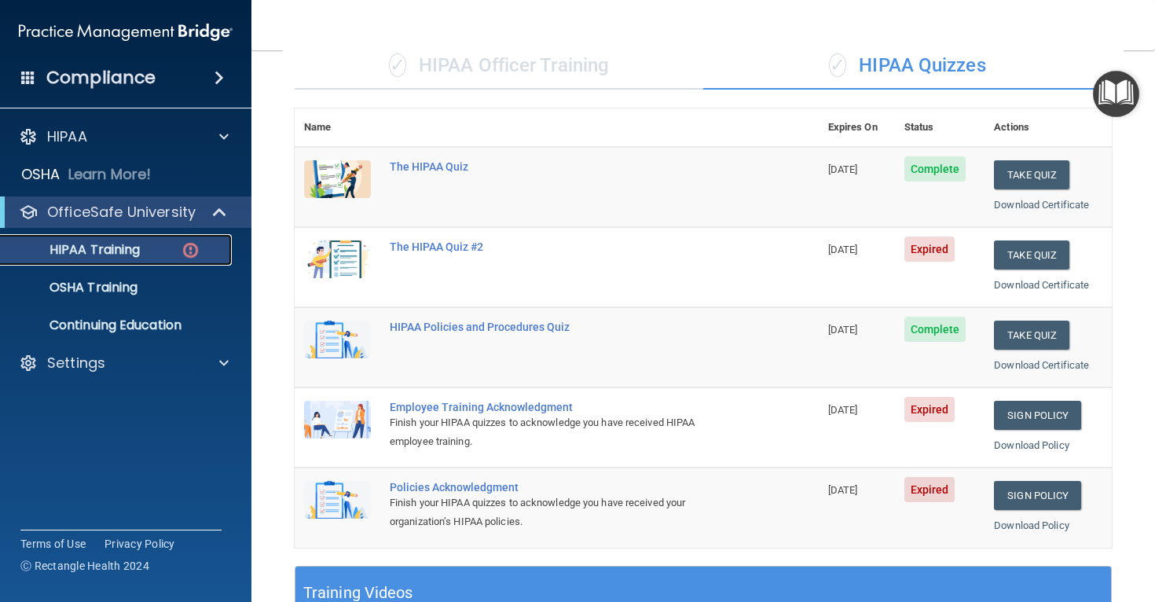
scroll to position [125, 0]
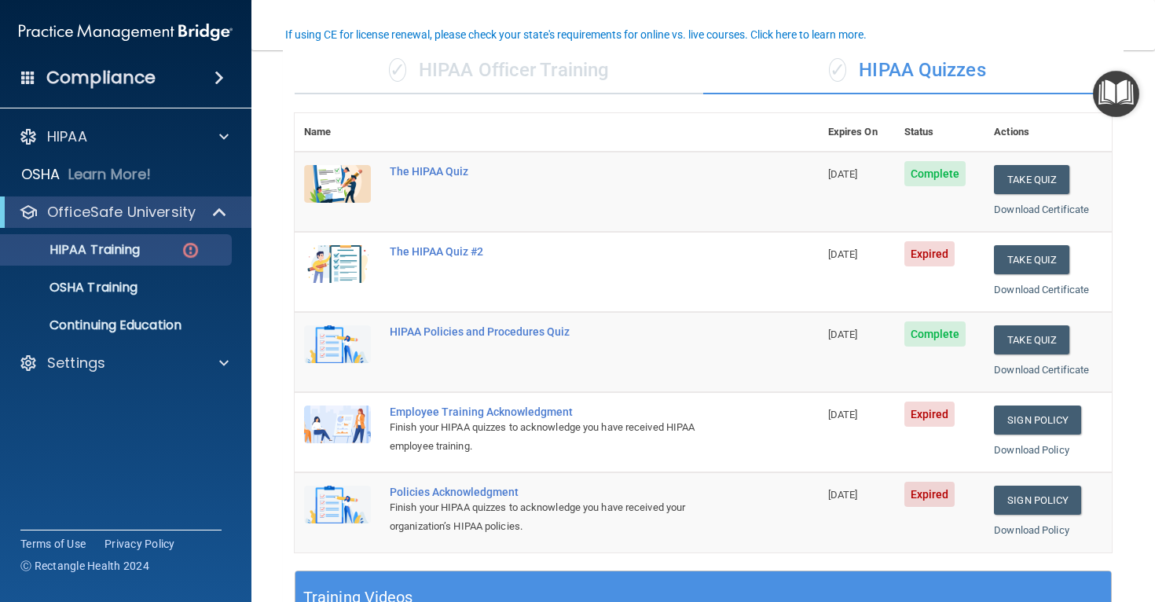
click at [1025, 240] on td "Take Quiz Download Certificate" at bounding box center [1048, 272] width 127 height 80
click at [1025, 254] on button "Take Quiz" at bounding box center [1031, 259] width 75 height 29
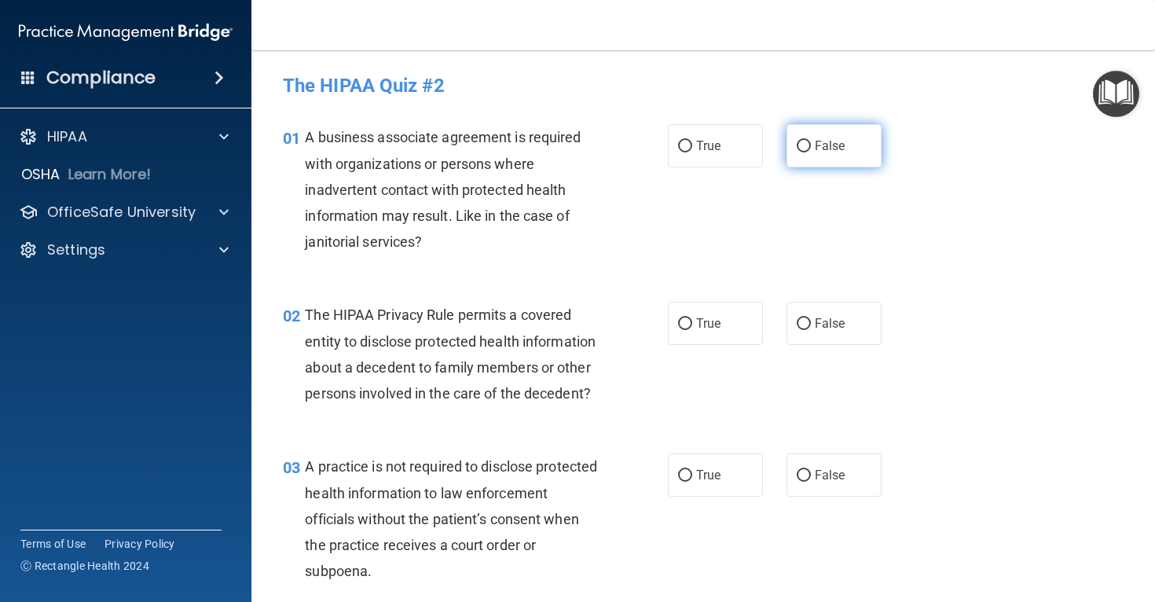
click at [864, 149] on label "False" at bounding box center [834, 145] width 95 height 43
click at [811, 149] on input "False" at bounding box center [804, 147] width 14 height 12
radio input "true"
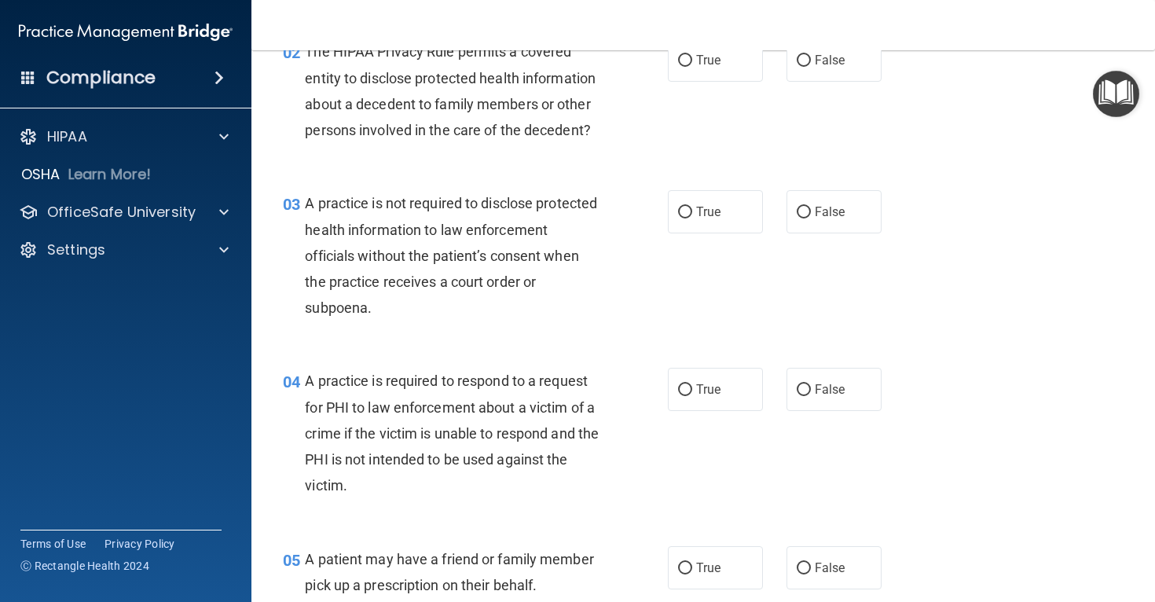
scroll to position [266, 0]
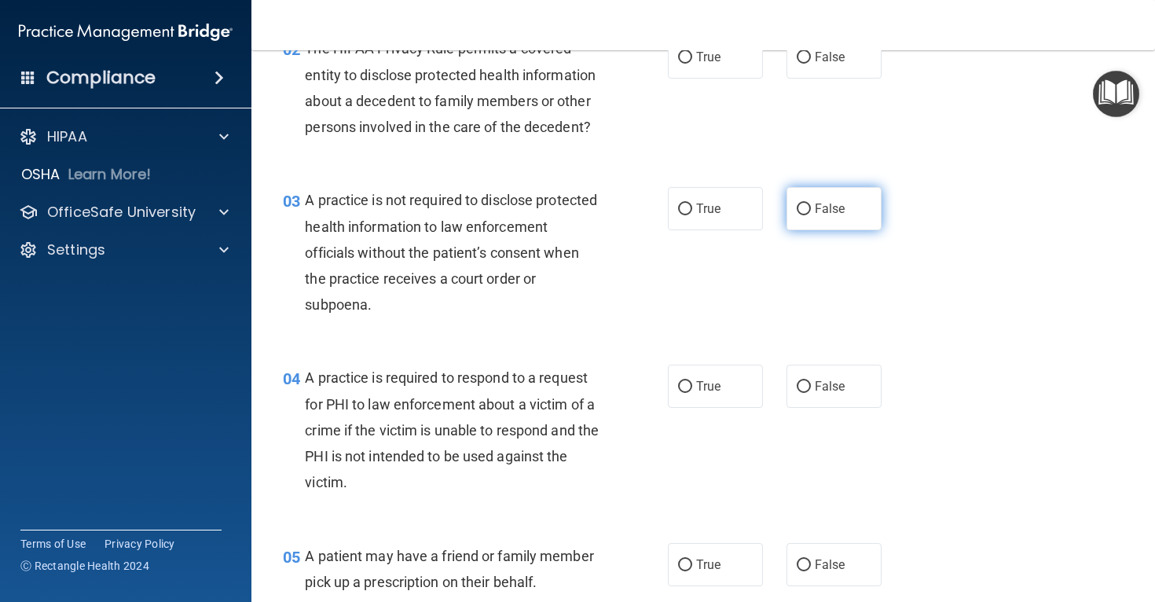
click at [830, 215] on span "False" at bounding box center [830, 208] width 31 height 15
click at [811, 215] on input "False" at bounding box center [804, 210] width 14 height 12
radio input "true"
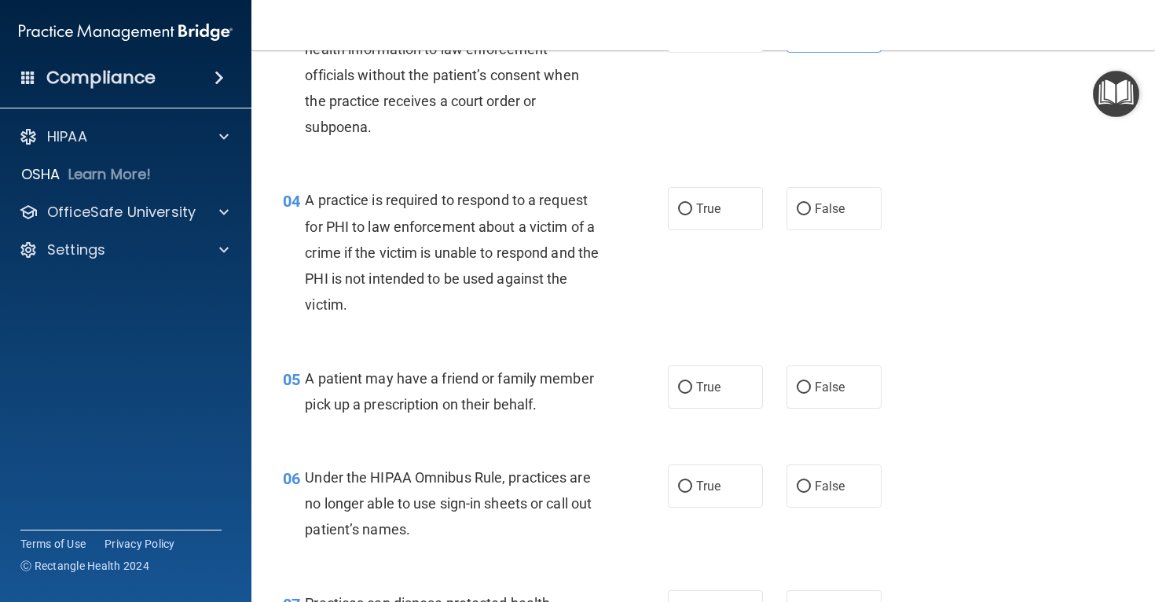
scroll to position [446, 0]
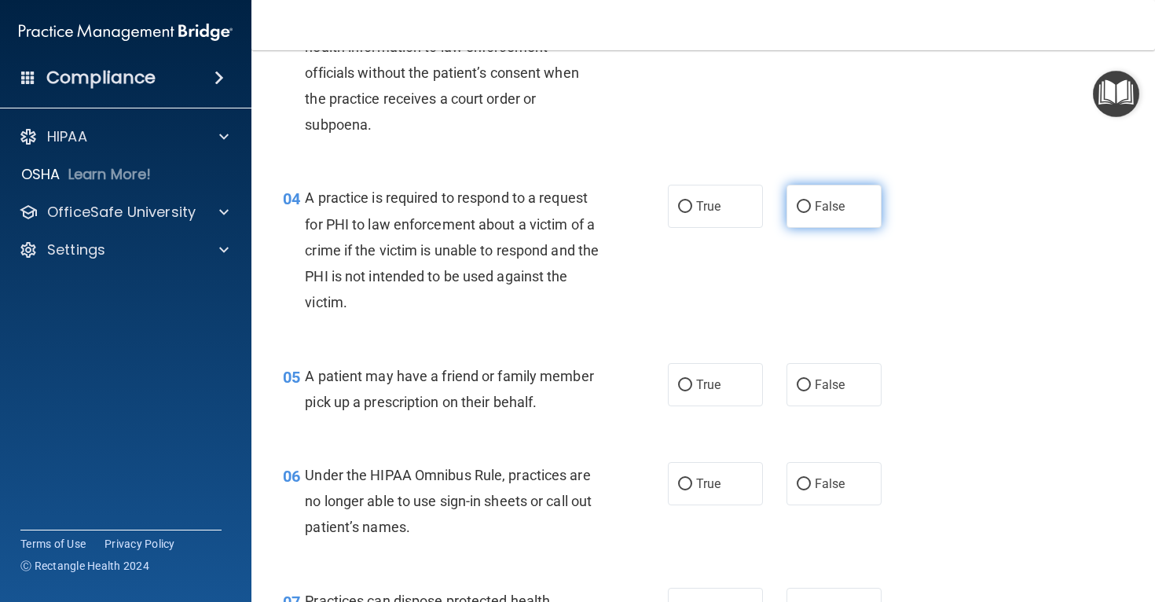
click at [858, 217] on label "False" at bounding box center [834, 206] width 95 height 43
click at [811, 213] on input "False" at bounding box center [804, 207] width 14 height 12
radio input "true"
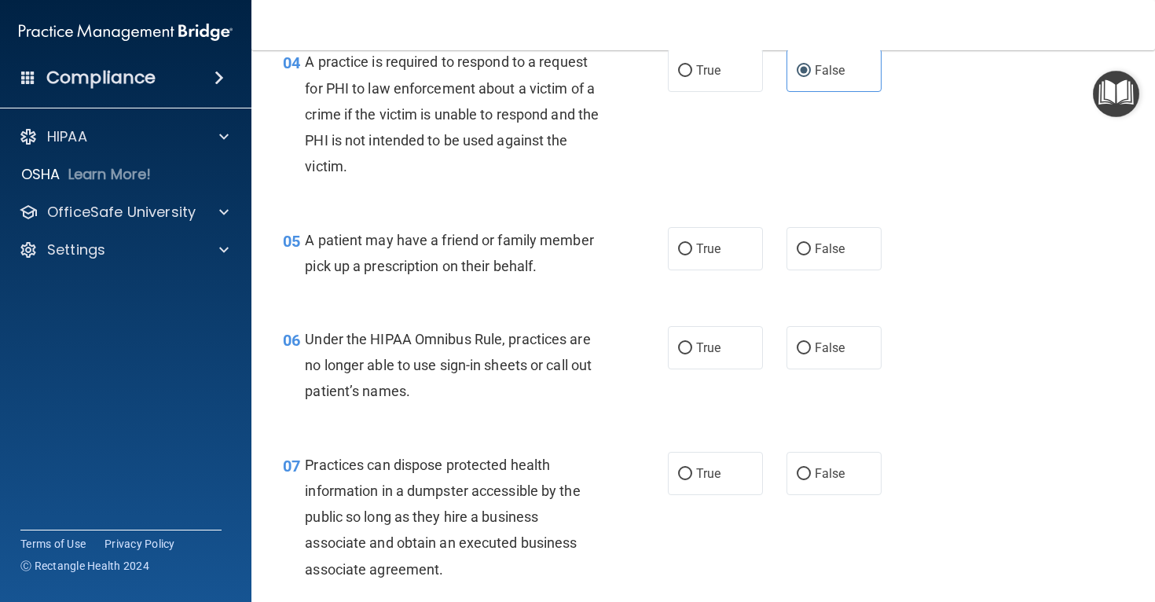
scroll to position [584, 0]
click at [723, 238] on label "True" at bounding box center [715, 247] width 95 height 43
click at [692, 242] on input "True" at bounding box center [685, 248] width 14 height 12
radio input "true"
click at [803, 262] on label "False" at bounding box center [834, 247] width 95 height 43
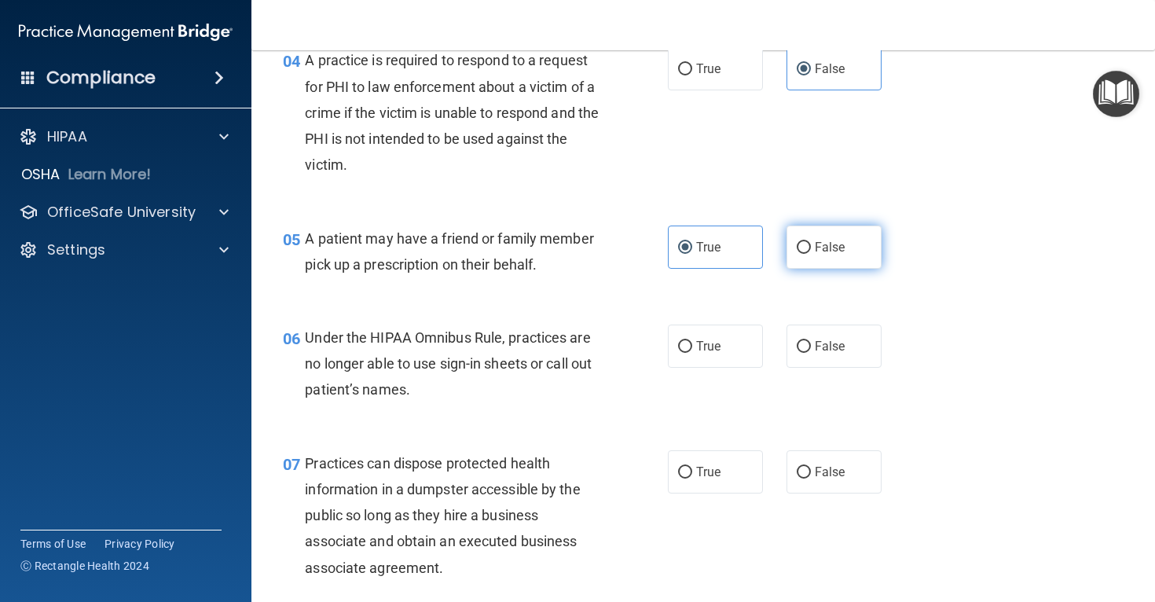
click at [803, 254] on input "False" at bounding box center [804, 248] width 14 height 12
radio input "true"
radio input "false"
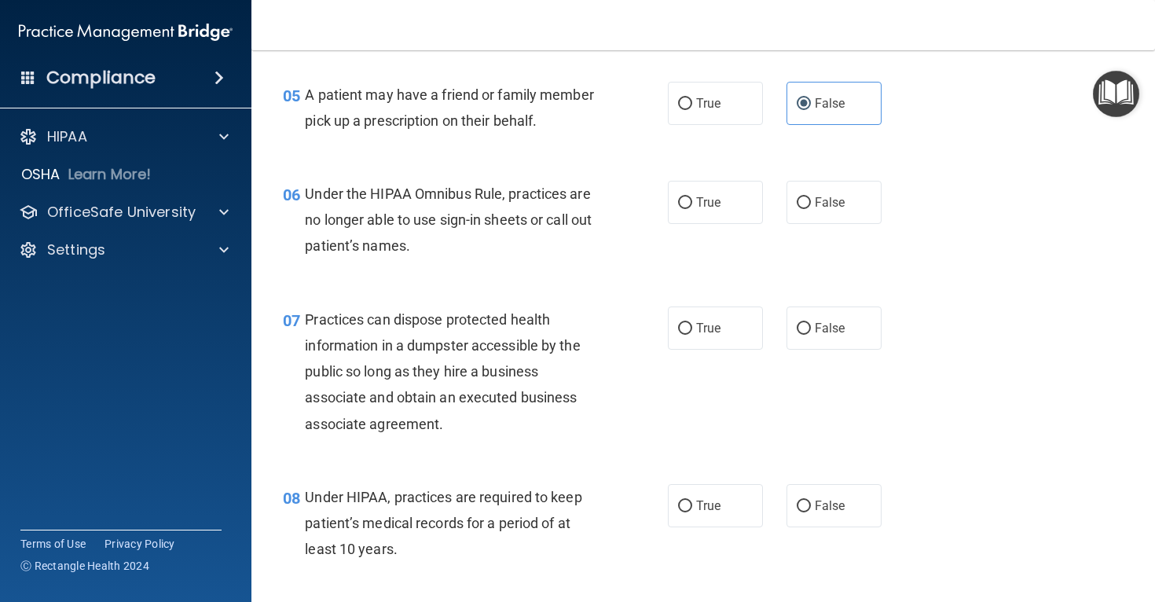
scroll to position [730, 0]
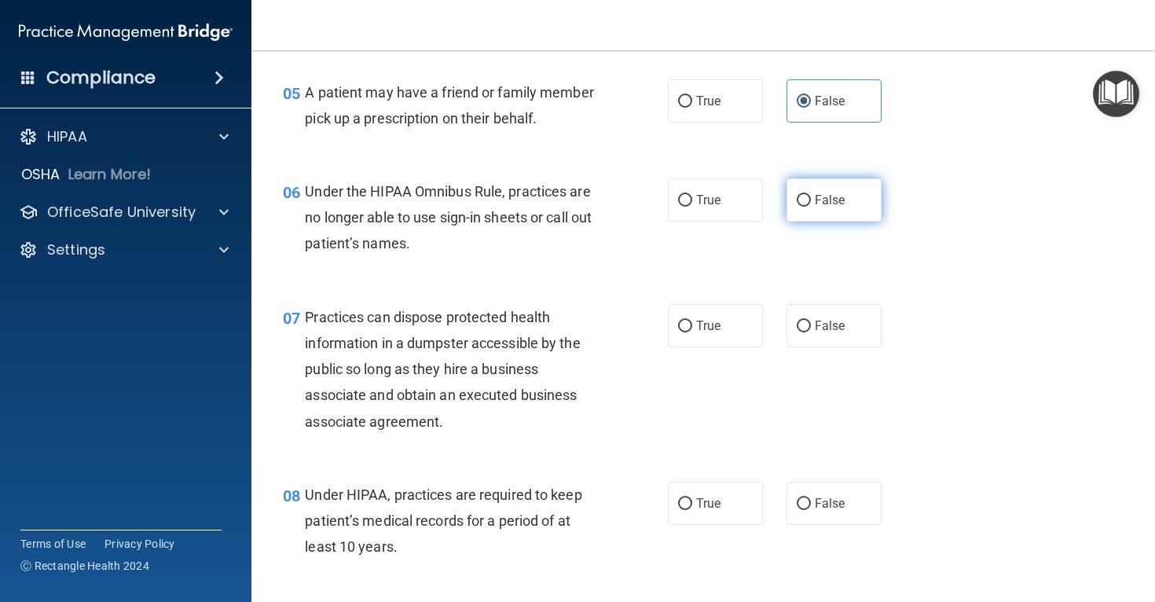
click at [829, 181] on label "False" at bounding box center [834, 199] width 95 height 43
click at [811, 195] on input "False" at bounding box center [804, 201] width 14 height 12
radio input "true"
click at [840, 319] on span "False" at bounding box center [830, 325] width 31 height 15
click at [811, 321] on input "False" at bounding box center [804, 327] width 14 height 12
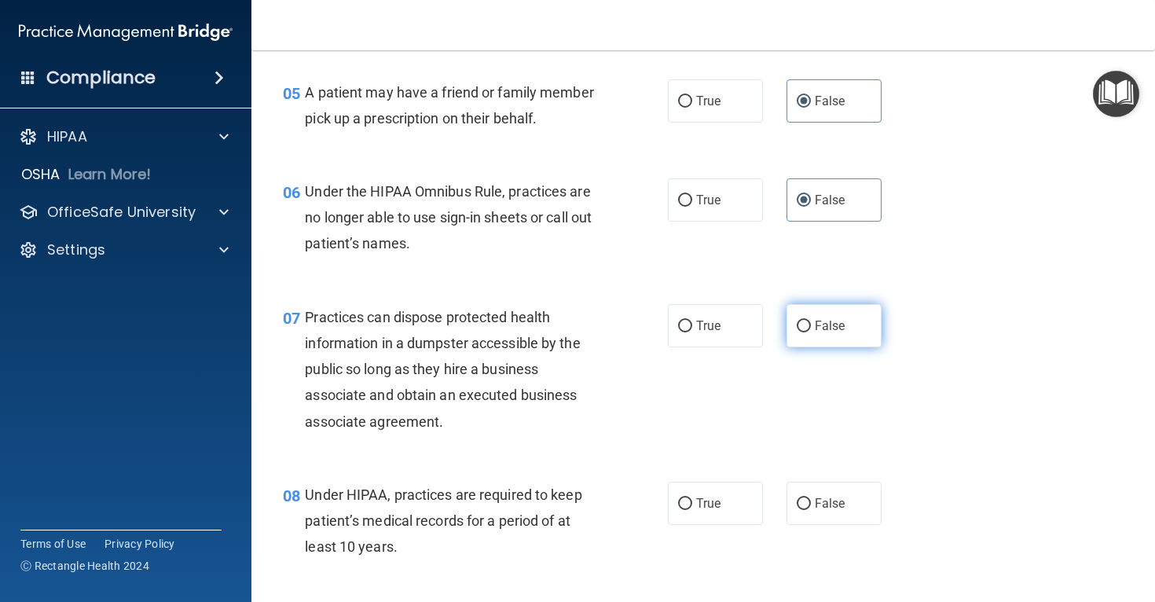
radio input "true"
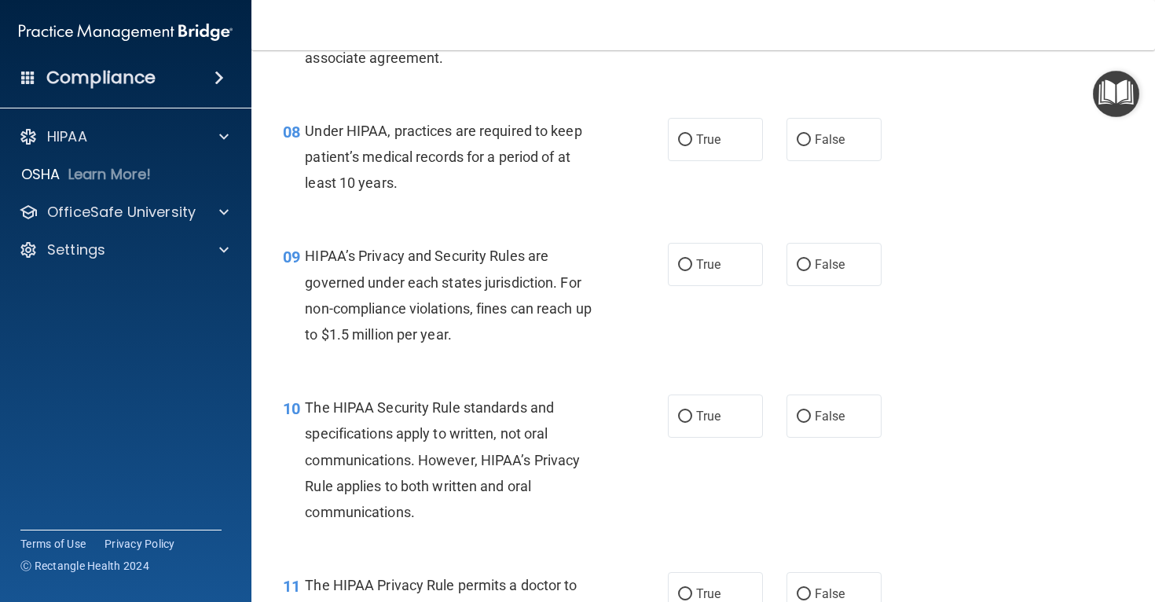
scroll to position [1095, 0]
click at [841, 139] on span "False" at bounding box center [830, 137] width 31 height 15
click at [811, 139] on input "False" at bounding box center [804, 139] width 14 height 12
radio input "true"
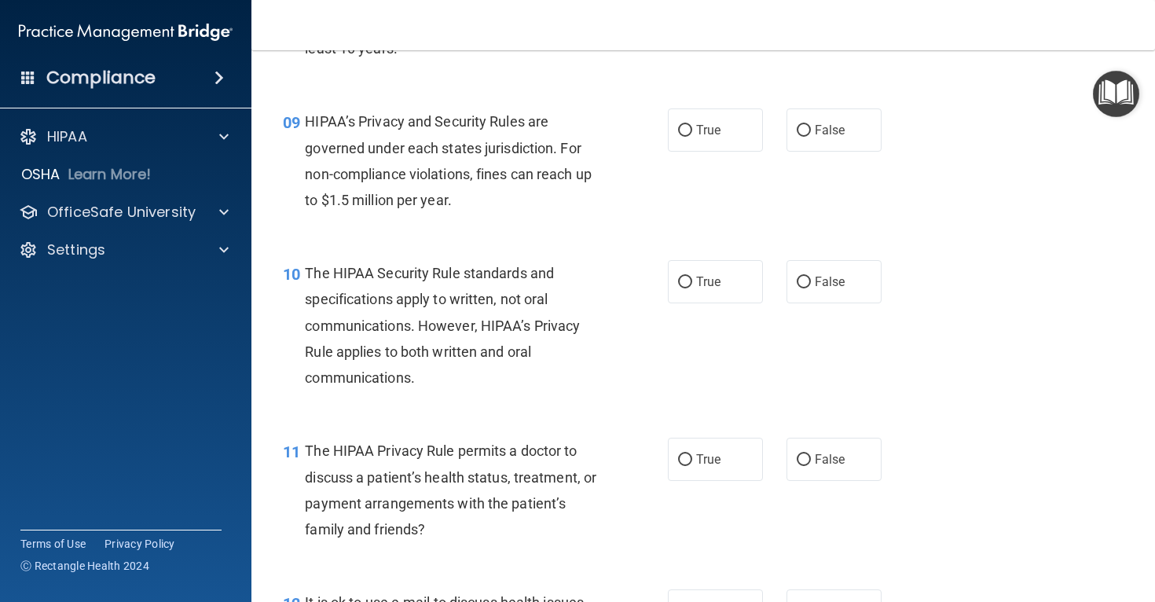
scroll to position [1229, 0]
click at [754, 138] on label "True" at bounding box center [715, 129] width 95 height 43
click at [692, 136] on input "True" at bounding box center [685, 130] width 14 height 12
radio input "true"
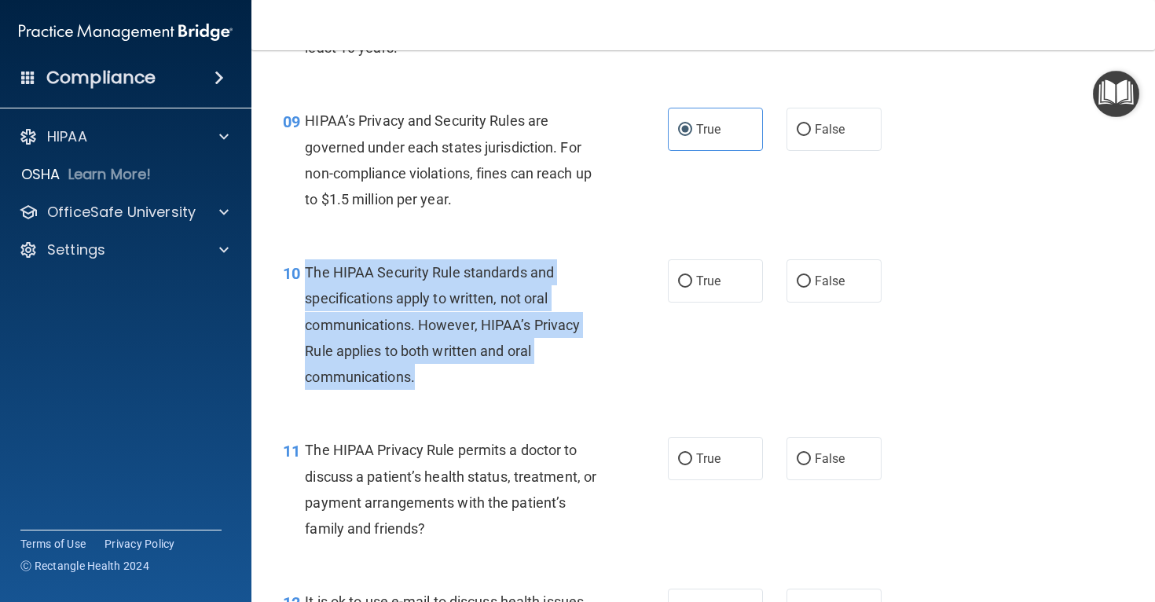
drag, startPoint x: 308, startPoint y: 272, endPoint x: 486, endPoint y: 391, distance: 214.0
click at [486, 392] on div "10 The HIPAA Security Rule standards and specifications apply to written, not o…" at bounding box center [475, 328] width 432 height 138
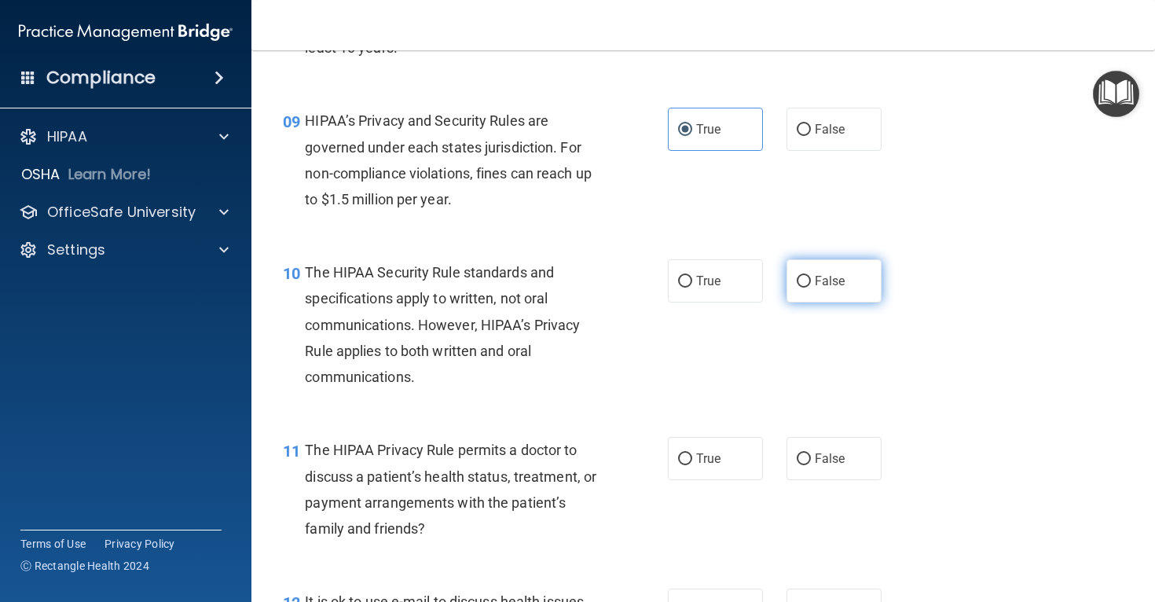
click at [824, 278] on span "False" at bounding box center [830, 280] width 31 height 15
click at [811, 278] on input "False" at bounding box center [804, 282] width 14 height 12
radio input "true"
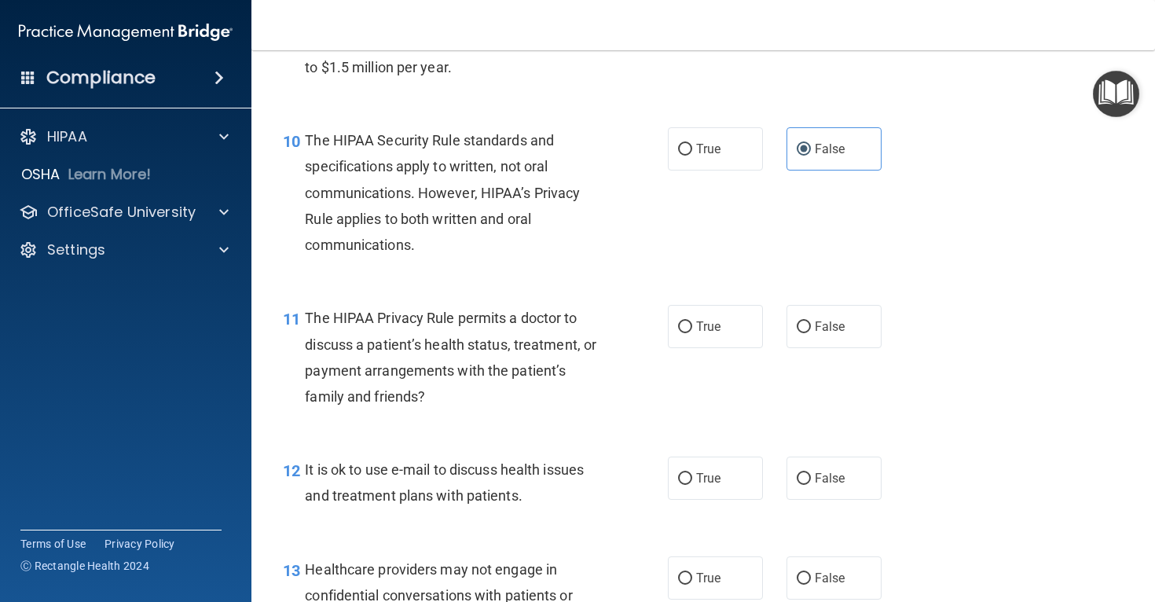
scroll to position [1371, 0]
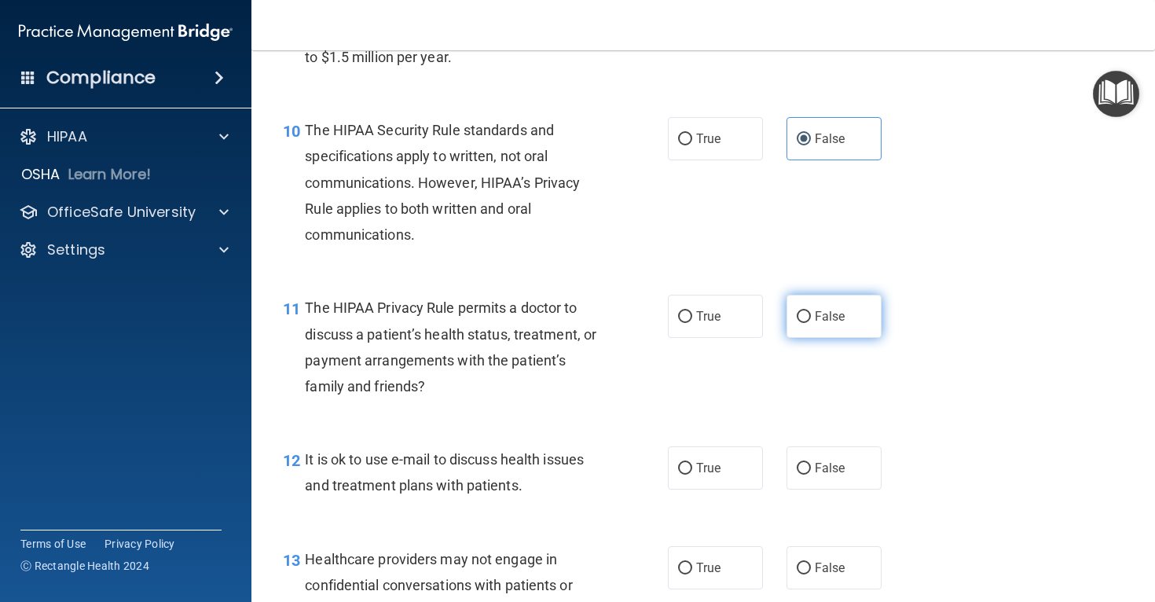
click at [805, 329] on label "False" at bounding box center [834, 316] width 95 height 43
click at [805, 323] on input "False" at bounding box center [804, 317] width 14 height 12
radio input "true"
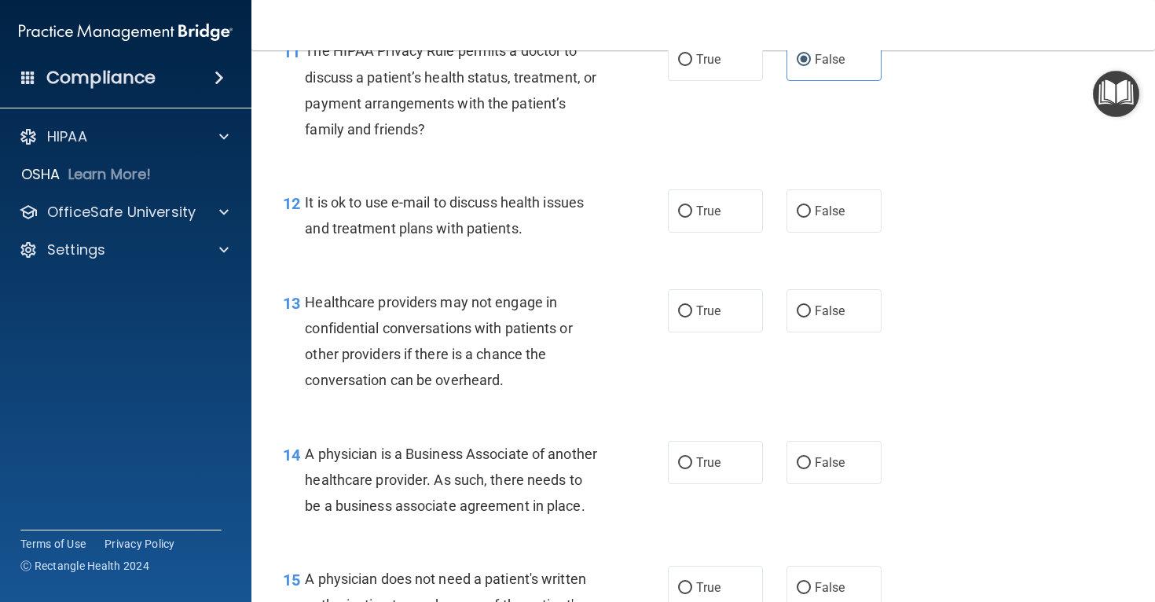
scroll to position [1638, 0]
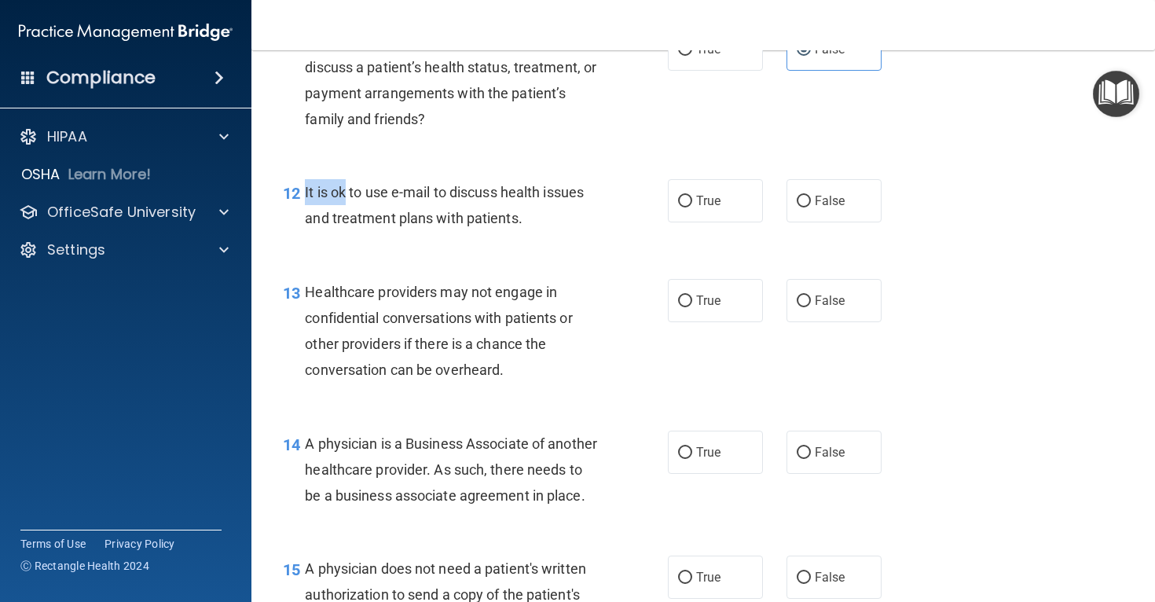
drag, startPoint x: 304, startPoint y: 193, endPoint x: 346, endPoint y: 196, distance: 41.8
click at [346, 196] on div "12 It is ok to use e-mail to discuss health issues and treatment plans with pat…" at bounding box center [475, 209] width 432 height 60
click at [827, 208] on span "False" at bounding box center [830, 200] width 31 height 15
click at [811, 207] on input "False" at bounding box center [804, 202] width 14 height 12
radio input "true"
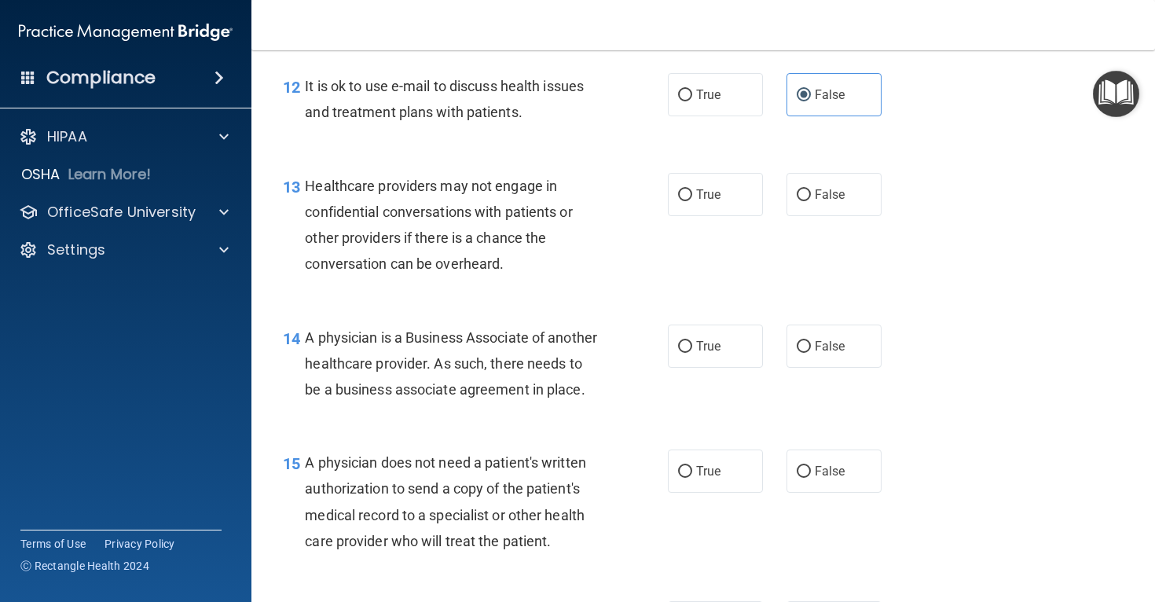
scroll to position [1747, 0]
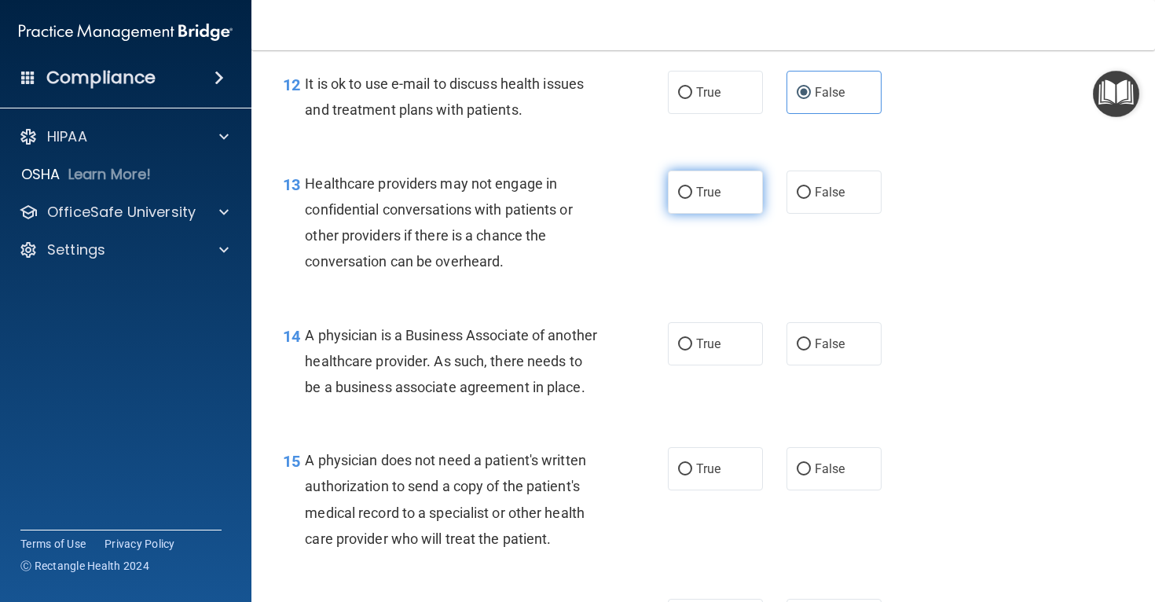
click at [673, 186] on label "True" at bounding box center [715, 192] width 95 height 43
click at [678, 187] on input "True" at bounding box center [685, 193] width 14 height 12
radio input "true"
click at [591, 262] on div "Healthcare providers may not engage in confidential conversations with patients…" at bounding box center [458, 223] width 306 height 105
drag, startPoint x: 304, startPoint y: 336, endPoint x: 403, endPoint y: 447, distance: 149.2
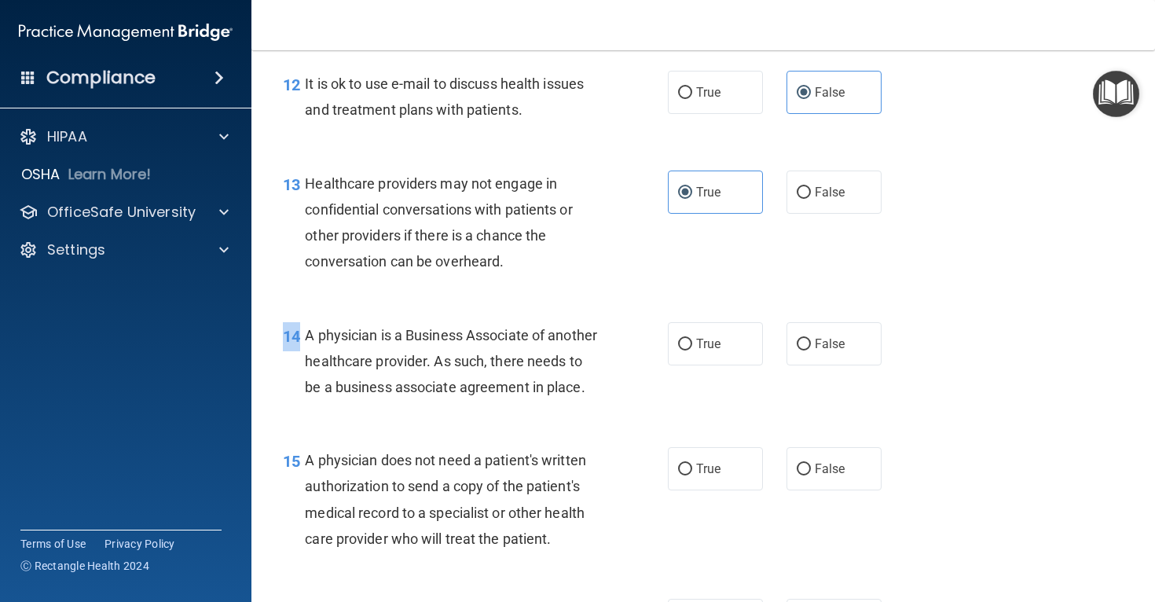
click at [403, 428] on div "14 A physician is a Business Associate of another healthcare provider. As such,…" at bounding box center [703, 366] width 864 height 126
drag, startPoint x: 307, startPoint y: 335, endPoint x: 367, endPoint y: 411, distance: 96.8
click at [367, 401] on div "A physician is a Business Associate of another healthcare provider. As such, th…" at bounding box center [458, 361] width 306 height 79
click at [846, 347] on label "False" at bounding box center [834, 343] width 95 height 43
click at [811, 347] on input "False" at bounding box center [804, 345] width 14 height 12
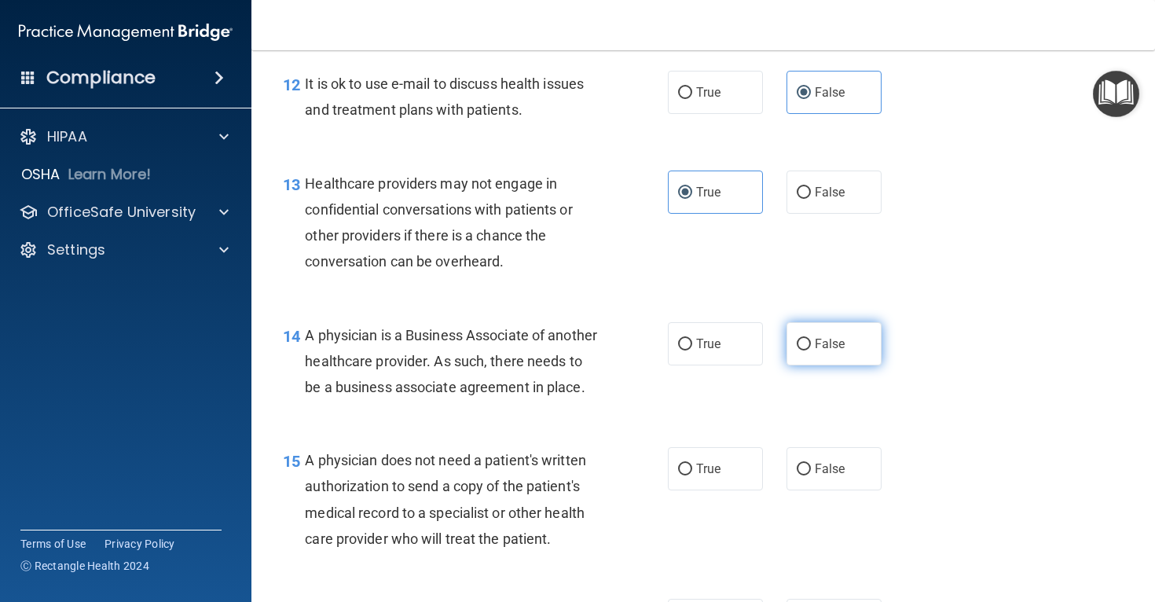
radio input "true"
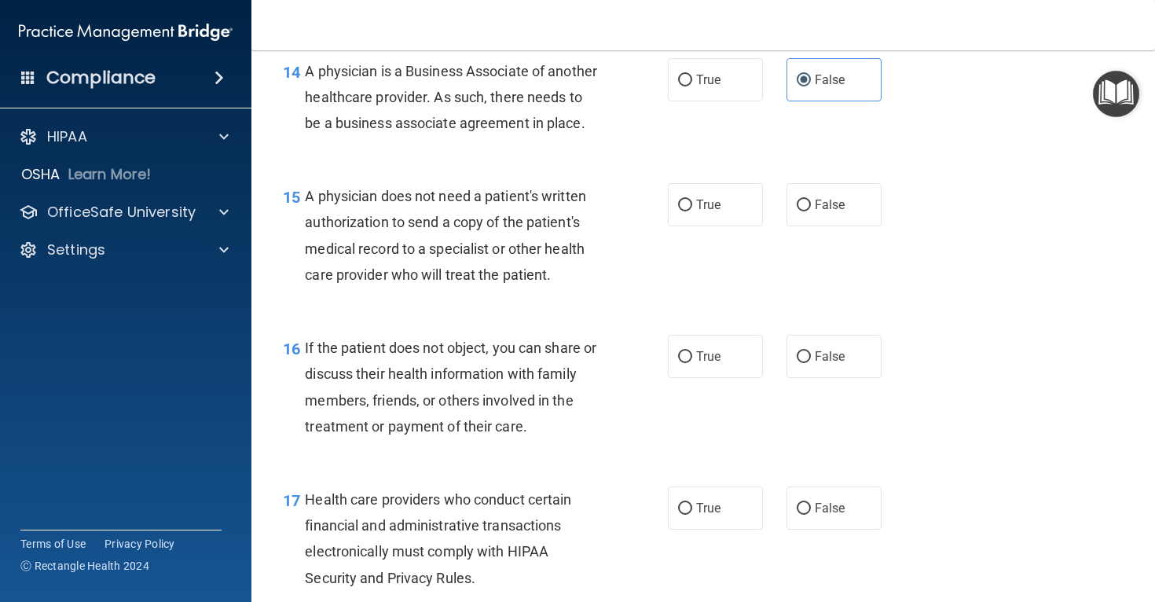
scroll to position [2016, 0]
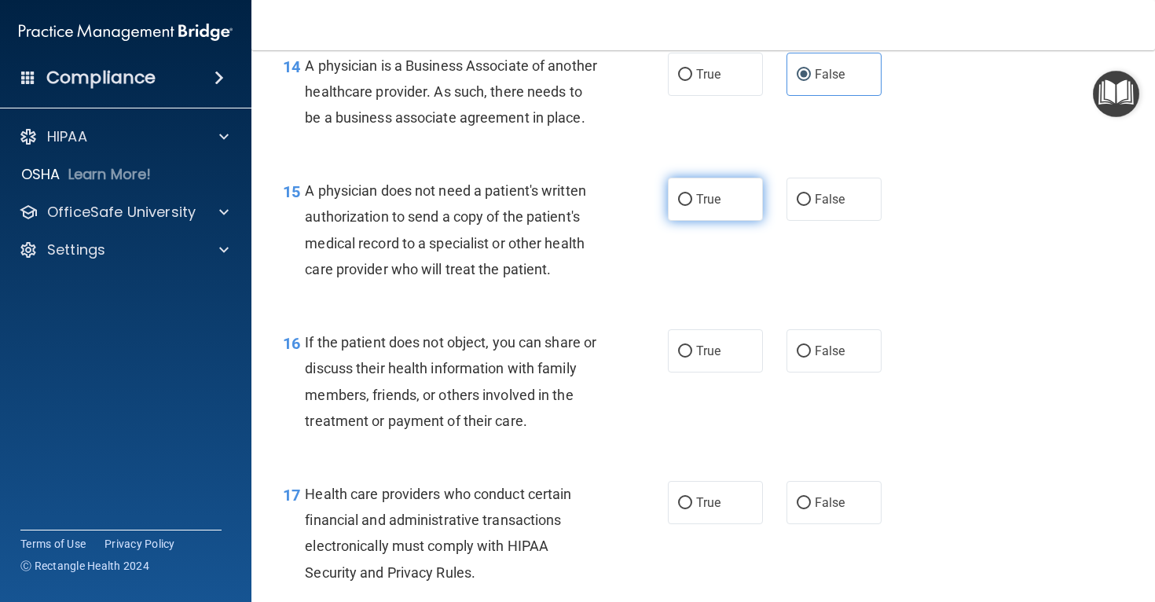
click at [698, 221] on label "True" at bounding box center [715, 199] width 95 height 43
click at [692, 206] on input "True" at bounding box center [685, 200] width 14 height 12
radio input "true"
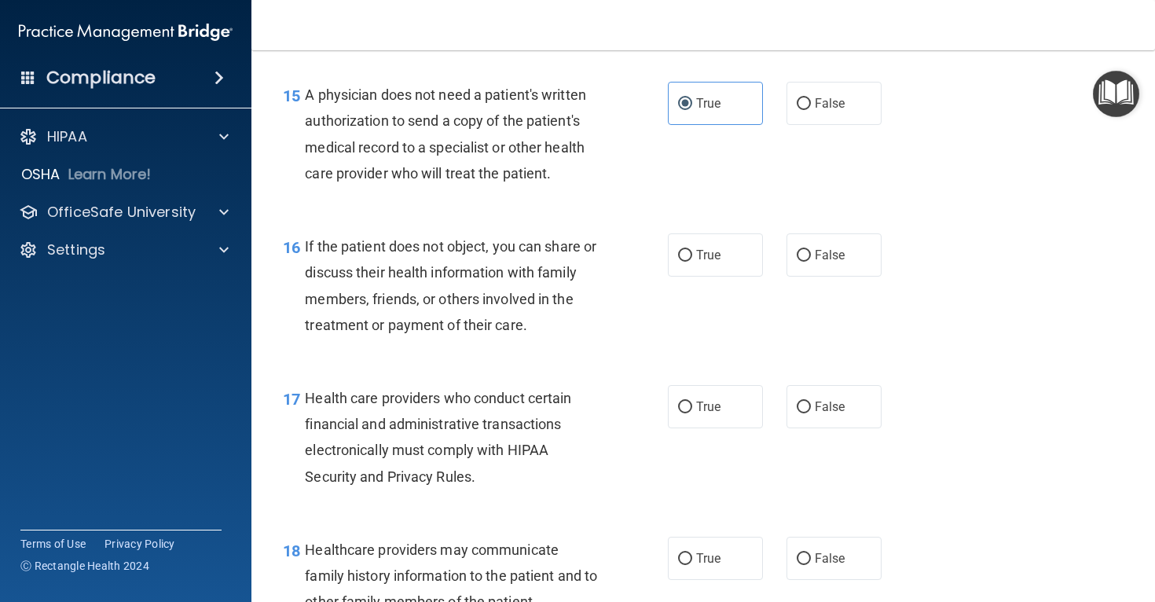
scroll to position [2118, 0]
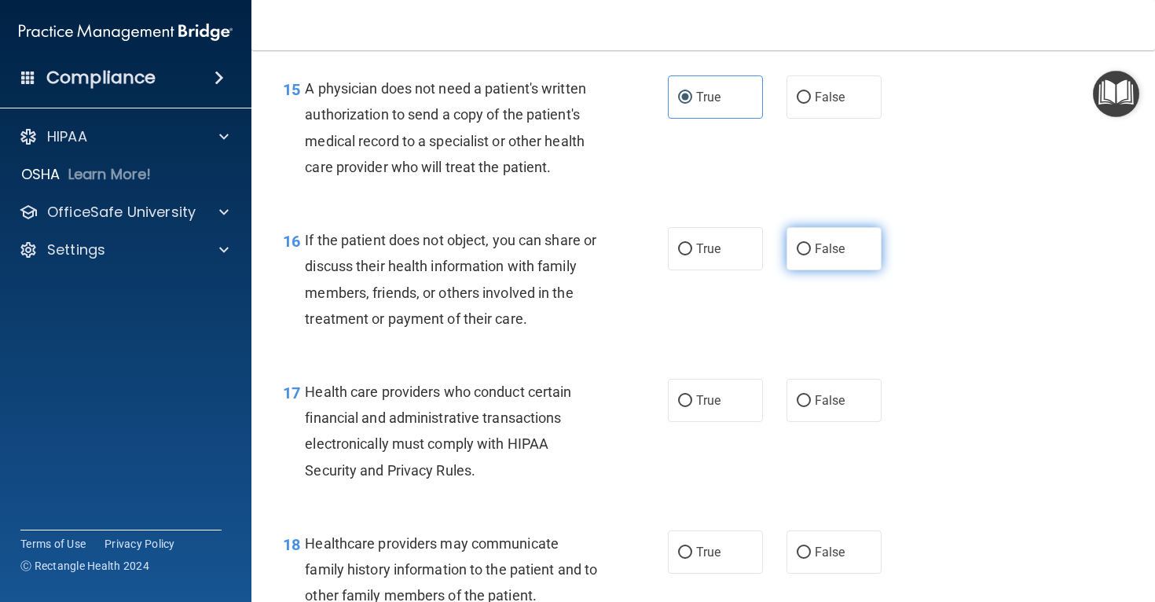
click at [801, 260] on label "False" at bounding box center [834, 248] width 95 height 43
click at [801, 255] on input "False" at bounding box center [804, 250] width 14 height 12
radio input "true"
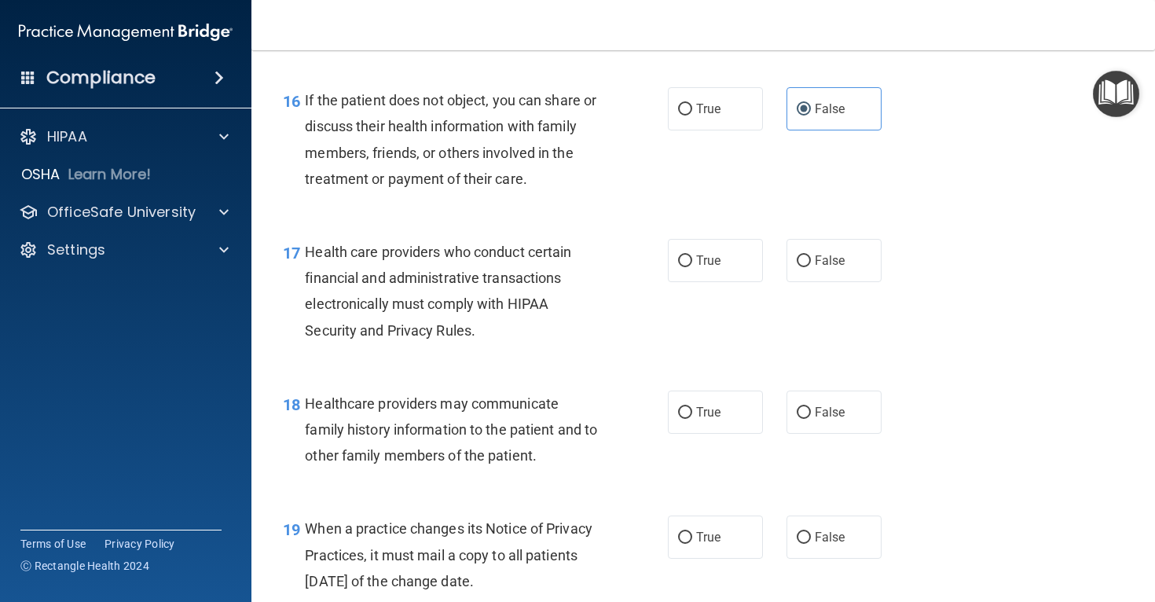
scroll to position [2264, 0]
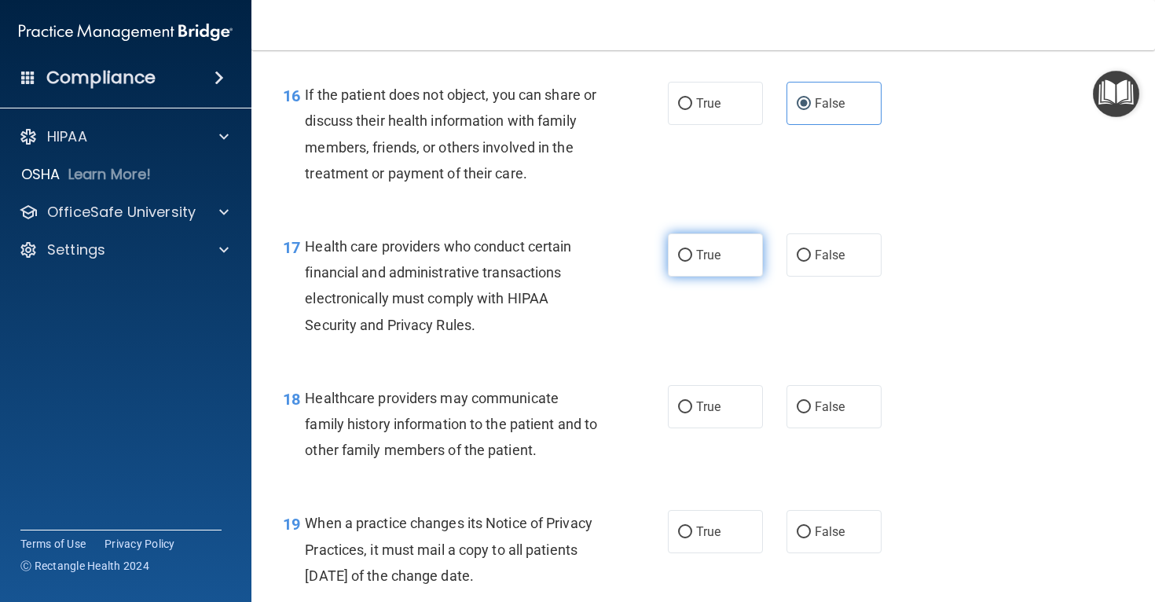
click at [694, 277] on label "True" at bounding box center [715, 254] width 95 height 43
click at [692, 262] on input "True" at bounding box center [685, 256] width 14 height 12
radio input "true"
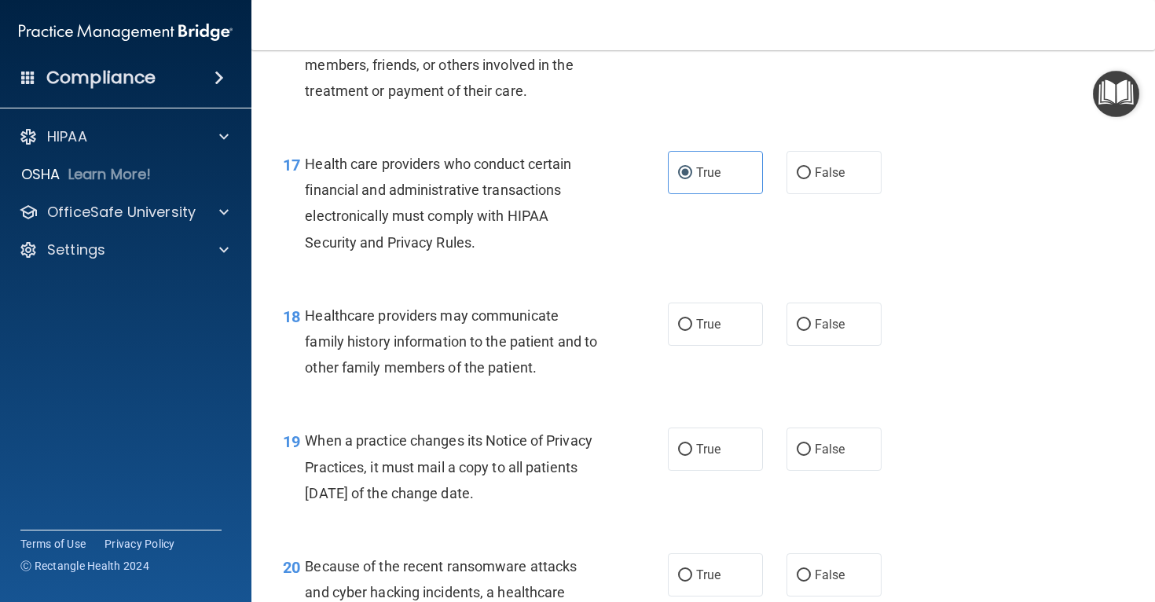
scroll to position [2350, 0]
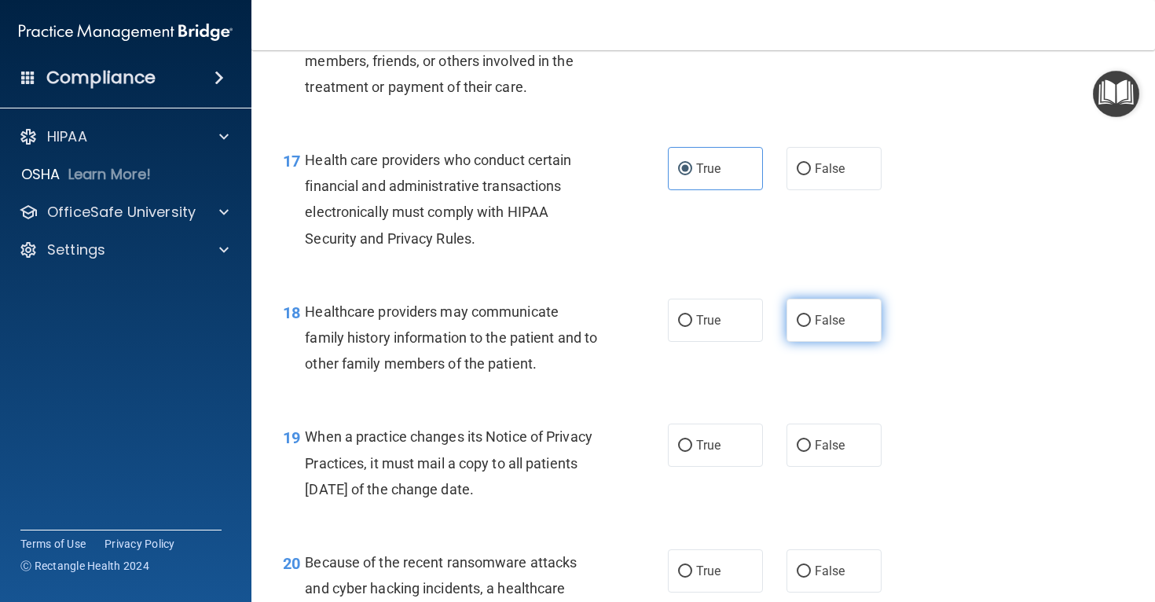
click at [819, 328] on span "False" at bounding box center [830, 320] width 31 height 15
click at [811, 327] on input "False" at bounding box center [804, 321] width 14 height 12
radio input "true"
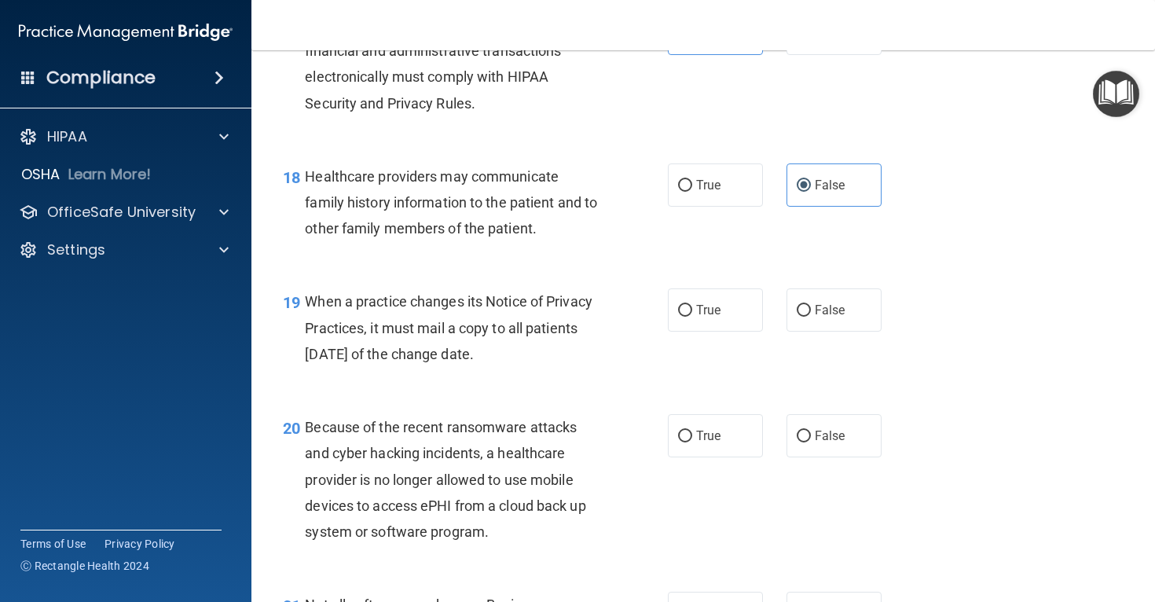
scroll to position [2499, 0]
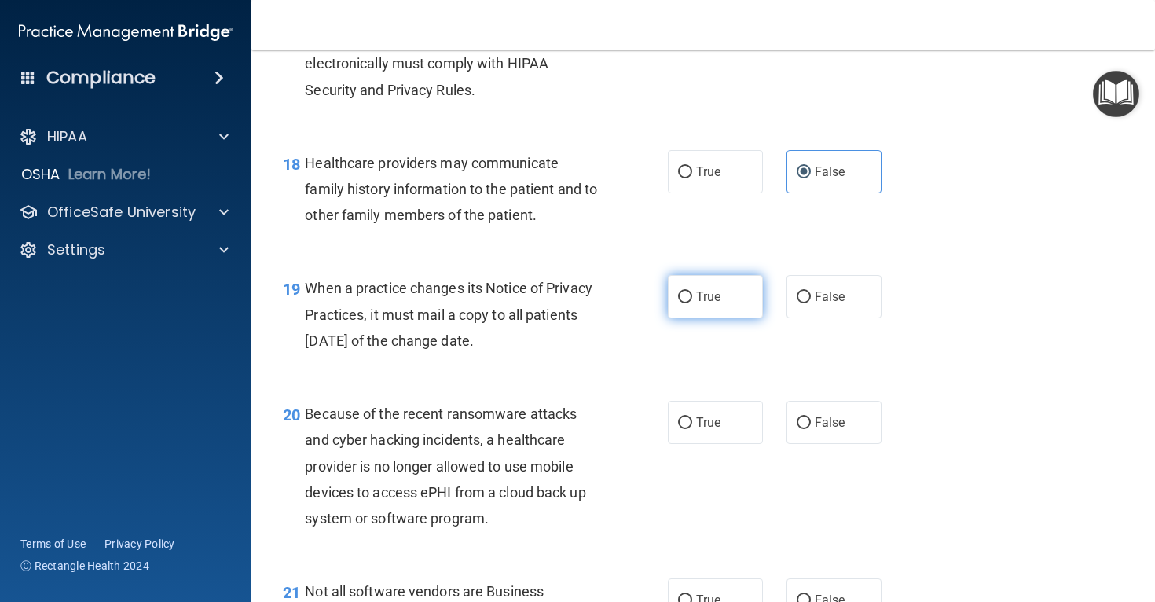
click at [688, 318] on label "True" at bounding box center [715, 296] width 95 height 43
click at [688, 303] on input "True" at bounding box center [685, 298] width 14 height 12
radio input "true"
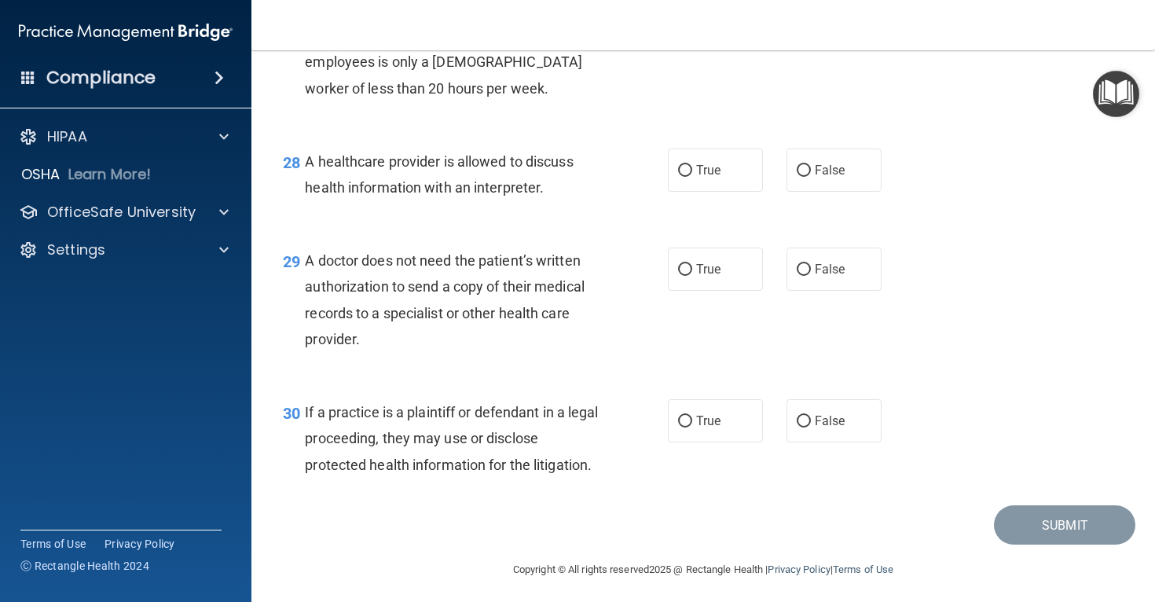
scroll to position [3839, 0]
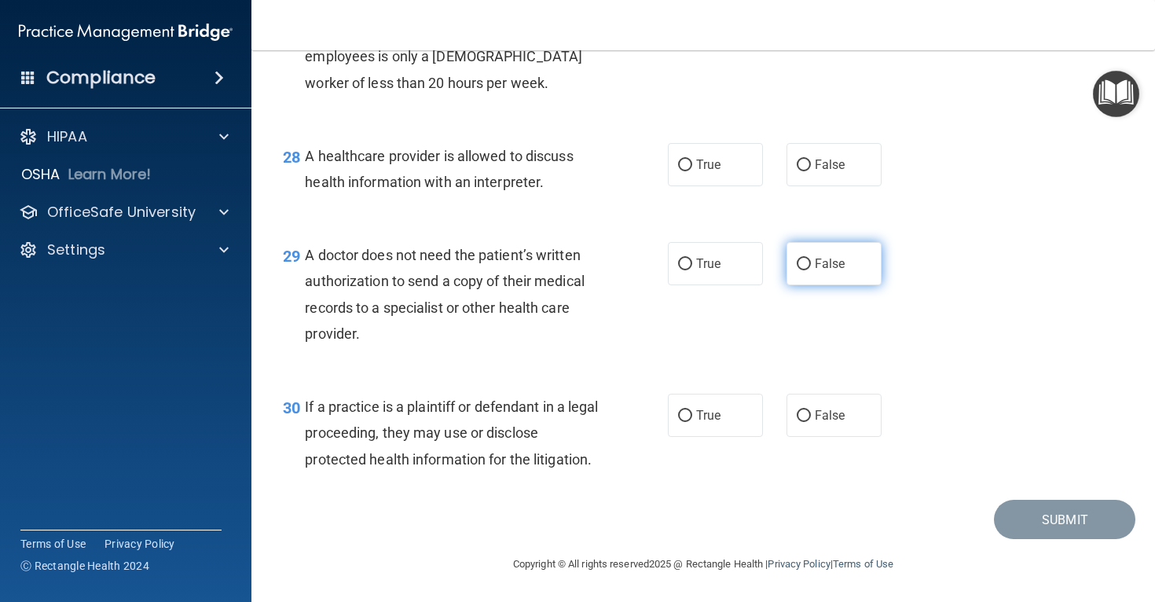
click at [793, 278] on label "False" at bounding box center [834, 263] width 95 height 43
click at [797, 270] on input "False" at bounding box center [804, 265] width 14 height 12
radio input "true"
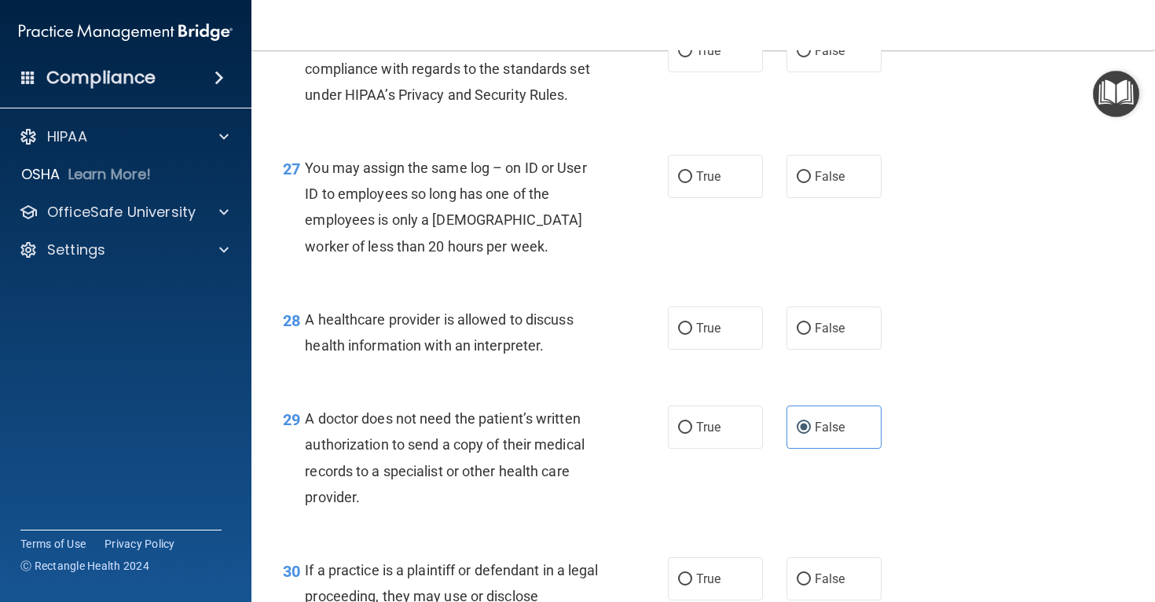
scroll to position [3647, 0]
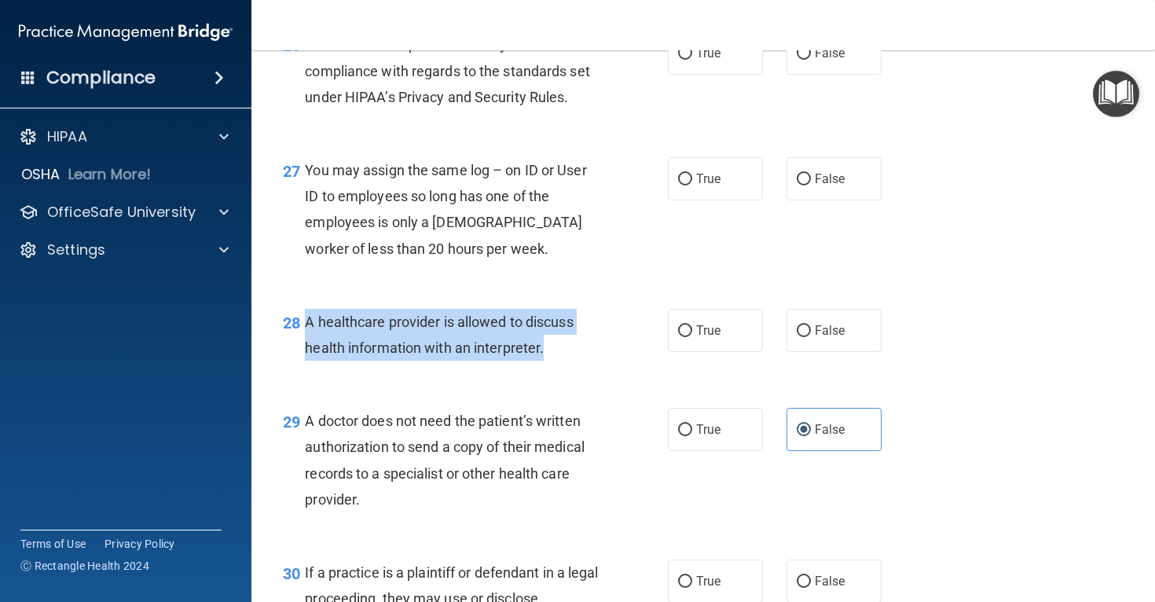
drag, startPoint x: 308, startPoint y: 349, endPoint x: 554, endPoint y: 384, distance: 248.5
click at [554, 361] on div "A healthcare provider is allowed to discuss health information with an interpre…" at bounding box center [458, 335] width 306 height 52
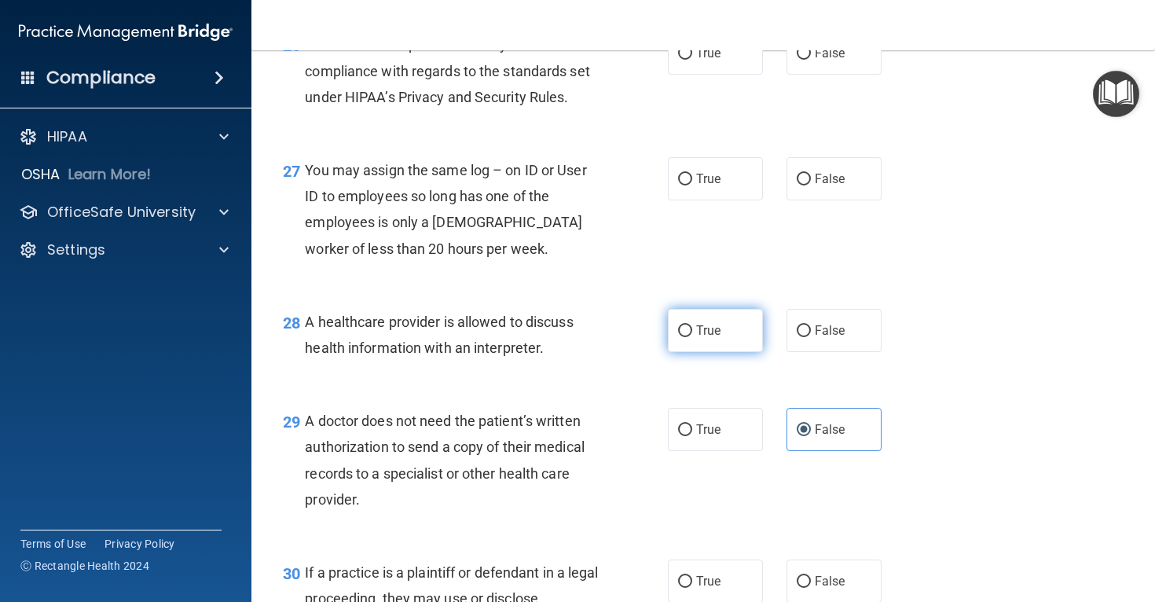
click at [668, 348] on label "True" at bounding box center [715, 330] width 95 height 43
click at [678, 337] on input "True" at bounding box center [685, 331] width 14 height 12
radio input "true"
click at [808, 200] on label "False" at bounding box center [834, 178] width 95 height 43
click at [808, 185] on input "False" at bounding box center [804, 180] width 14 height 12
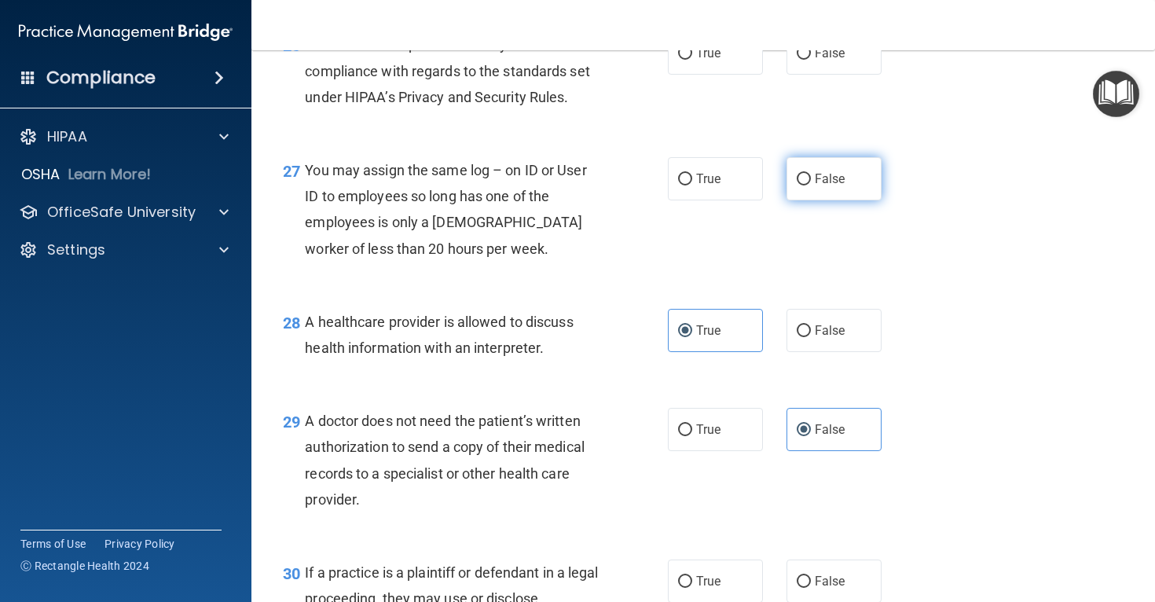
radio input "true"
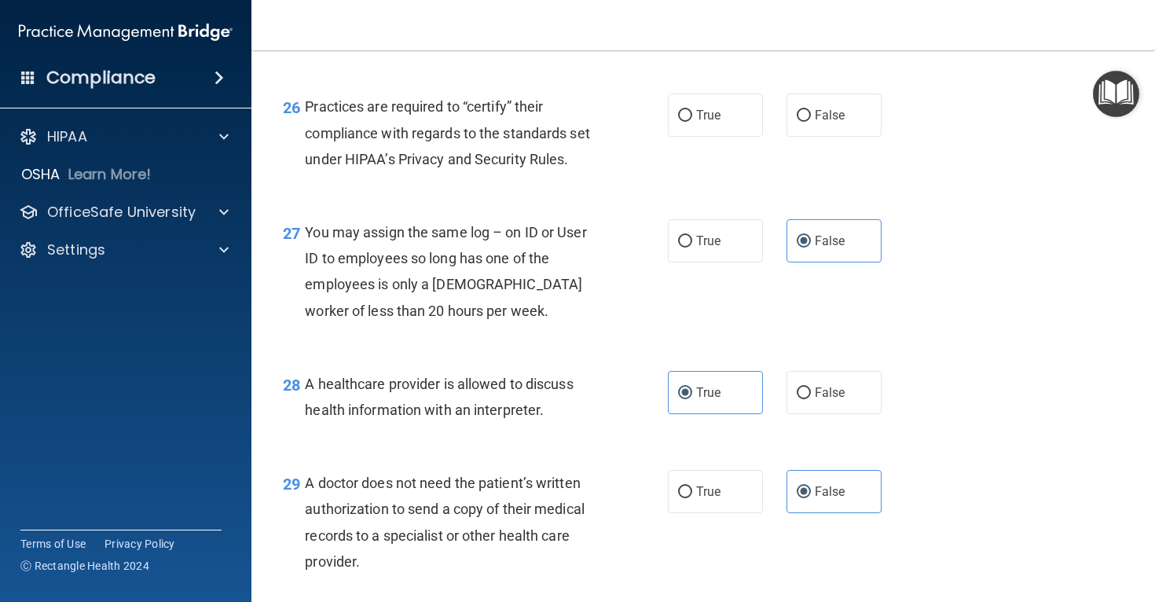
scroll to position [3570, 0]
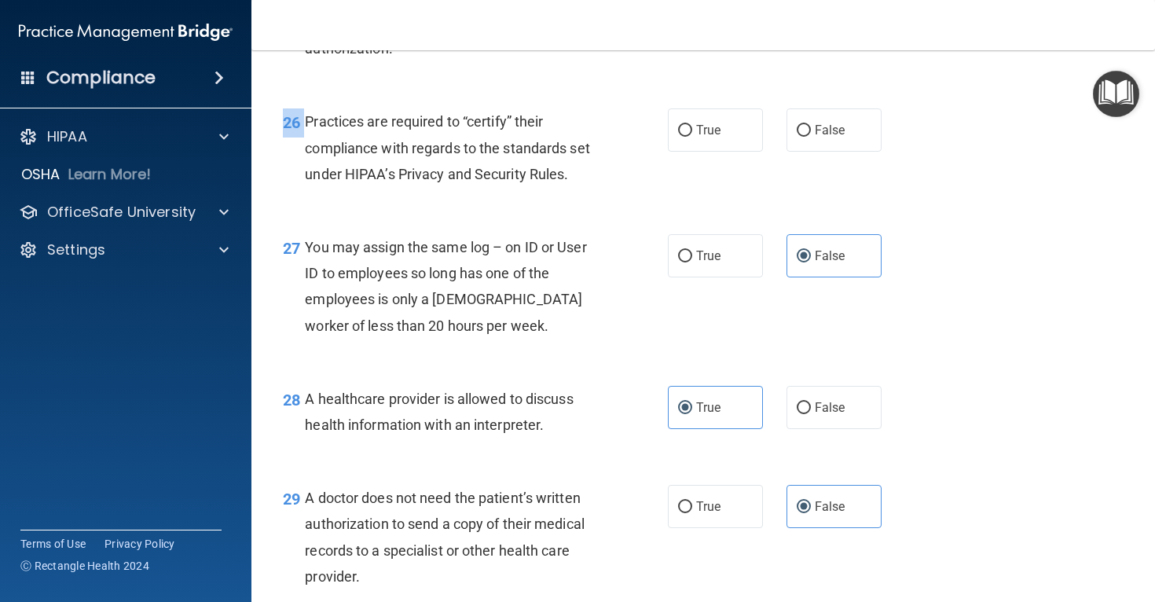
drag, startPoint x: 308, startPoint y: 148, endPoint x: 568, endPoint y: 221, distance: 270.1
click at [568, 195] on div "26 Practices are required to “certify” their compliance with regards to the sta…" at bounding box center [475, 151] width 432 height 86
click at [820, 131] on div "26 Practices are required to “certify” their compliance with regards to the sta…" at bounding box center [703, 152] width 864 height 126
click at [820, 138] on span "False" at bounding box center [830, 130] width 31 height 15
click at [811, 137] on input "False" at bounding box center [804, 131] width 14 height 12
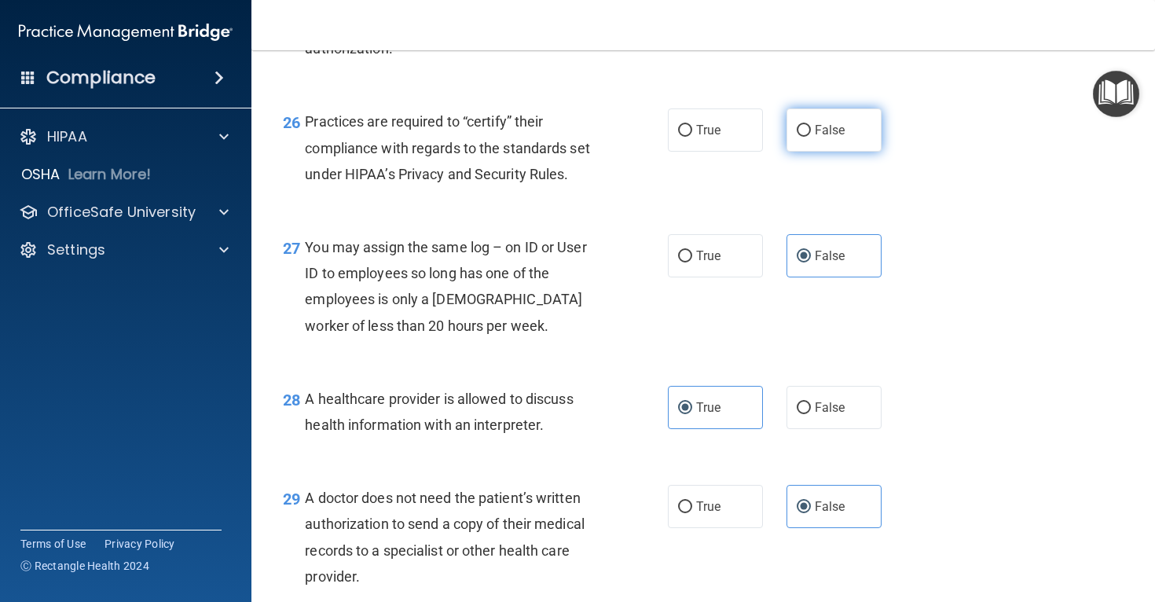
radio input "true"
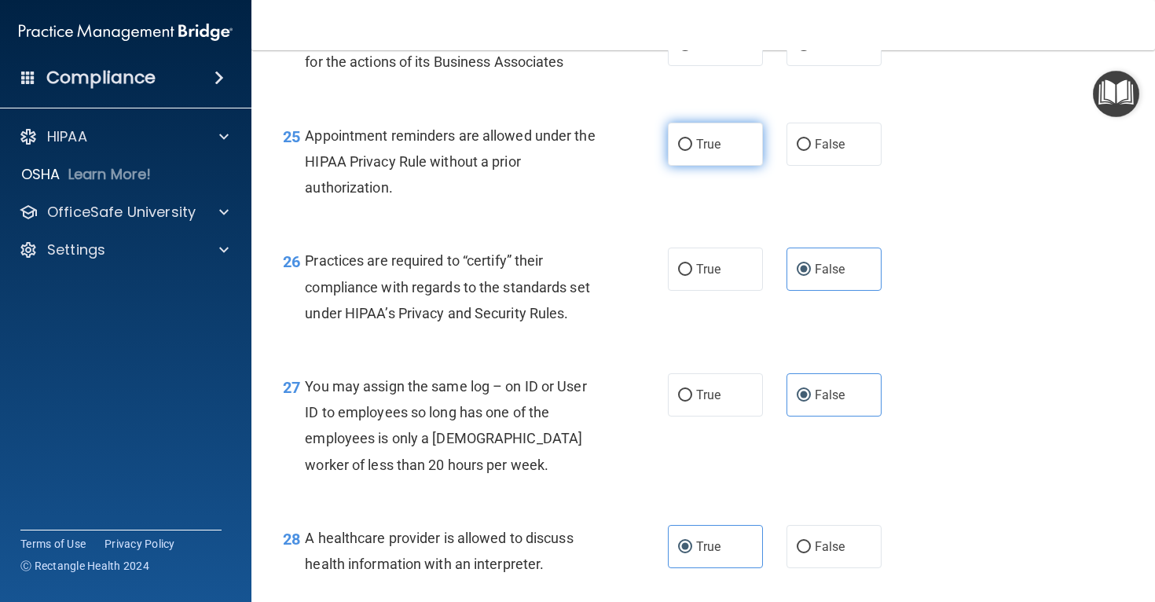
click at [706, 152] on span "True" at bounding box center [708, 144] width 24 height 15
click at [692, 151] on input "True" at bounding box center [685, 145] width 14 height 12
radio input "true"
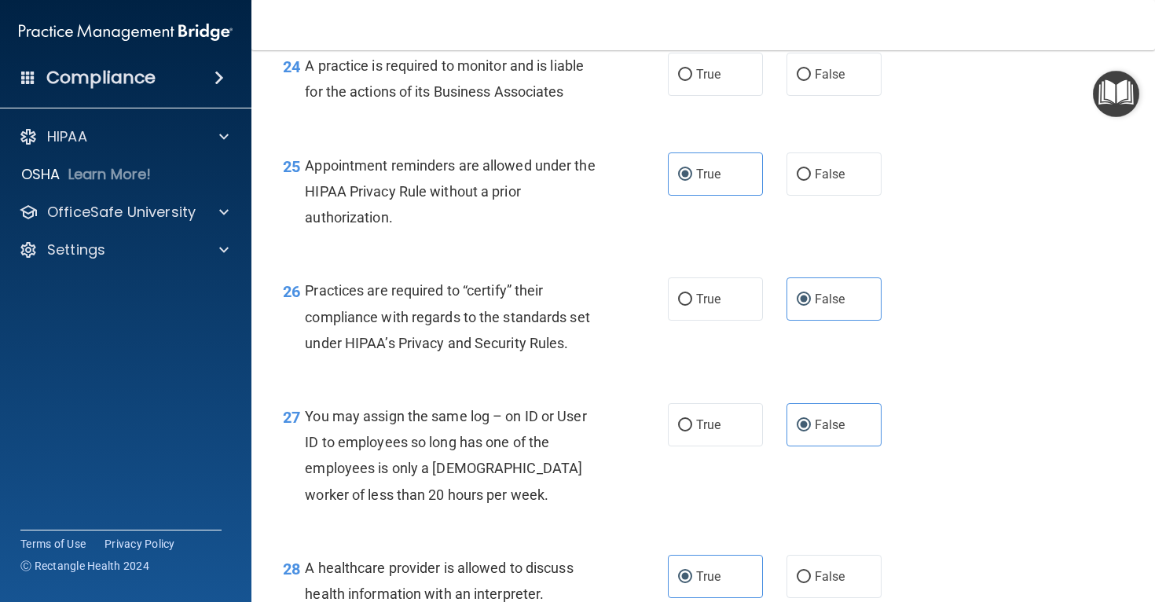
scroll to position [3394, 0]
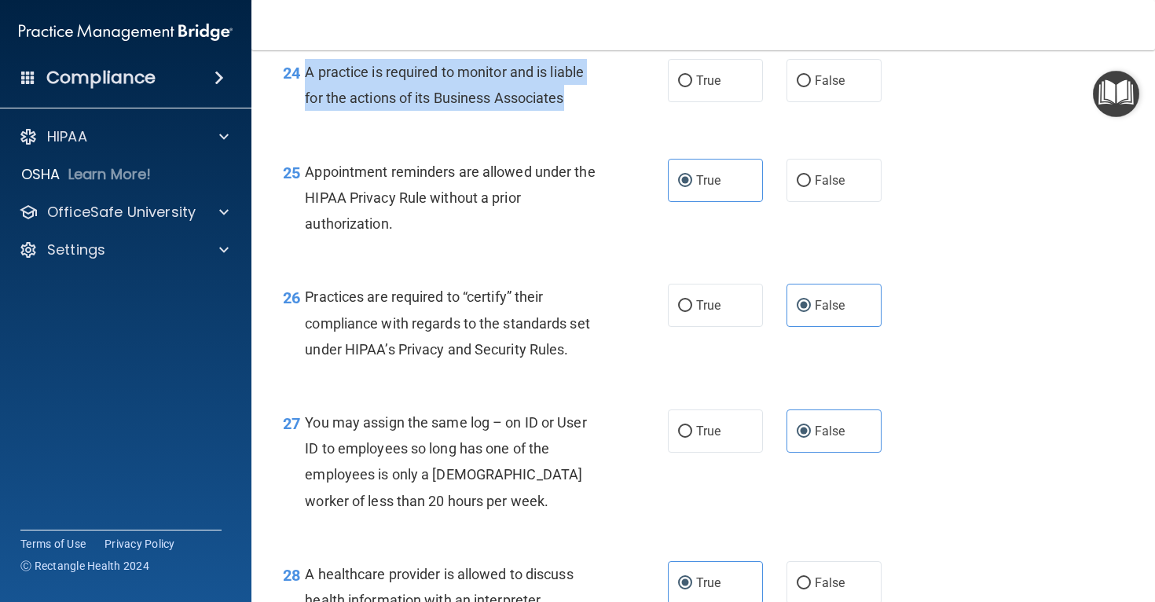
drag, startPoint x: 306, startPoint y: 99, endPoint x: 574, endPoint y: 134, distance: 270.2
click at [574, 111] on div "A practice is required to monitor and is liable for the actions of its Business…" at bounding box center [458, 85] width 306 height 52
click at [800, 87] on input "False" at bounding box center [804, 81] width 14 height 12
radio input "true"
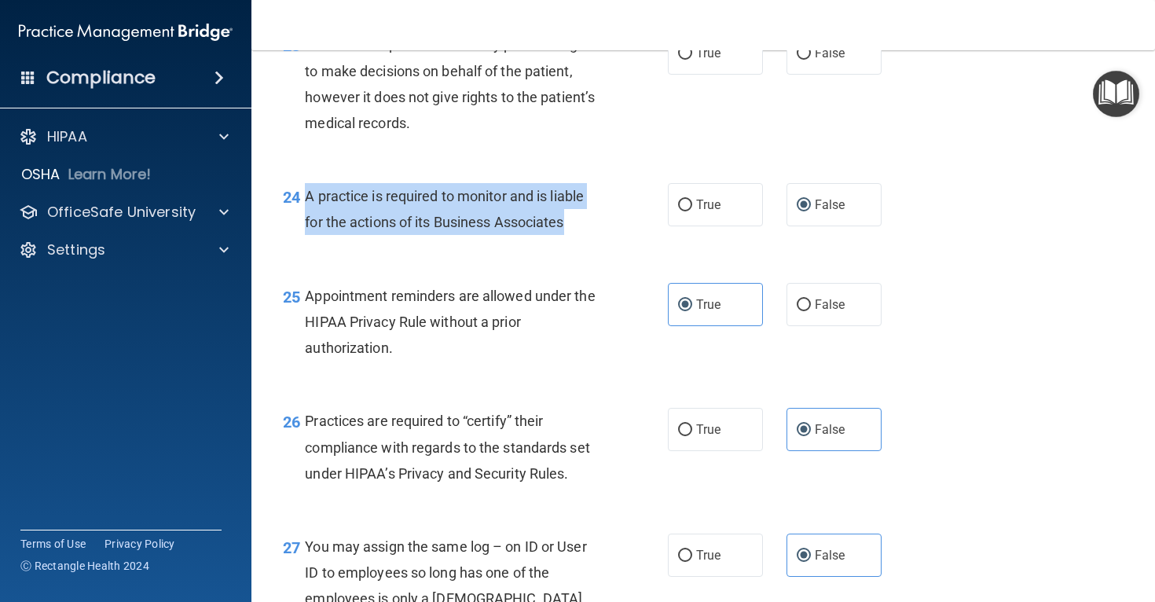
scroll to position [3259, 0]
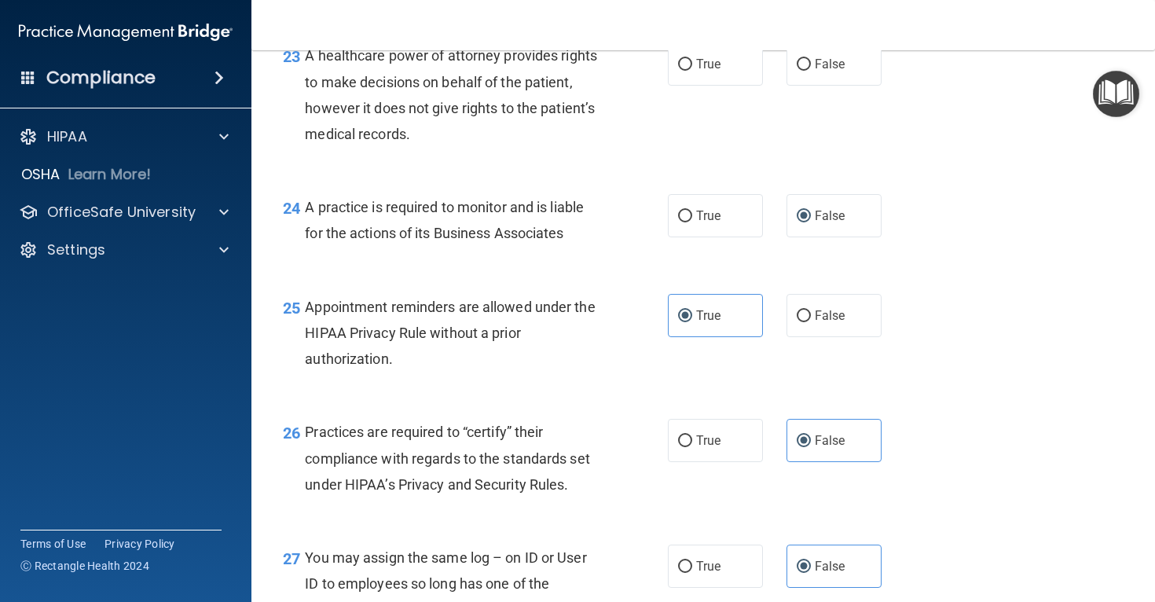
click at [611, 138] on div "A healthcare power of attorney provides rights to make decisions on behalf of t…" at bounding box center [458, 94] width 306 height 105
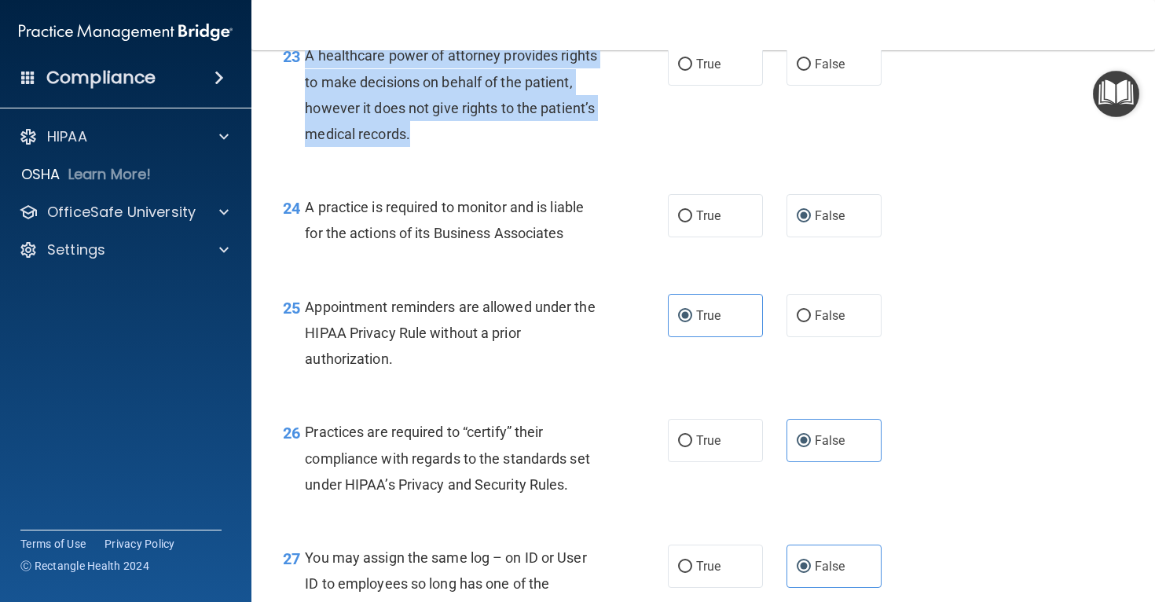
drag, startPoint x: 305, startPoint y: 83, endPoint x: 464, endPoint y: 171, distance: 181.5
click at [464, 147] on div "A healthcare power of attorney provides rights to make decisions on behalf of t…" at bounding box center [458, 94] width 306 height 105
click at [807, 71] on input "False" at bounding box center [804, 65] width 14 height 12
radio input "true"
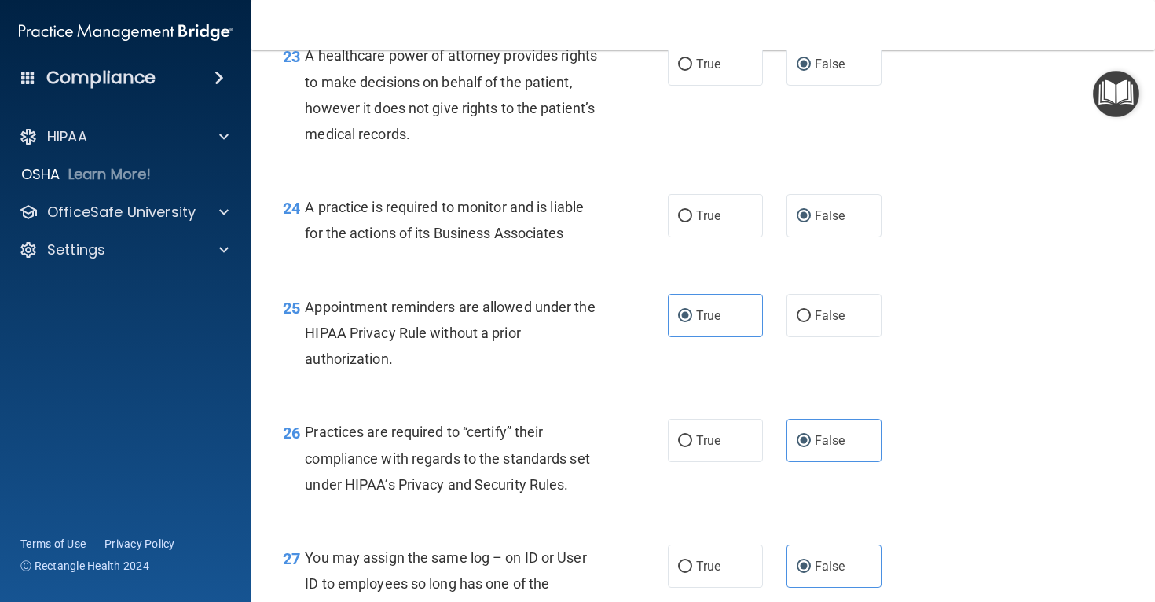
click at [644, 98] on div "23 A healthcare power of attorney provides rights to make decisions on behalf o…" at bounding box center [475, 98] width 432 height 112
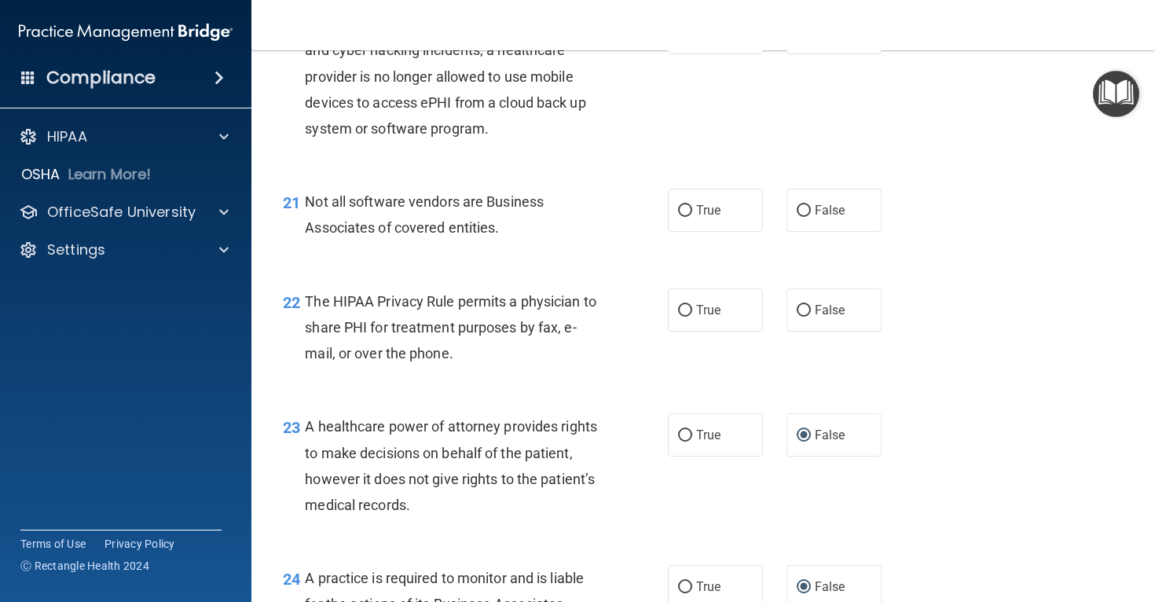
scroll to position [2887, 0]
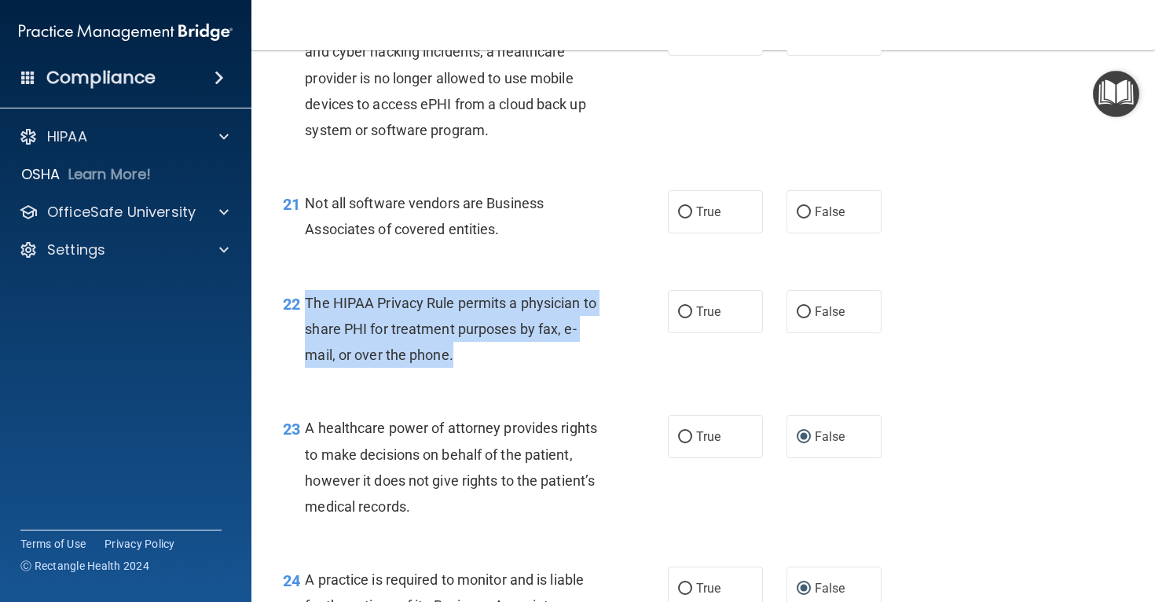
drag, startPoint x: 306, startPoint y: 328, endPoint x: 453, endPoint y: 378, distance: 154.3
click at [453, 363] on span "The HIPAA Privacy Rule permits a physician to share PHI for treatment purposes …" at bounding box center [451, 329] width 292 height 68
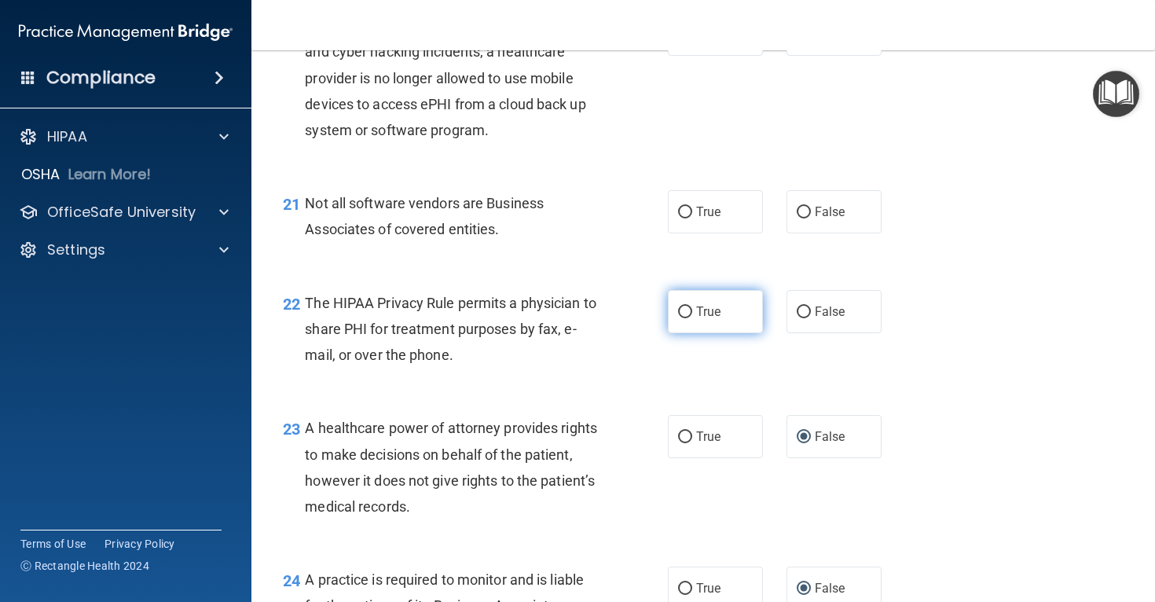
click at [736, 333] on label "True" at bounding box center [715, 311] width 95 height 43
click at [692, 318] on input "True" at bounding box center [685, 312] width 14 height 12
radio input "true"
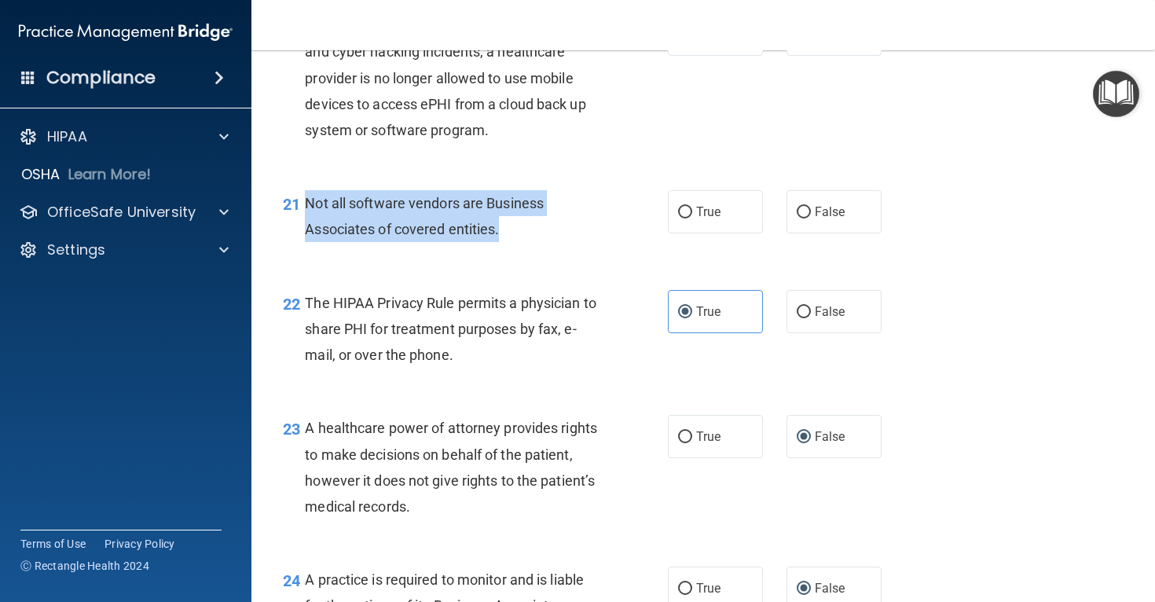
drag, startPoint x: 303, startPoint y: 227, endPoint x: 519, endPoint y: 266, distance: 219.6
click at [519, 250] on div "21 Not all software vendors are Business Associates of covered entities." at bounding box center [475, 220] width 432 height 60
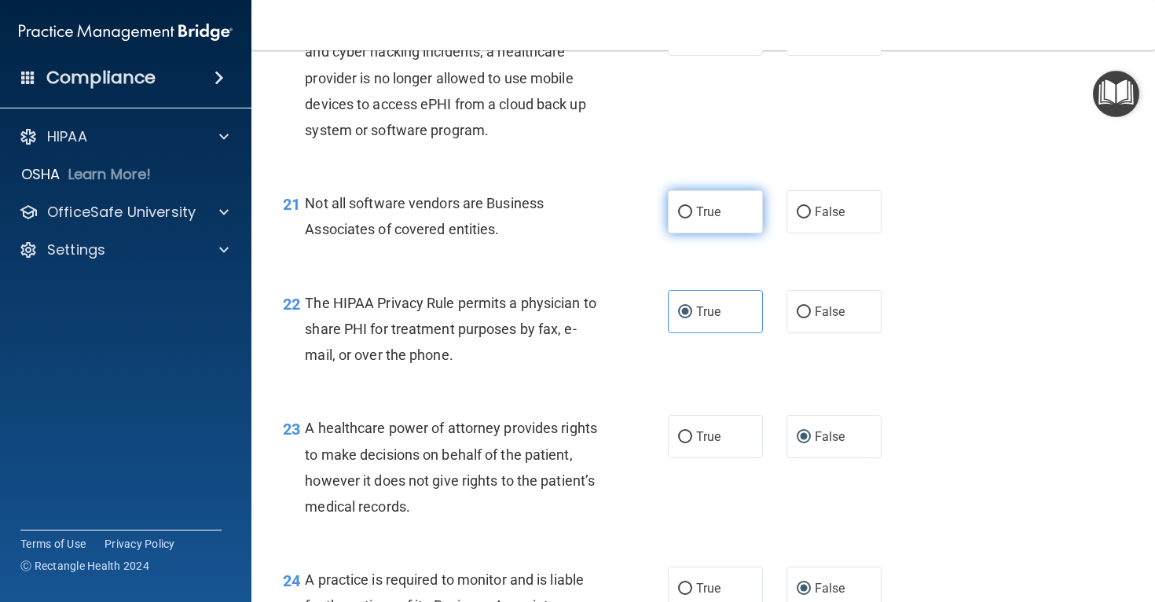
click at [723, 225] on label "True" at bounding box center [715, 211] width 95 height 43
click at [692, 218] on input "True" at bounding box center [685, 213] width 14 height 12
radio input "true"
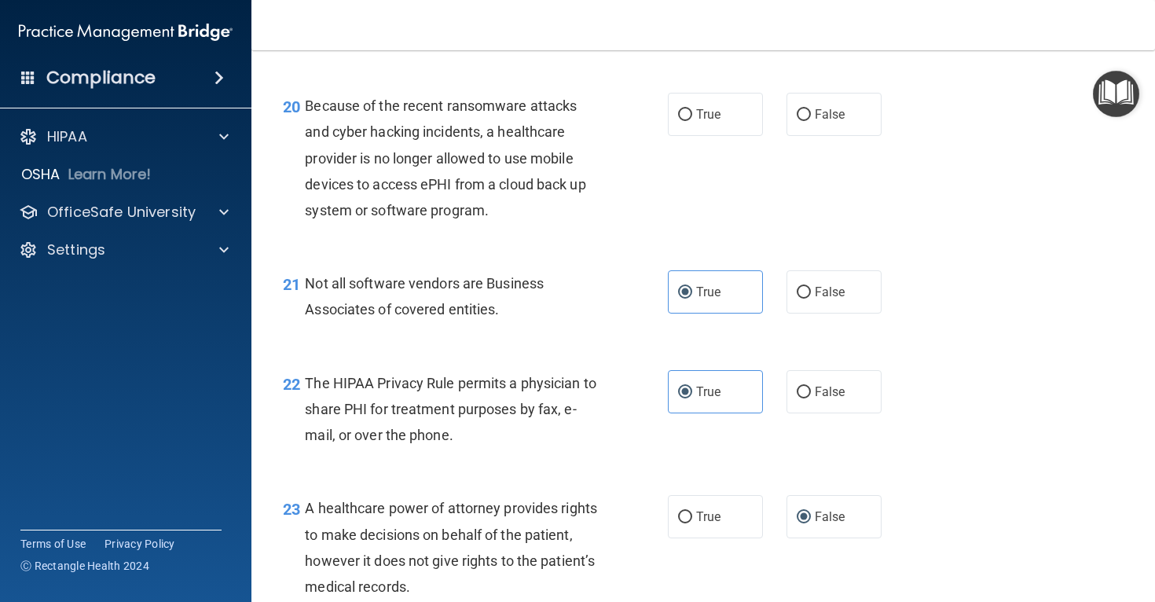
scroll to position [2804, 0]
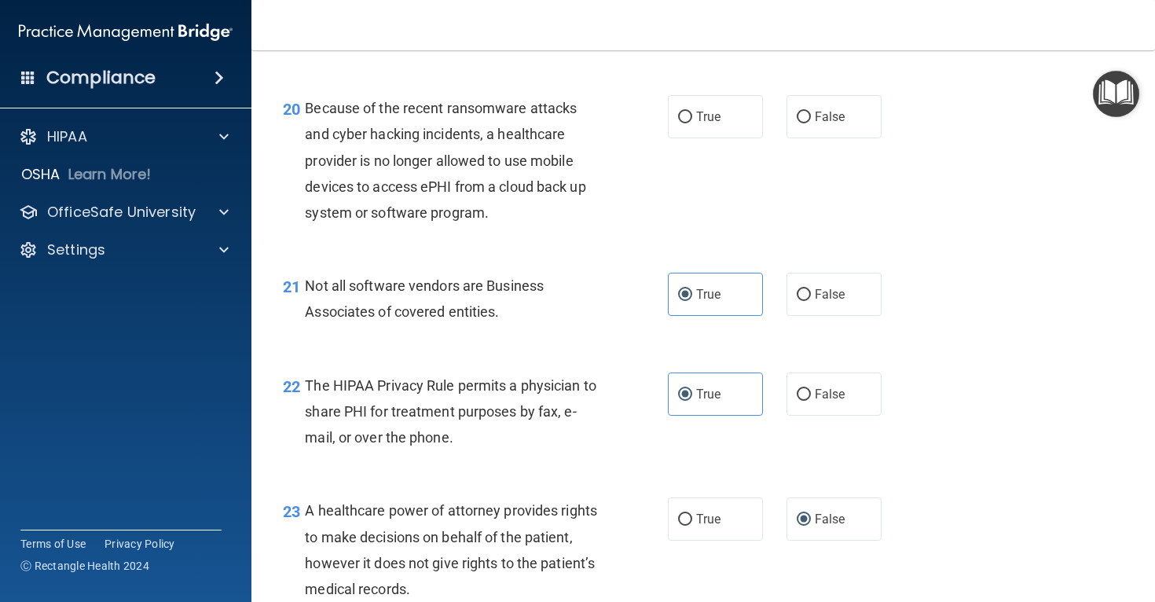
click at [302, 124] on div "20" at bounding box center [288, 109] width 34 height 29
click at [678, 138] on label "True" at bounding box center [715, 116] width 95 height 43
click at [678, 123] on input "True" at bounding box center [685, 118] width 14 height 12
radio input "true"
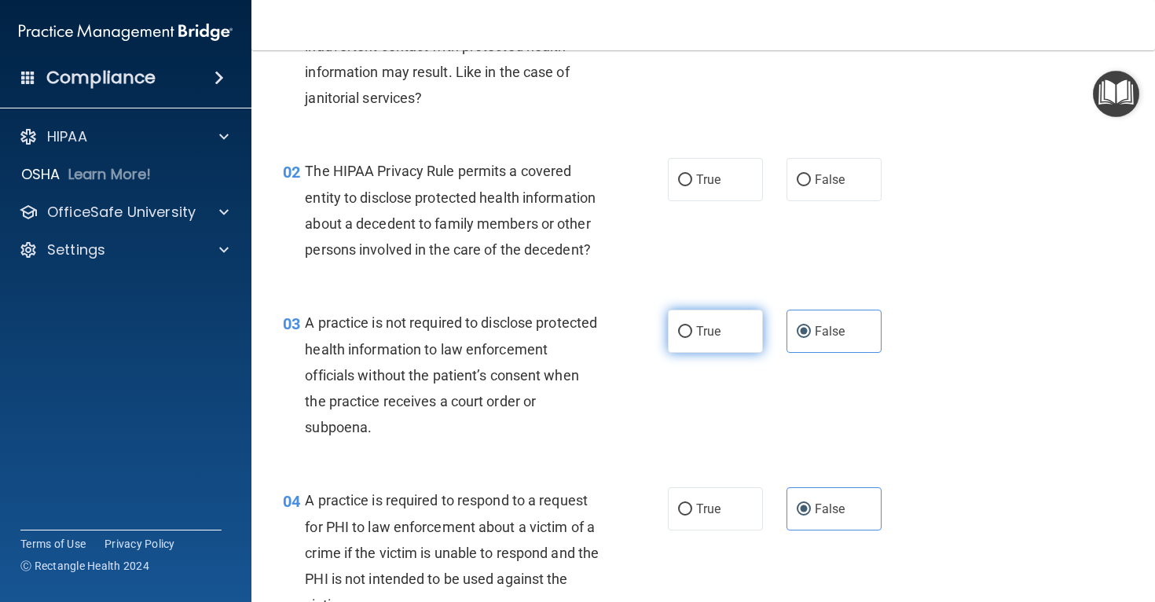
scroll to position [0, 0]
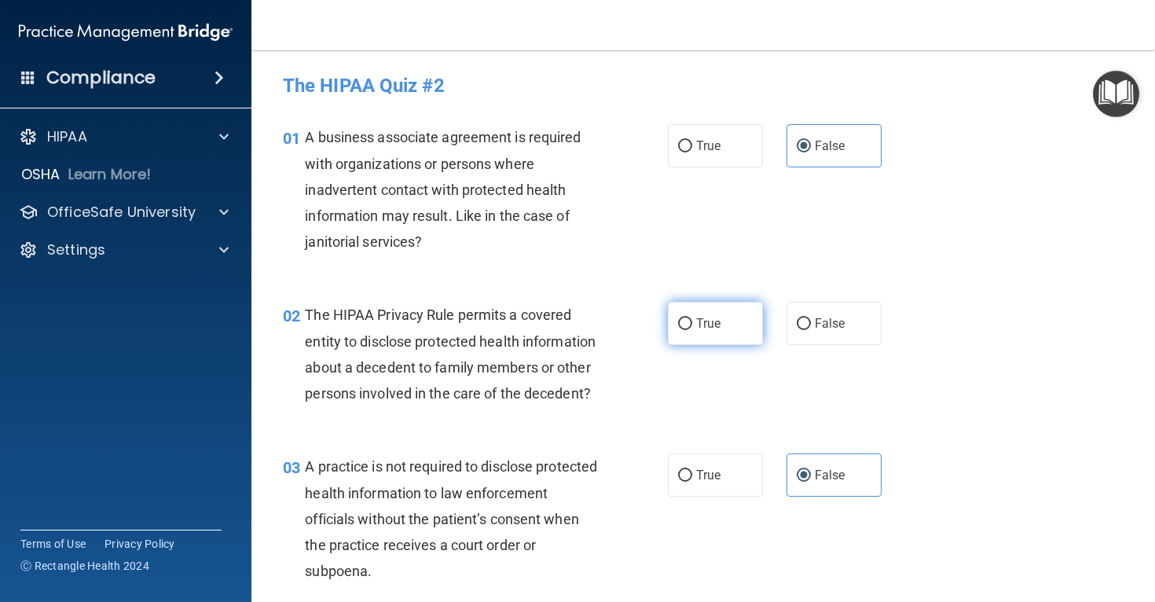
click at [704, 315] on label "True" at bounding box center [715, 323] width 95 height 43
click at [692, 318] on input "True" at bounding box center [685, 324] width 14 height 12
radio input "true"
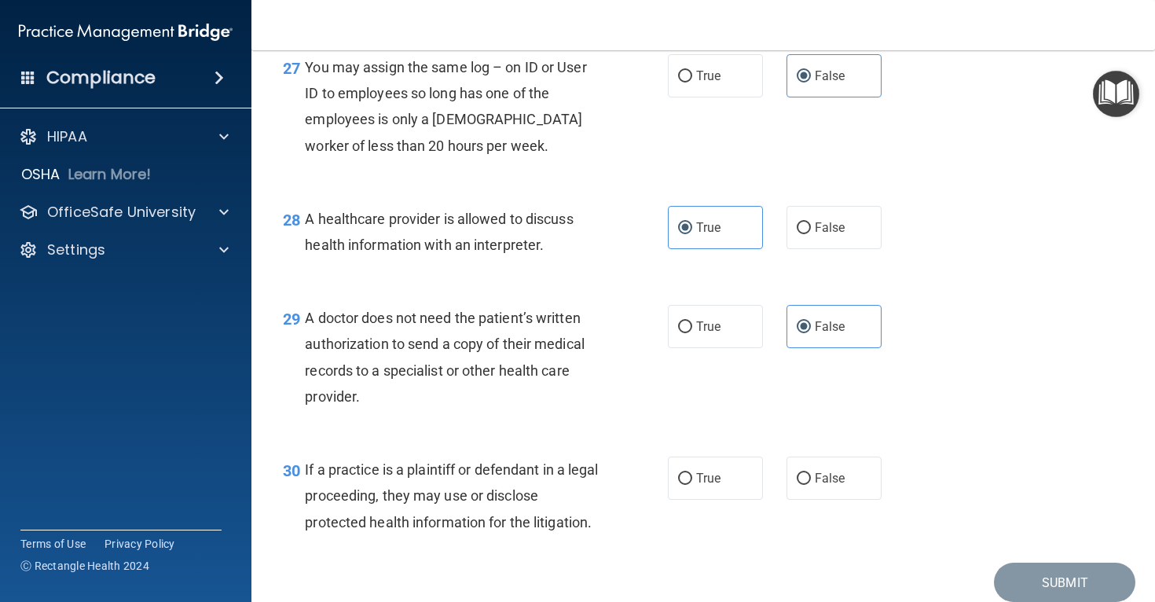
scroll to position [3839, 0]
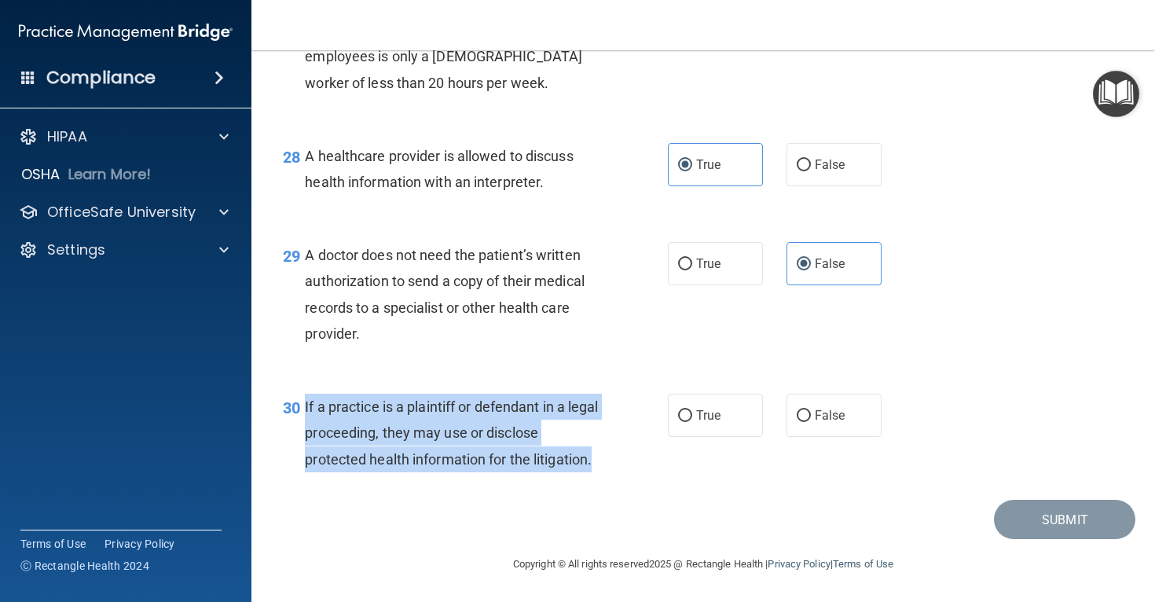
drag, startPoint x: 304, startPoint y: 405, endPoint x: 622, endPoint y: 464, distance: 323.5
click at [622, 464] on div "30 If a practice is a plaintiff or defendant in a legal proceeding, they may us…" at bounding box center [475, 437] width 432 height 86
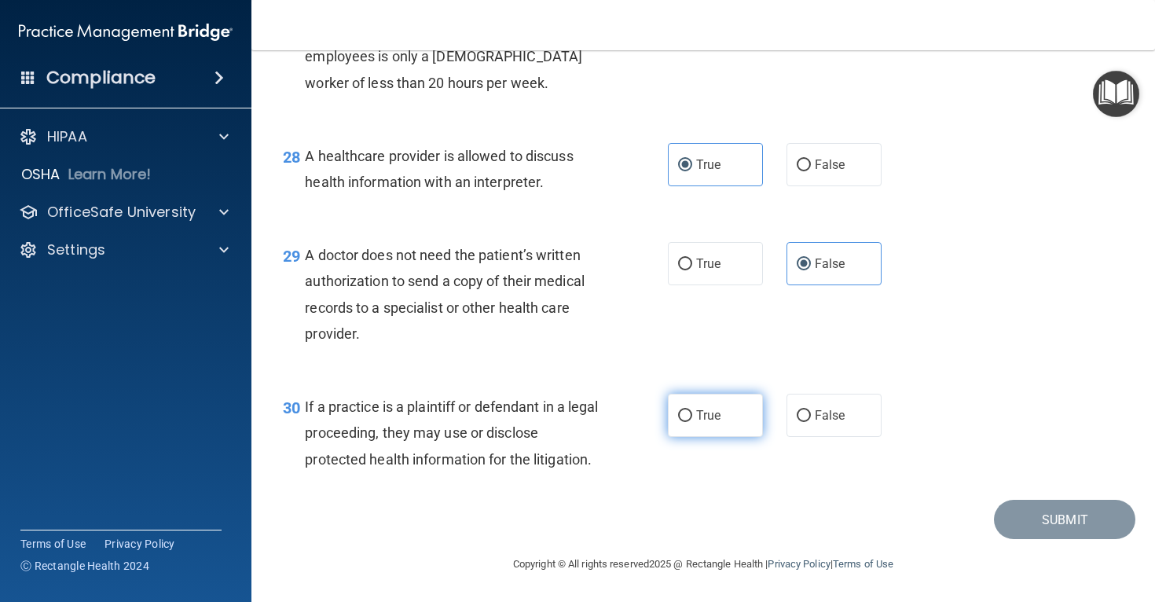
click at [735, 407] on label "True" at bounding box center [715, 415] width 95 height 43
click at [692, 410] on input "True" at bounding box center [685, 416] width 14 height 12
radio input "true"
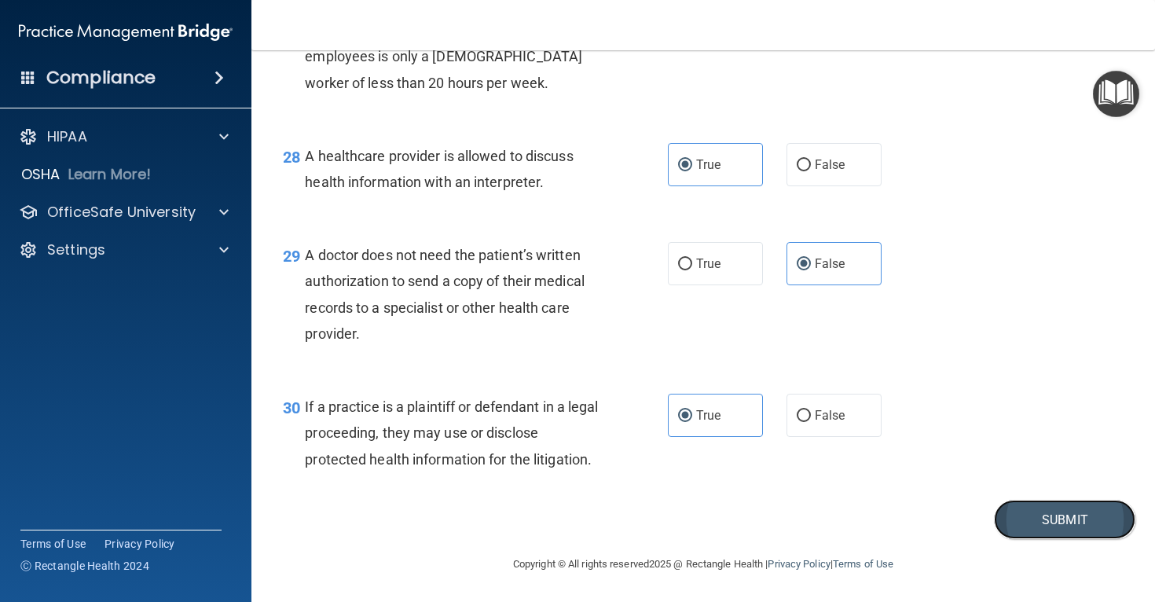
click at [1075, 510] on button "Submit" at bounding box center [1064, 520] width 141 height 40
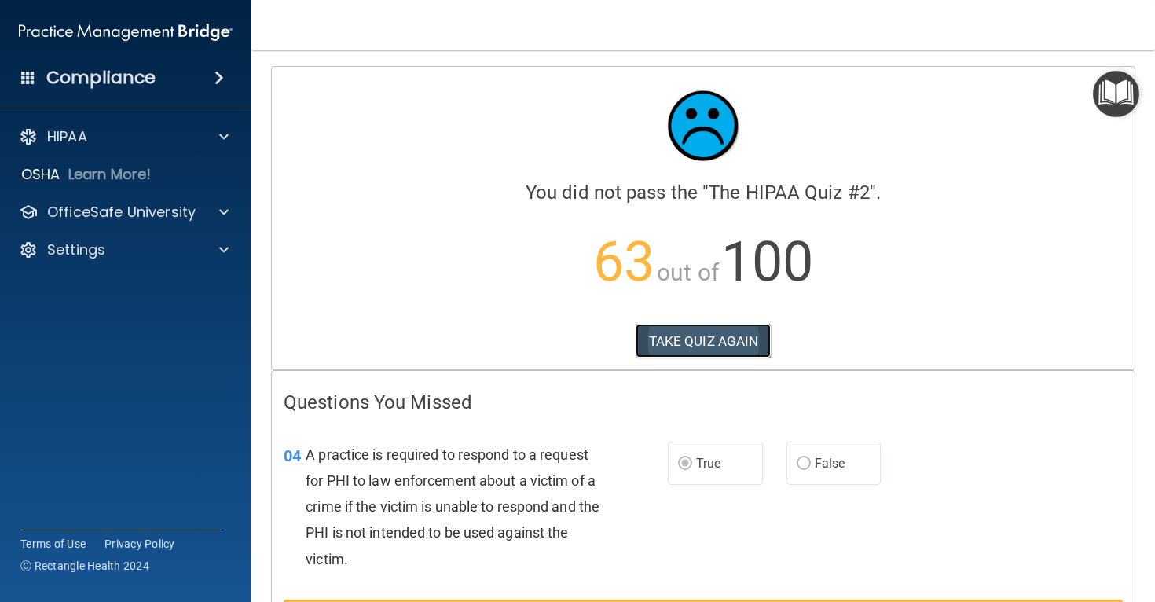
click at [662, 330] on button "TAKE QUIZ AGAIN" at bounding box center [704, 341] width 136 height 35
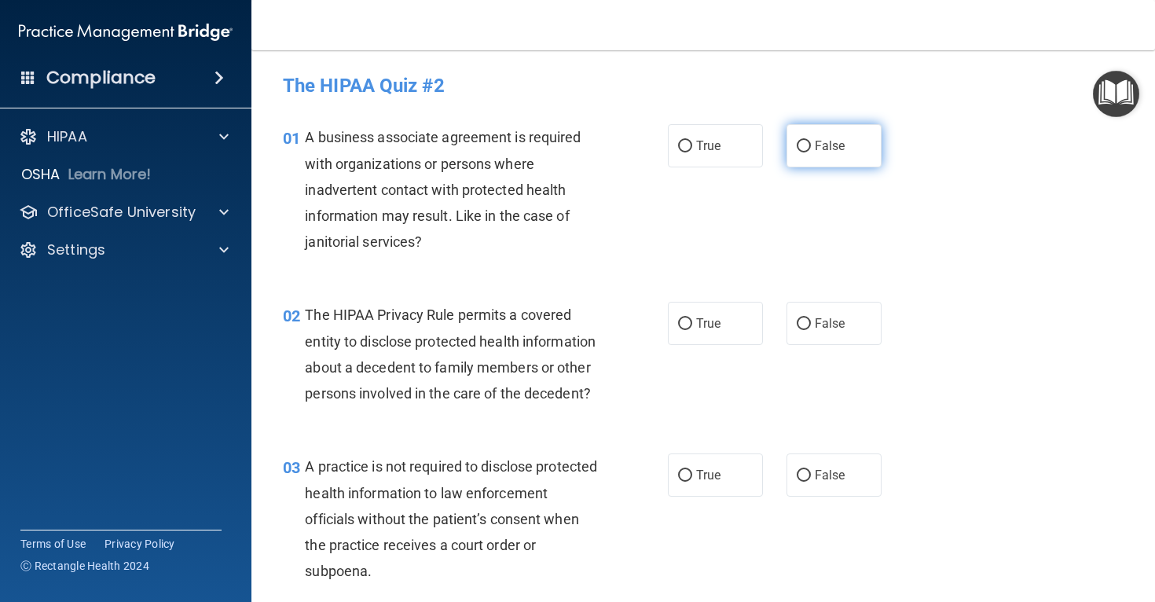
click at [801, 129] on label "False" at bounding box center [834, 145] width 95 height 43
click at [801, 141] on input "False" at bounding box center [804, 147] width 14 height 12
radio input "true"
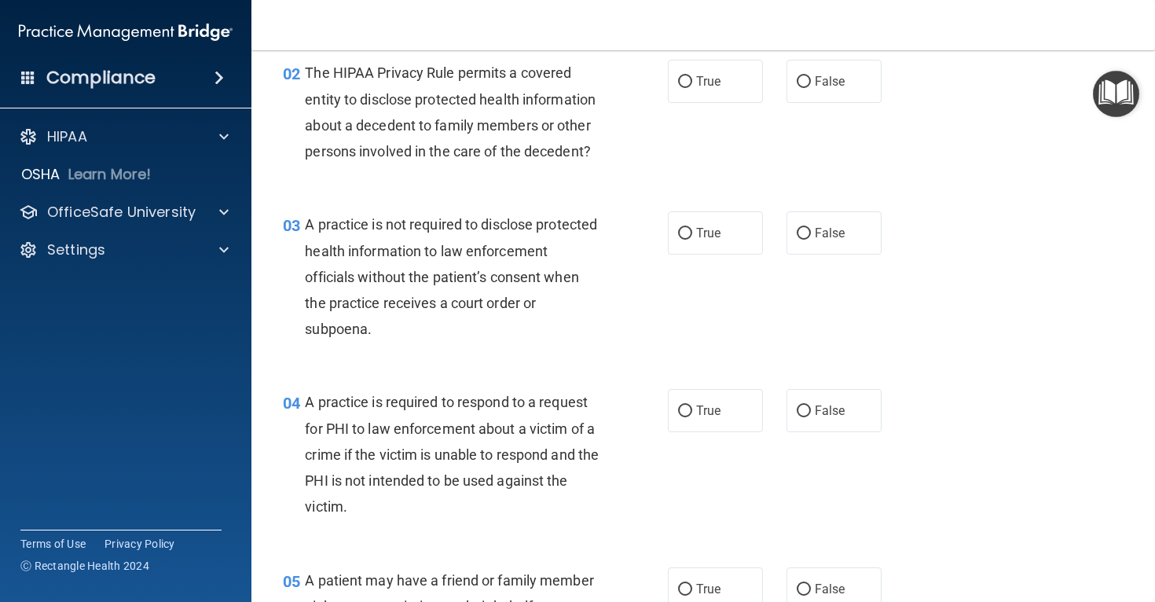
scroll to position [248, 0]
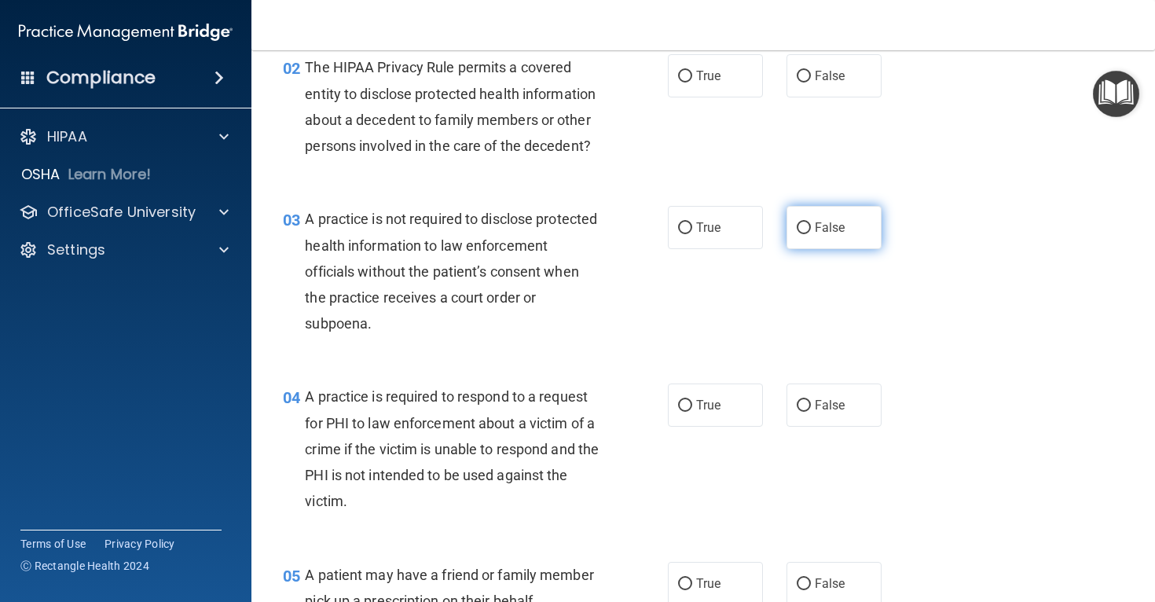
click at [800, 233] on input "False" at bounding box center [804, 228] width 14 height 12
radio input "true"
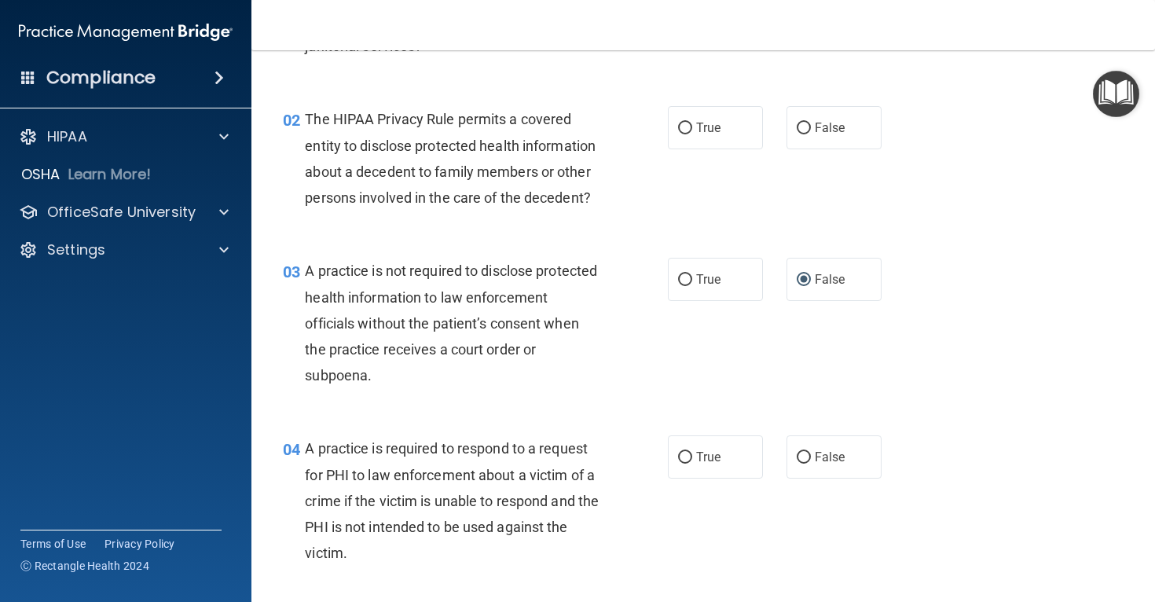
scroll to position [193, 0]
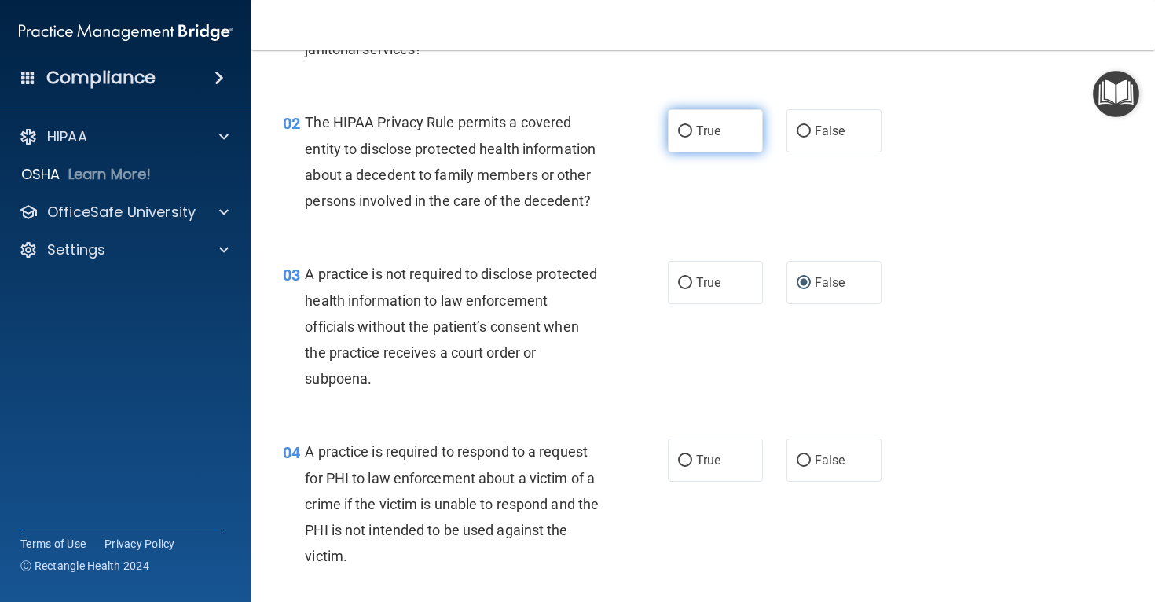
click at [696, 130] on span "True" at bounding box center [708, 130] width 24 height 15
click at [692, 130] on input "True" at bounding box center [685, 132] width 14 height 12
radio input "true"
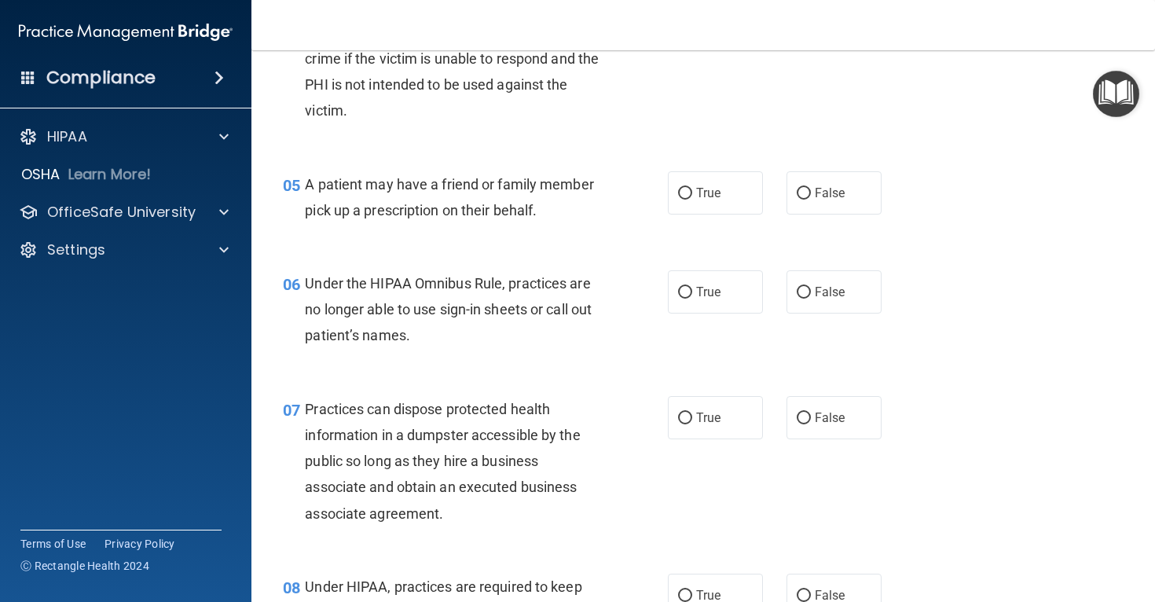
scroll to position [674, 0]
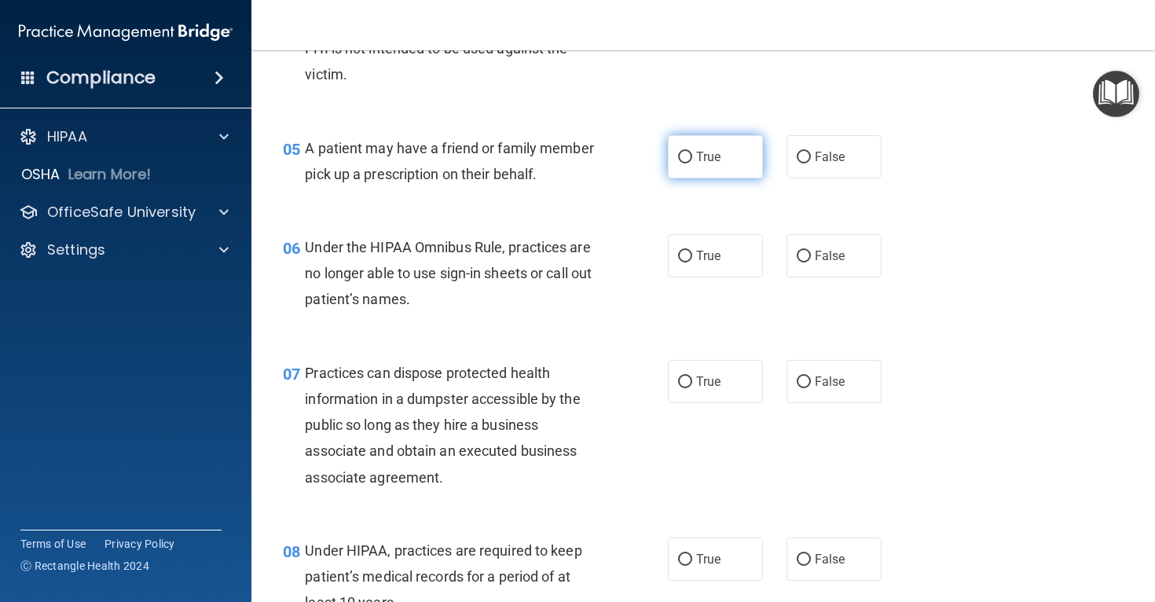
click at [703, 173] on label "True" at bounding box center [715, 156] width 95 height 43
click at [692, 163] on input "True" at bounding box center [685, 158] width 14 height 12
radio input "true"
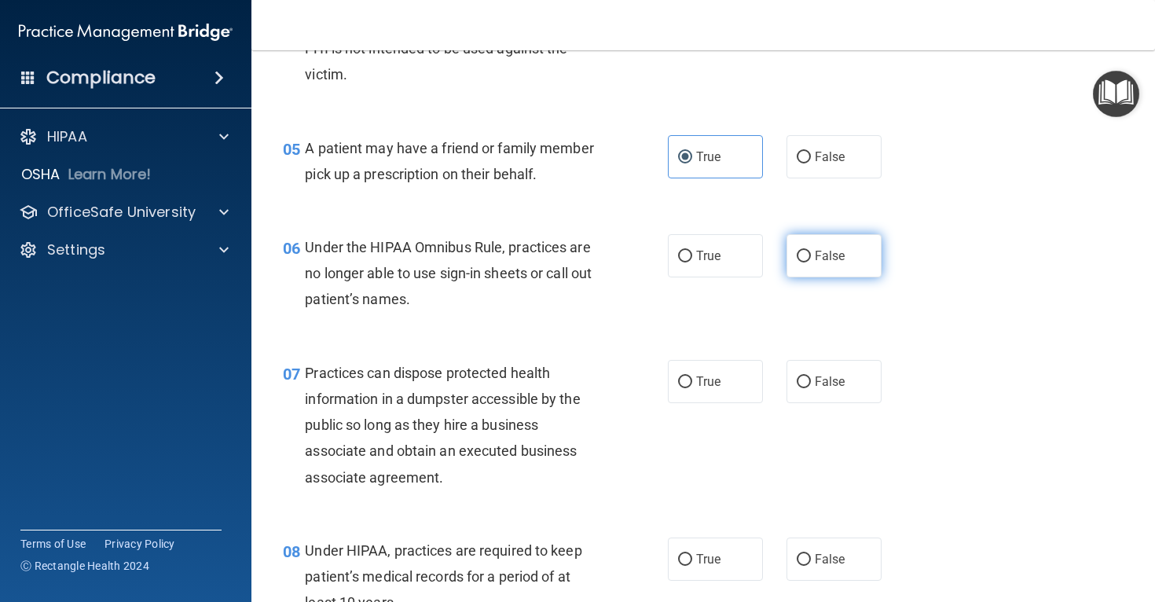
click at [809, 234] on label "False" at bounding box center [834, 255] width 95 height 43
click at [809, 251] on input "False" at bounding box center [804, 257] width 14 height 12
radio input "true"
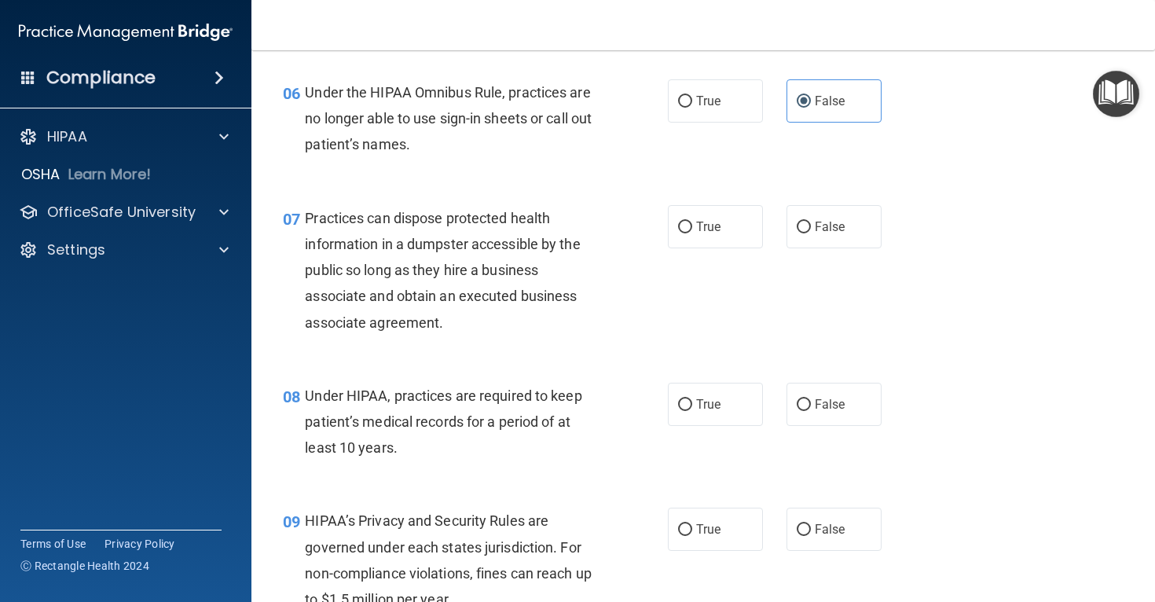
scroll to position [831, 0]
click at [794, 215] on label "False" at bounding box center [834, 225] width 95 height 43
click at [797, 220] on input "False" at bounding box center [804, 226] width 14 height 12
radio input "true"
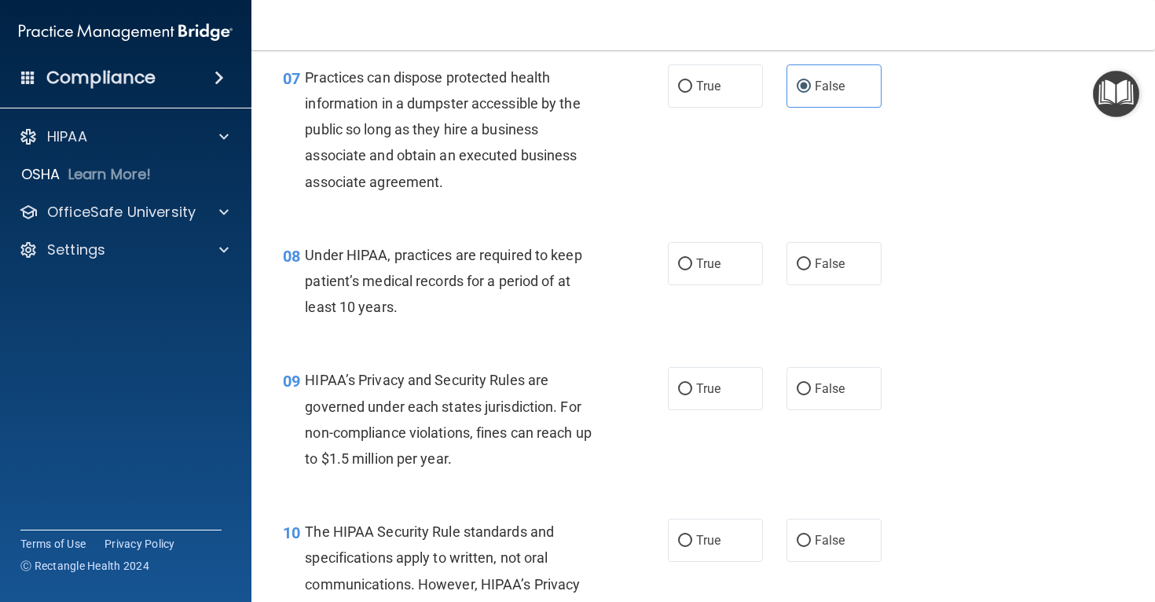
scroll to position [970, 0]
click at [815, 261] on span "False" at bounding box center [830, 262] width 31 height 15
click at [811, 261] on input "False" at bounding box center [804, 264] width 14 height 12
radio input "true"
click at [798, 383] on input "False" at bounding box center [804, 389] width 14 height 12
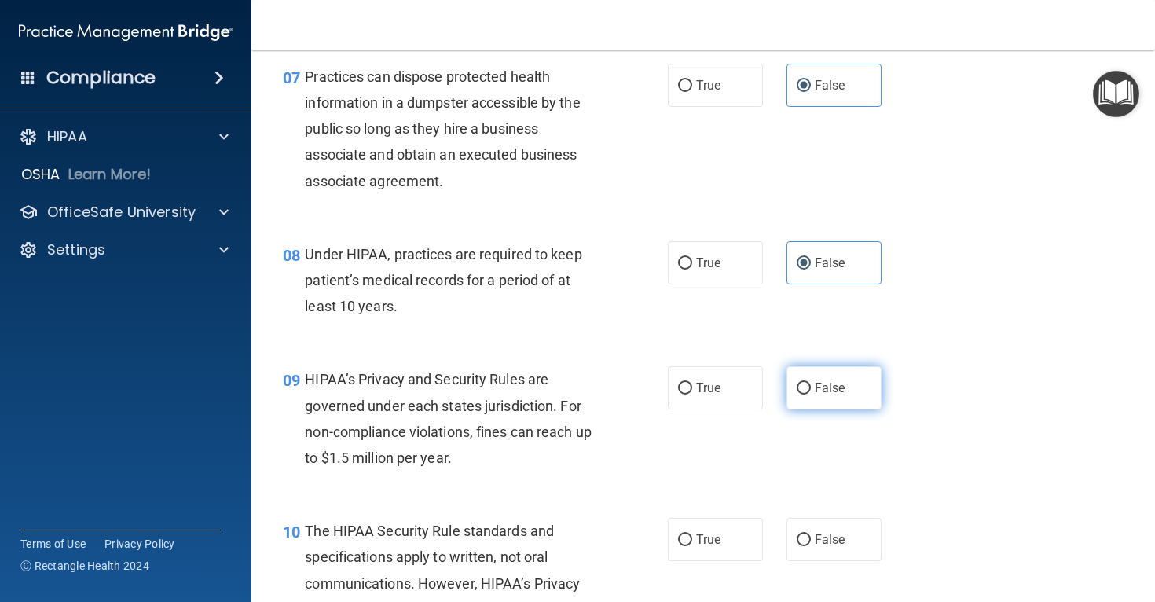
radio input "true"
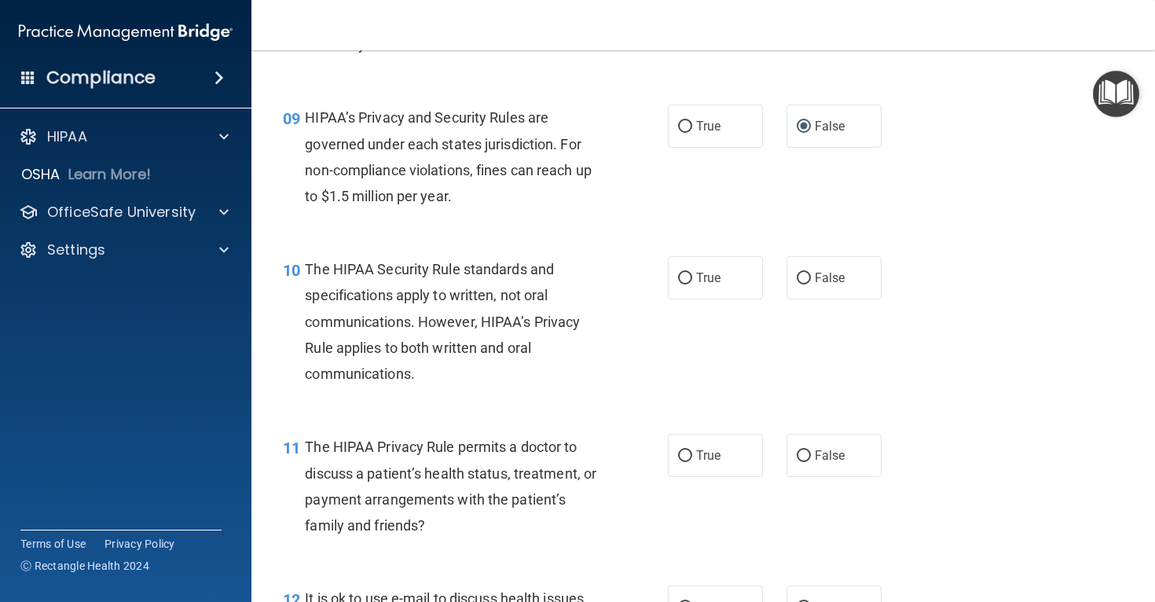
scroll to position [1246, 0]
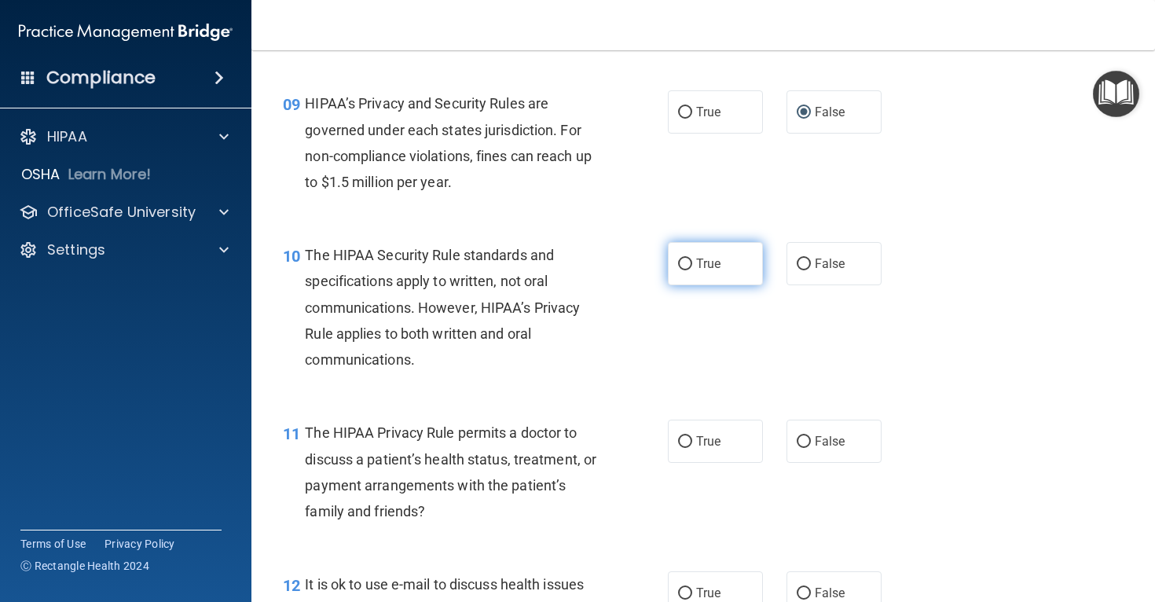
click at [687, 263] on input "True" at bounding box center [685, 265] width 14 height 12
radio input "true"
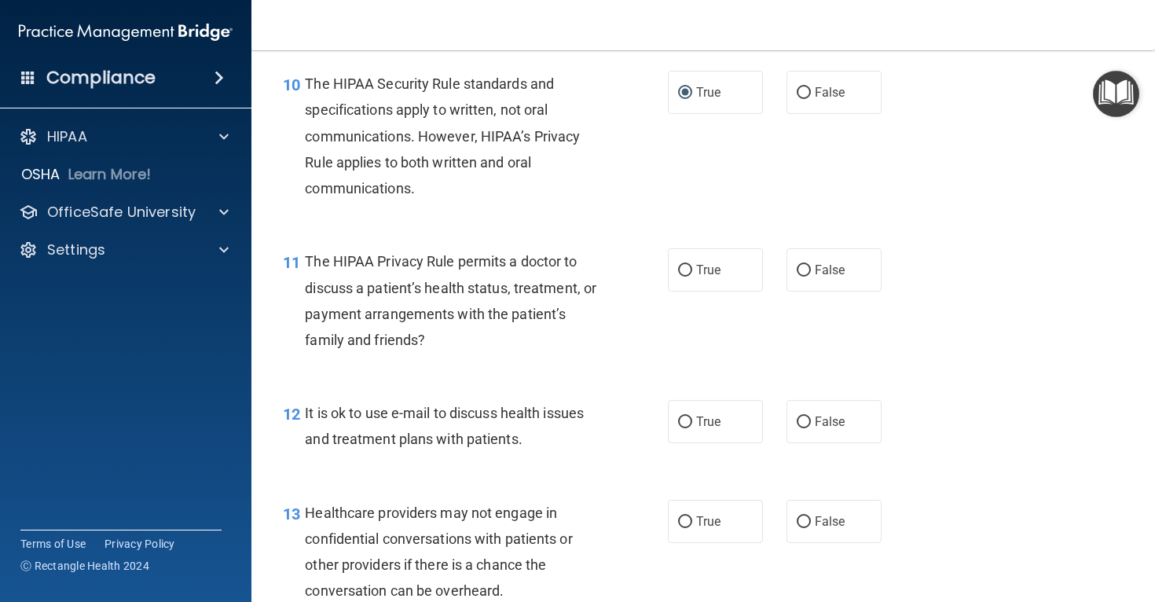
scroll to position [1420, 0]
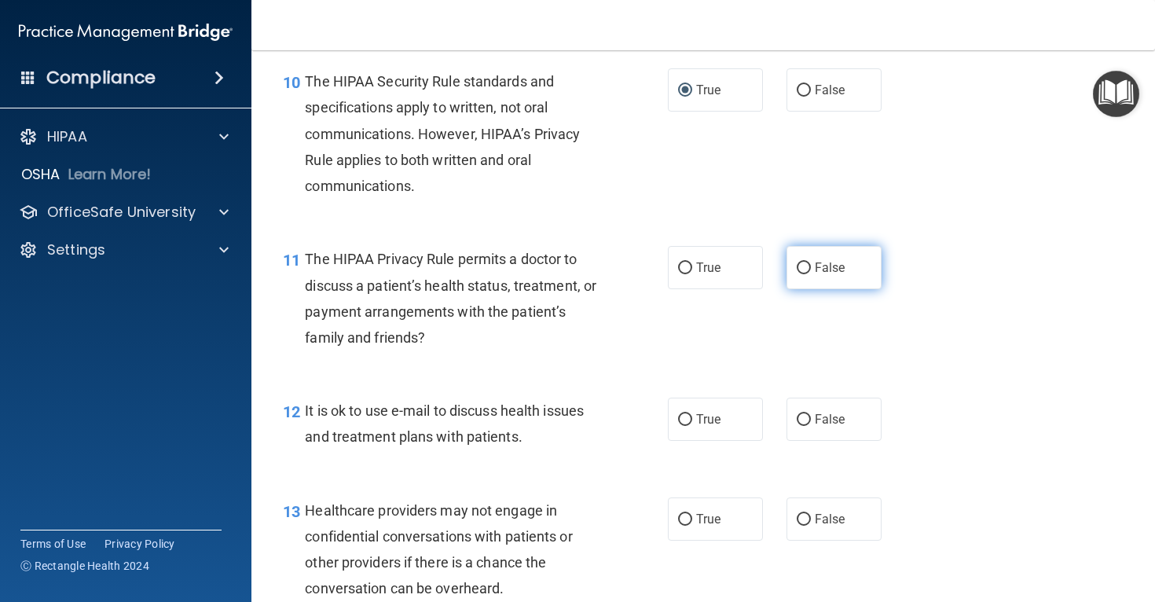
click at [799, 279] on label "False" at bounding box center [834, 267] width 95 height 43
click at [799, 274] on input "False" at bounding box center [804, 268] width 14 height 12
radio input "true"
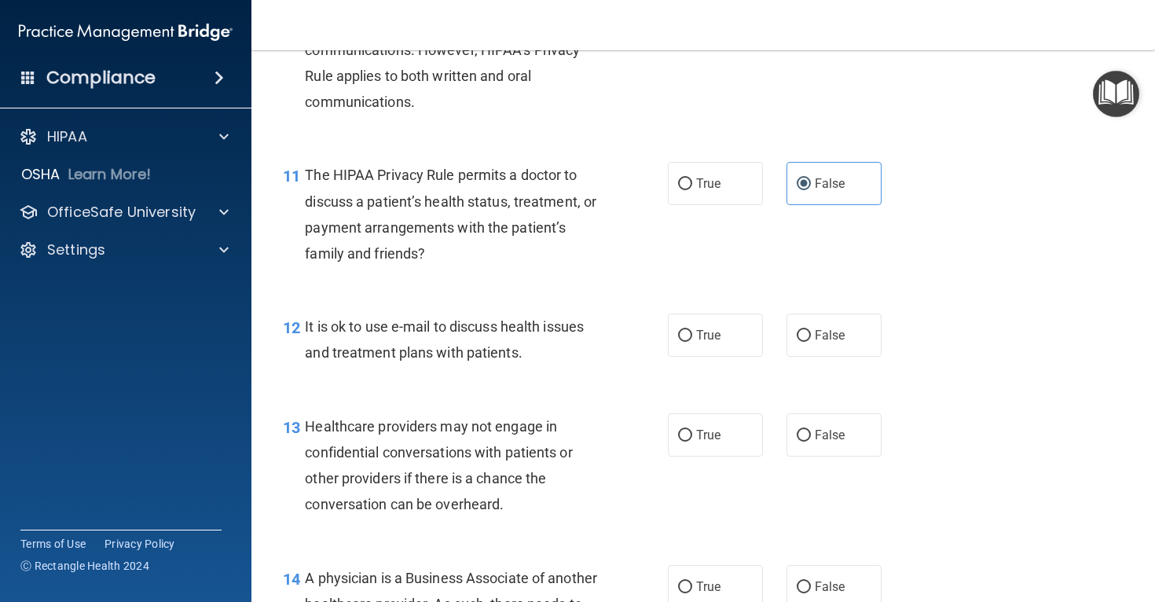
scroll to position [1509, 0]
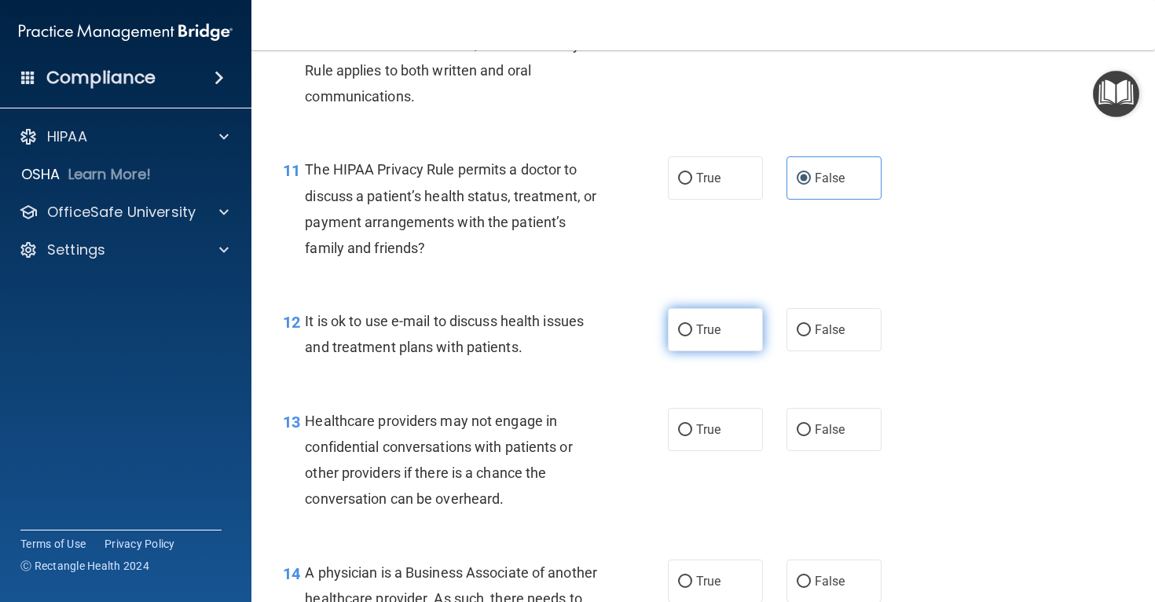
click at [687, 334] on input "True" at bounding box center [685, 331] width 14 height 12
radio input "true"
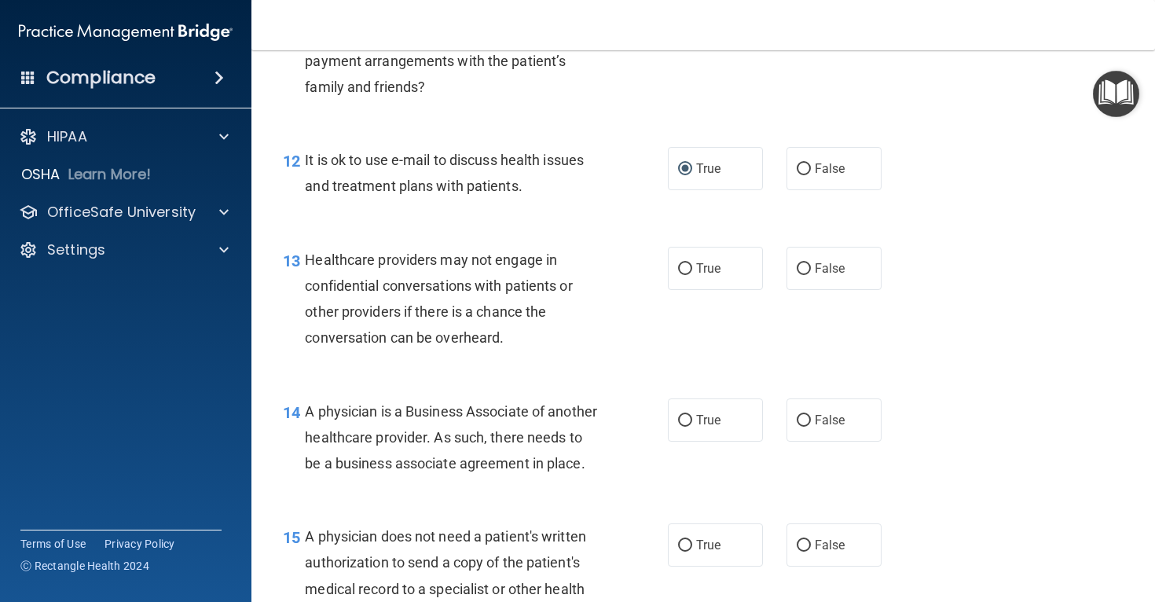
scroll to position [1672, 0]
click at [789, 277] on label "False" at bounding box center [834, 266] width 95 height 43
click at [797, 273] on input "False" at bounding box center [804, 268] width 14 height 12
radio input "true"
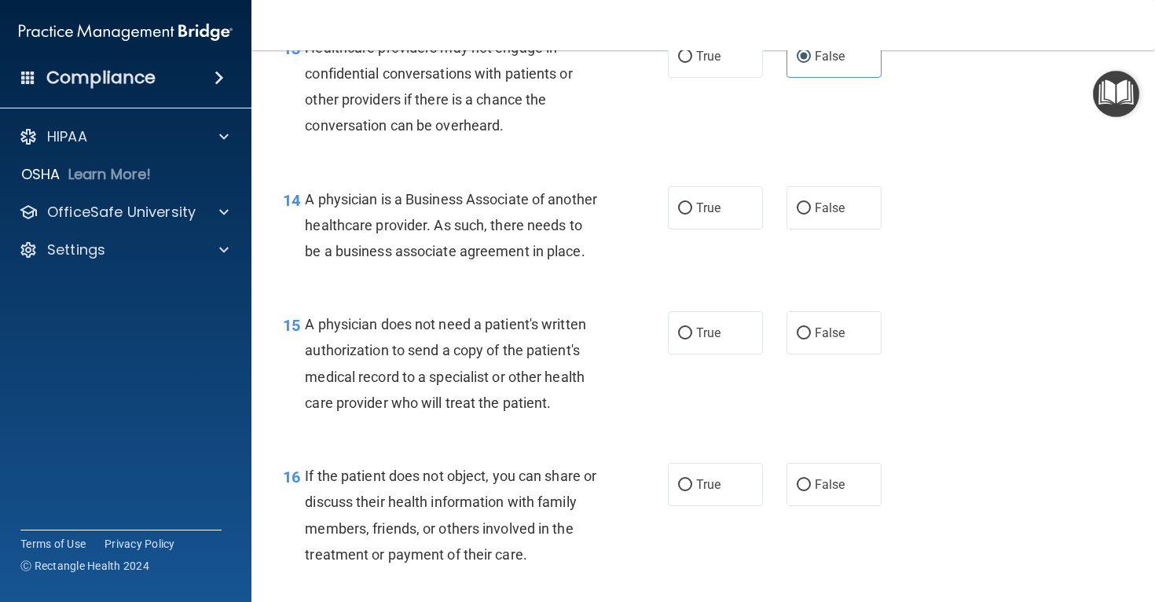
scroll to position [1888, 0]
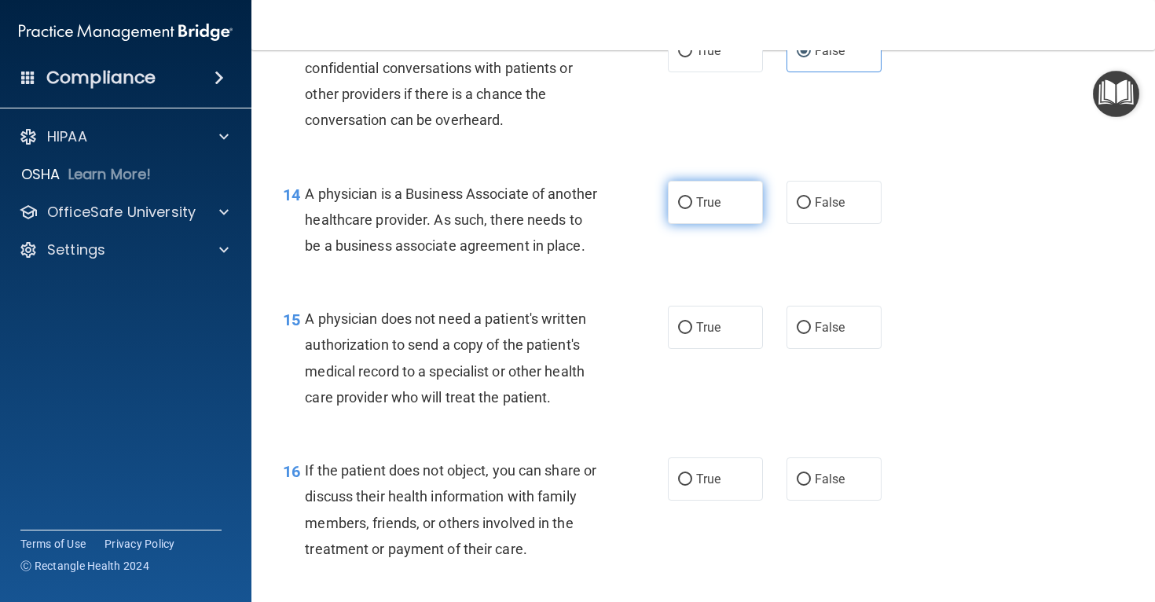
click at [700, 215] on label "True" at bounding box center [715, 202] width 95 height 43
click at [692, 209] on input "True" at bounding box center [685, 203] width 14 height 12
radio input "true"
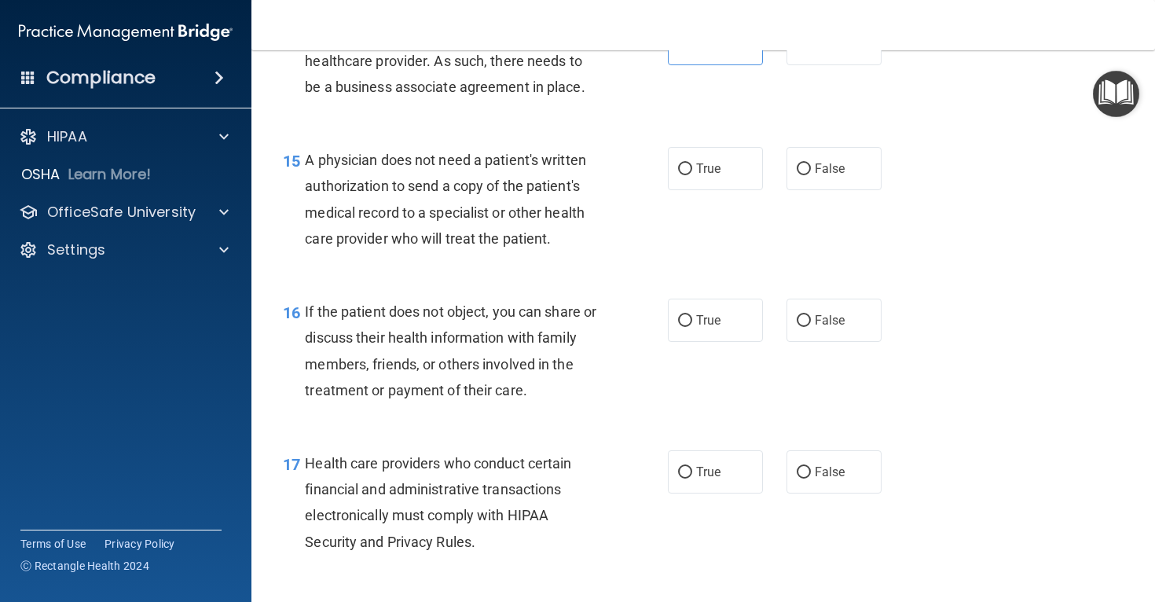
scroll to position [2048, 0]
click at [688, 174] on input "True" at bounding box center [685, 169] width 14 height 12
radio input "true"
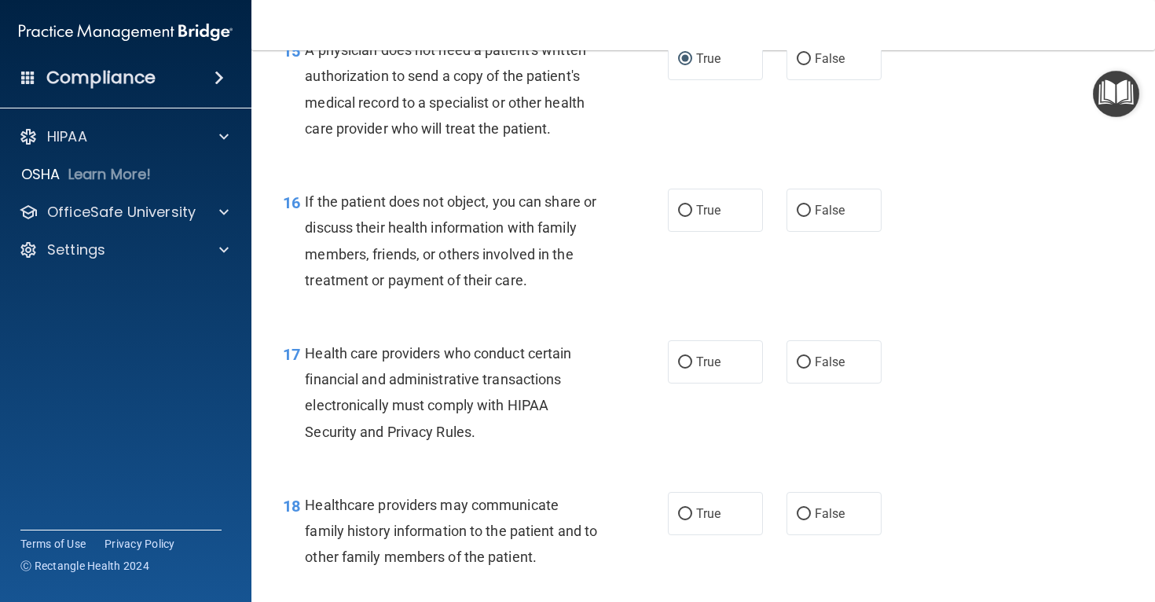
scroll to position [2167, 0]
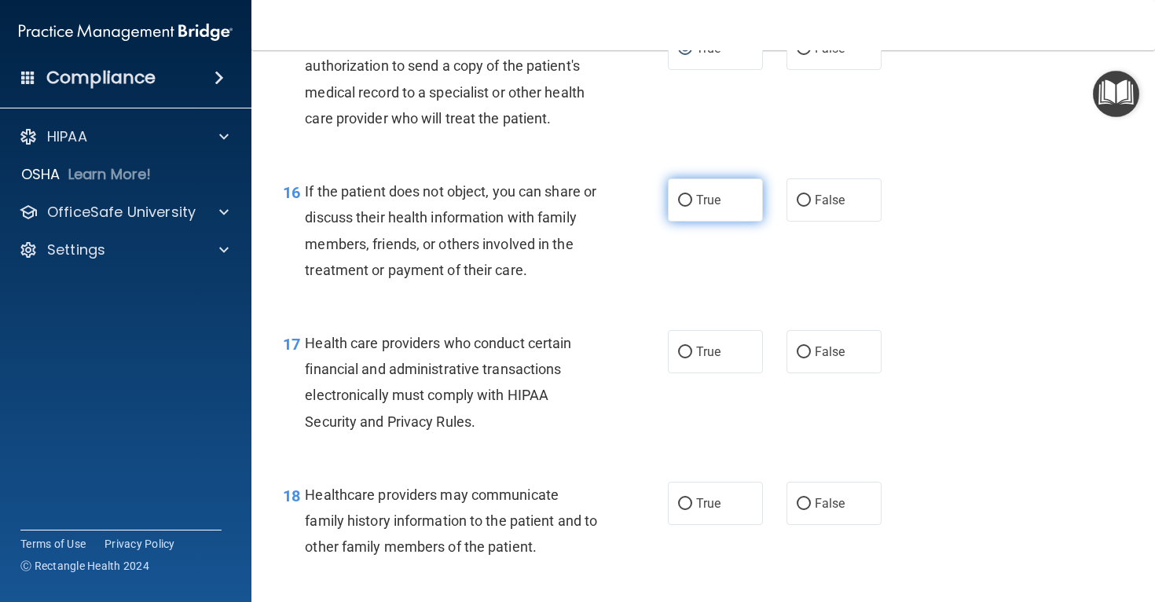
click at [678, 207] on input "True" at bounding box center [685, 201] width 14 height 12
radio input "true"
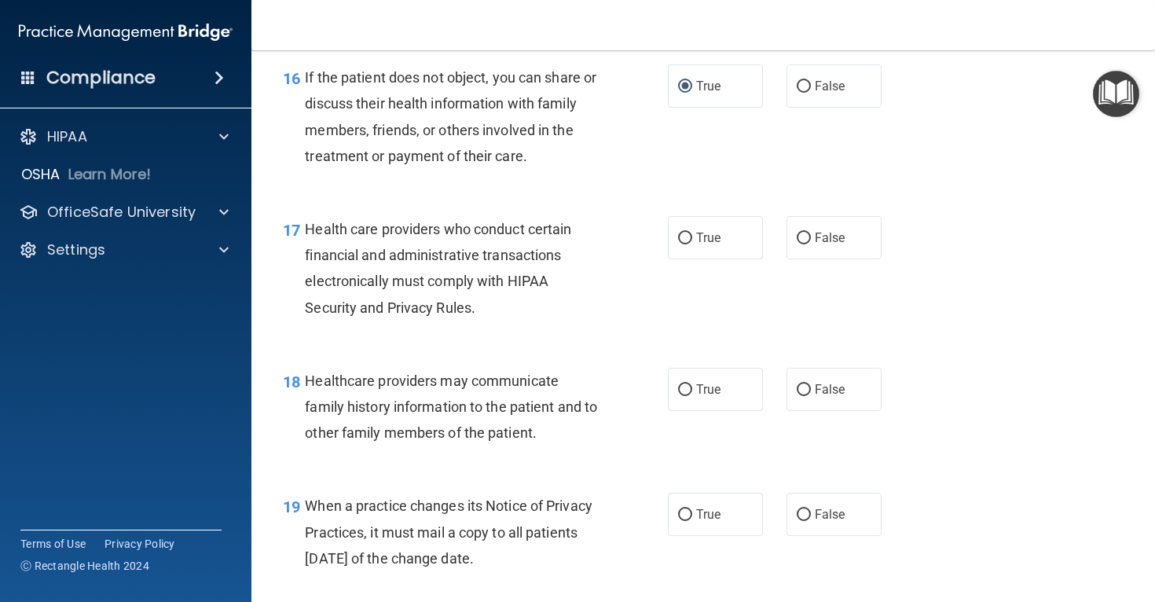
scroll to position [2283, 0]
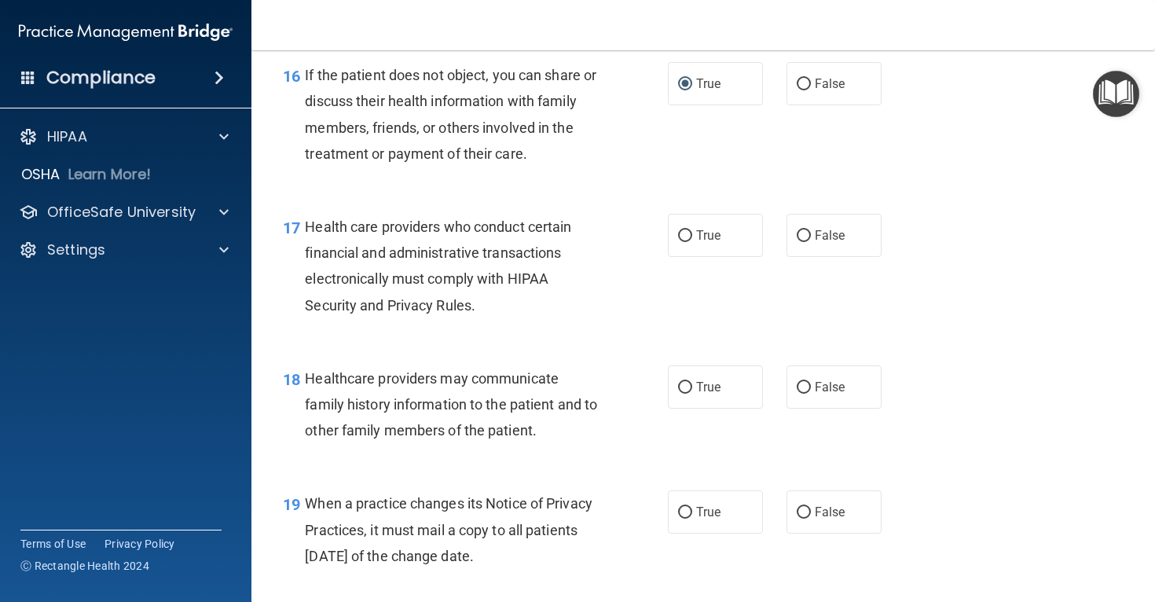
click at [664, 256] on div "17 Health care providers who conduct certain financial and administrative trans…" at bounding box center [475, 270] width 432 height 112
click at [674, 256] on label "True" at bounding box center [715, 235] width 95 height 43
click at [678, 242] on input "True" at bounding box center [685, 236] width 14 height 12
radio input "true"
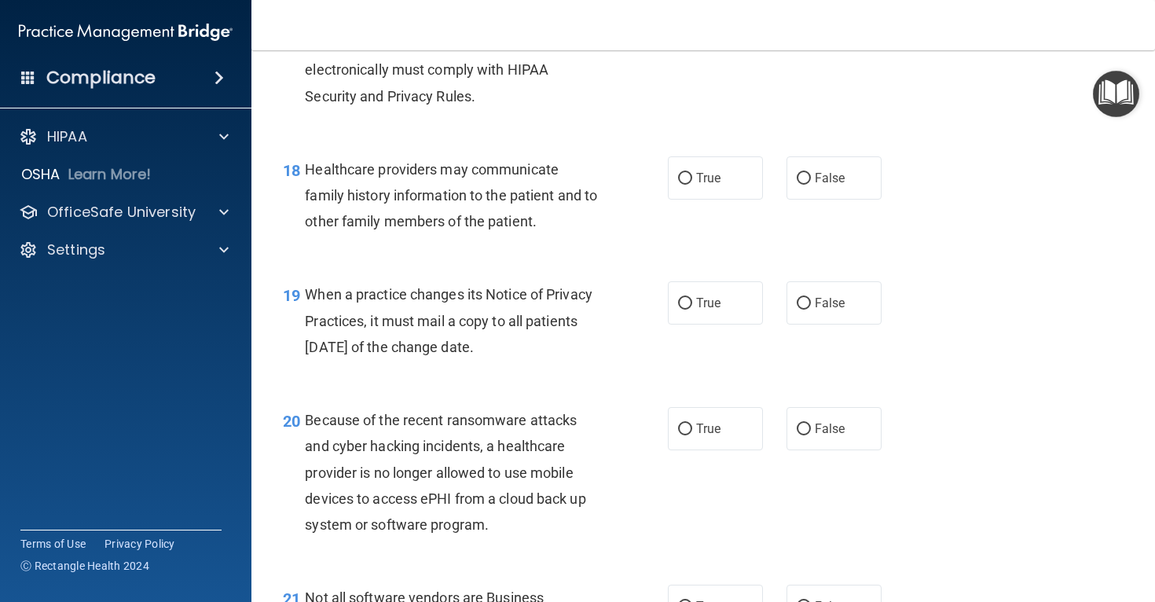
scroll to position [2495, 0]
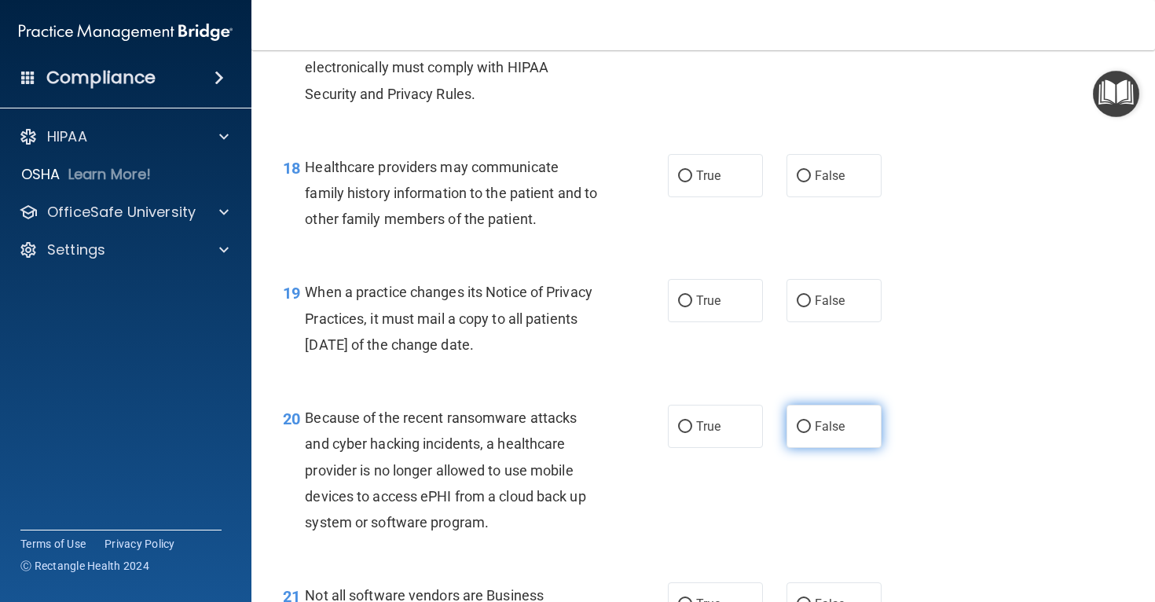
click at [821, 448] on label "False" at bounding box center [834, 426] width 95 height 43
click at [811, 433] on input "False" at bounding box center [804, 427] width 14 height 12
radio input "true"
click at [794, 322] on label "False" at bounding box center [834, 300] width 95 height 43
click at [797, 307] on input "False" at bounding box center [804, 301] width 14 height 12
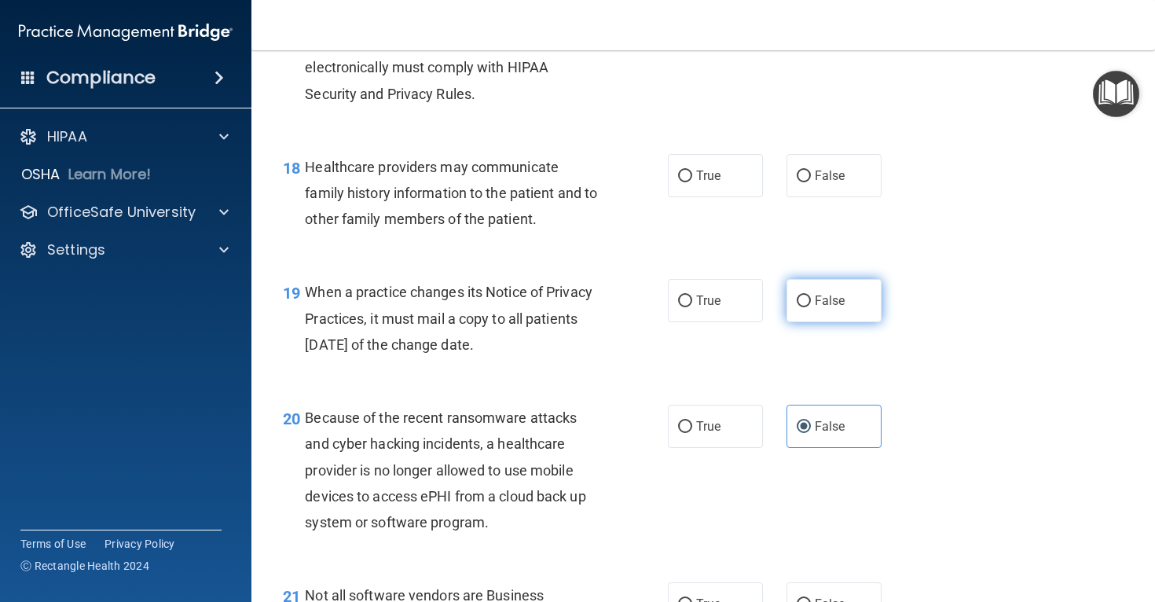
radio input "true"
click at [714, 197] on label "True" at bounding box center [715, 175] width 95 height 43
click at [692, 182] on input "True" at bounding box center [685, 177] width 14 height 12
radio input "true"
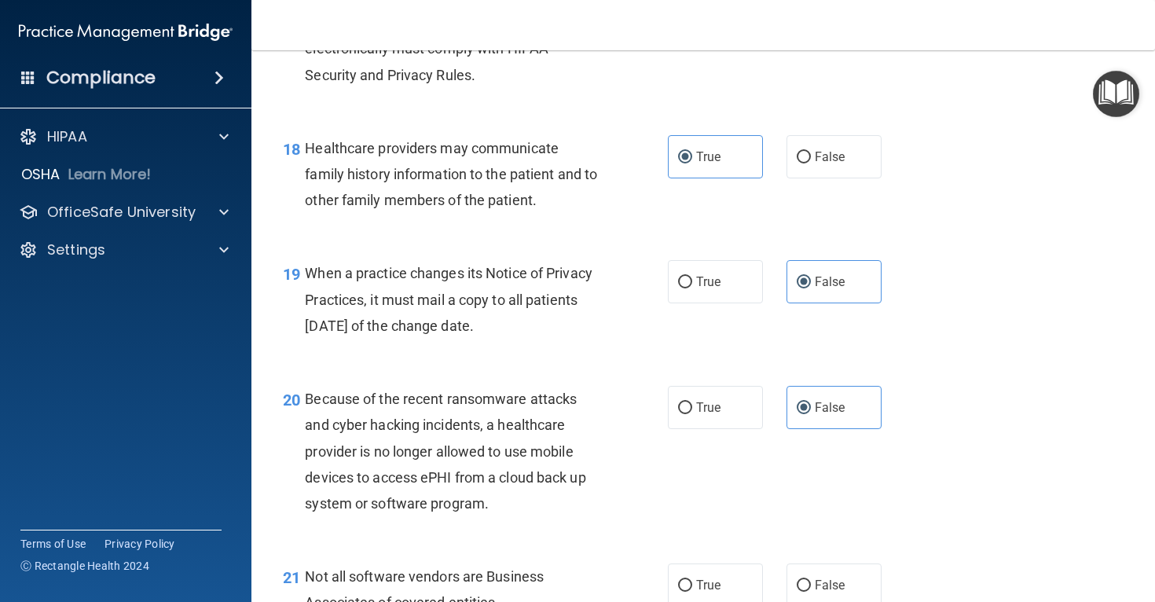
scroll to position [2518, 0]
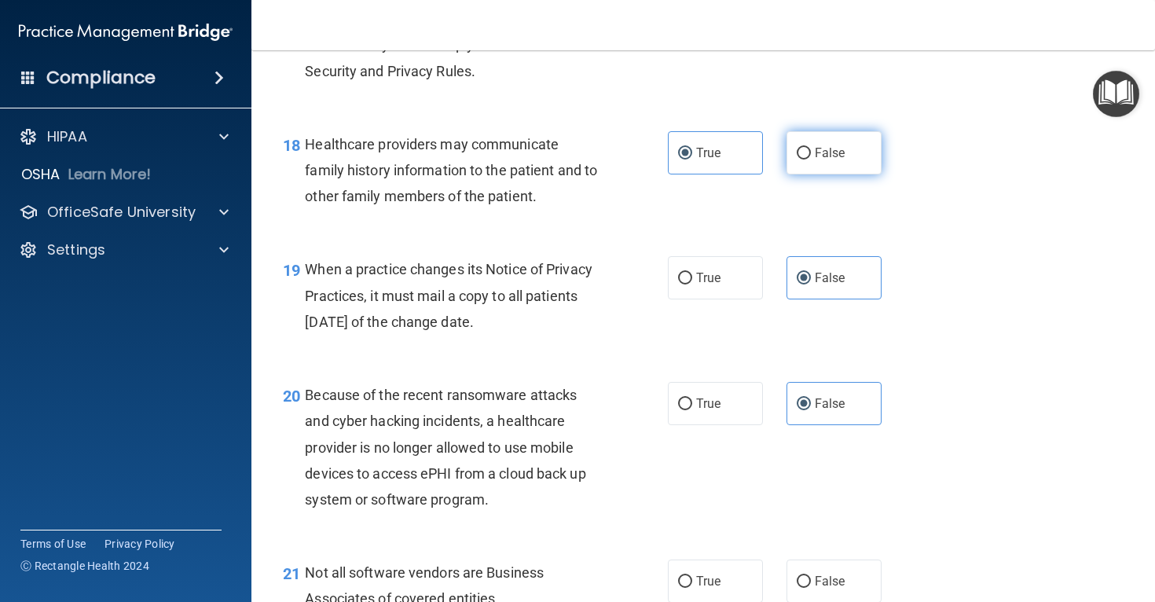
click at [847, 174] on label "False" at bounding box center [834, 152] width 95 height 43
click at [811, 160] on input "False" at bounding box center [804, 154] width 14 height 12
radio input "true"
radio input "false"
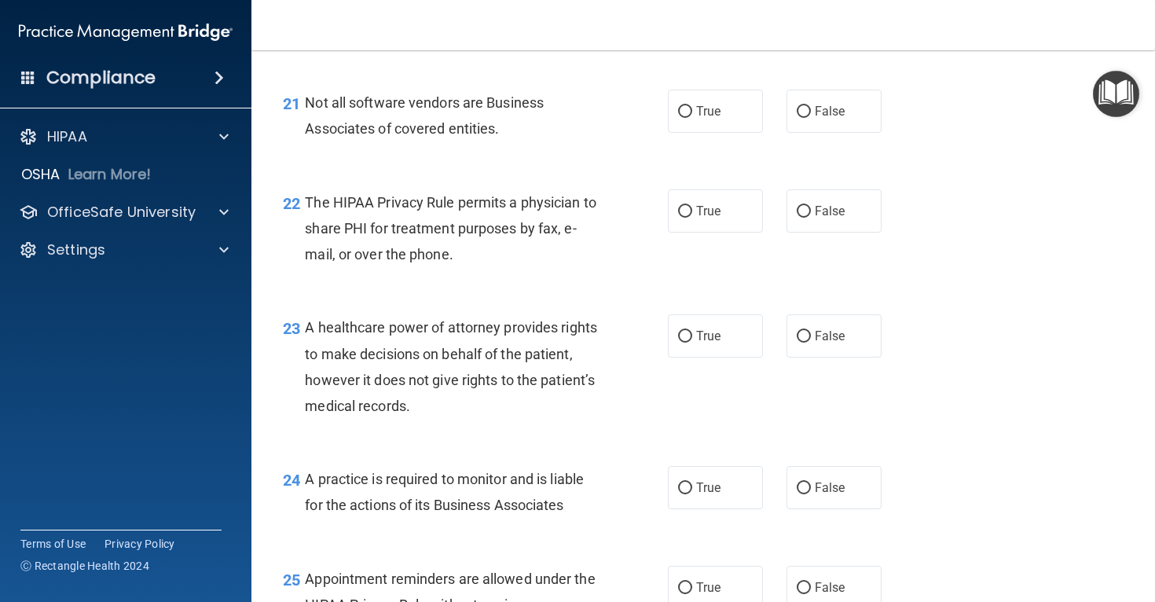
scroll to position [2991, 0]
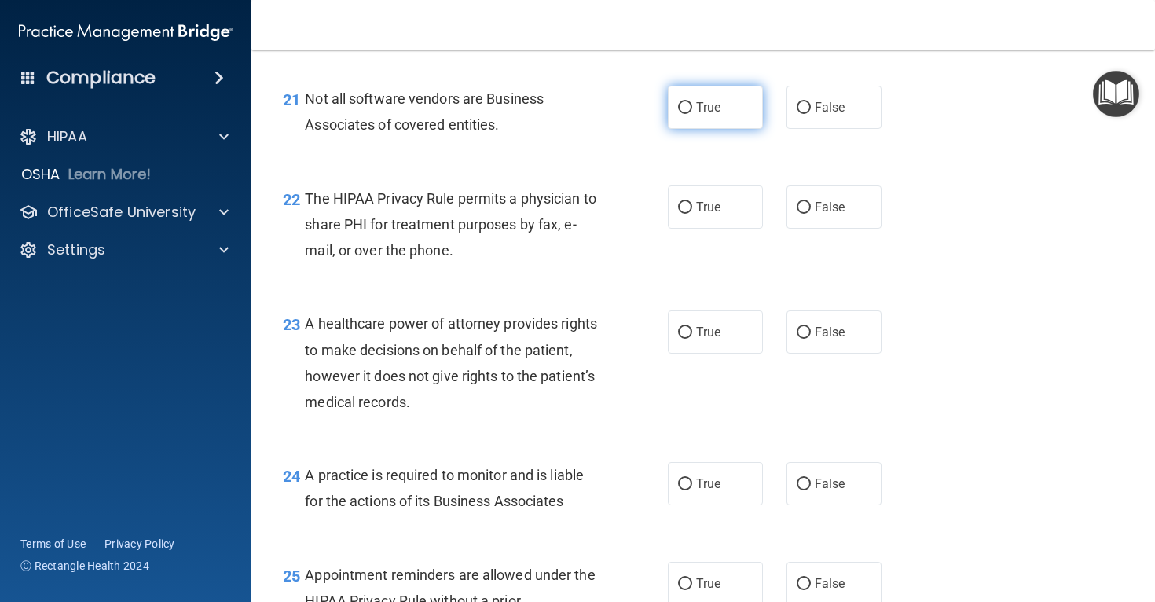
click at [711, 129] on label "True" at bounding box center [715, 107] width 95 height 43
click at [692, 114] on input "True" at bounding box center [685, 108] width 14 height 12
radio input "true"
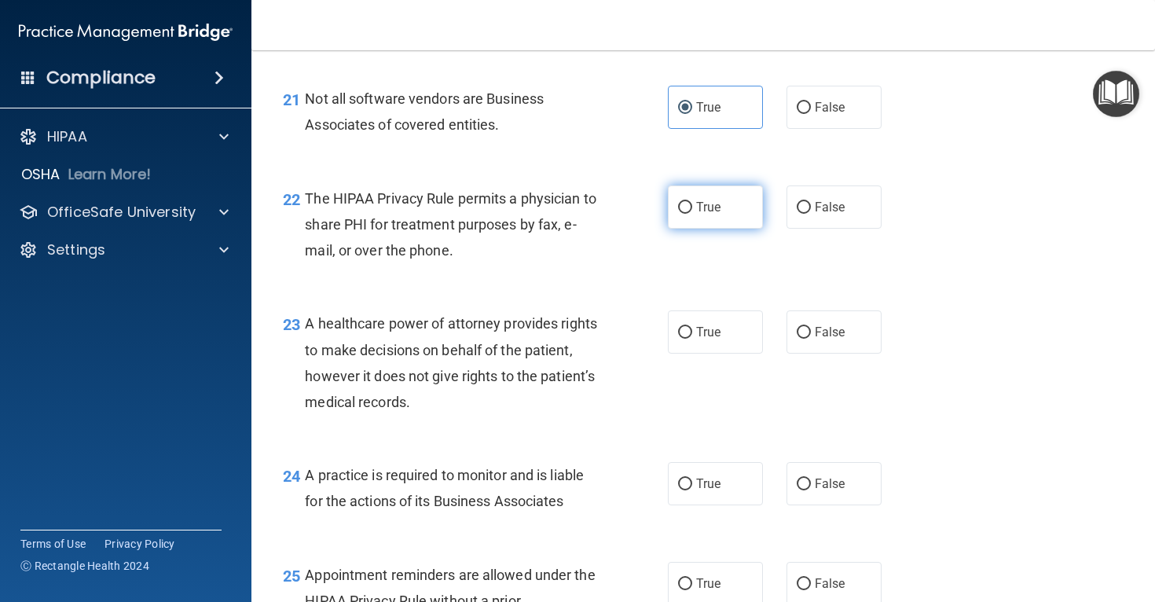
click at [697, 223] on label "True" at bounding box center [715, 206] width 95 height 43
click at [692, 214] on input "True" at bounding box center [685, 208] width 14 height 12
radio input "true"
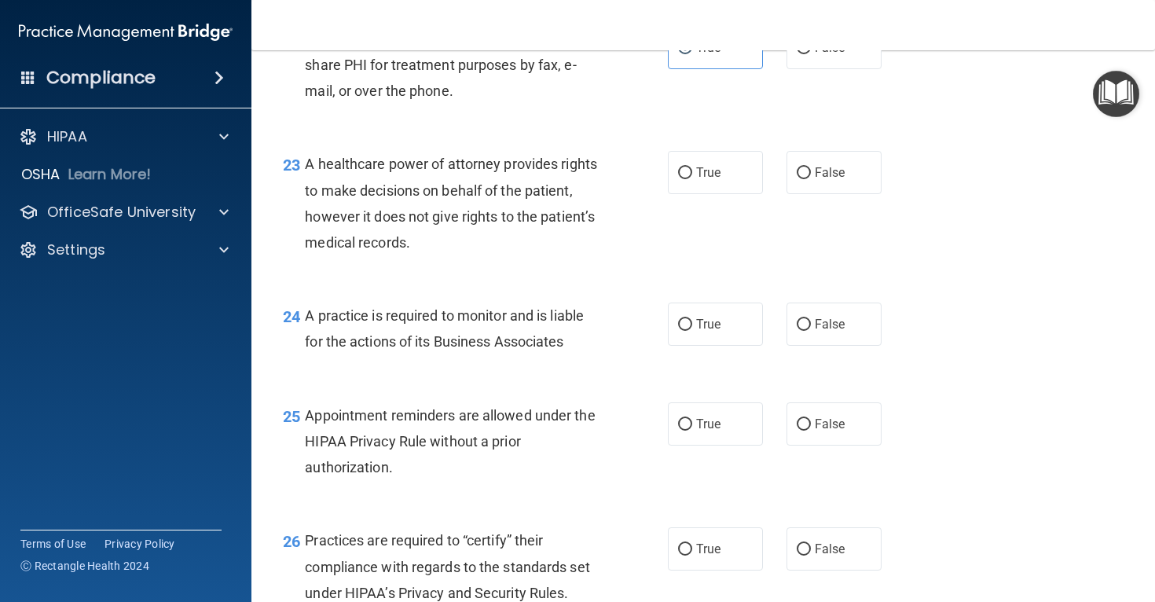
scroll to position [3152, 0]
click at [836, 169] on div "23 A healthcare power of attorney provides rights to make decisions on behalf o…" at bounding box center [703, 206] width 864 height 152
click at [811, 185] on label "False" at bounding box center [834, 171] width 95 height 43
click at [811, 178] on input "False" at bounding box center [804, 173] width 14 height 12
radio input "true"
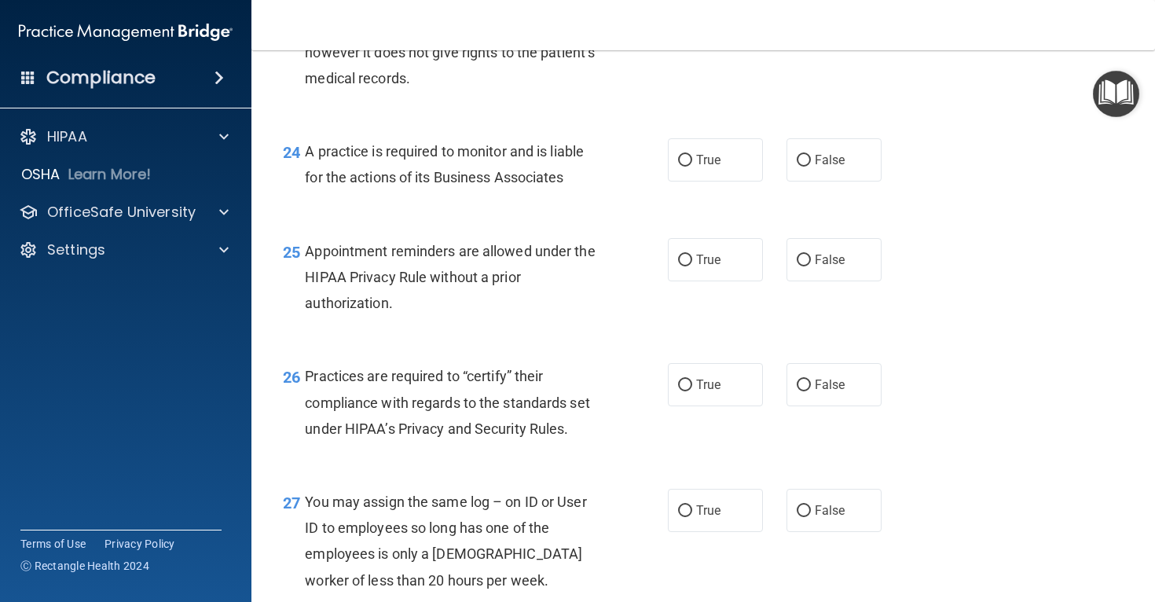
scroll to position [3316, 0]
click at [791, 181] on label "False" at bounding box center [834, 159] width 95 height 43
click at [797, 166] on input "False" at bounding box center [804, 160] width 14 height 12
radio input "true"
click at [685, 266] on input "True" at bounding box center [685, 260] width 14 height 12
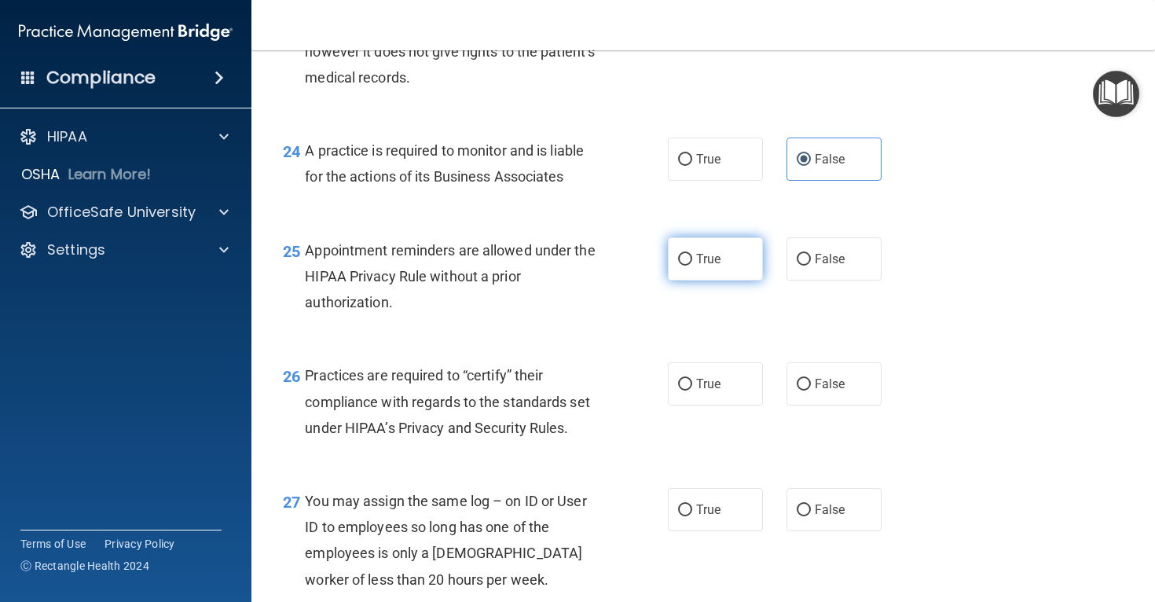
radio input "true"
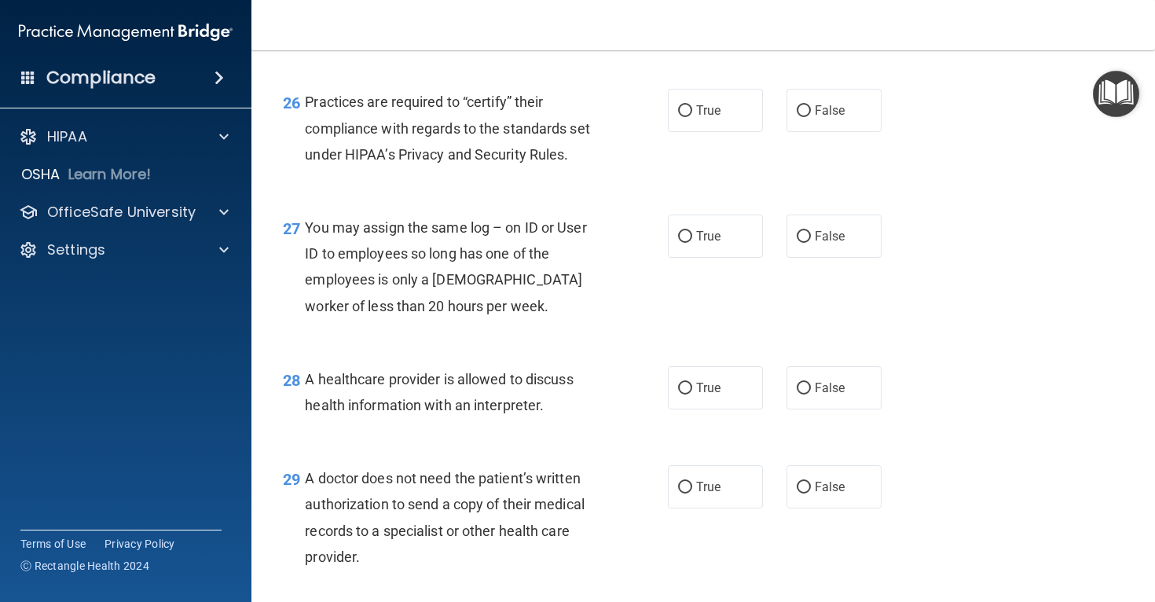
scroll to position [3588, 0]
click at [692, 134] on label "True" at bounding box center [715, 111] width 95 height 43
click at [692, 119] on input "True" at bounding box center [685, 113] width 14 height 12
radio input "true"
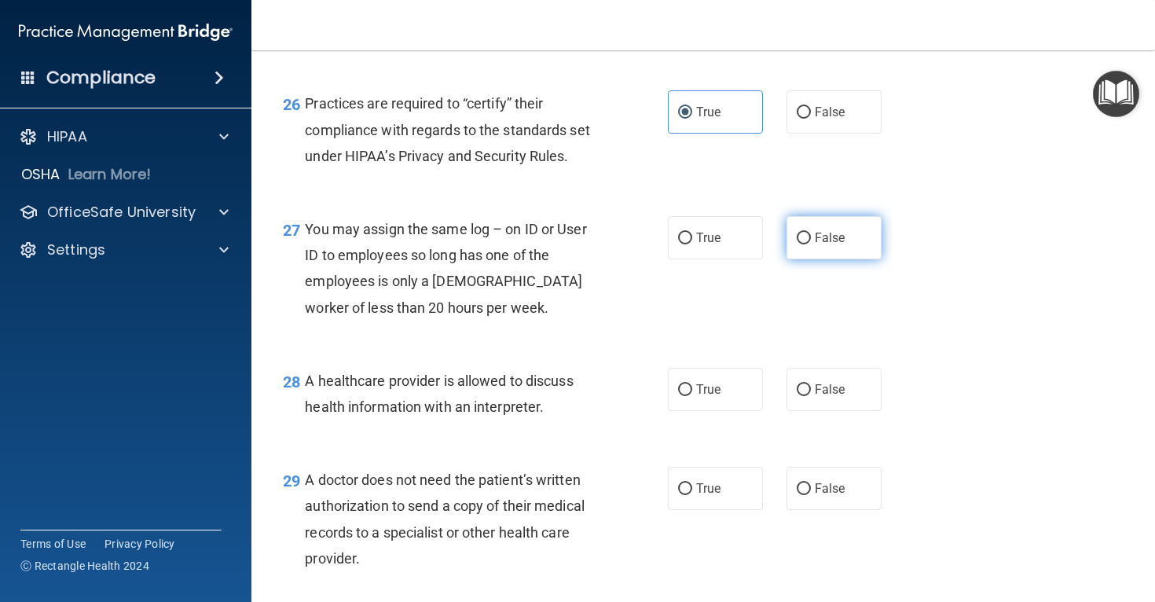
click at [813, 259] on label "False" at bounding box center [834, 237] width 95 height 43
click at [811, 244] on input "False" at bounding box center [804, 239] width 14 height 12
radio input "true"
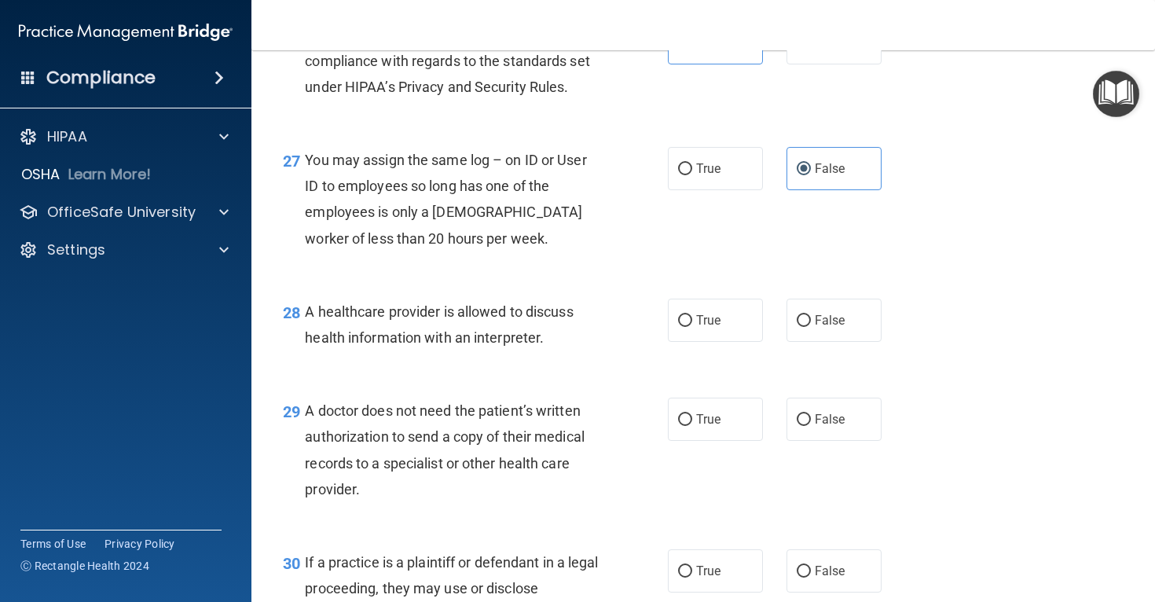
scroll to position [3661, 0]
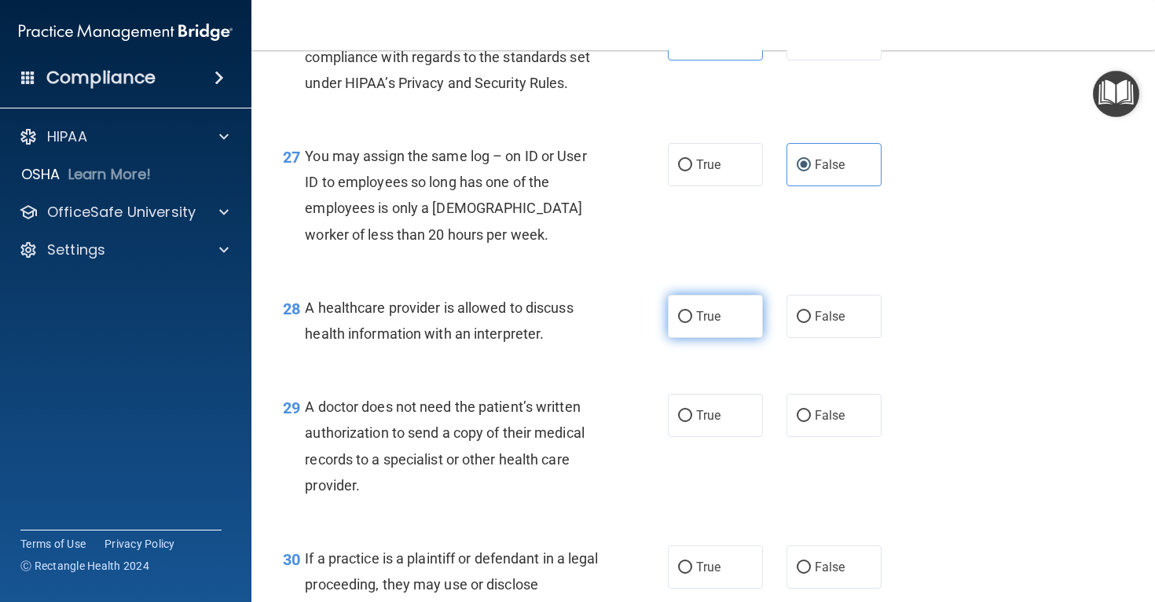
click at [698, 324] on span "True" at bounding box center [708, 316] width 24 height 15
click at [692, 323] on input "True" at bounding box center [685, 317] width 14 height 12
radio input "true"
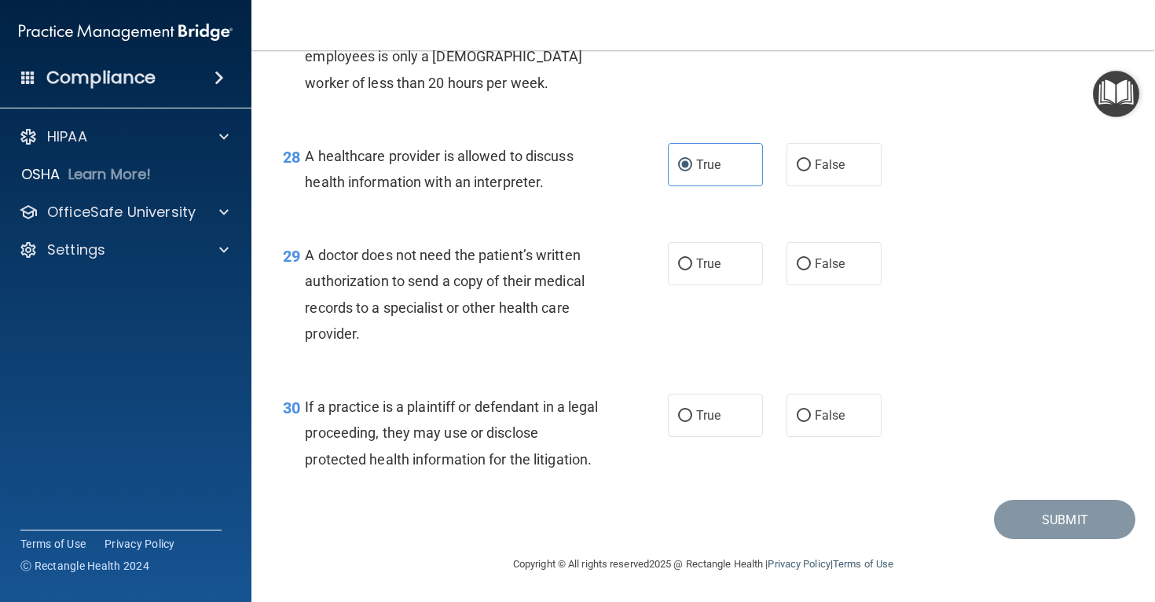
scroll to position [3839, 0]
click at [705, 266] on span "True" at bounding box center [708, 263] width 24 height 15
click at [692, 266] on input "True" at bounding box center [685, 265] width 14 height 12
radio input "true"
click at [693, 387] on div "30 If a practice is a plaintiff or defendant in a legal proceeding, they may us…" at bounding box center [703, 437] width 864 height 126
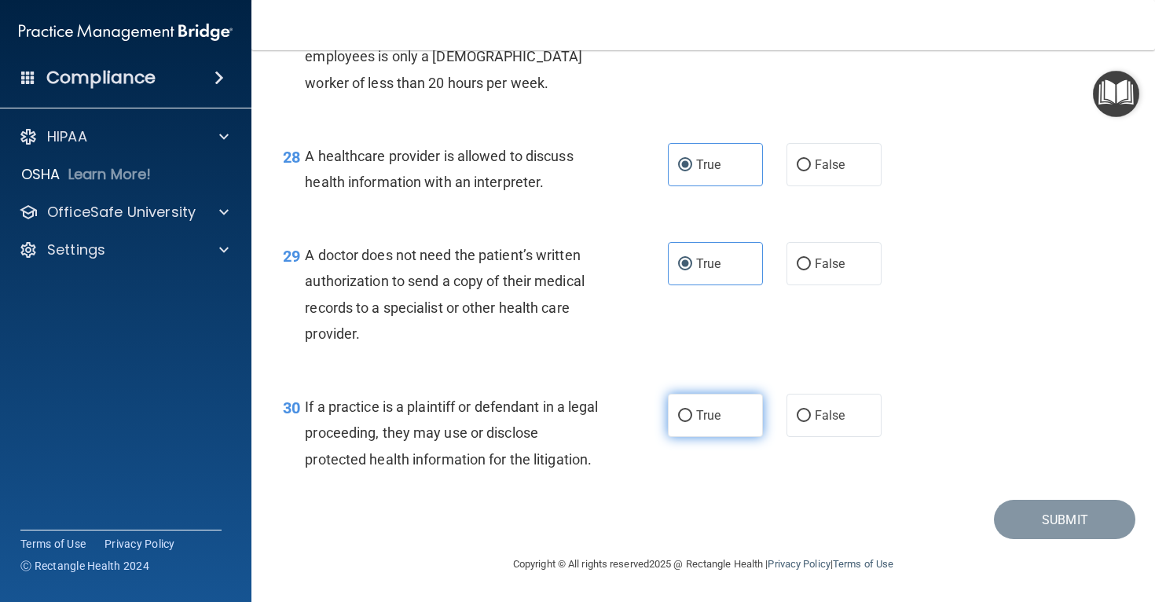
click at [693, 408] on label "True" at bounding box center [715, 415] width 95 height 43
click at [692, 410] on input "True" at bounding box center [685, 416] width 14 height 12
radio input "true"
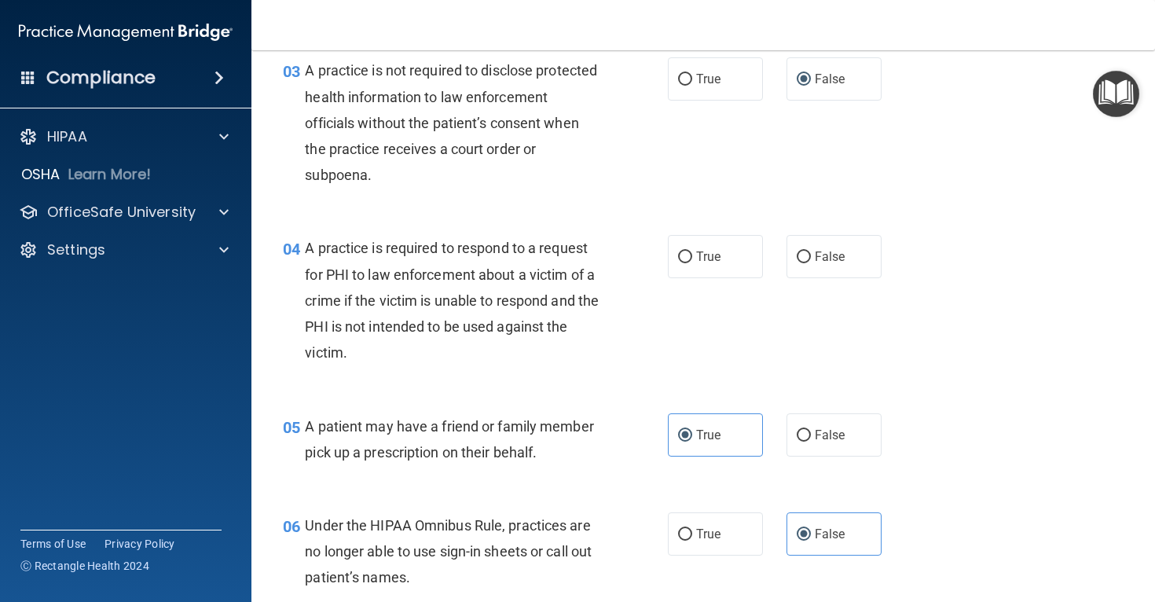
scroll to position [401, 0]
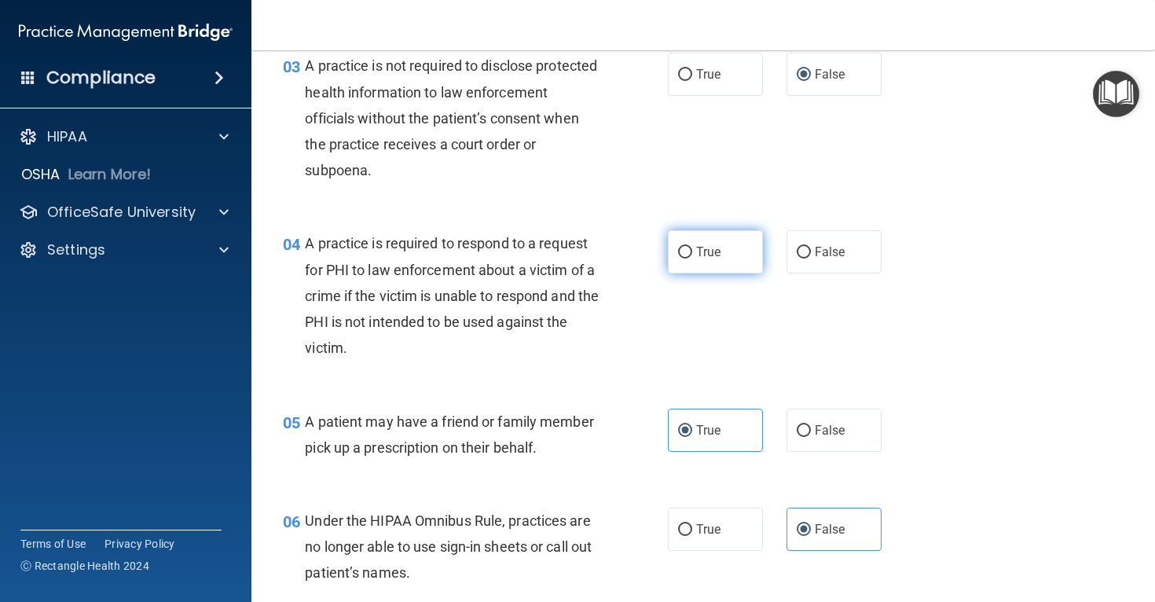
click at [713, 263] on label "True" at bounding box center [715, 251] width 95 height 43
click at [692, 259] on input "True" at bounding box center [685, 253] width 14 height 12
radio input "true"
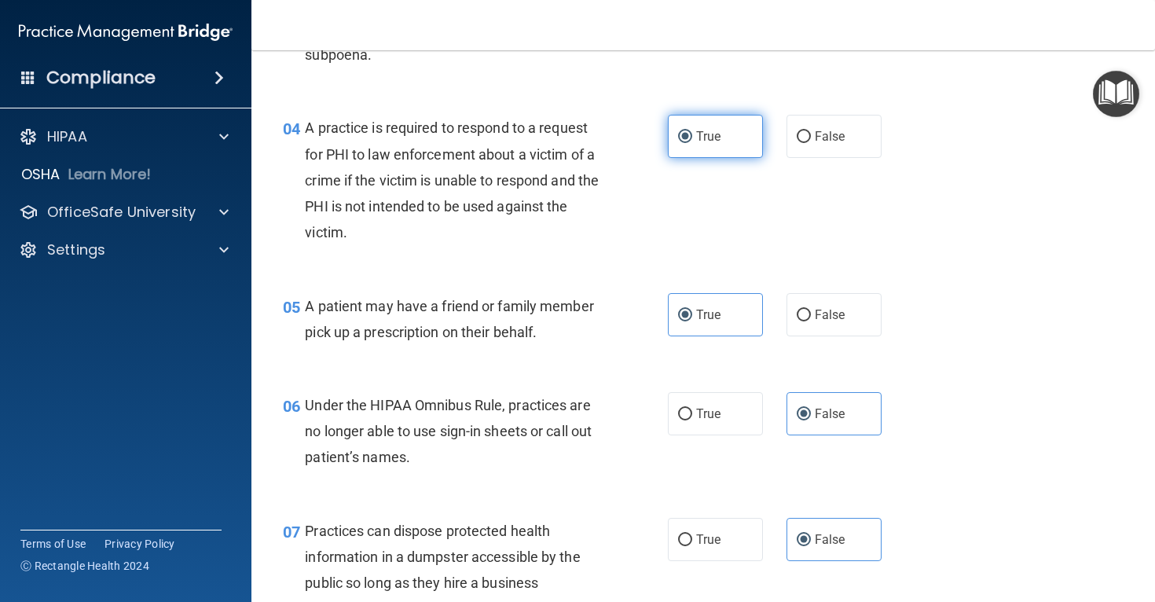
scroll to position [417, 0]
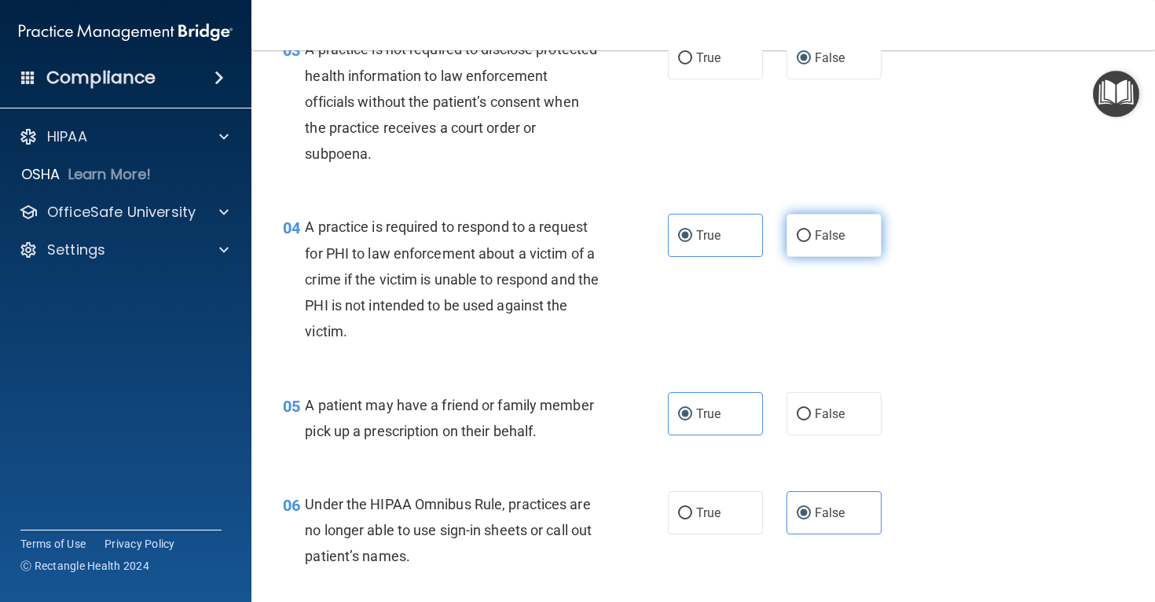
click at [876, 237] on label "False" at bounding box center [834, 235] width 95 height 43
click at [811, 237] on input "False" at bounding box center [804, 236] width 14 height 12
radio input "true"
radio input "false"
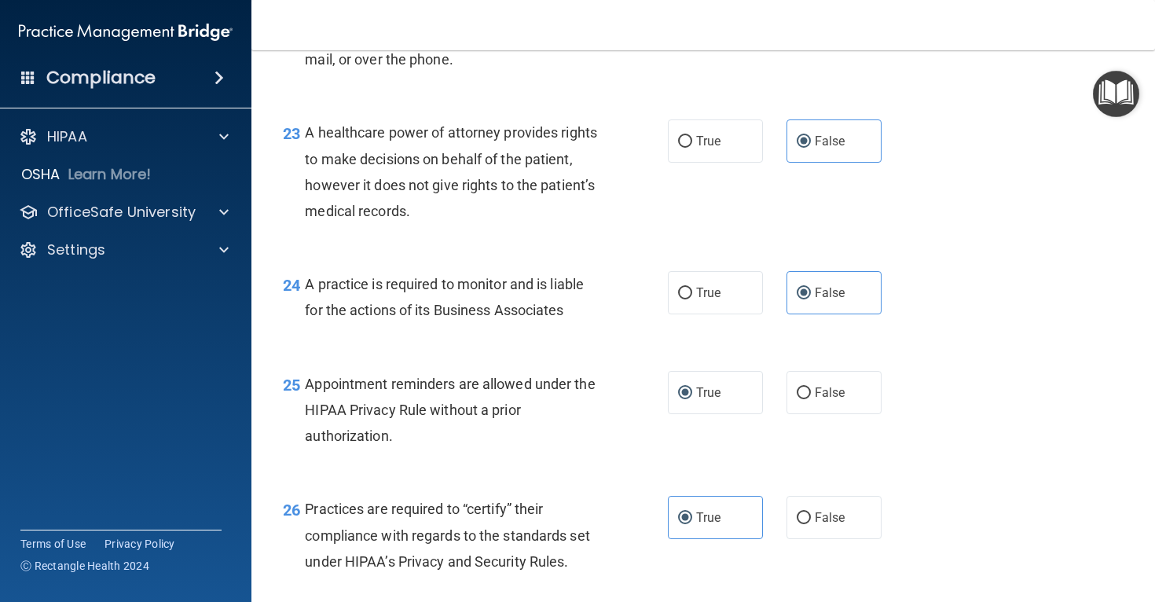
scroll to position [3839, 0]
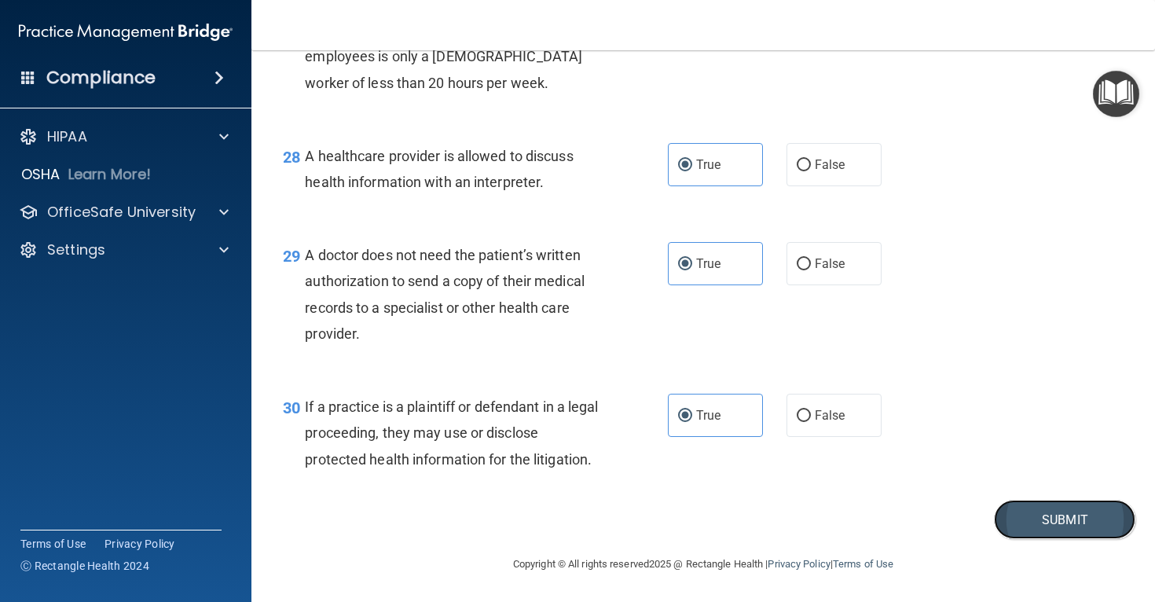
click at [1053, 501] on button "Submit" at bounding box center [1064, 520] width 141 height 40
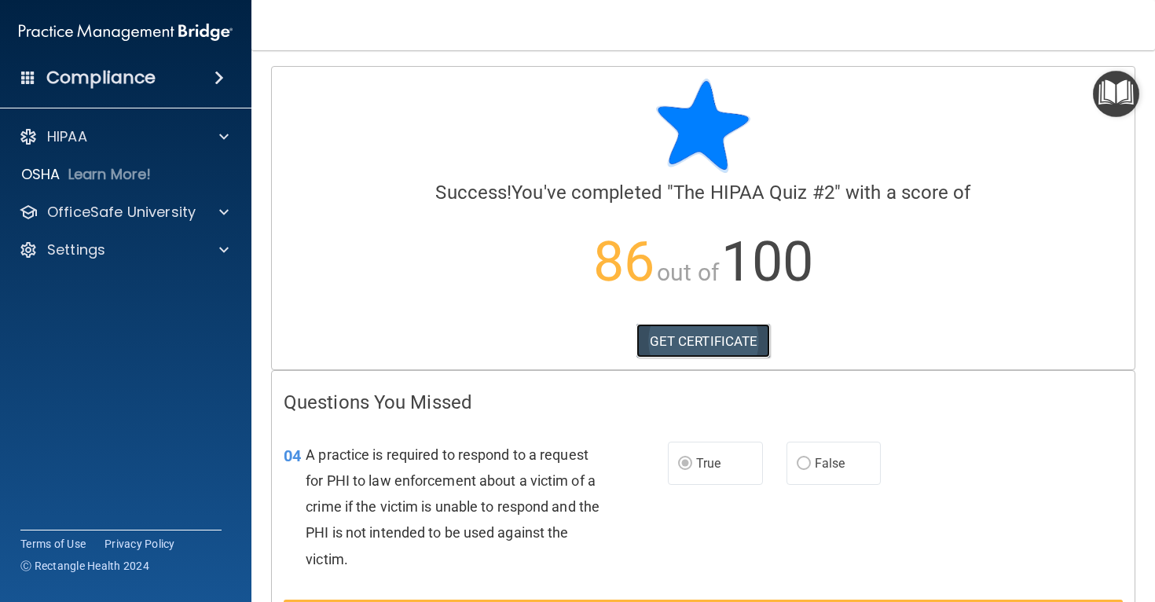
click at [724, 346] on link "GET CERTIFICATE" at bounding box center [703, 341] width 134 height 35
click at [181, 210] on p "OfficeSafe University" at bounding box center [121, 212] width 149 height 19
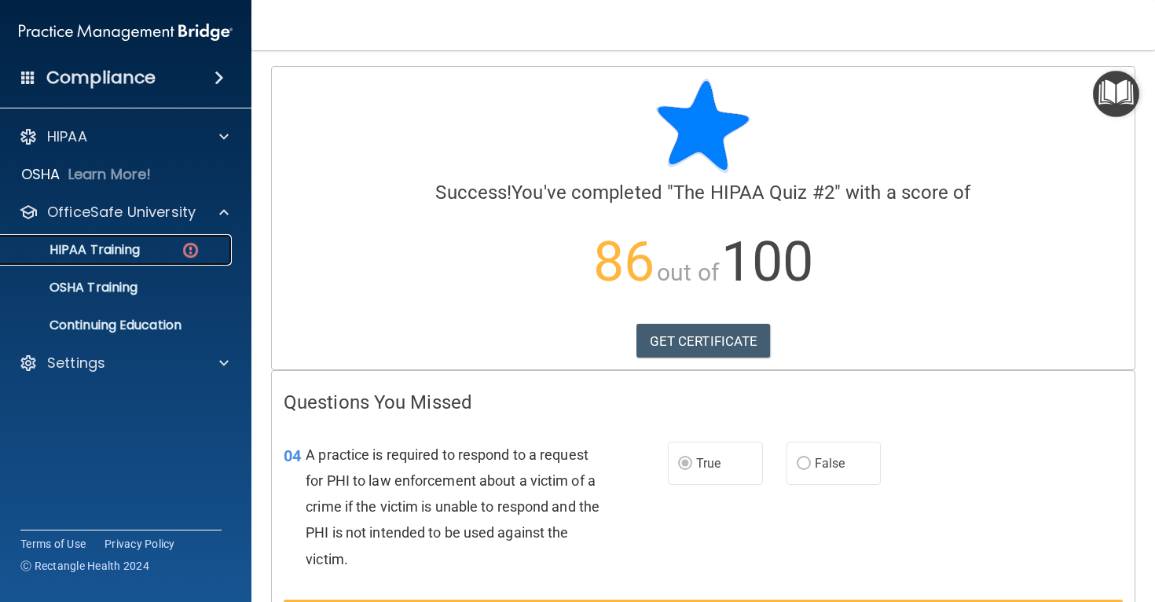
click at [174, 254] on div "HIPAA Training" at bounding box center [117, 250] width 215 height 16
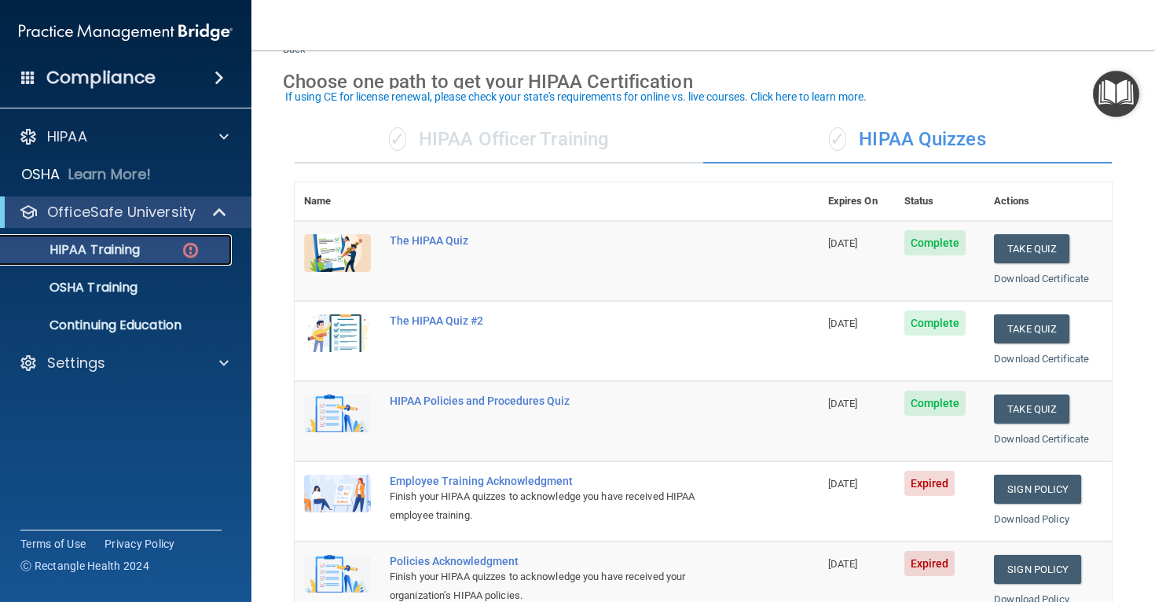
scroll to position [134, 0]
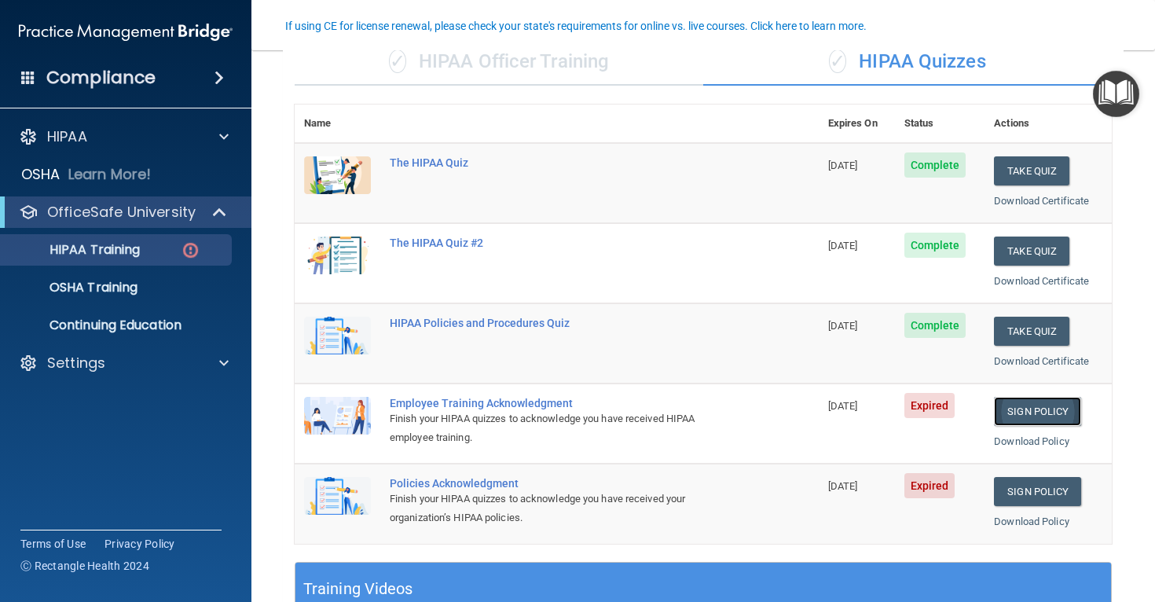
click at [1020, 411] on link "Sign Policy" at bounding box center [1037, 411] width 87 height 29
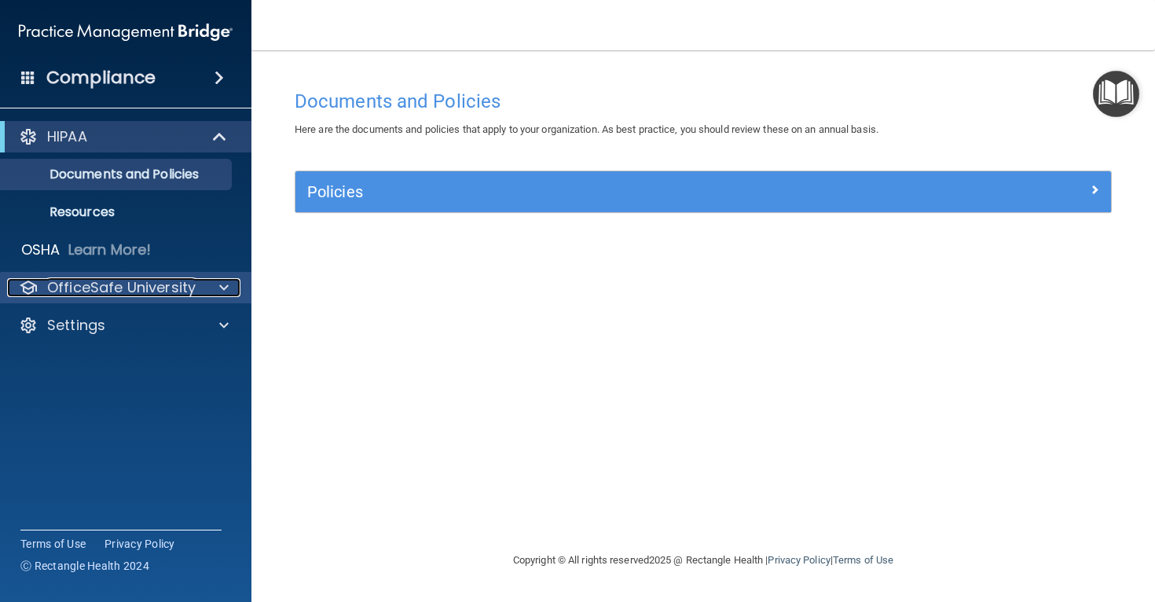
click at [163, 281] on p "OfficeSafe University" at bounding box center [121, 287] width 149 height 19
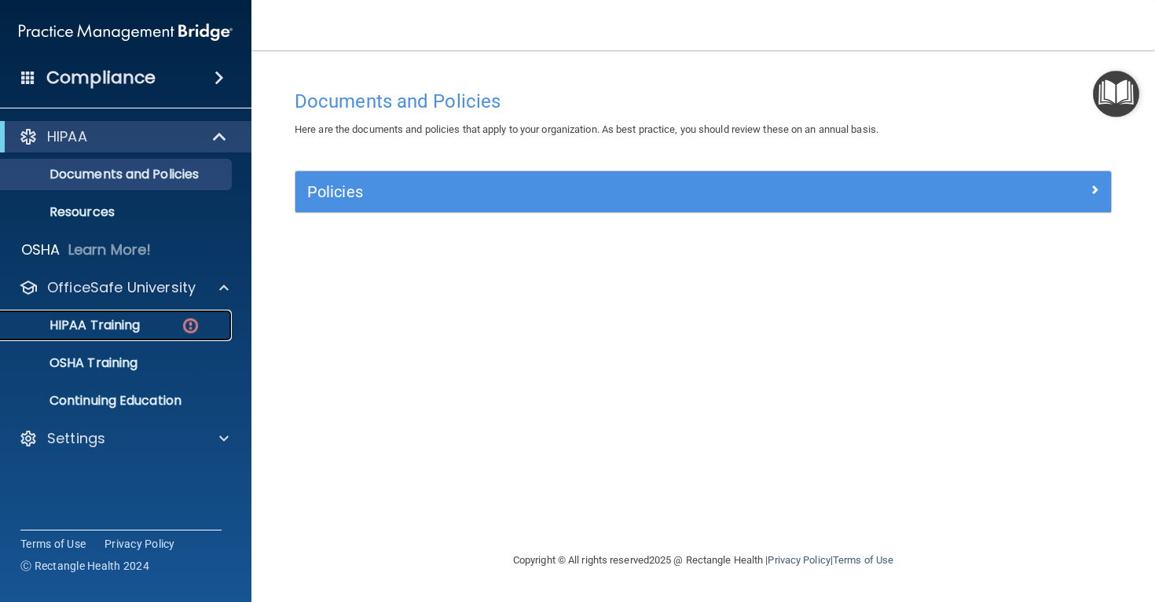
click at [70, 321] on p "HIPAA Training" at bounding box center [75, 325] width 130 height 16
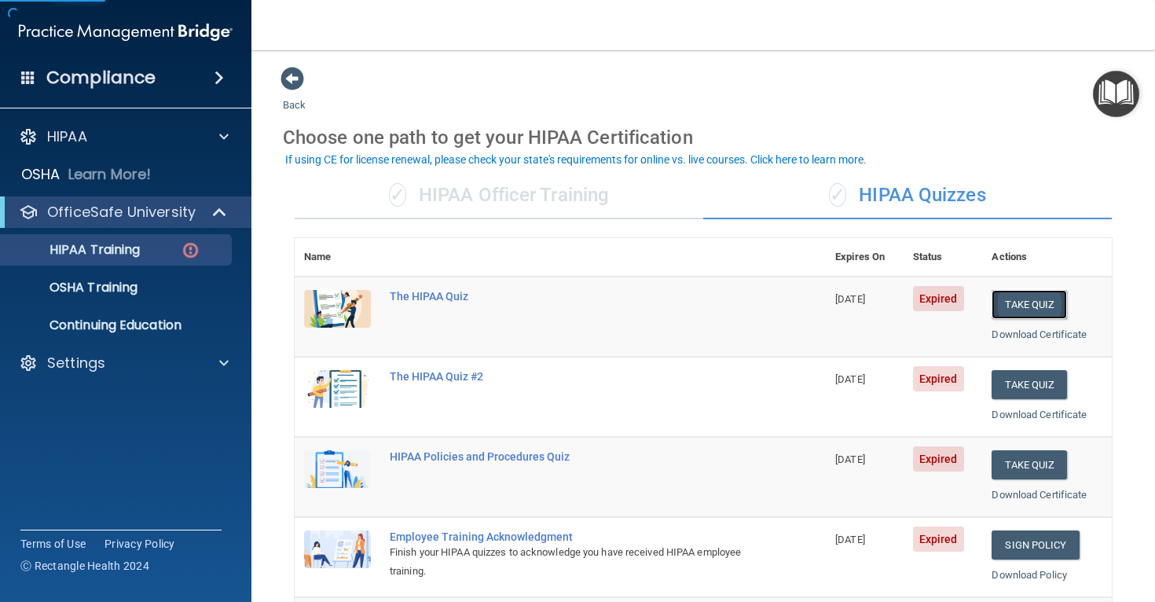
click at [1050, 300] on button "Take Quiz" at bounding box center [1029, 304] width 75 height 29
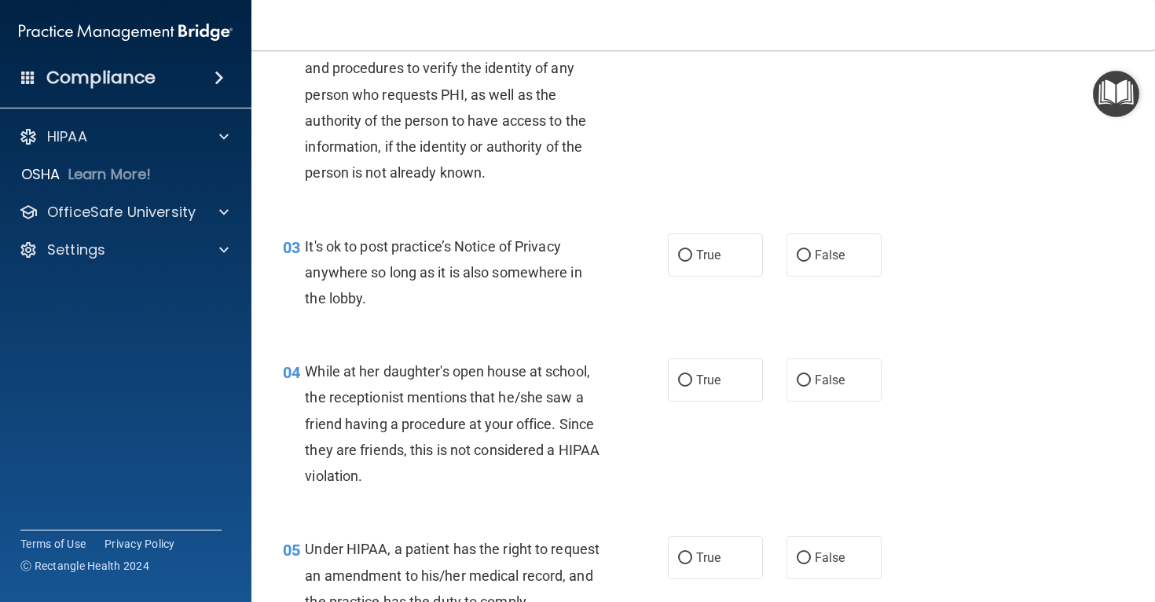
scroll to position [248, 0]
click at [875, 271] on label "False" at bounding box center [834, 253] width 95 height 43
click at [811, 260] on input "False" at bounding box center [804, 254] width 14 height 12
radio input "true"
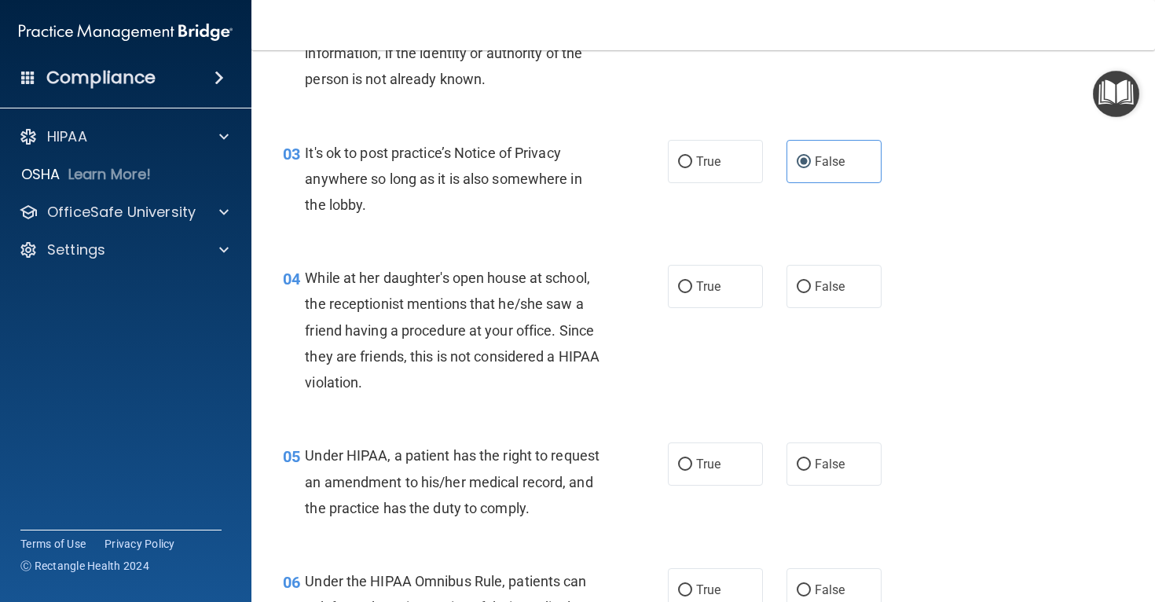
scroll to position [343, 0]
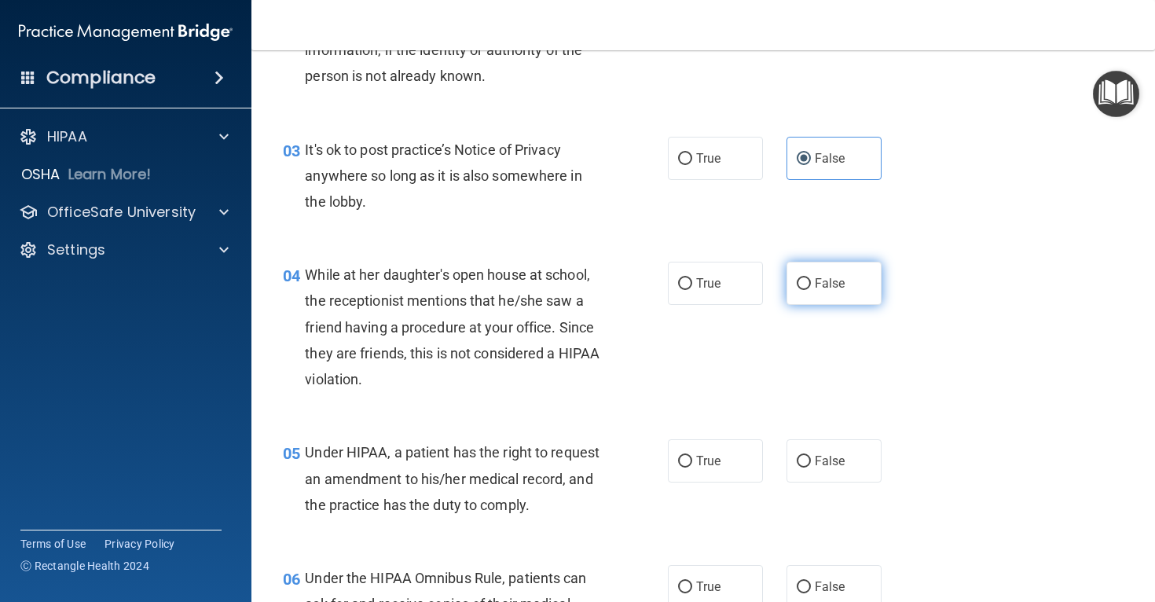
click at [858, 284] on label "False" at bounding box center [834, 283] width 95 height 43
click at [811, 284] on input "False" at bounding box center [804, 284] width 14 height 12
radio input "true"
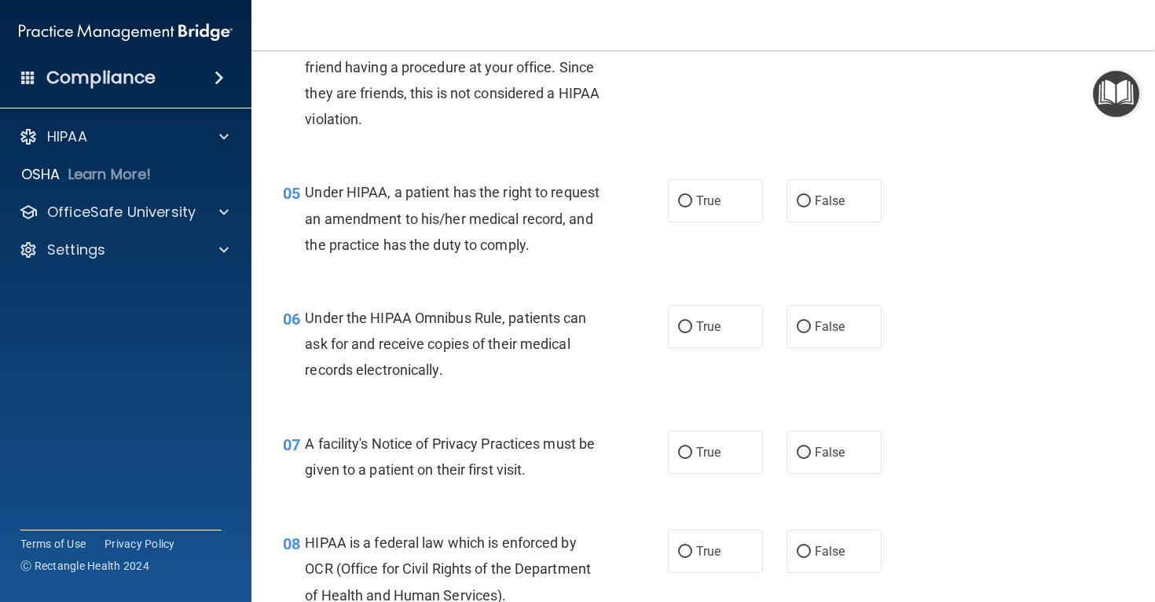
scroll to position [607, 0]
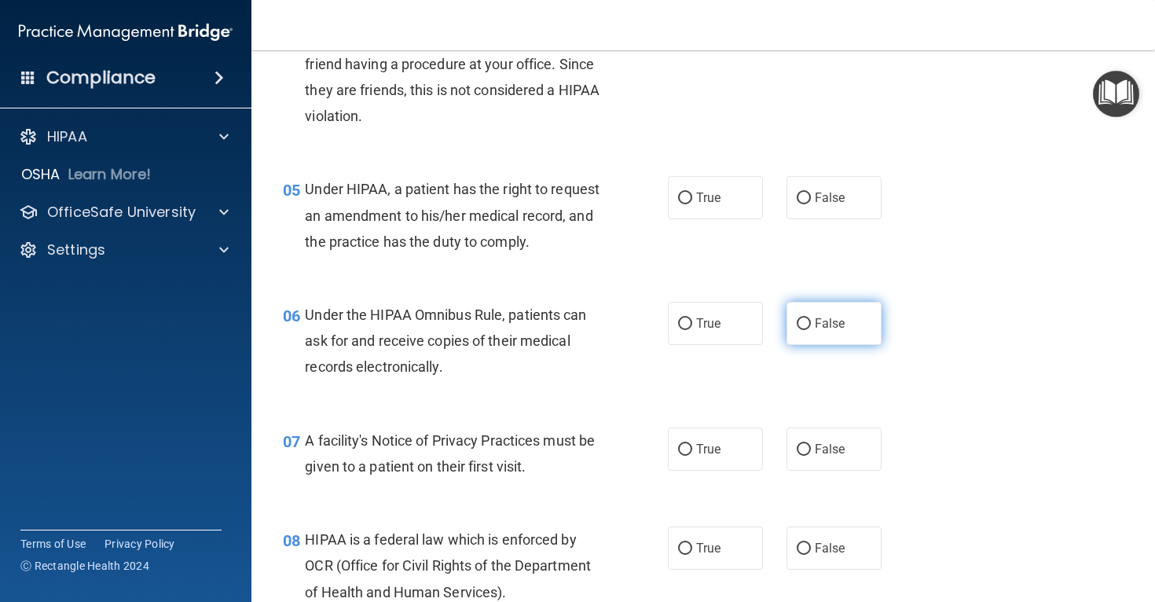
click at [794, 345] on label "False" at bounding box center [834, 323] width 95 height 43
click at [797, 330] on input "False" at bounding box center [804, 324] width 14 height 12
radio input "true"
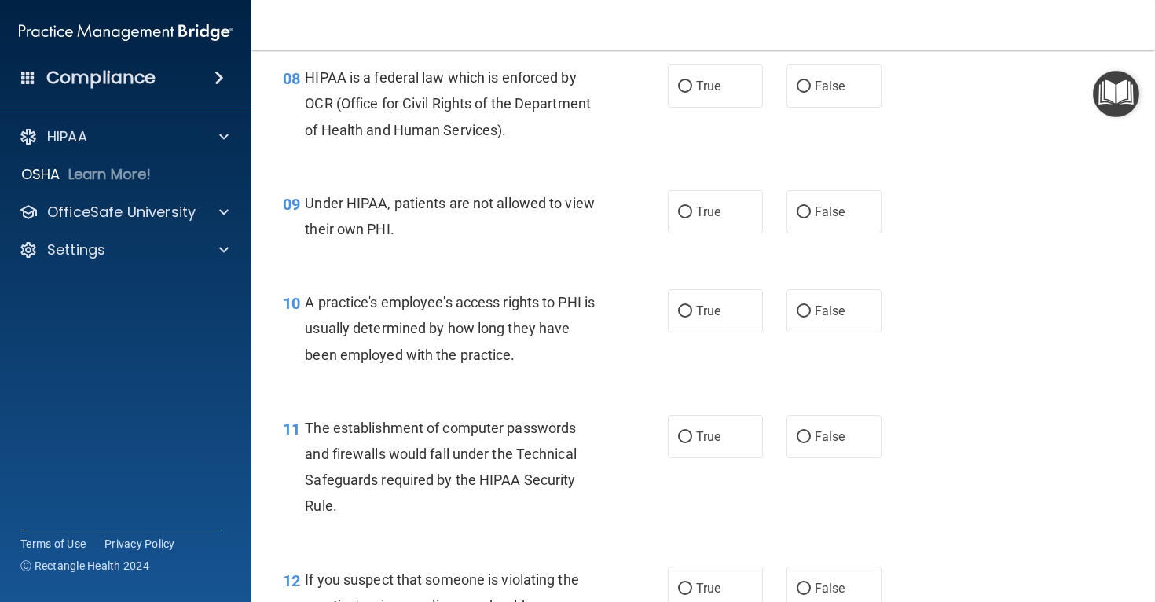
scroll to position [1076, 0]
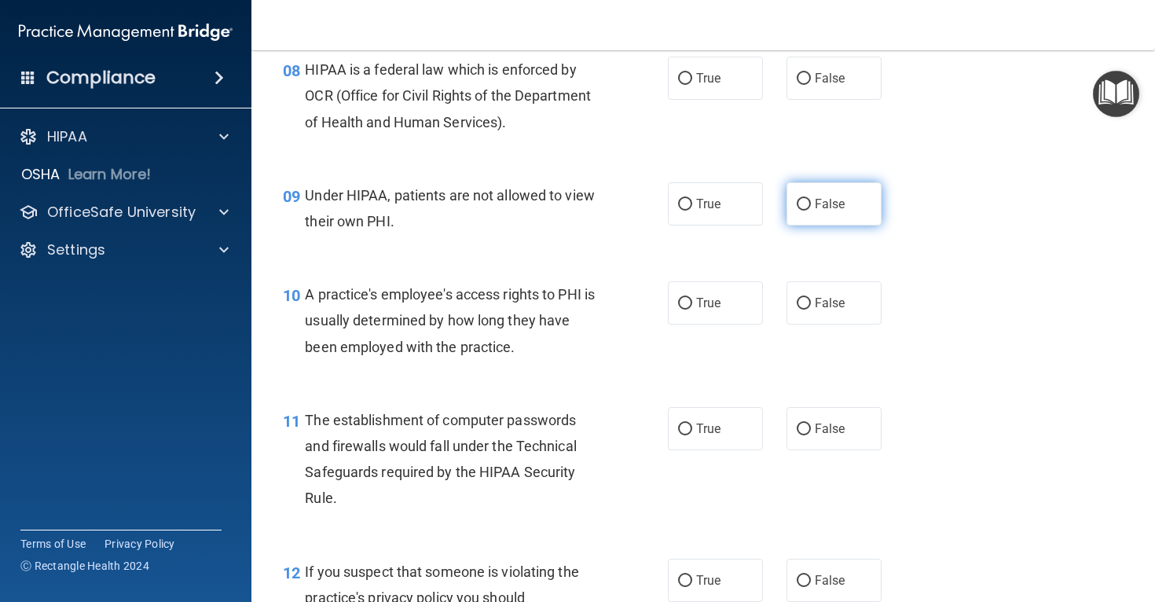
click at [800, 211] on input "False" at bounding box center [804, 205] width 14 height 12
radio input "true"
click at [756, 132] on div "08 HIPAA is a federal law which is enforced by OCR (Office for Civil Rights of …" at bounding box center [703, 100] width 864 height 126
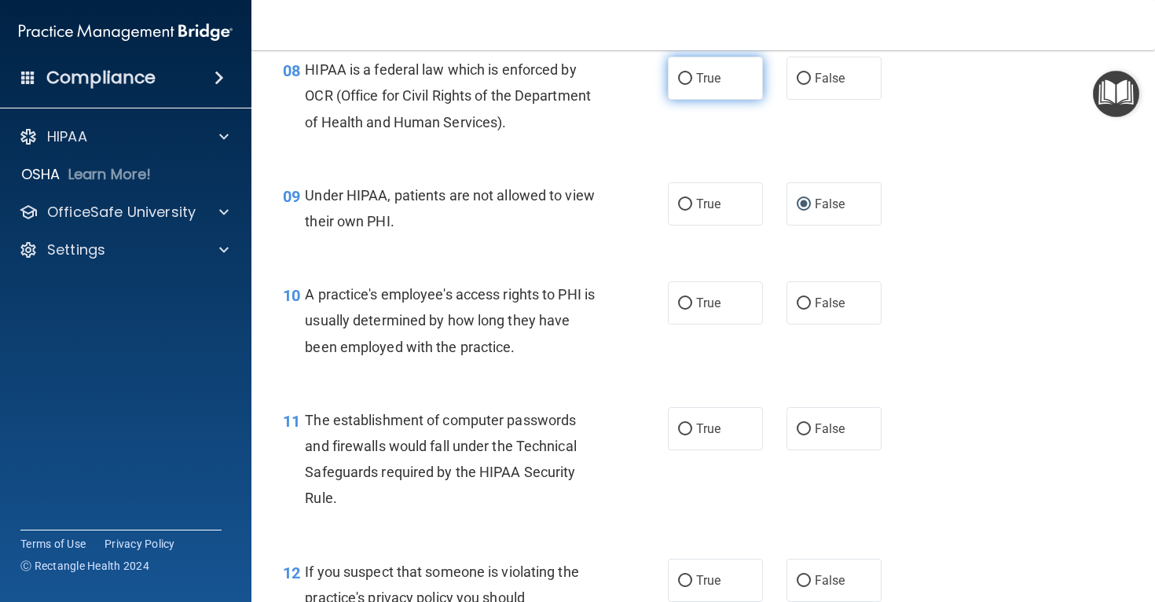
click at [735, 100] on label "True" at bounding box center [715, 78] width 95 height 43
click at [692, 85] on input "True" at bounding box center [685, 79] width 14 height 12
radio input "true"
click at [834, 310] on span "False" at bounding box center [830, 302] width 31 height 15
click at [811, 310] on input "False" at bounding box center [804, 304] width 14 height 12
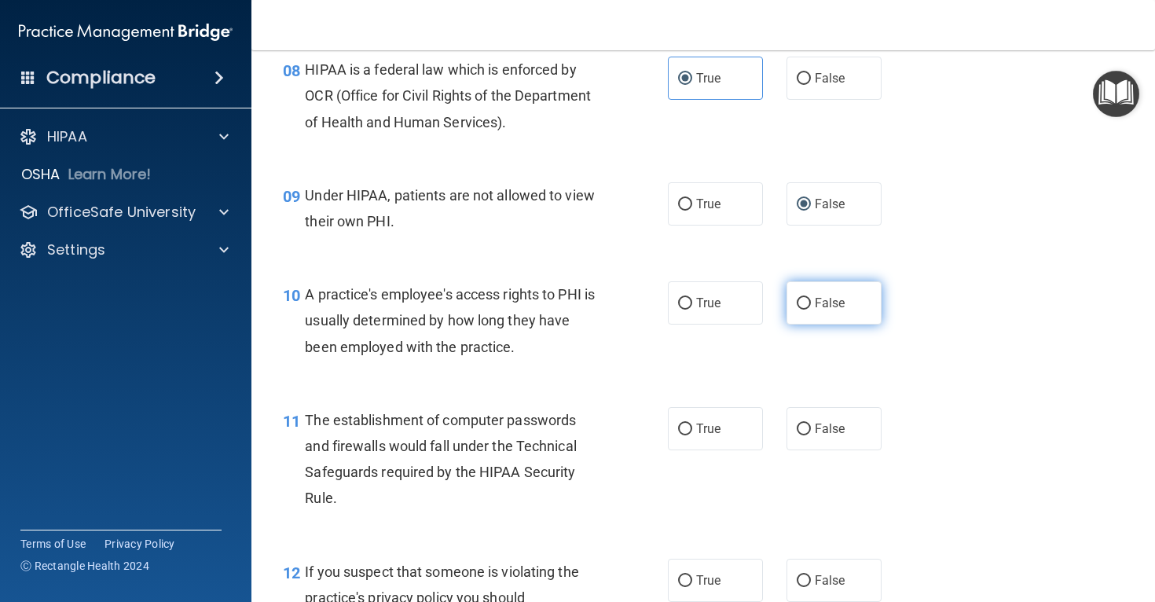
radio input "true"
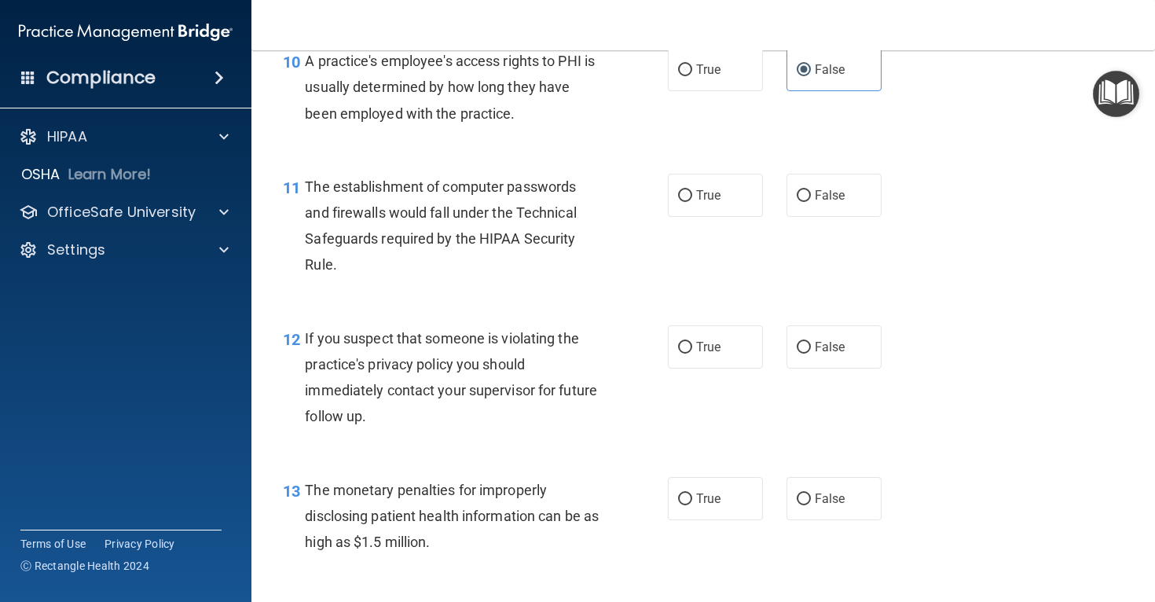
scroll to position [1340, 0]
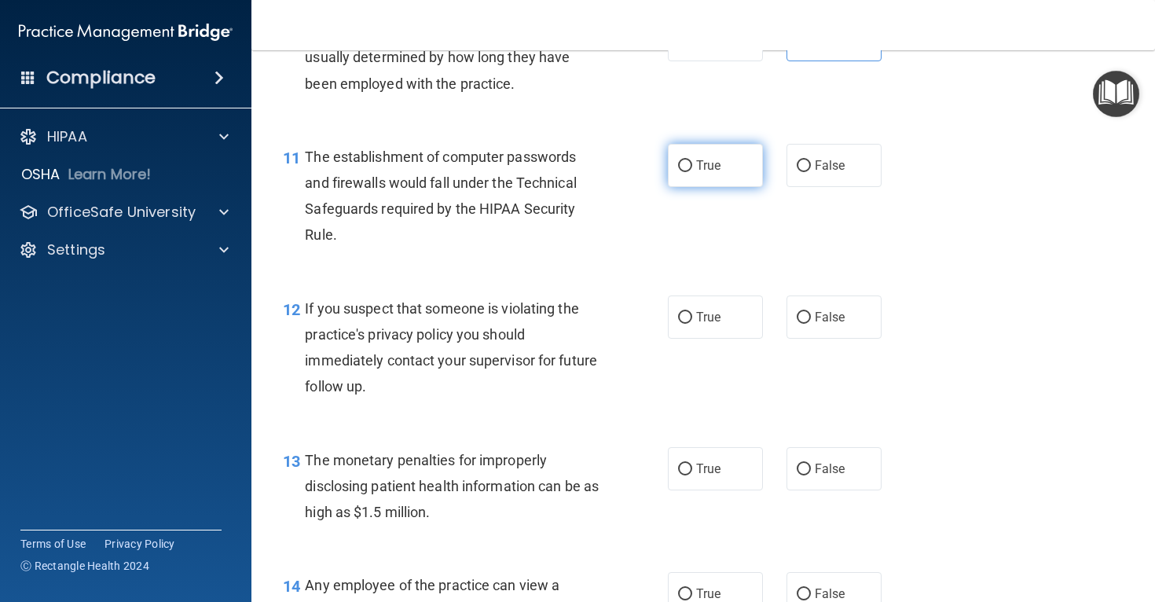
click at [744, 185] on label "True" at bounding box center [715, 165] width 95 height 43
click at [692, 172] on input "True" at bounding box center [685, 166] width 14 height 12
radio input "true"
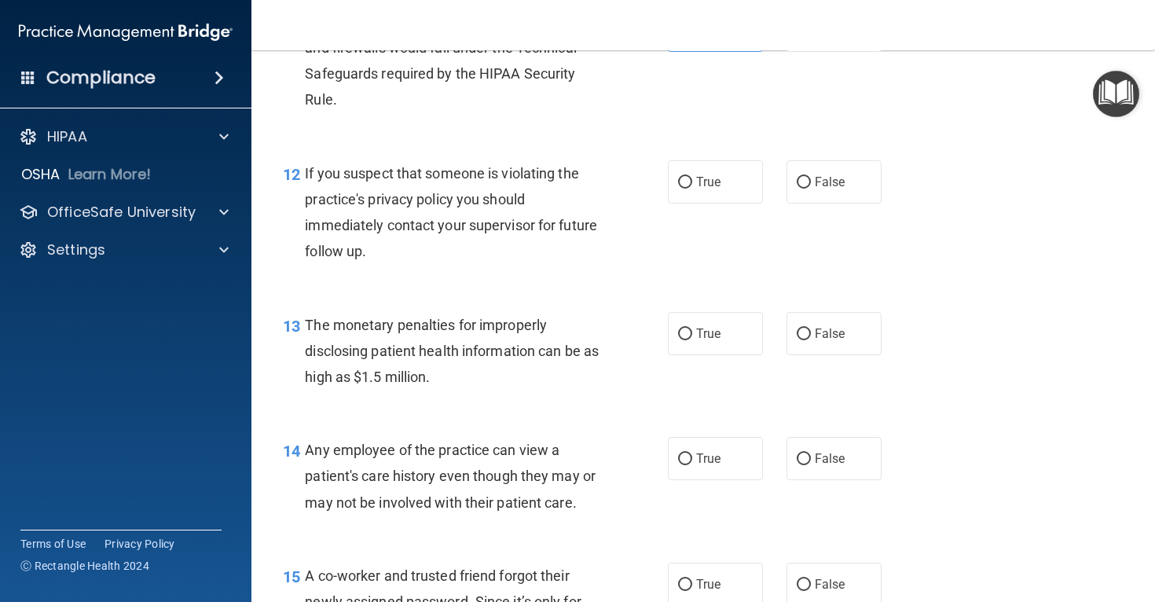
scroll to position [1478, 0]
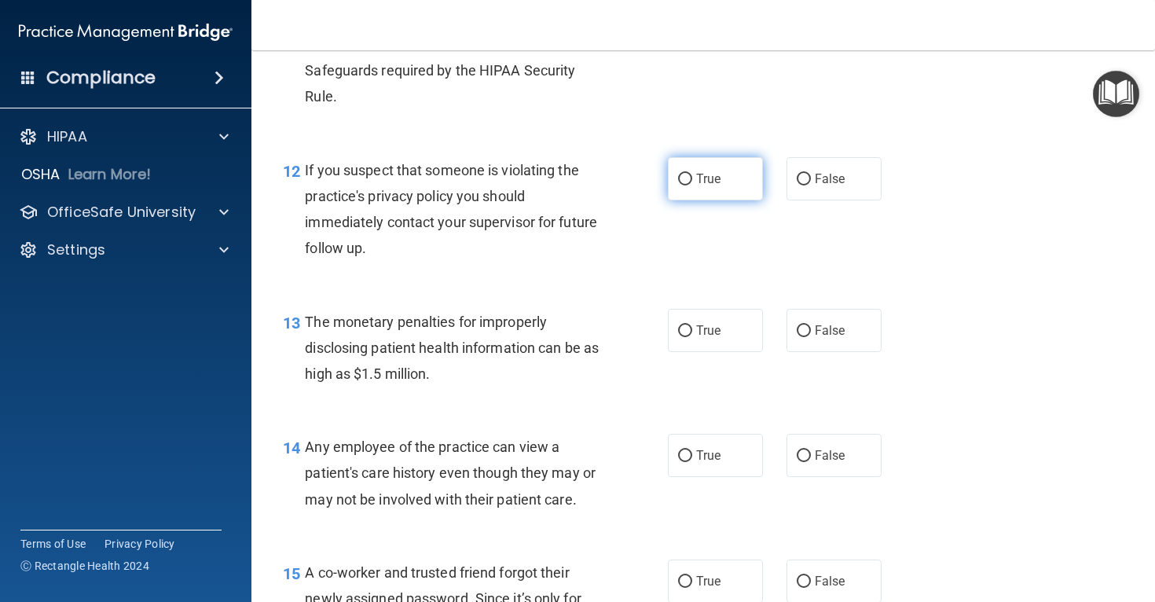
click at [703, 200] on label "True" at bounding box center [715, 178] width 95 height 43
click at [692, 185] on input "True" at bounding box center [685, 180] width 14 height 12
radio input "true"
click at [697, 339] on label "True" at bounding box center [715, 330] width 95 height 43
click at [692, 337] on input "True" at bounding box center [685, 331] width 14 height 12
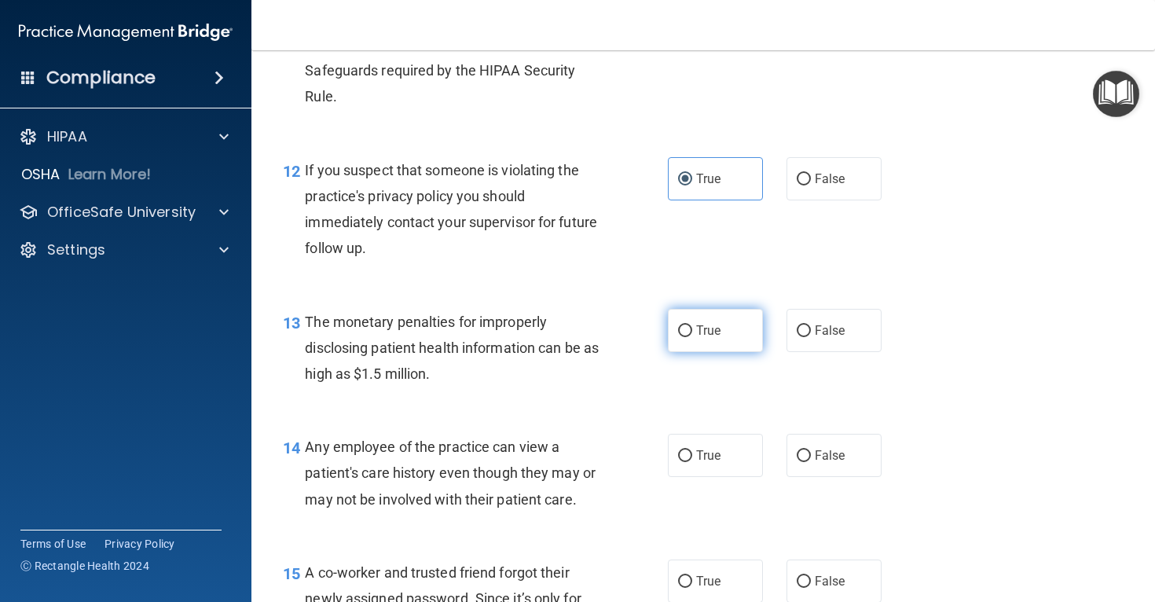
radio input "true"
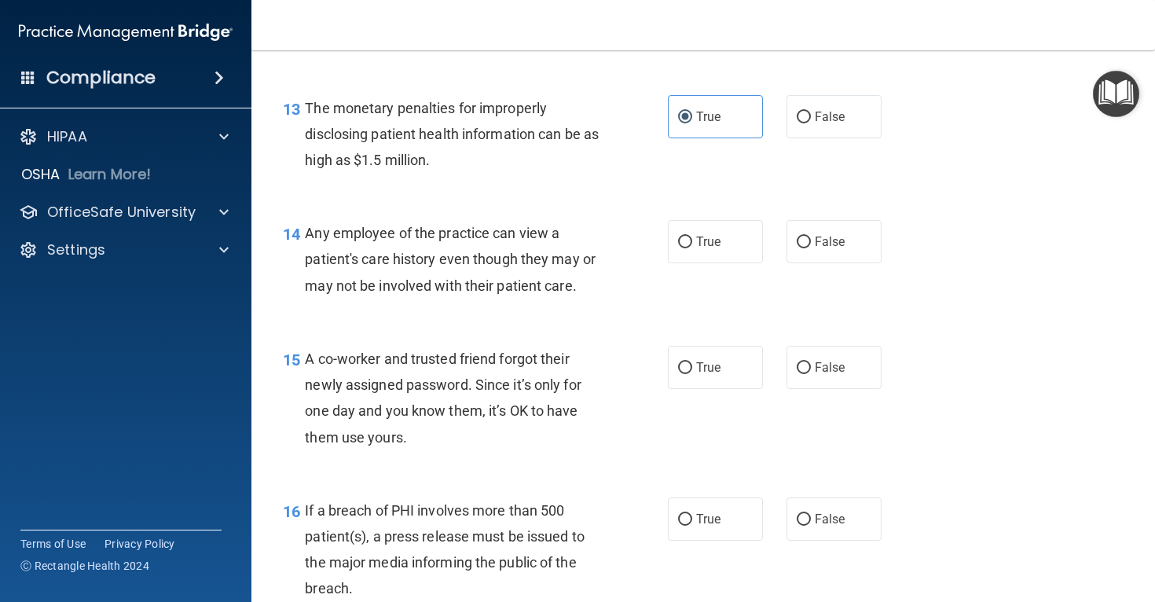
scroll to position [1695, 0]
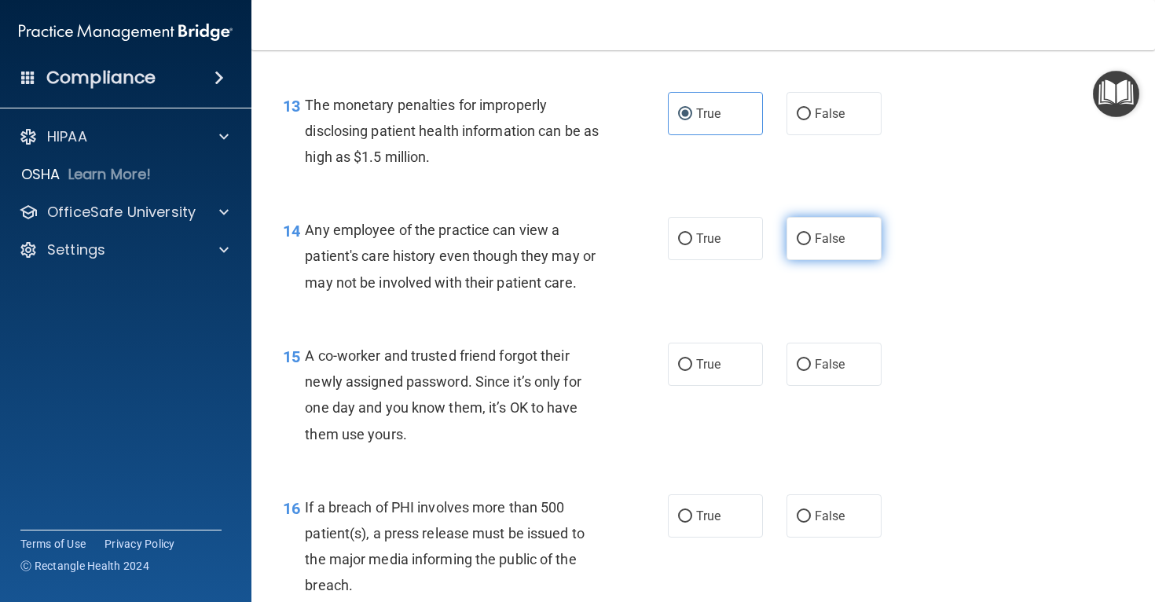
click at [833, 246] on span "False" at bounding box center [830, 238] width 31 height 15
click at [811, 245] on input "False" at bounding box center [804, 239] width 14 height 12
radio input "true"
click at [817, 372] on span "False" at bounding box center [830, 364] width 31 height 15
click at [811, 371] on input "False" at bounding box center [804, 365] width 14 height 12
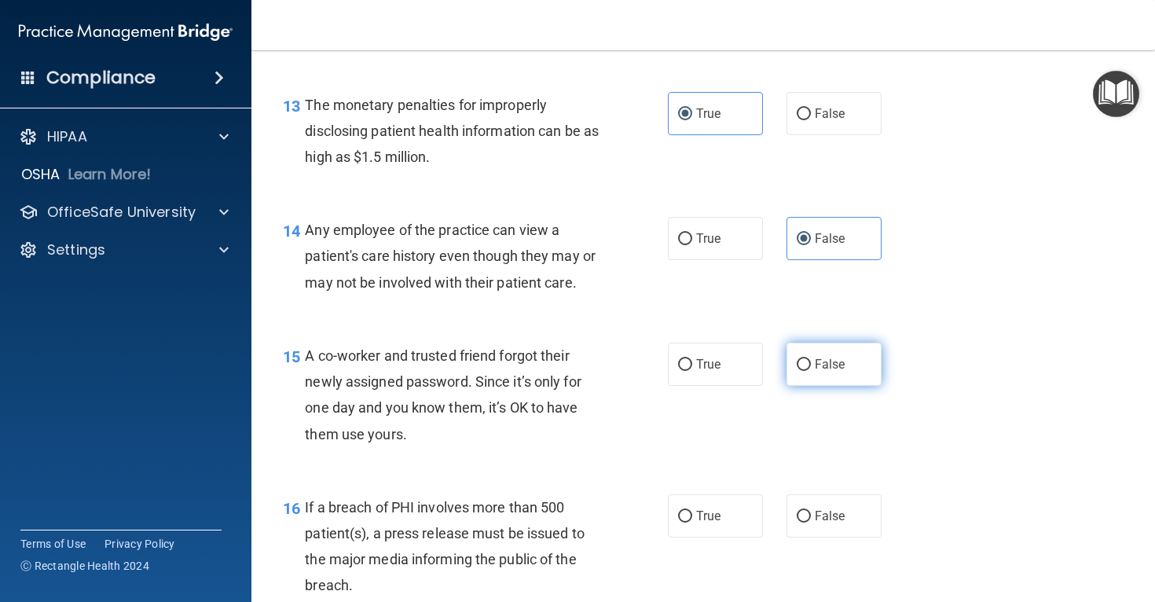
radio input "true"
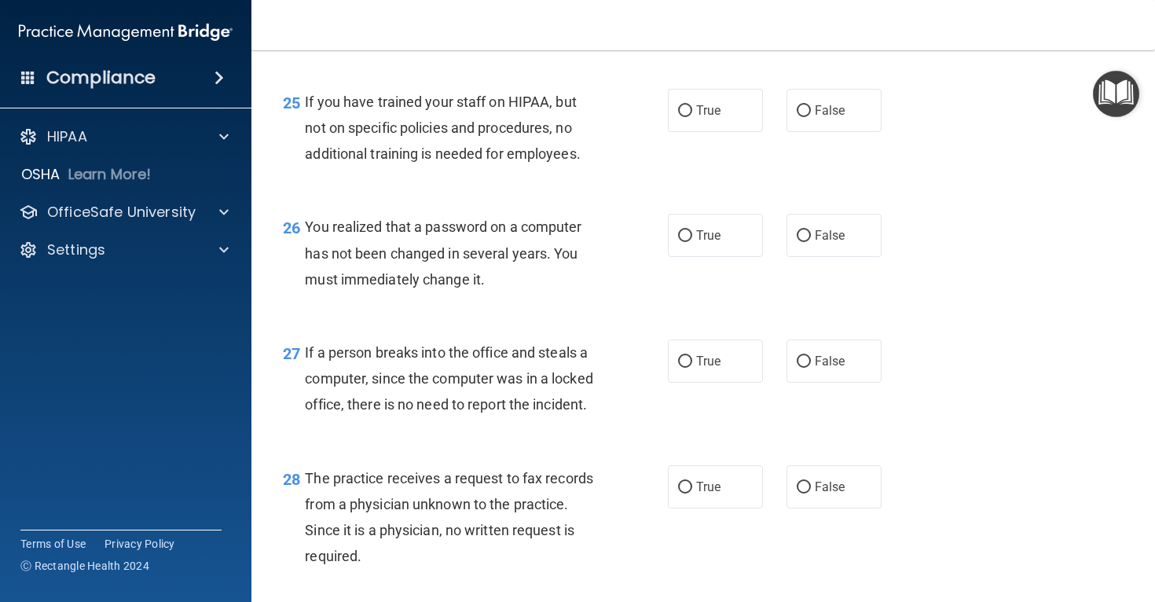
scroll to position [3918, 0]
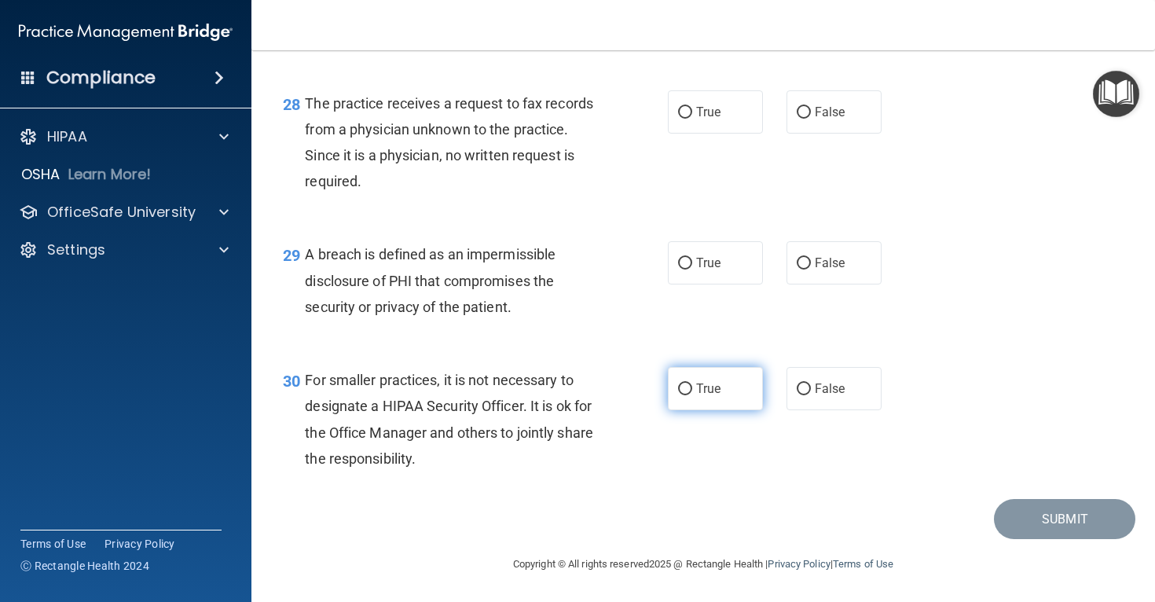
click at [732, 382] on label "True" at bounding box center [715, 388] width 95 height 43
click at [692, 383] on input "True" at bounding box center [685, 389] width 14 height 12
radio input "true"
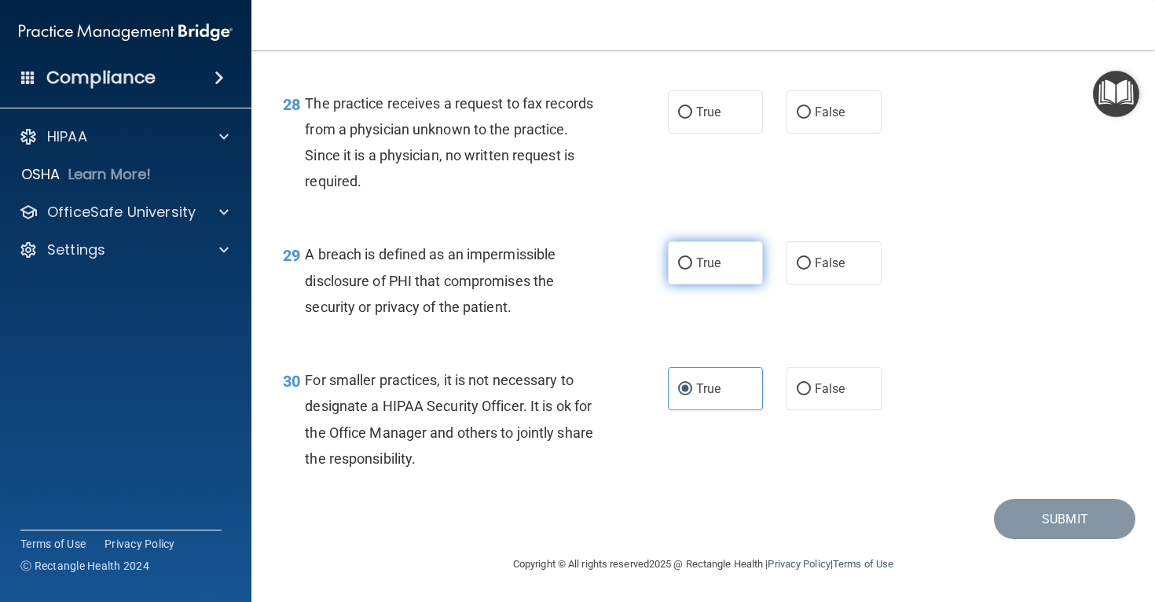
click at [704, 245] on label "True" at bounding box center [715, 262] width 95 height 43
click at [692, 258] on input "True" at bounding box center [685, 264] width 14 height 12
radio input "true"
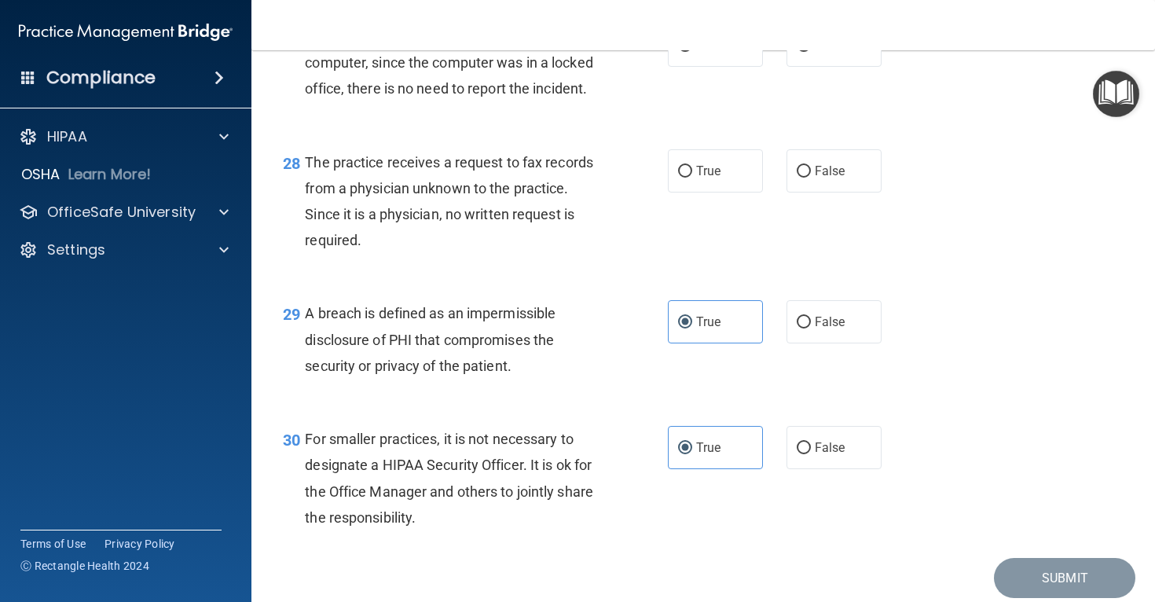
scroll to position [3775, 0]
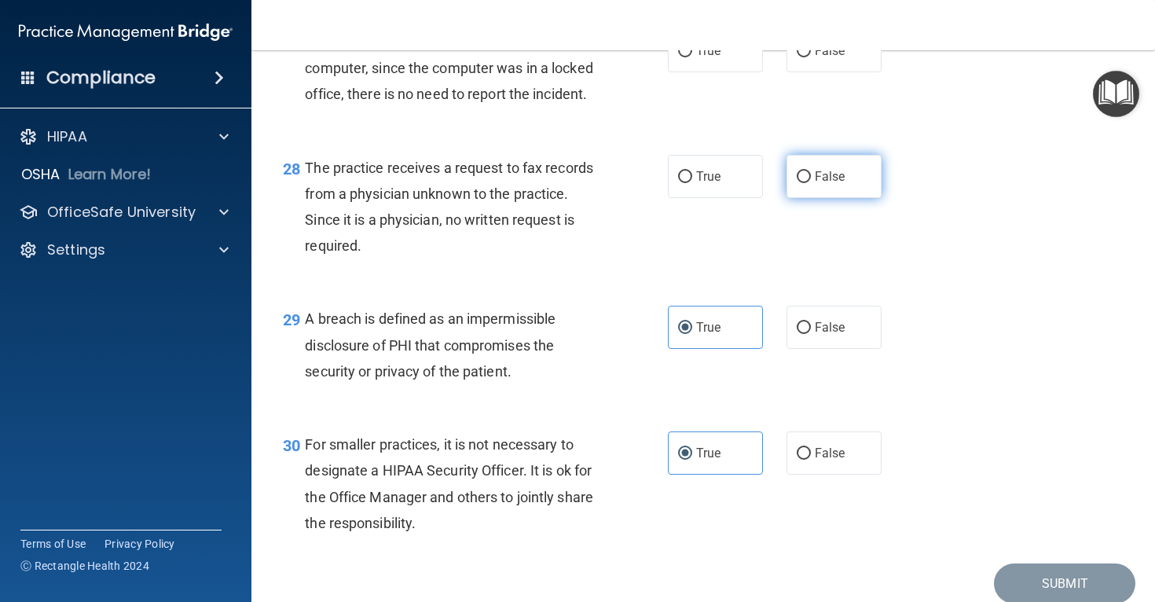
click at [810, 198] on label "False" at bounding box center [834, 176] width 95 height 43
click at [810, 183] on input "False" at bounding box center [804, 177] width 14 height 12
radio input "true"
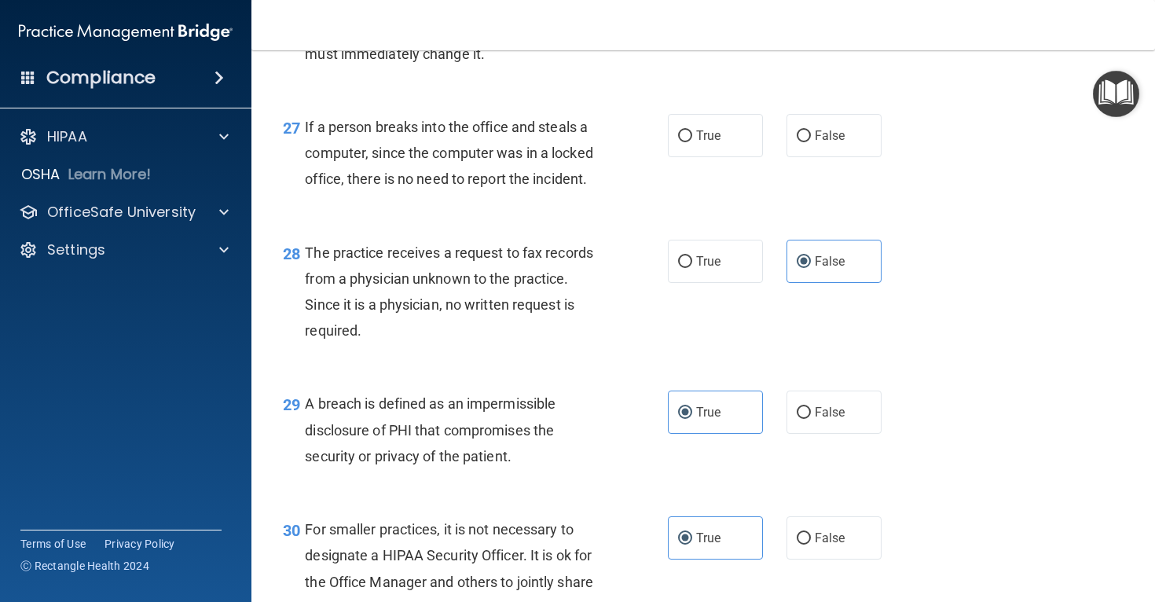
scroll to position [3686, 0]
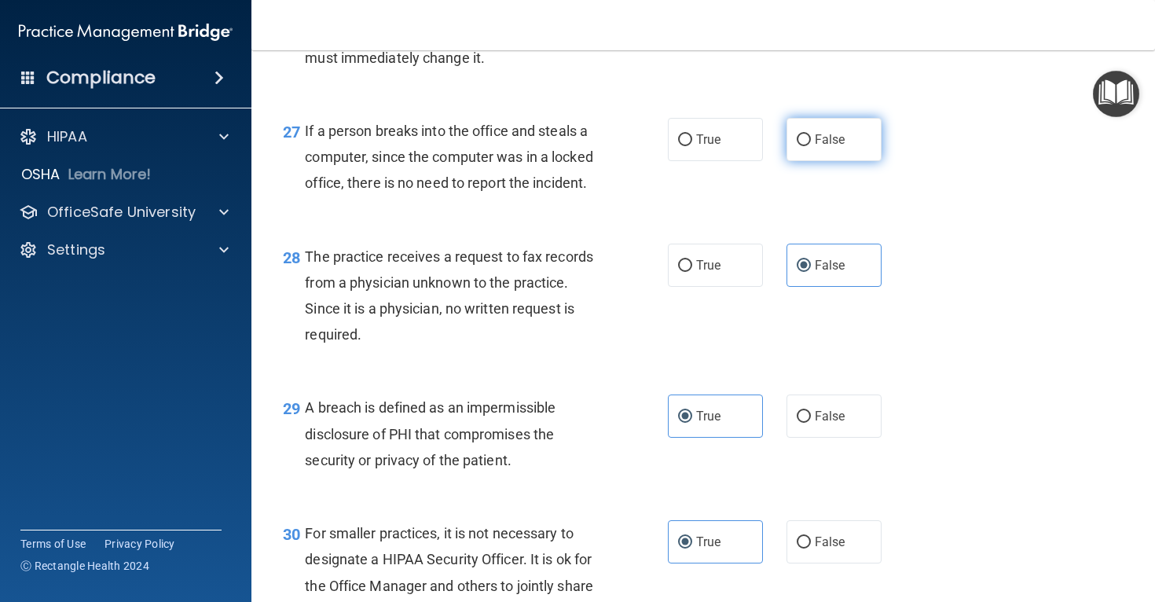
click at [812, 161] on label "False" at bounding box center [834, 139] width 95 height 43
click at [811, 146] on input "False" at bounding box center [804, 140] width 14 height 12
radio input "true"
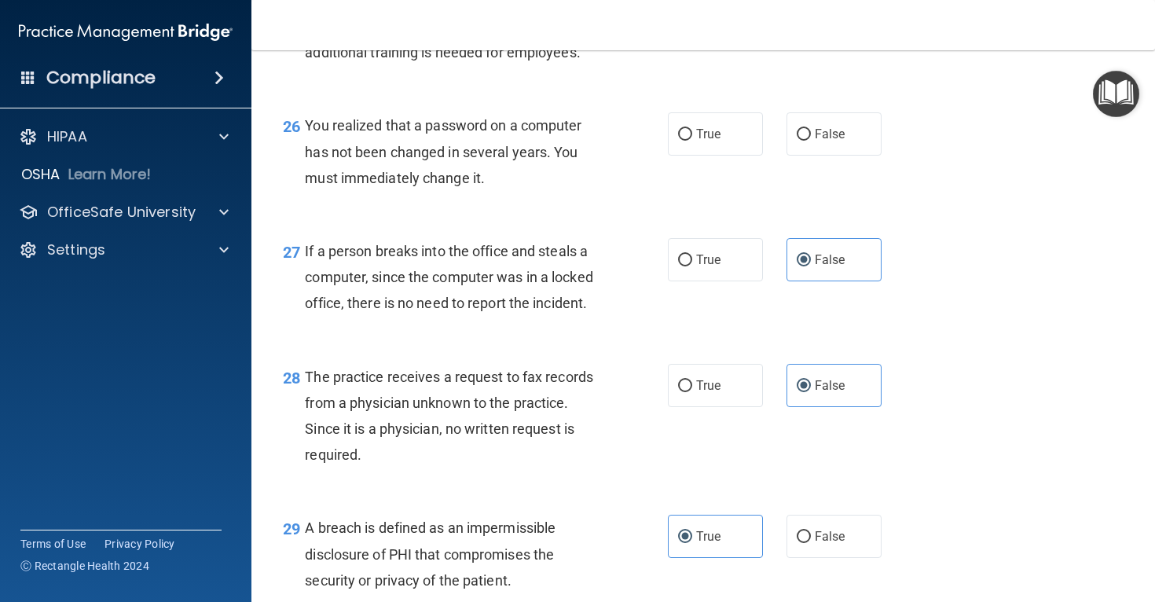
scroll to position [3555, 0]
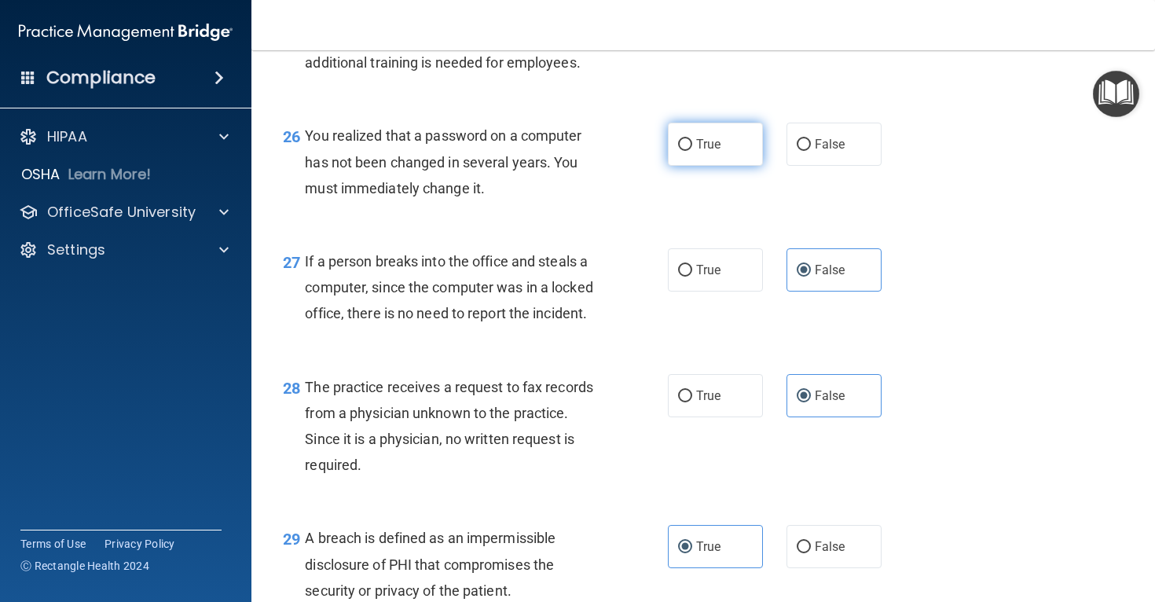
click at [736, 166] on label "True" at bounding box center [715, 144] width 95 height 43
click at [692, 151] on input "True" at bounding box center [685, 145] width 14 height 12
radio input "true"
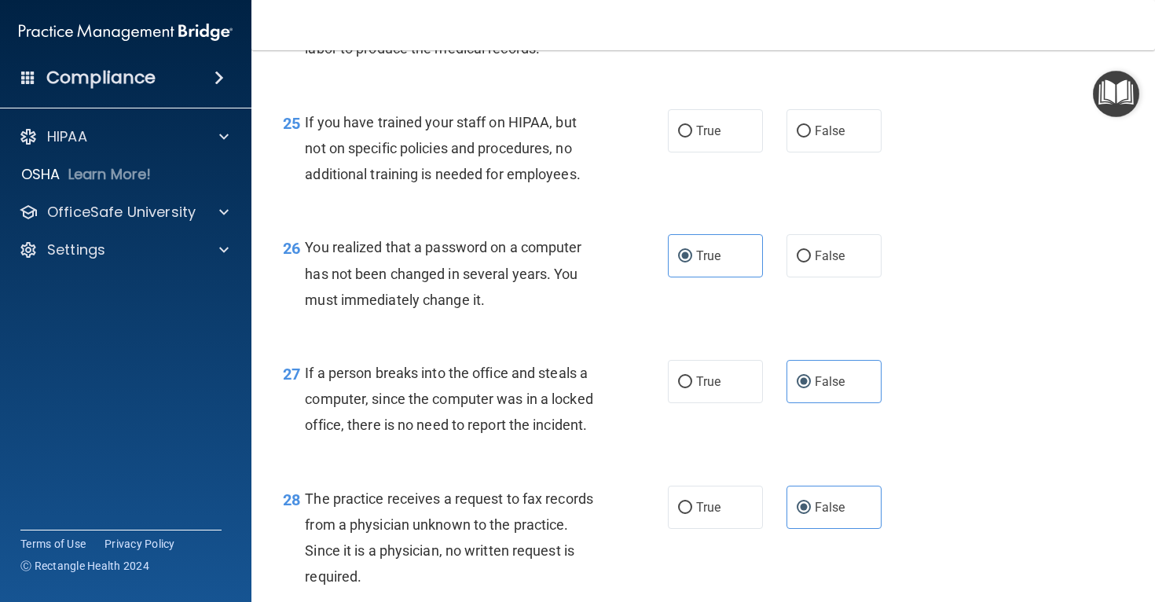
scroll to position [3441, 0]
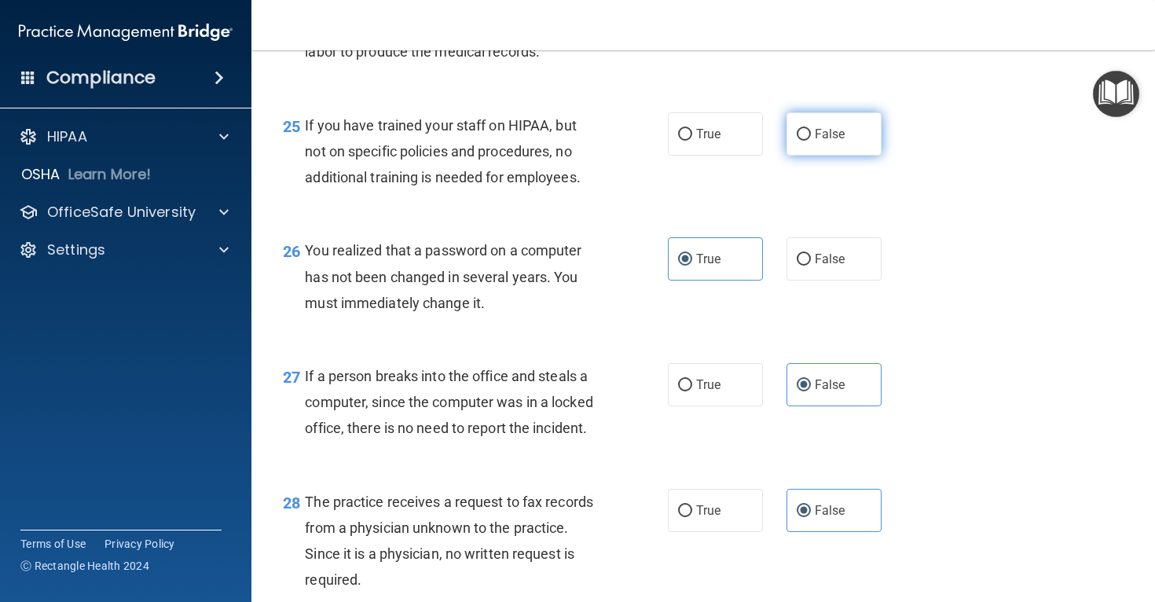
click at [798, 156] on label "False" at bounding box center [834, 133] width 95 height 43
click at [798, 141] on input "False" at bounding box center [804, 135] width 14 height 12
radio input "true"
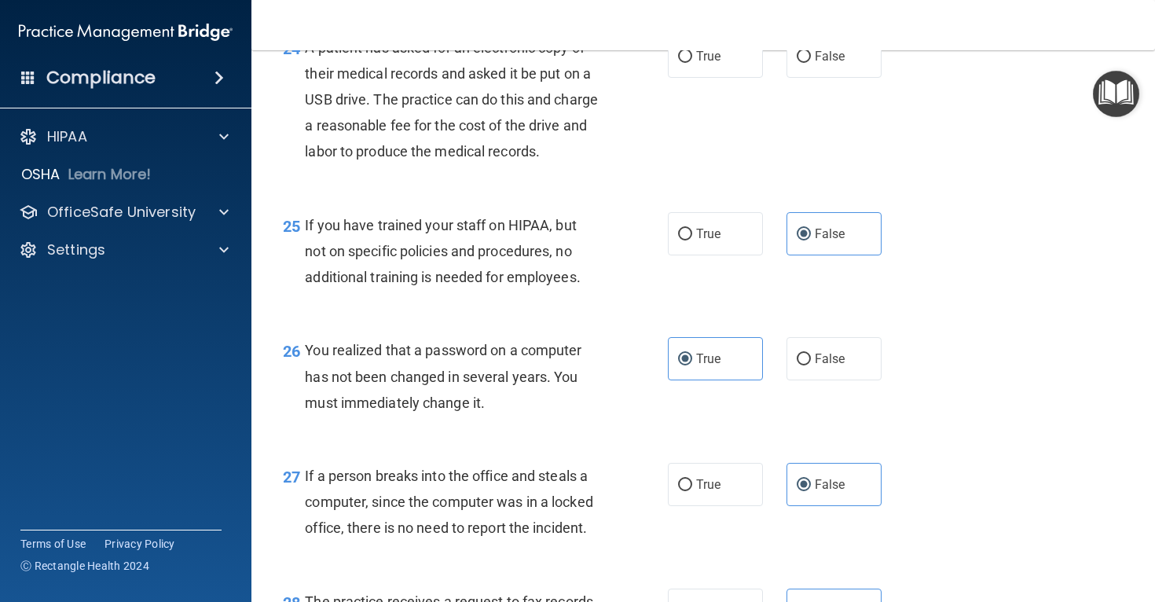
scroll to position [3279, 0]
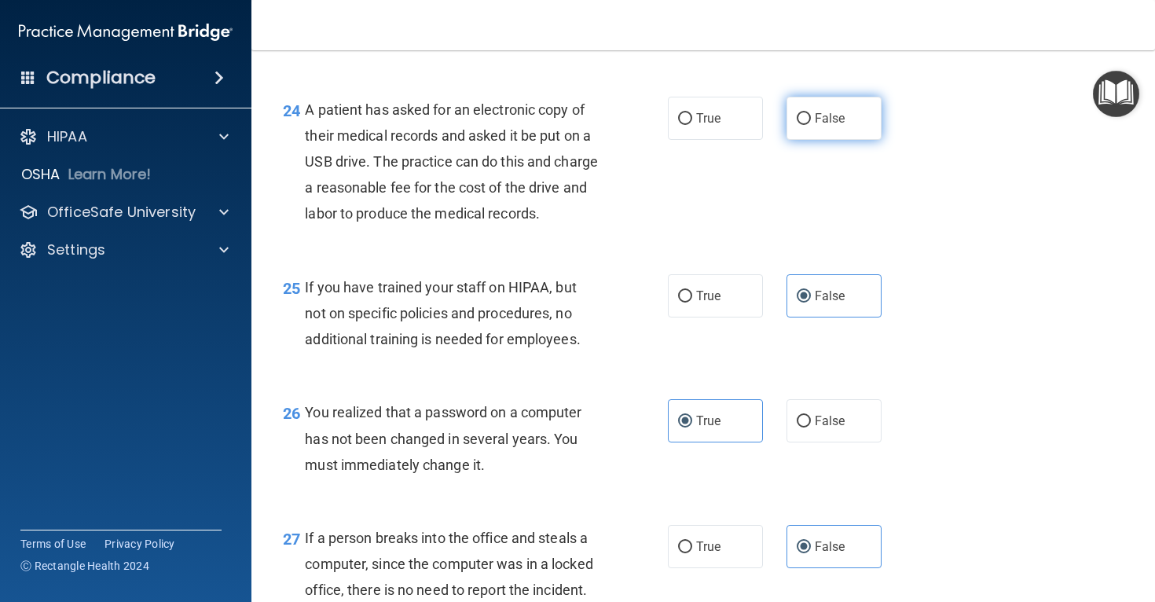
click at [794, 140] on label "False" at bounding box center [834, 118] width 95 height 43
click at [797, 125] on input "False" at bounding box center [804, 119] width 14 height 12
radio input "true"
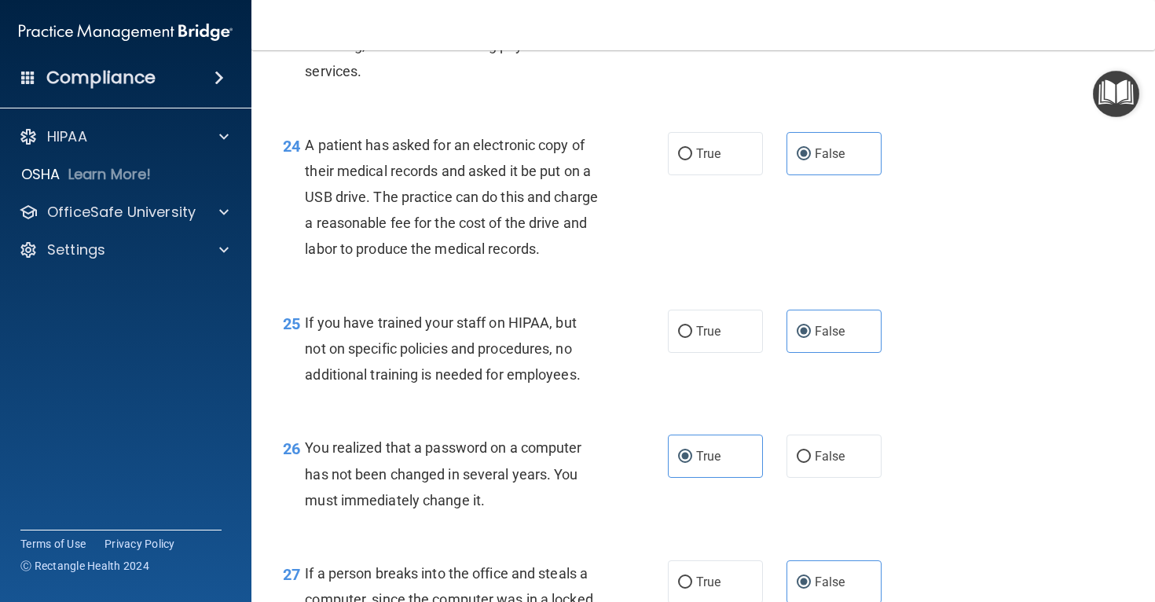
scroll to position [3241, 0]
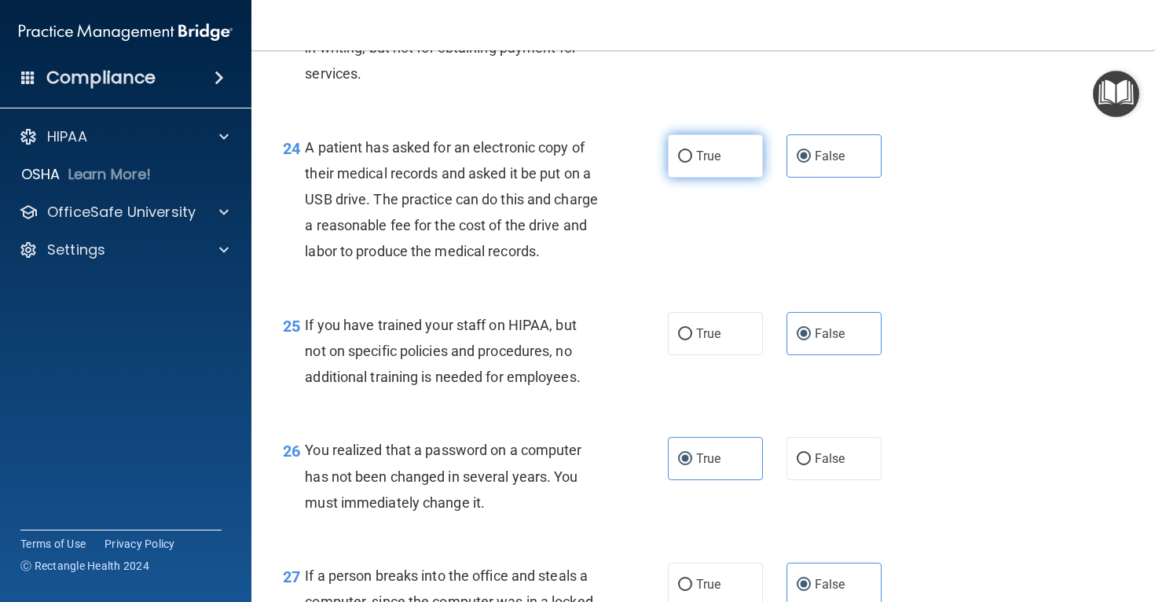
click at [695, 178] on label "True" at bounding box center [715, 155] width 95 height 43
click at [692, 163] on input "True" at bounding box center [685, 157] width 14 height 12
radio input "true"
radio input "false"
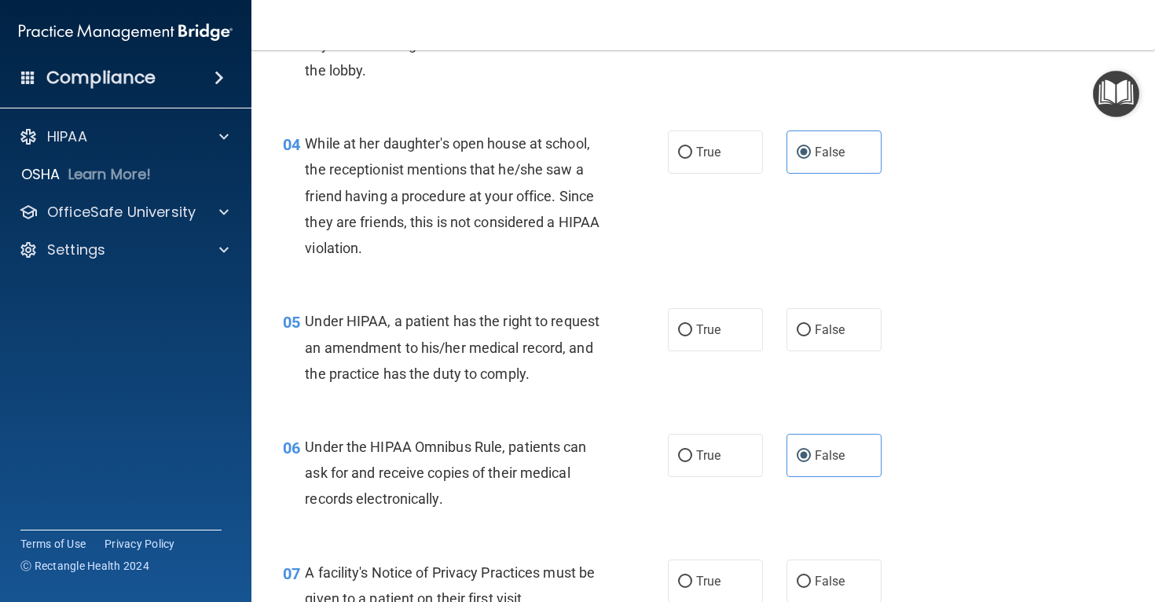
scroll to position [484, 0]
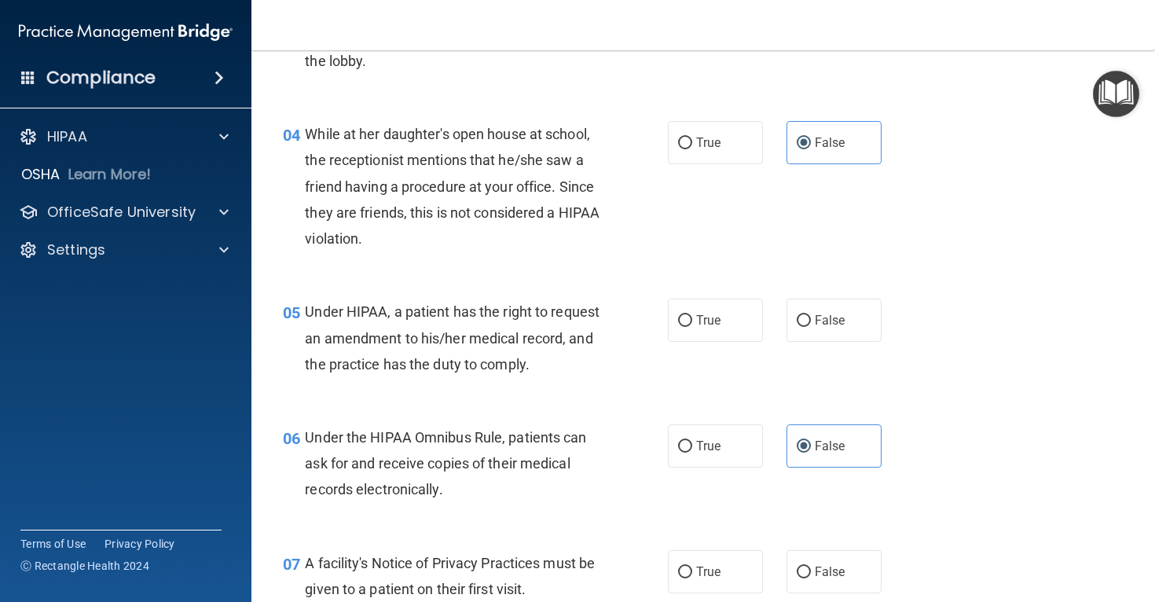
click at [702, 292] on div "05 Under HIPAA, a patient has the right to request an amendment to his/her medi…" at bounding box center [703, 342] width 864 height 126
click at [702, 303] on label "True" at bounding box center [715, 320] width 95 height 43
click at [692, 315] on input "True" at bounding box center [685, 321] width 14 height 12
radio input "true"
click at [834, 329] on label "False" at bounding box center [834, 320] width 95 height 43
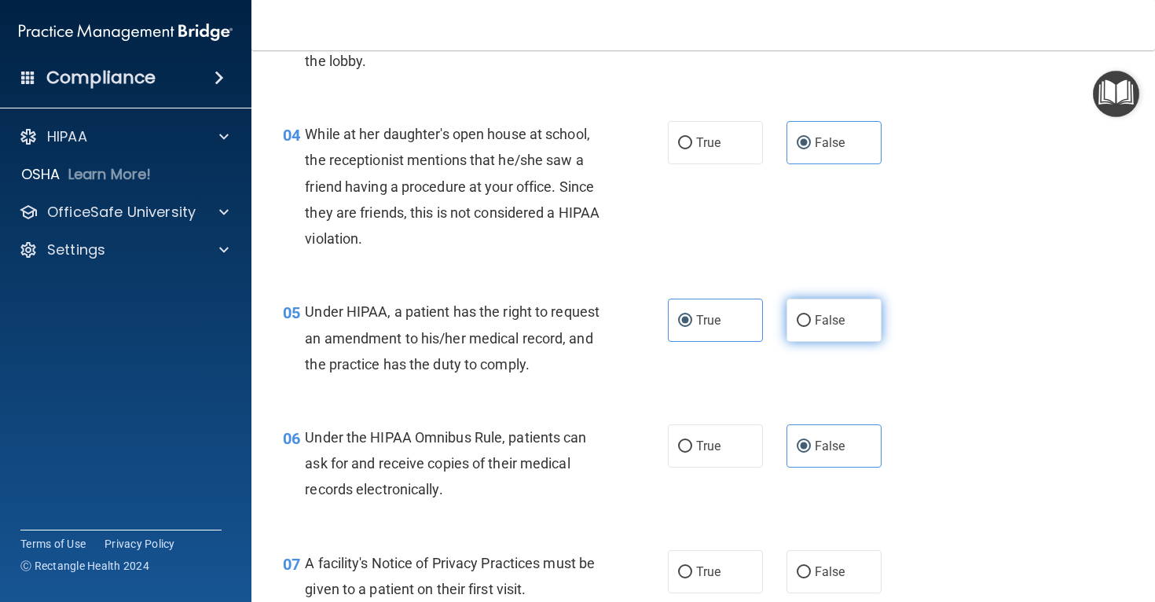
click at [811, 327] on input "False" at bounding box center [804, 321] width 14 height 12
radio input "true"
radio input "false"
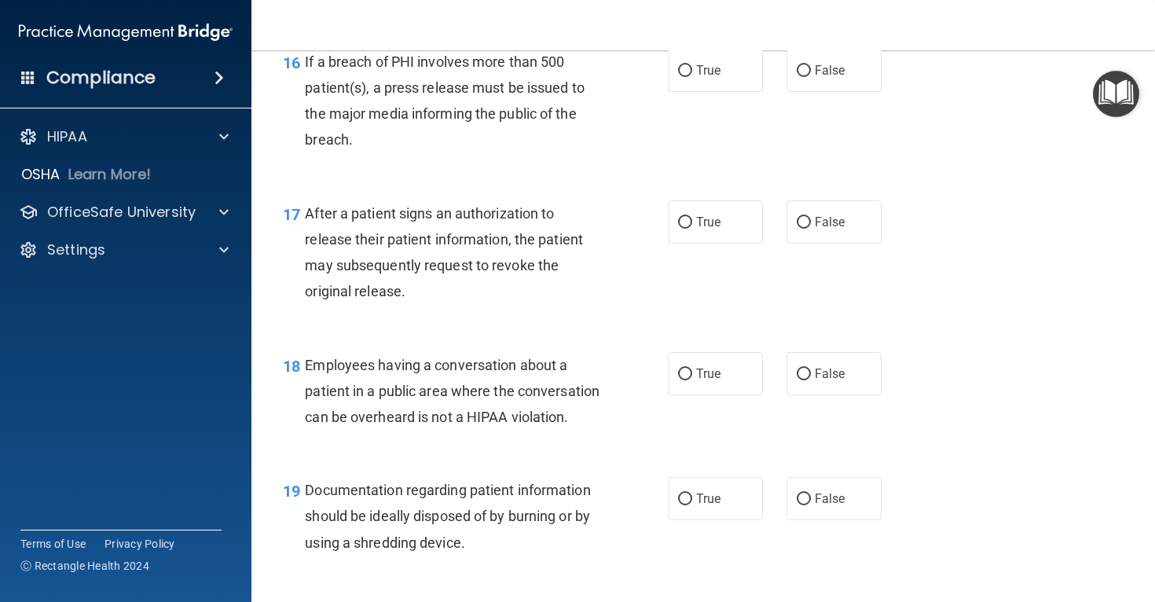
scroll to position [2149, 0]
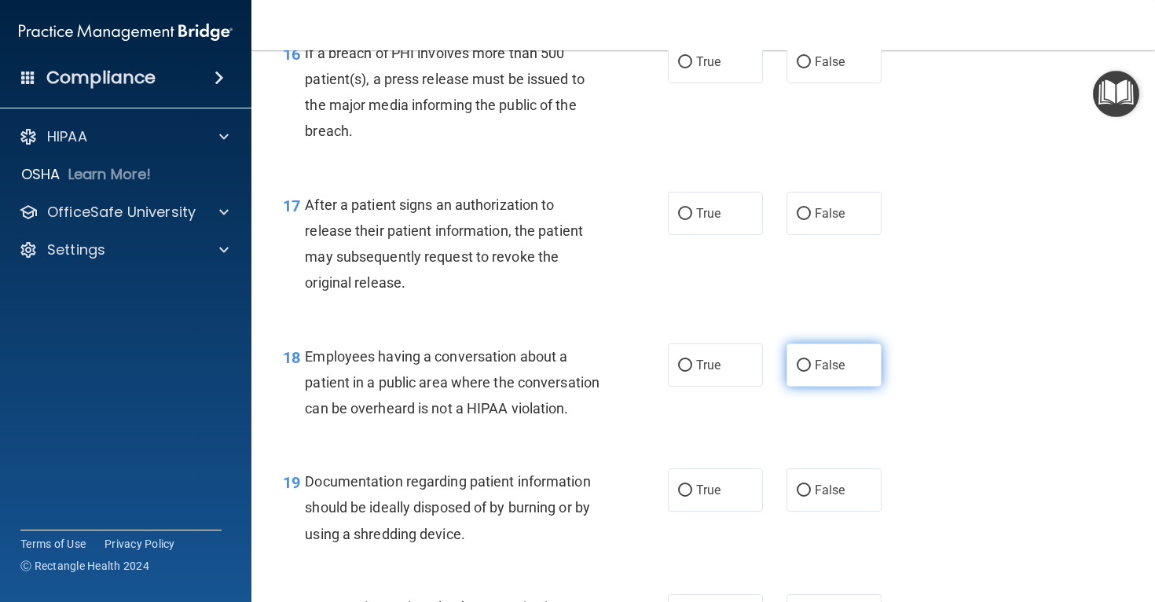
click at [796, 387] on label "False" at bounding box center [834, 364] width 95 height 43
click at [797, 372] on input "False" at bounding box center [804, 366] width 14 height 12
radio input "true"
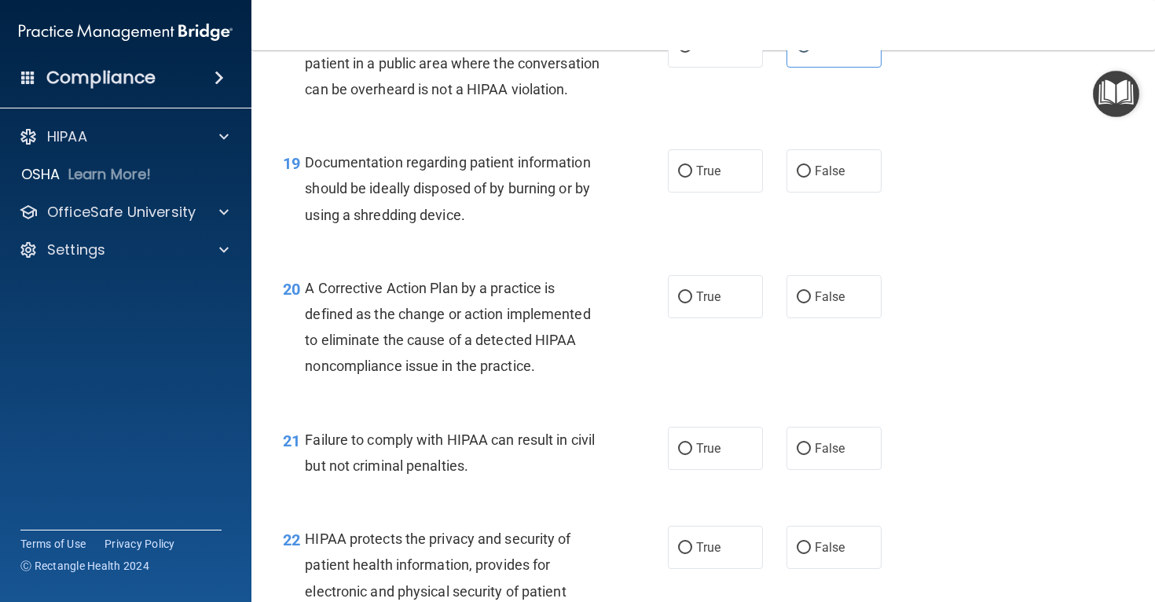
scroll to position [2470, 0]
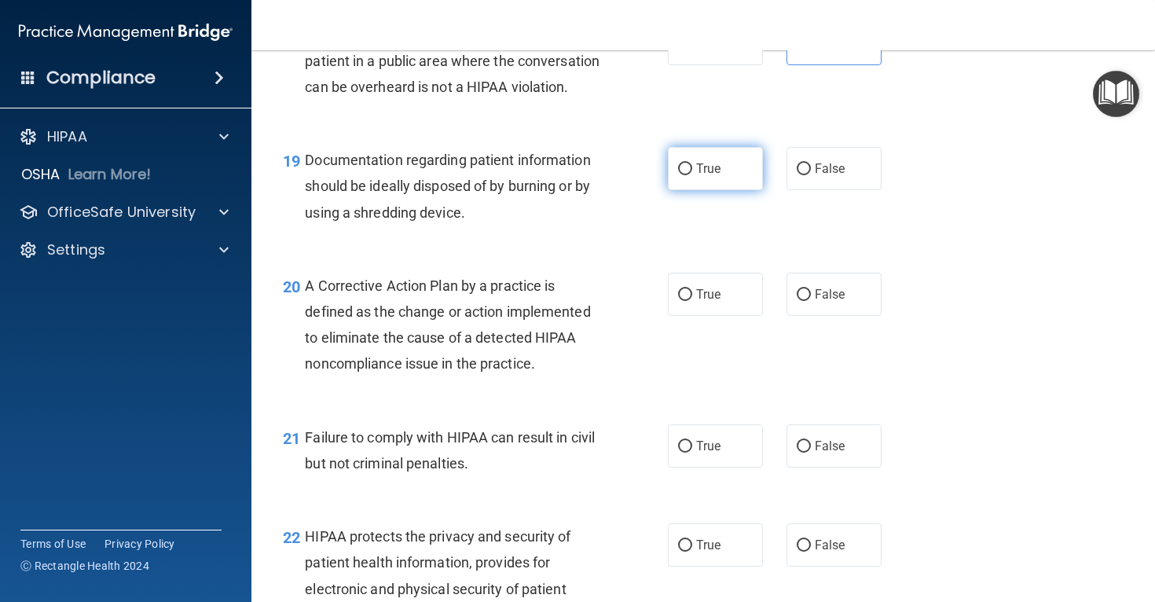
click at [696, 190] on label "True" at bounding box center [715, 168] width 95 height 43
click at [692, 175] on input "True" at bounding box center [685, 169] width 14 height 12
radio input "true"
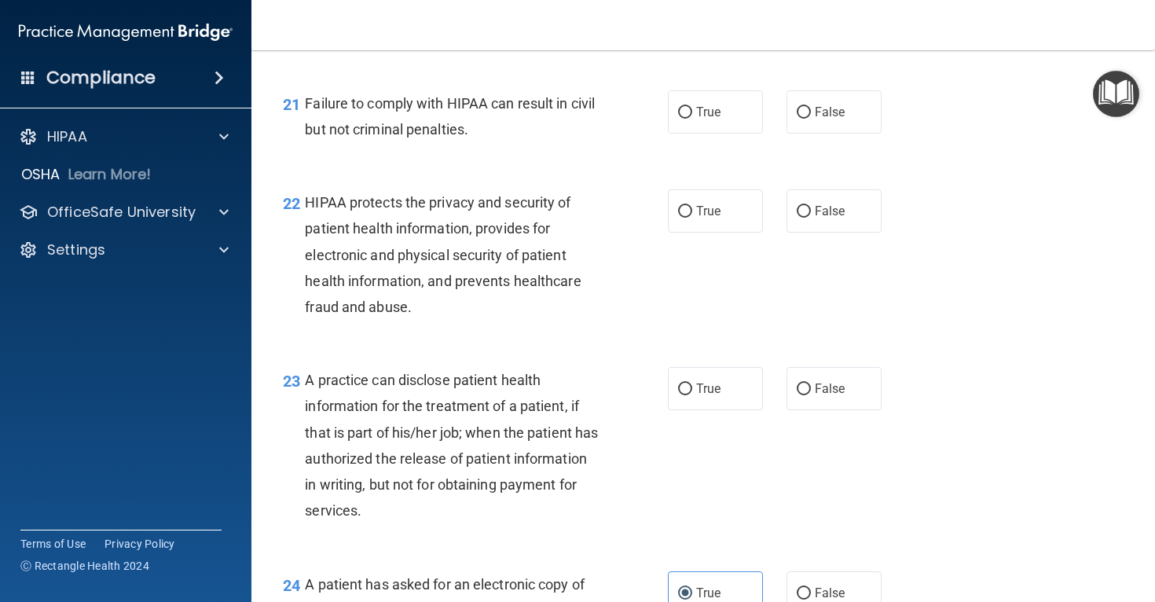
scroll to position [2806, 0]
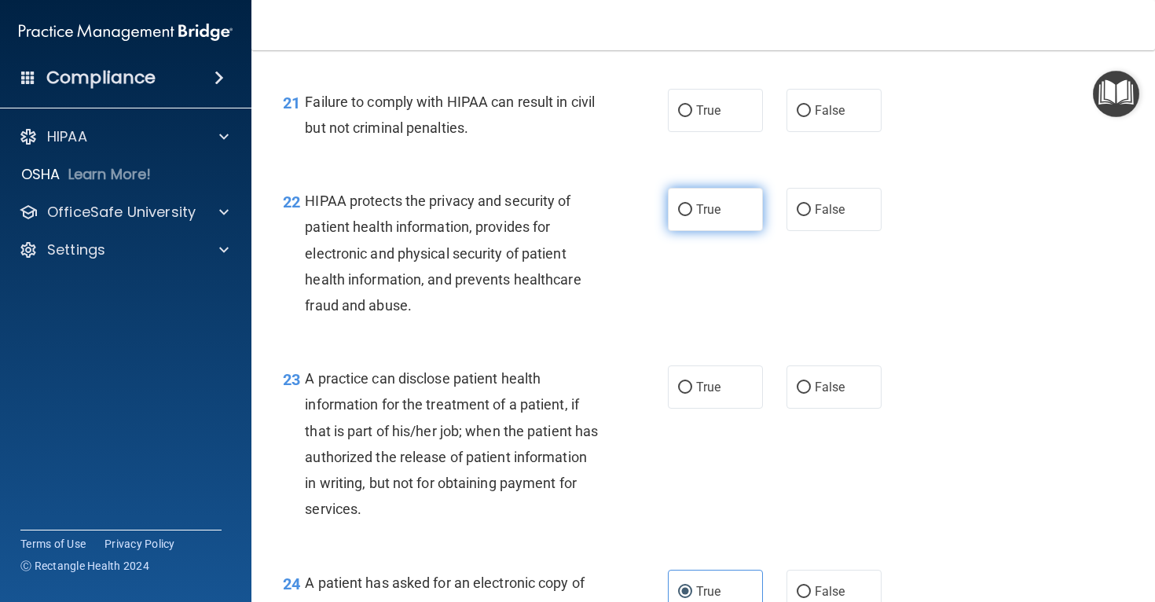
click at [700, 231] on label "True" at bounding box center [715, 209] width 95 height 43
click at [692, 216] on input "True" at bounding box center [685, 210] width 14 height 12
radio input "true"
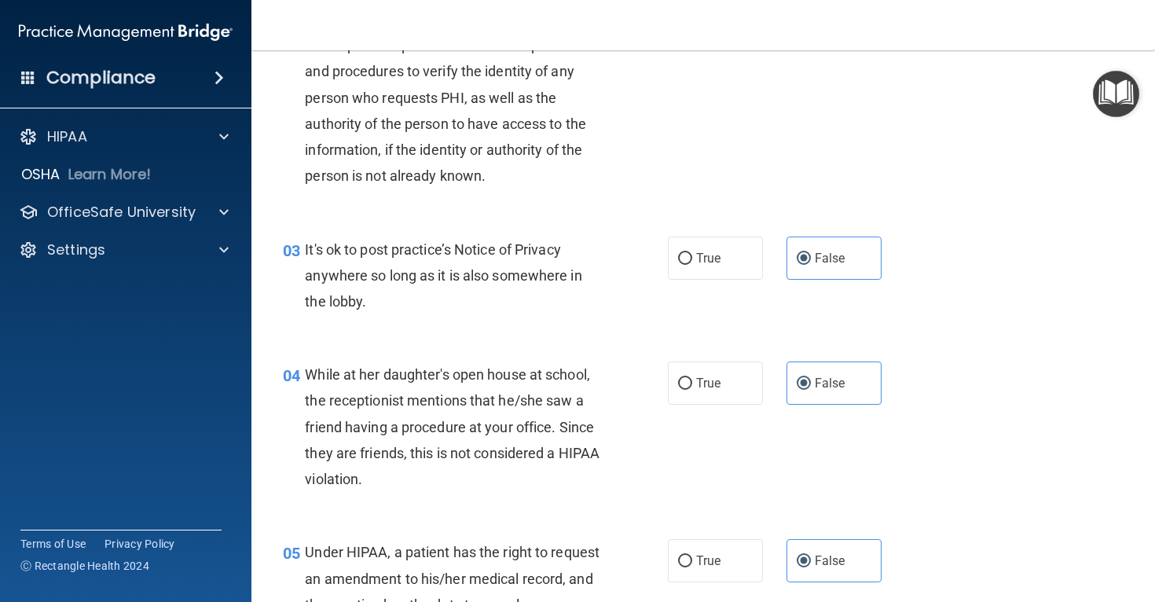
scroll to position [0, 0]
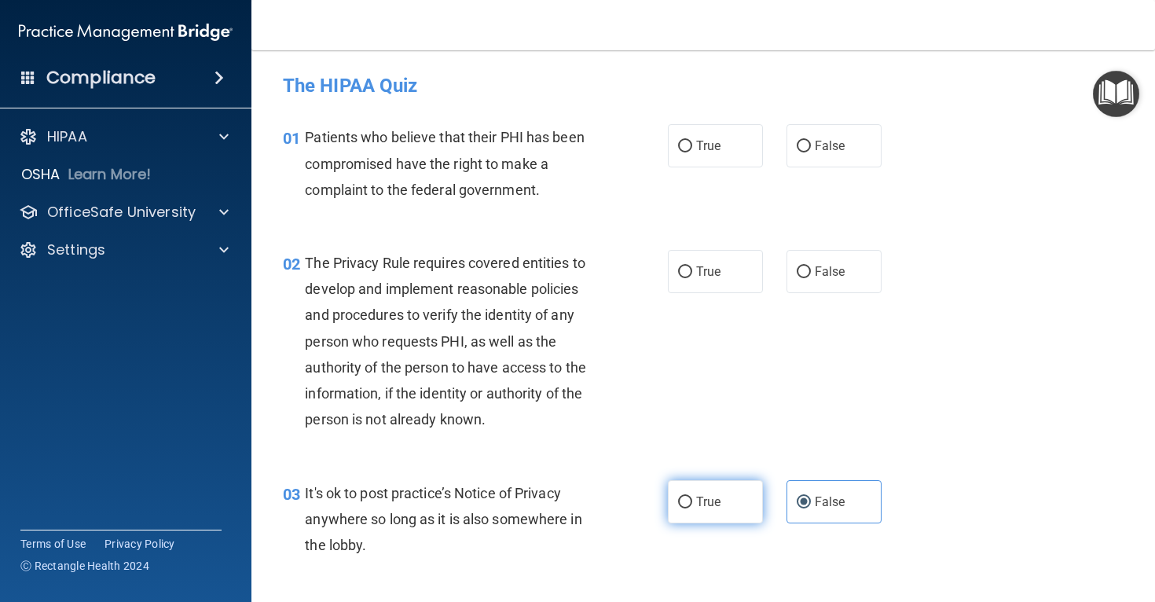
click at [707, 497] on span "True" at bounding box center [708, 501] width 24 height 15
click at [692, 497] on input "True" at bounding box center [685, 503] width 14 height 12
radio input "true"
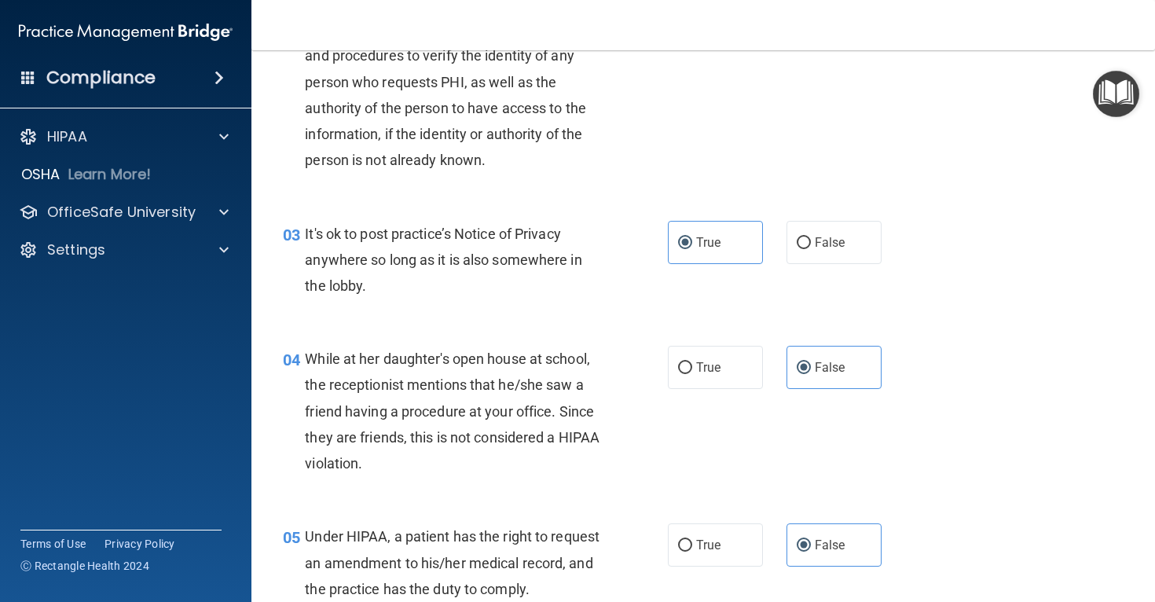
scroll to position [260, 0]
click at [810, 259] on label "False" at bounding box center [834, 241] width 95 height 43
click at [810, 248] on input "False" at bounding box center [804, 243] width 14 height 12
radio input "true"
radio input "false"
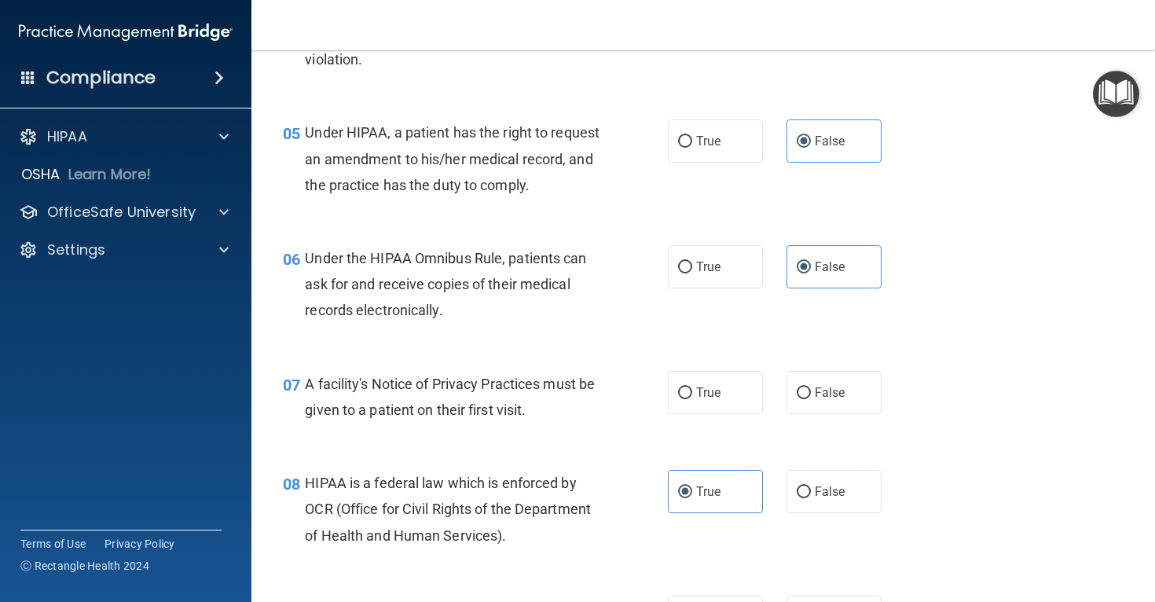
scroll to position [665, 0]
click at [687, 405] on label "True" at bounding box center [715, 390] width 95 height 43
click at [687, 398] on input "True" at bounding box center [685, 392] width 14 height 12
radio input "true"
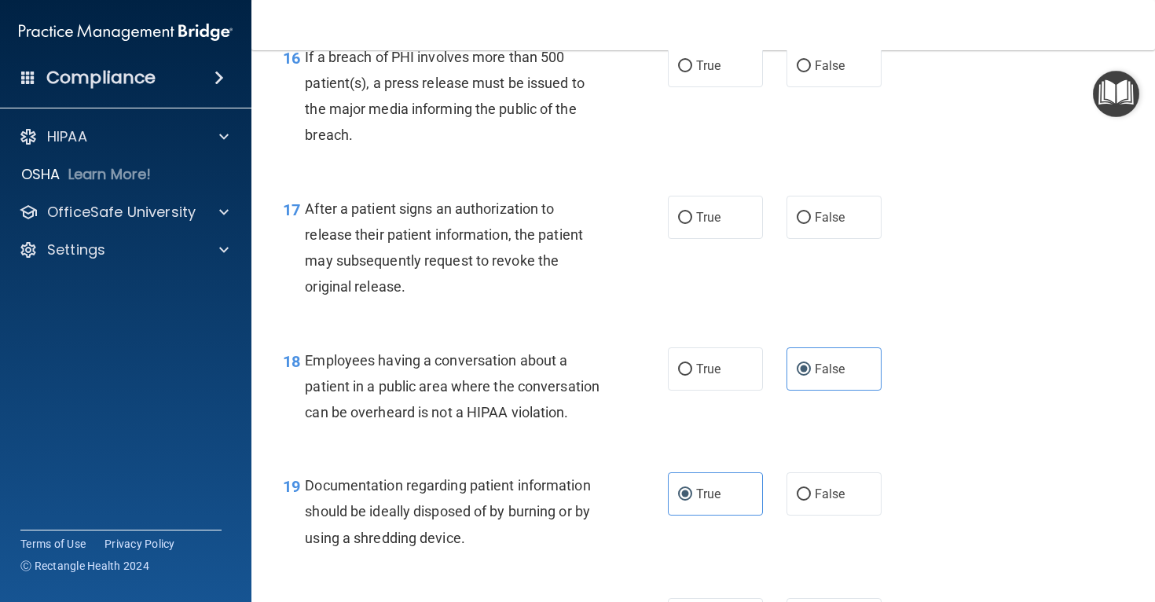
scroll to position [2154, 0]
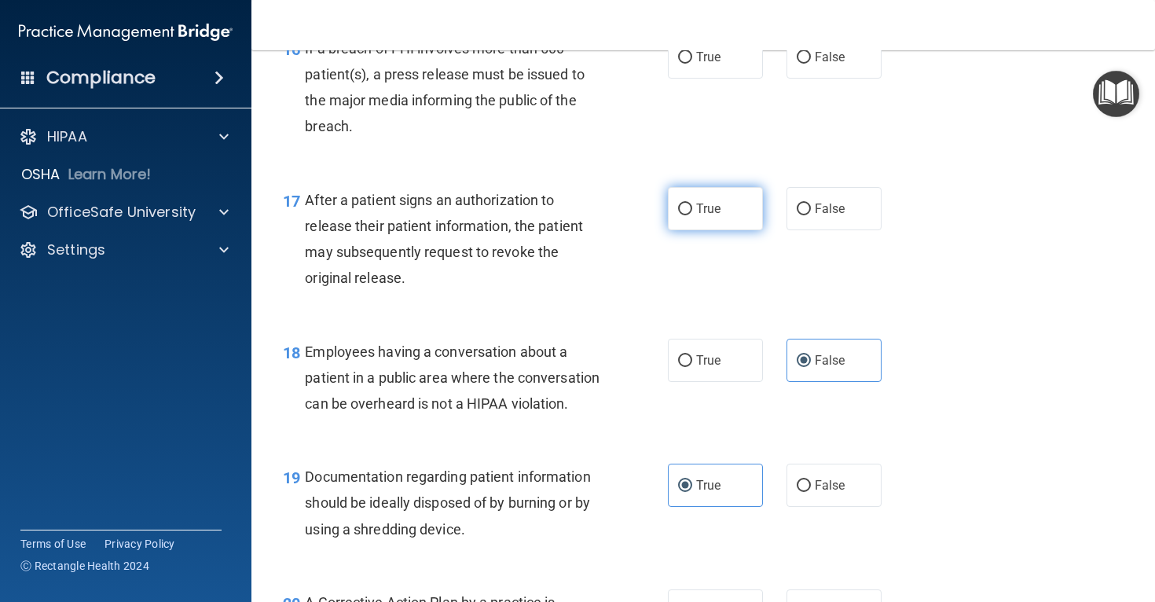
click at [691, 215] on input "True" at bounding box center [685, 210] width 14 height 12
radio input "true"
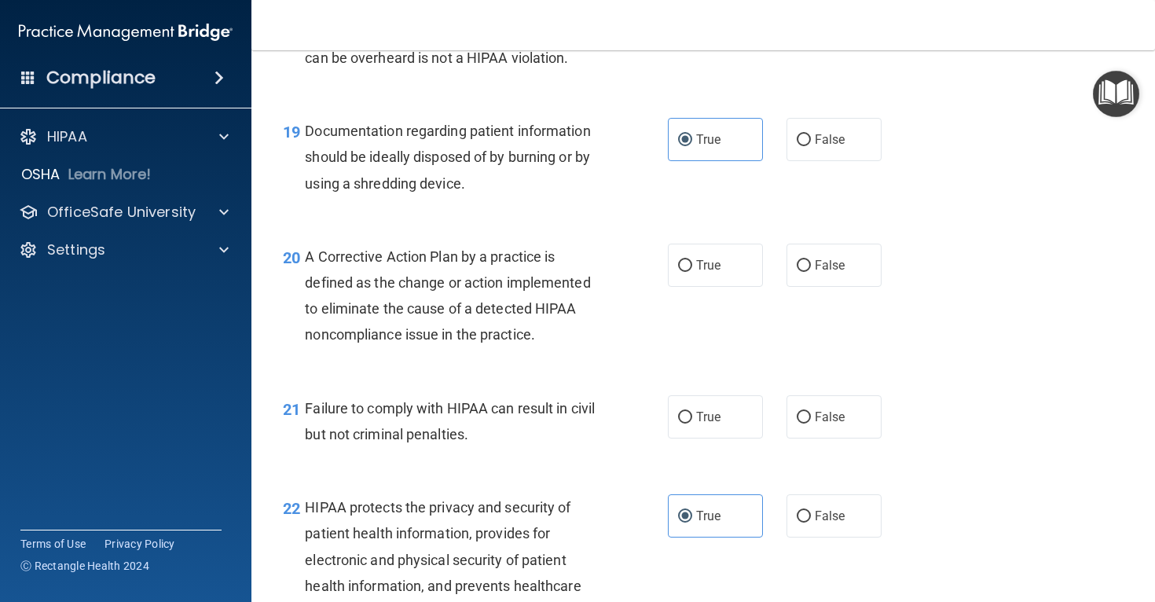
scroll to position [2521, 0]
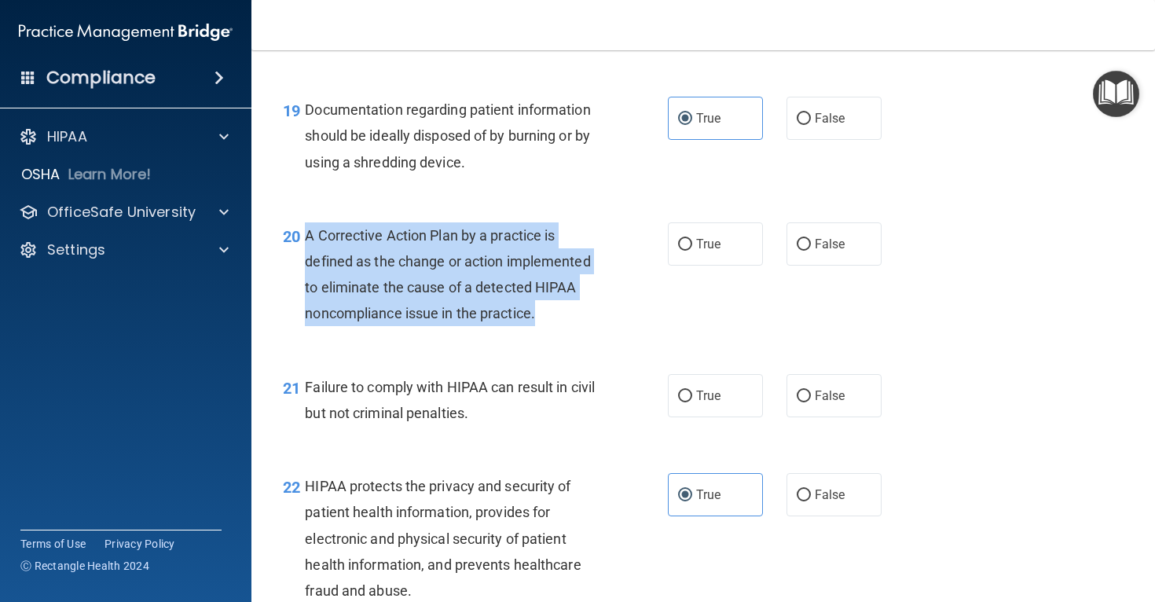
drag, startPoint x: 305, startPoint y: 279, endPoint x: 546, endPoint y: 376, distance: 260.2
click at [549, 327] on div "A Corrective Action Plan by a practice is defined as the change or action imple…" at bounding box center [458, 274] width 306 height 105
copy span "A Corrective Action Plan by a practice is defined as the change or action imple…"
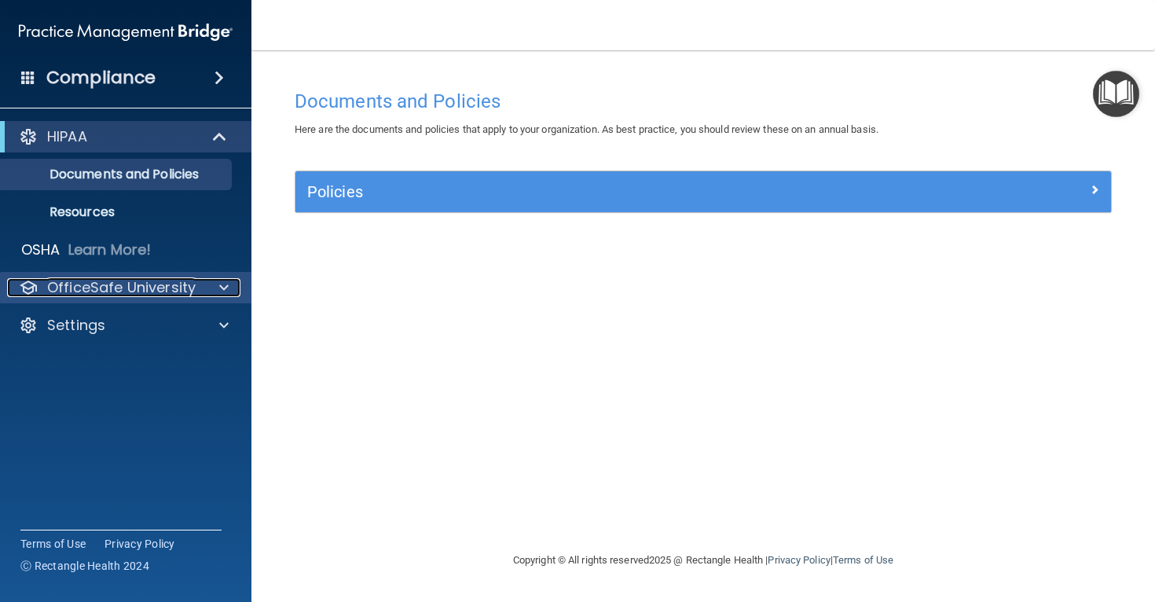
click at [196, 288] on div "OfficeSafe University" at bounding box center [104, 287] width 195 height 19
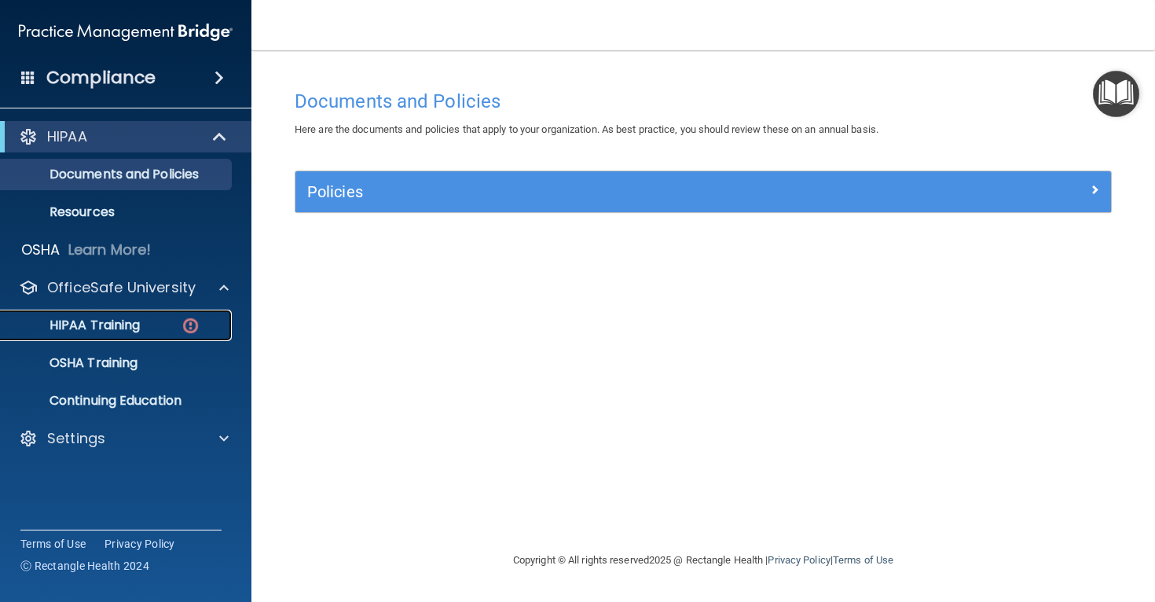
click at [195, 323] on img at bounding box center [191, 326] width 20 height 20
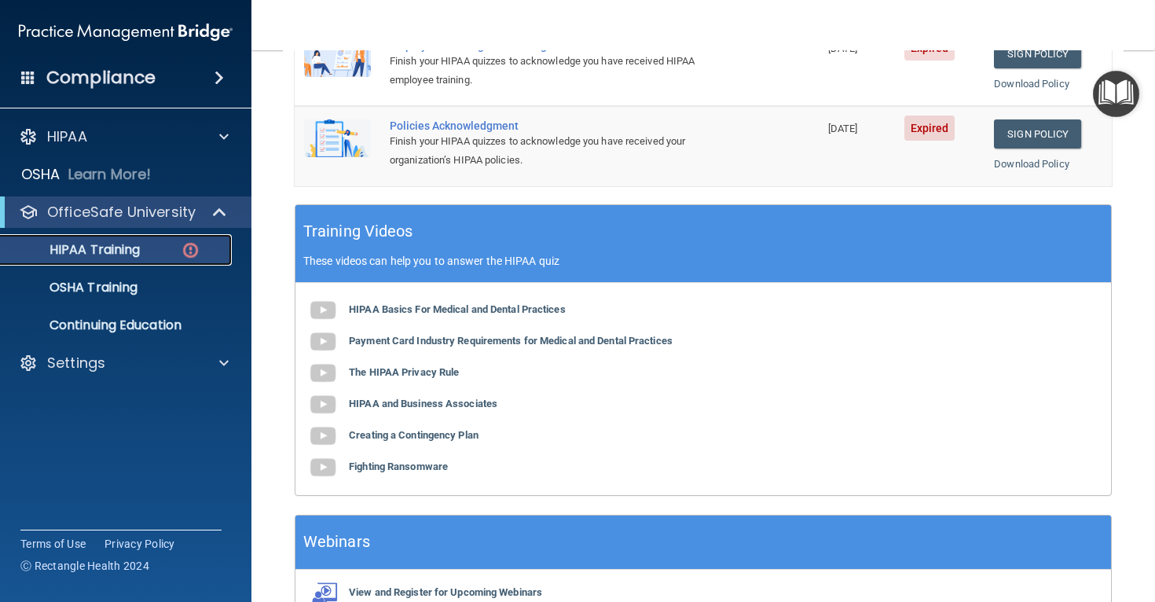
scroll to position [581, 0]
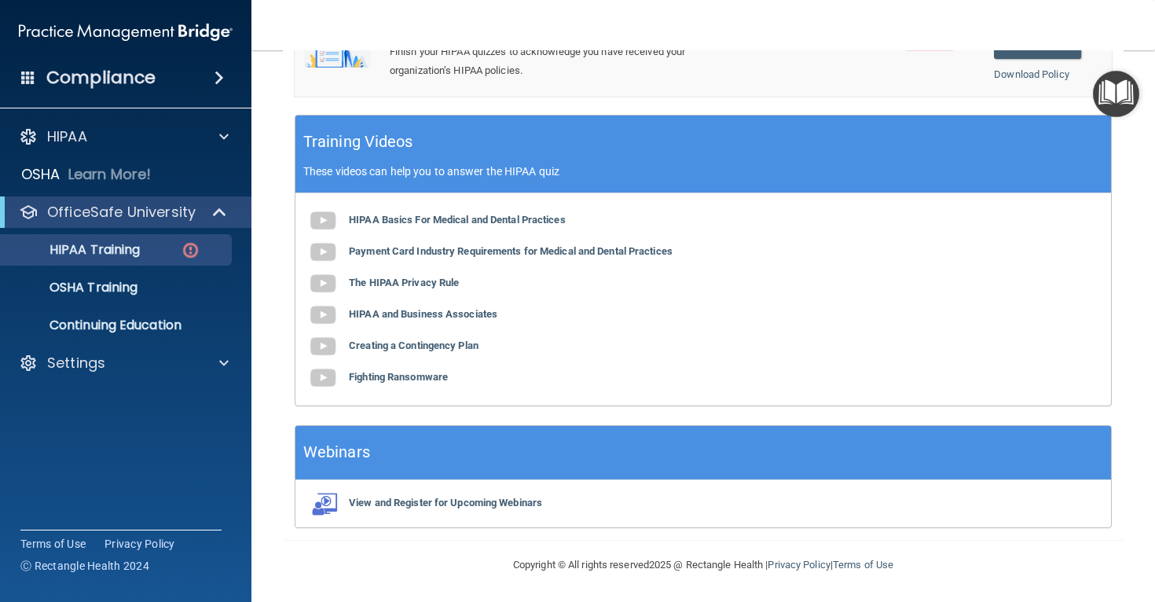
drag, startPoint x: 486, startPoint y: 408, endPoint x: 486, endPoint y: 293, distance: 114.7
click at [486, 380] on div "✓ HIPAA Officer Training ✓ HIPAA Quizzes Name Expires On Status Actions The HIP…" at bounding box center [703, 60] width 841 height 960
click at [524, 118] on div "Training Videos These videos can help you to answer the HIPAA quiz" at bounding box center [703, 155] width 816 height 78
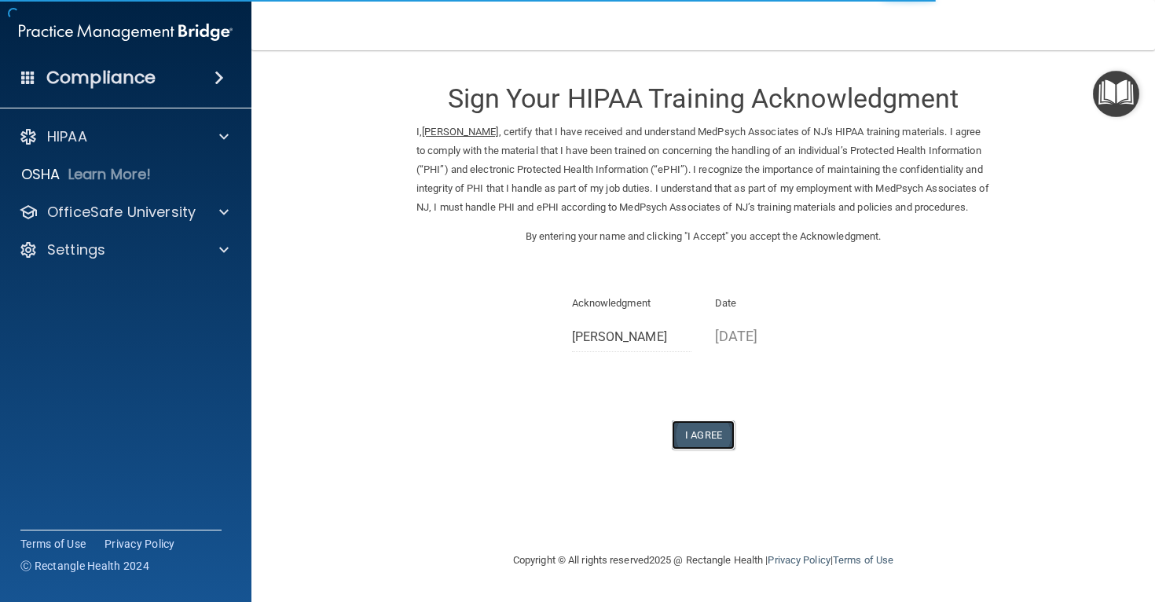
click at [711, 449] on button "I Agree" at bounding box center [703, 434] width 63 height 29
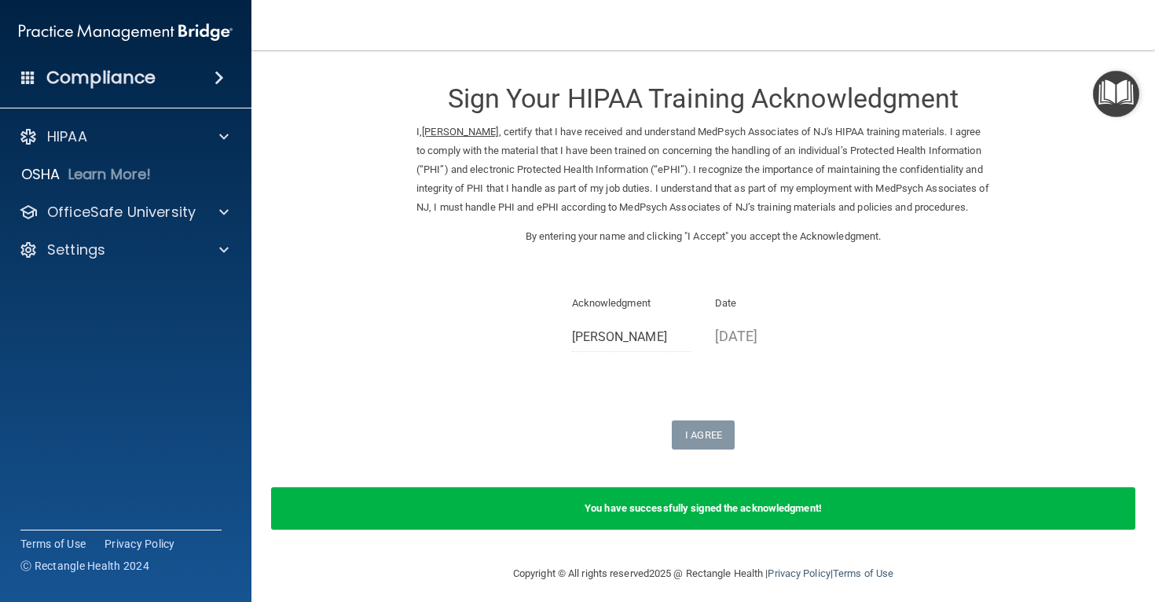
scroll to position [28, 0]
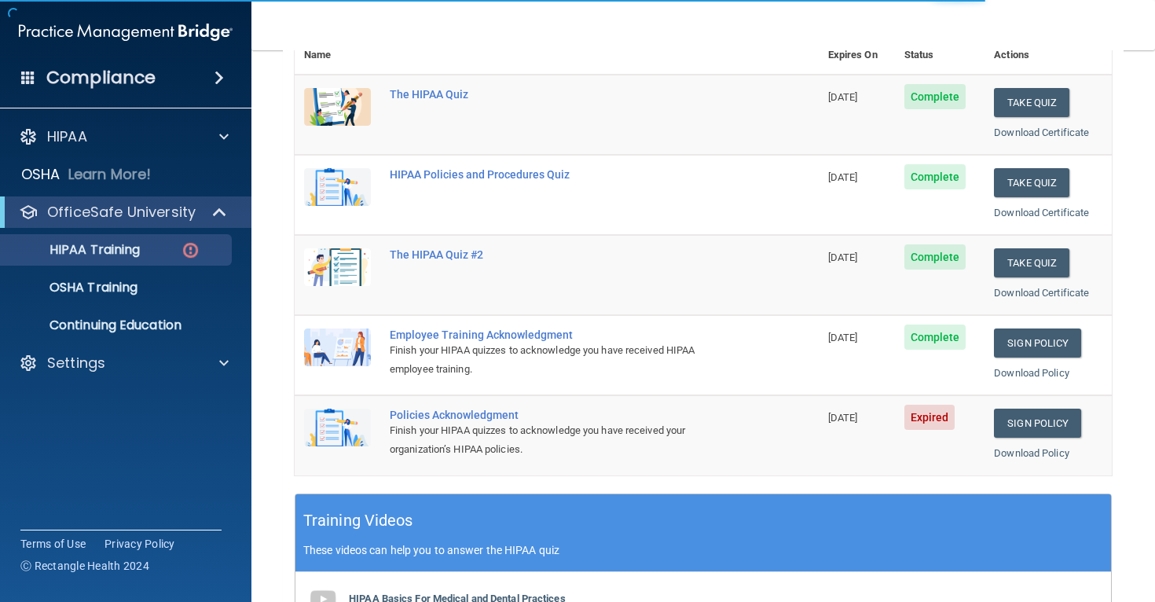
scroll to position [342, 0]
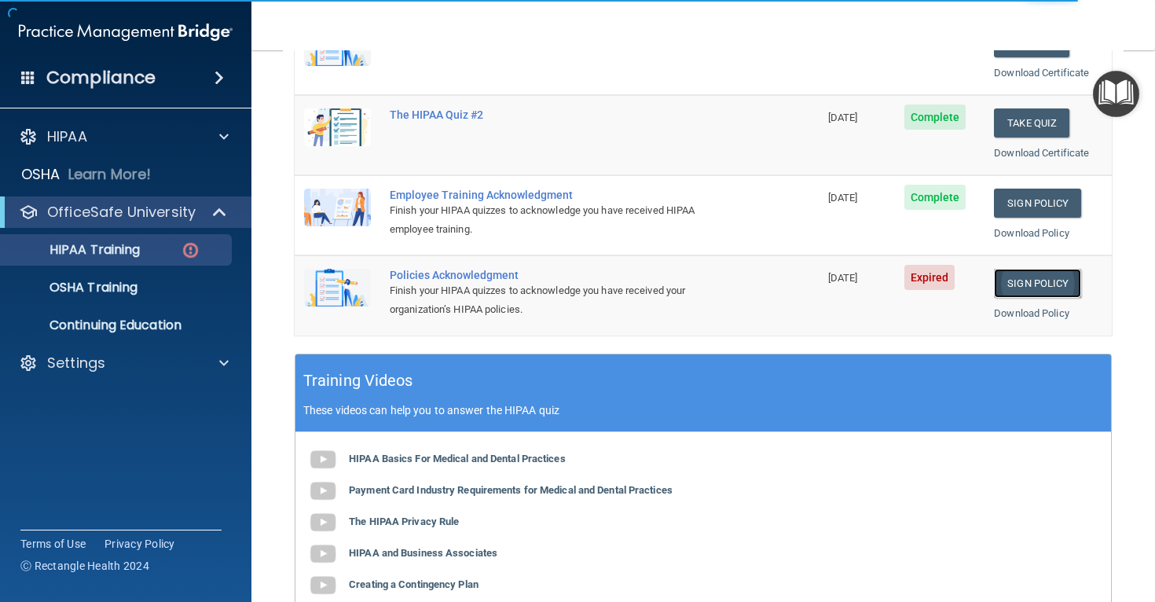
click at [1006, 273] on link "Sign Policy" at bounding box center [1037, 283] width 87 height 29
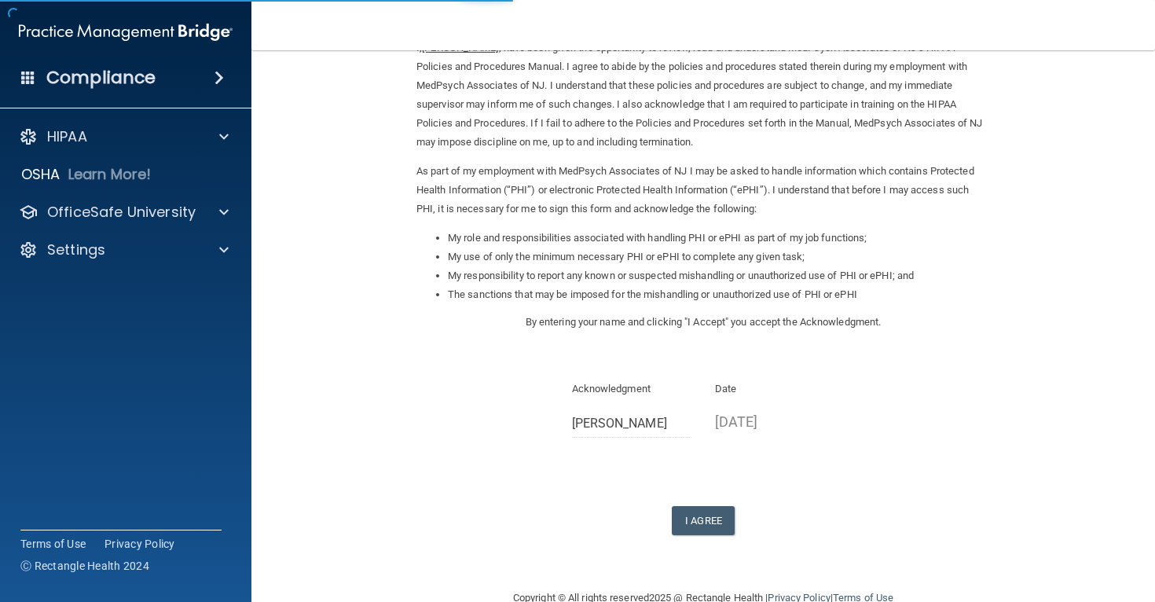
scroll to position [102, 0]
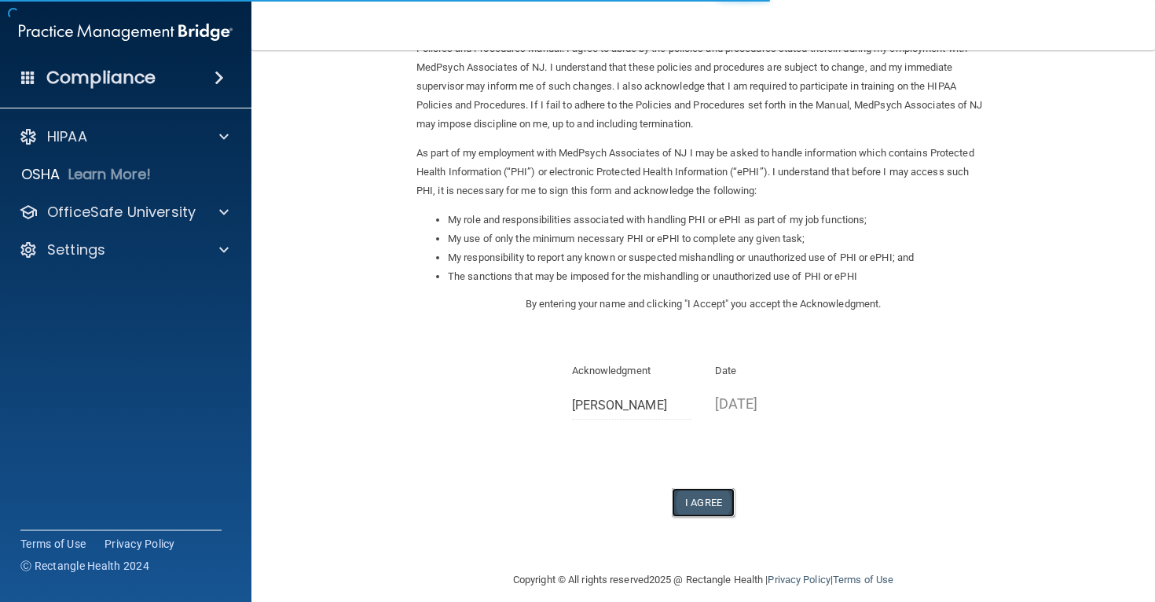
click at [699, 499] on button "I Agree" at bounding box center [703, 502] width 63 height 29
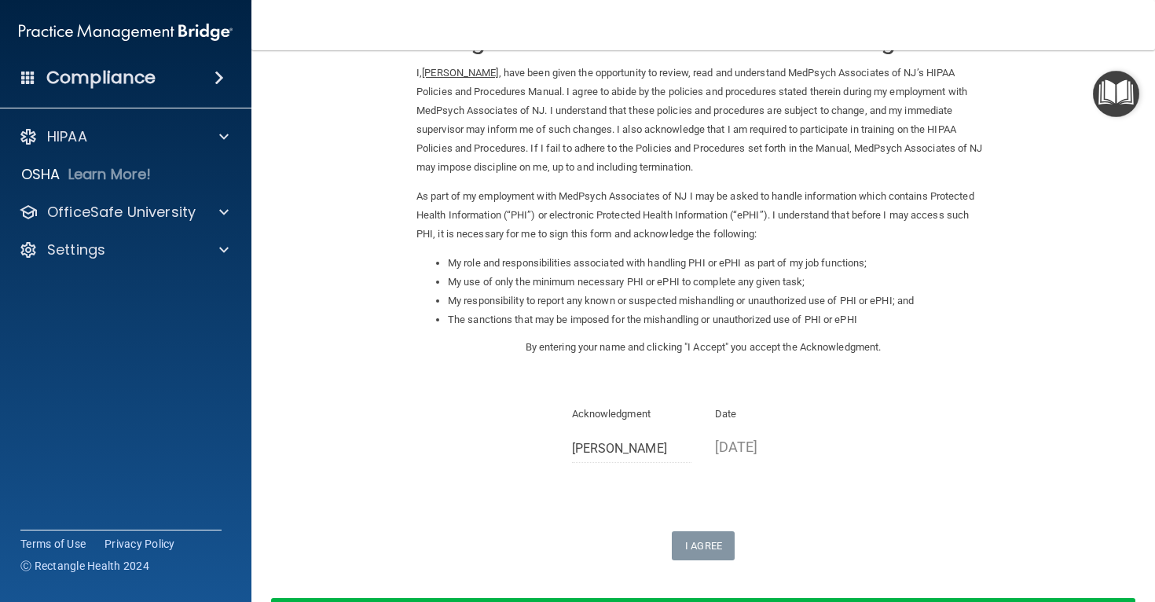
scroll to position [58, 0]
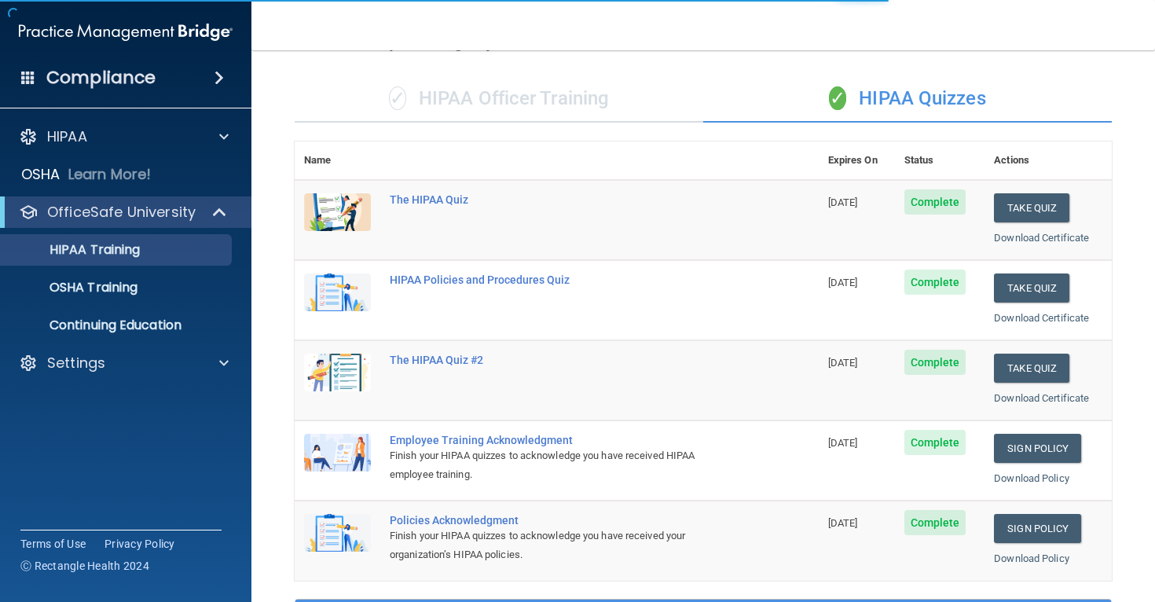
scroll to position [101, 0]
